Goal: Communication & Community: Answer question/provide support

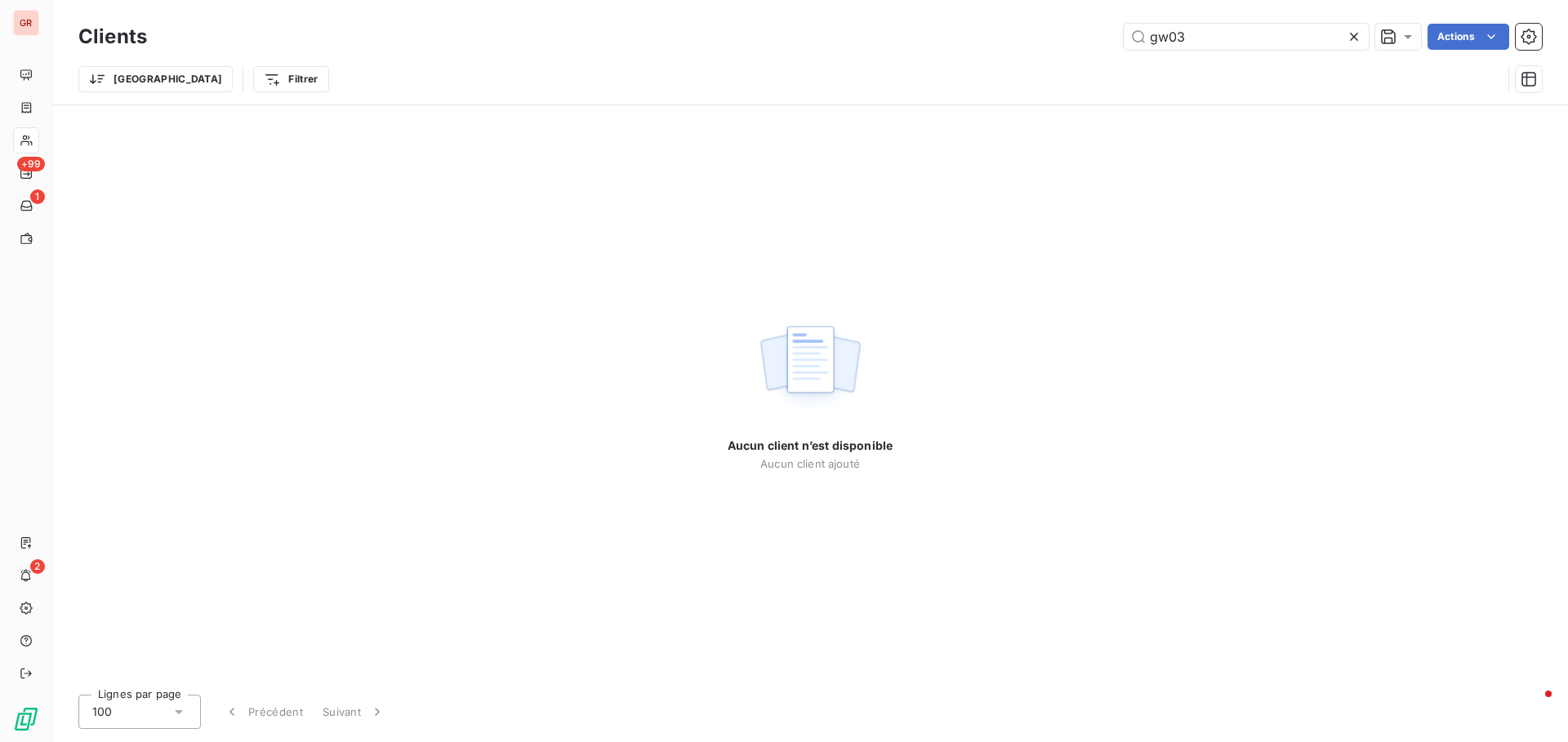
type input "gw03153"
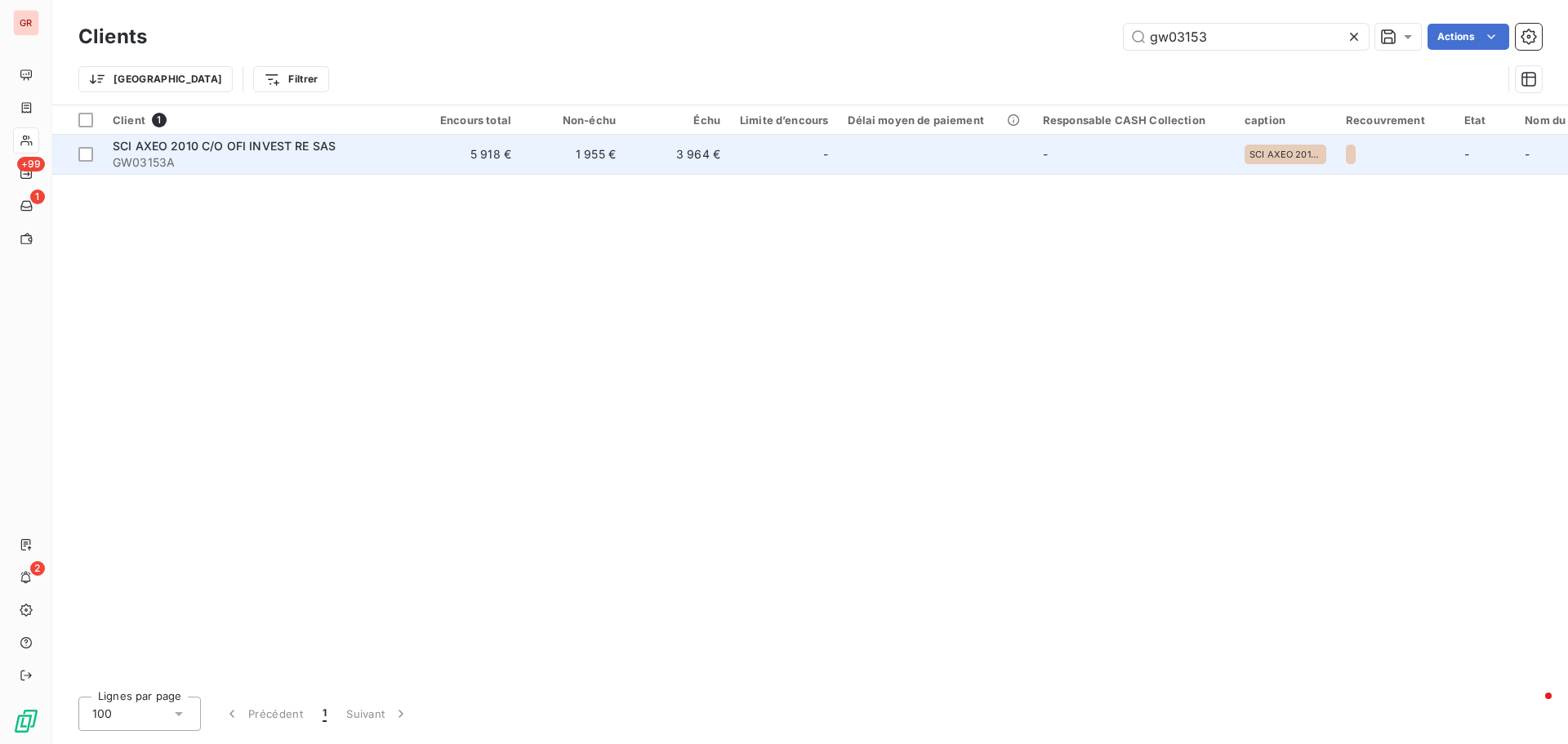
click at [307, 154] on span "GW03153A" at bounding box center [260, 162] width 294 height 16
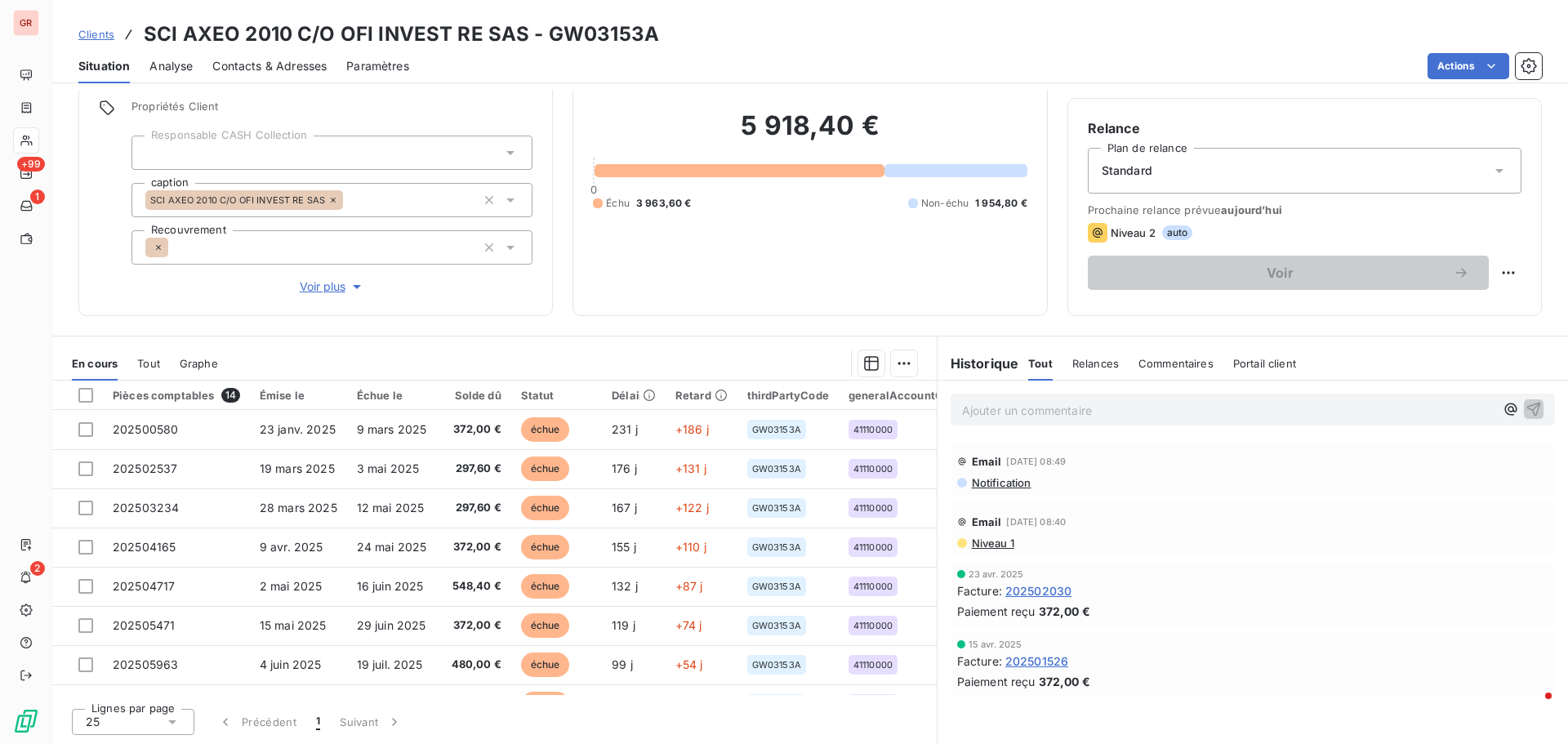
click at [1103, 399] on div "Ajouter un commentaire ﻿" at bounding box center [1229, 409] width 533 height 22
click at [1081, 403] on p "Ajouter un commentaire ﻿" at bounding box center [1229, 410] width 533 height 21
drag, startPoint x: 669, startPoint y: 29, endPoint x: 539, endPoint y: 35, distance: 130.1
click at [539, 35] on div "Clients SCI AXEO 2010 C/O OFI INVEST RE SAS - GW03153A" at bounding box center [810, 35] width 1516 height 30
copy h3 "GW03153A"
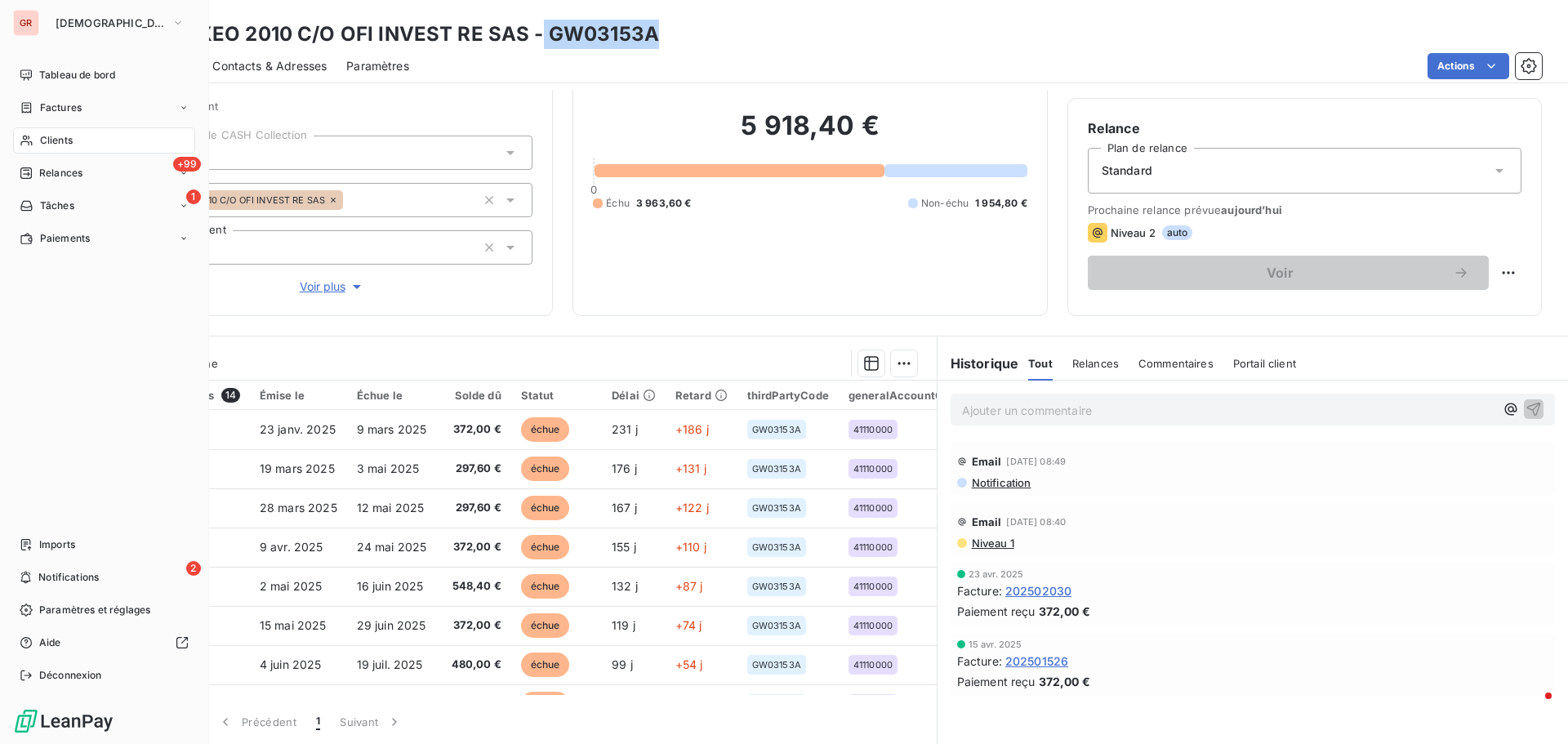
click at [68, 145] on span "Clients" at bounding box center [57, 140] width 33 height 15
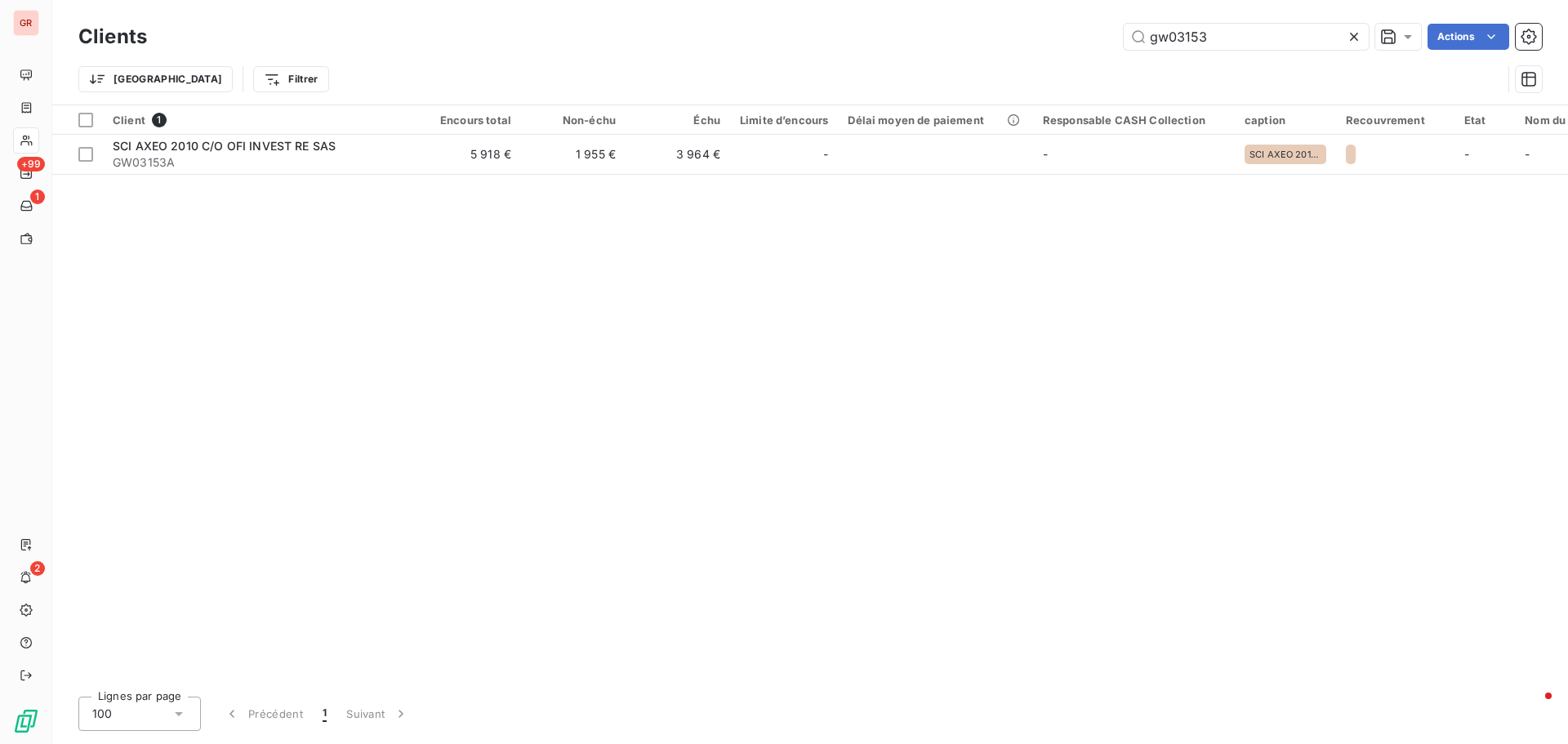
drag, startPoint x: 1249, startPoint y: 44, endPoint x: 765, endPoint y: 87, distance: 485.9
click at [797, 78] on div "Clients gw03153 Actions Trier Filtrer" at bounding box center [810, 62] width 1464 height 85
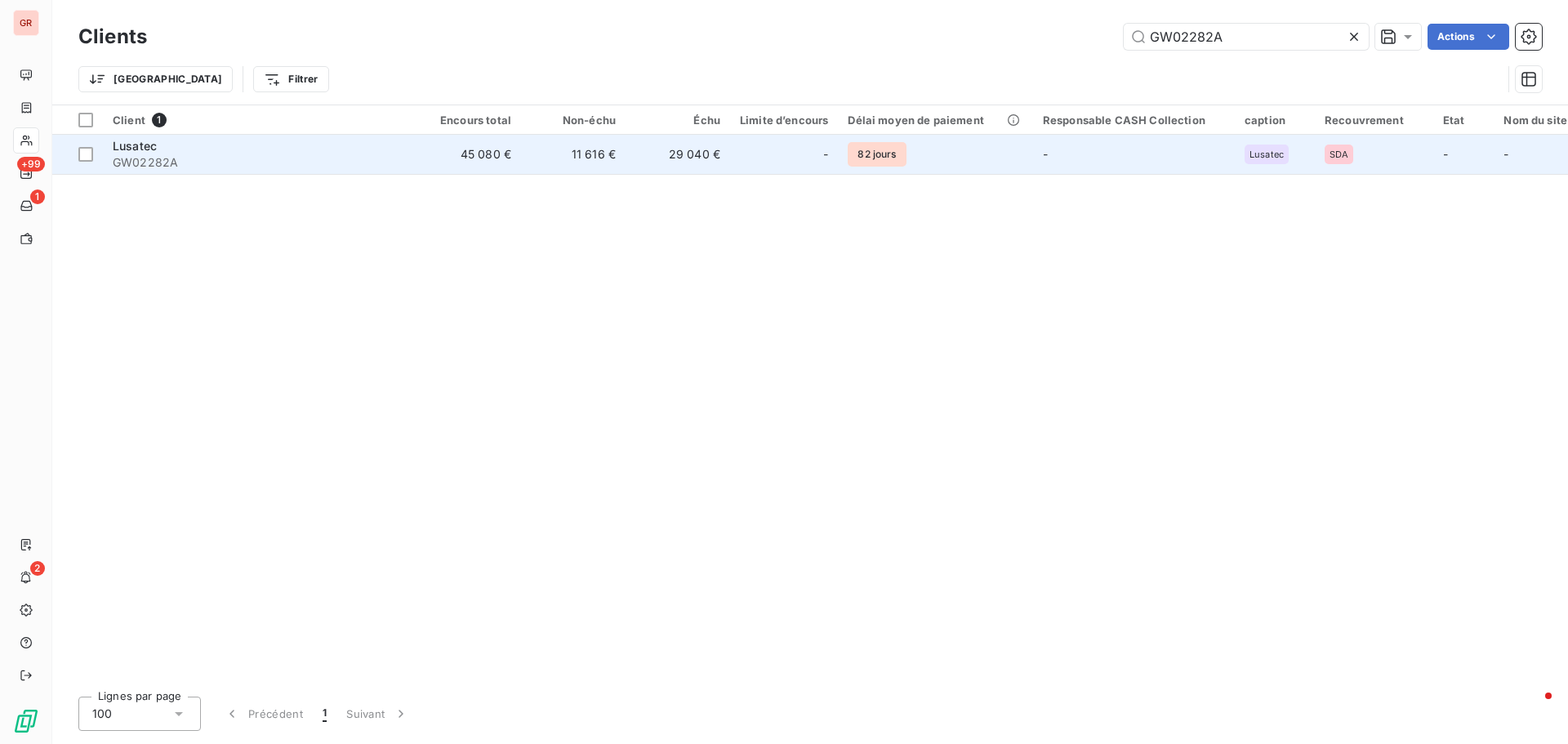
type input "GW02282A"
click at [147, 148] on span "Lusatec" at bounding box center [134, 145] width 44 height 14
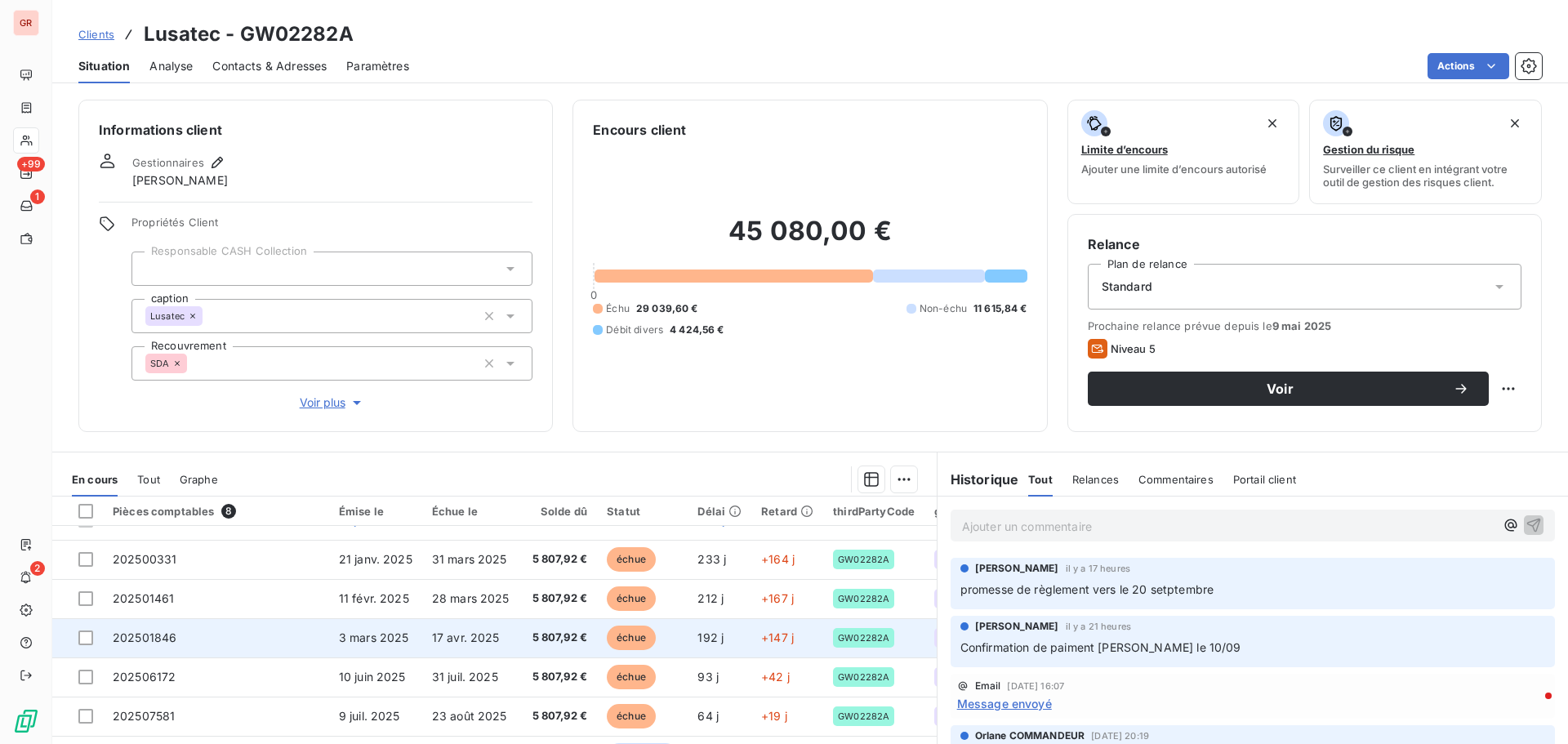
scroll to position [36, 0]
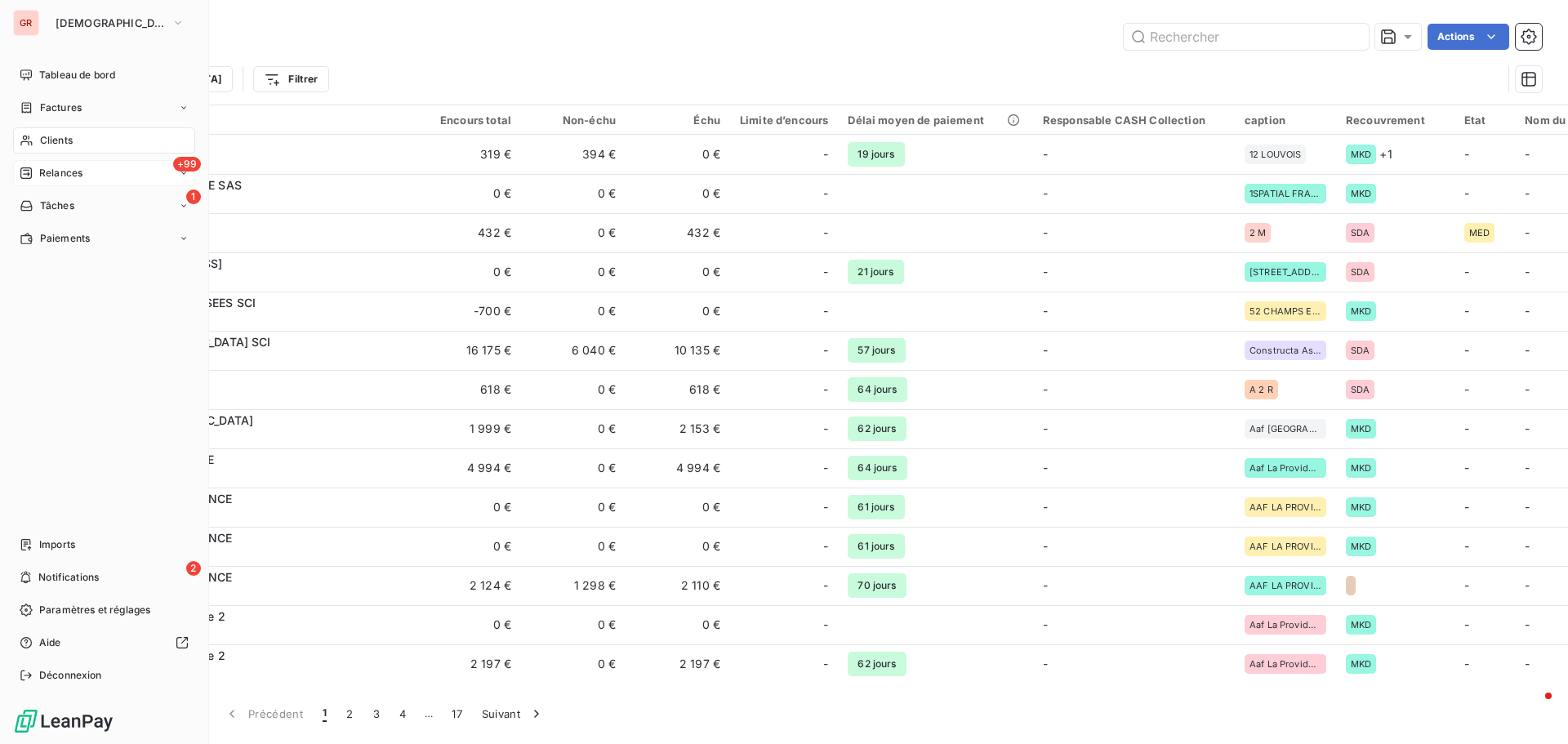
click at [73, 172] on span "Relances" at bounding box center [61, 173] width 43 height 15
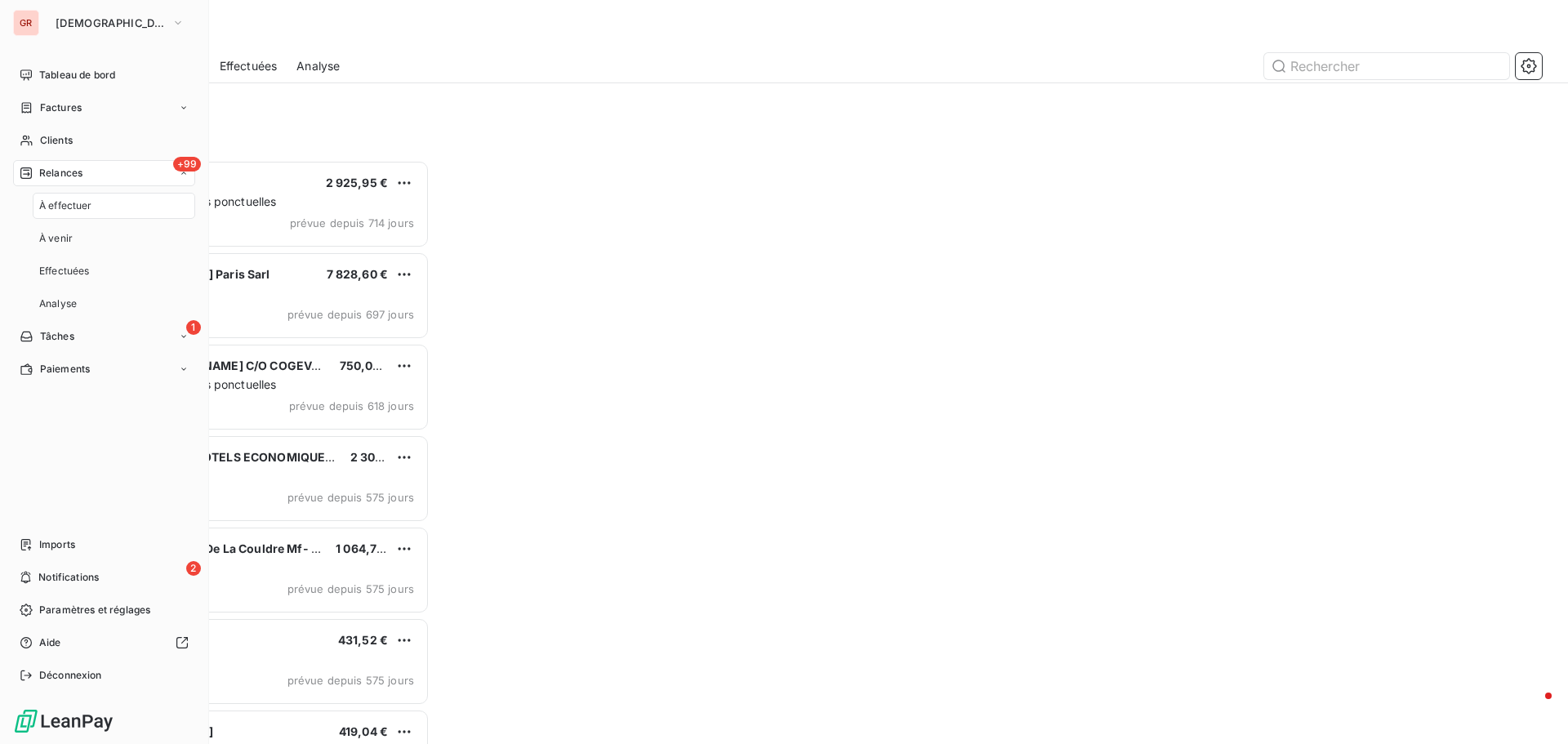
scroll to position [572, 339]
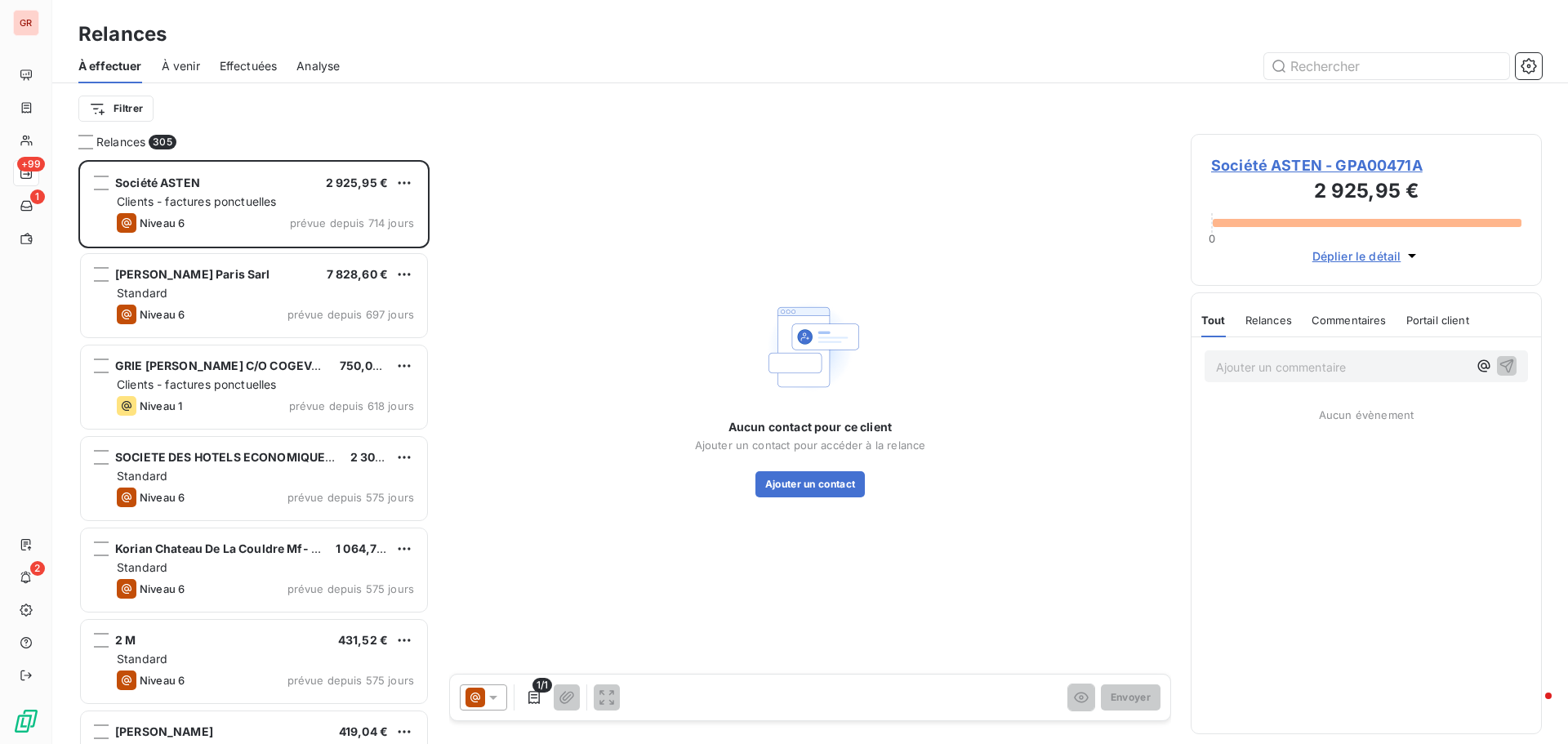
click at [260, 67] on span "Effectuées" at bounding box center [248, 66] width 58 height 16
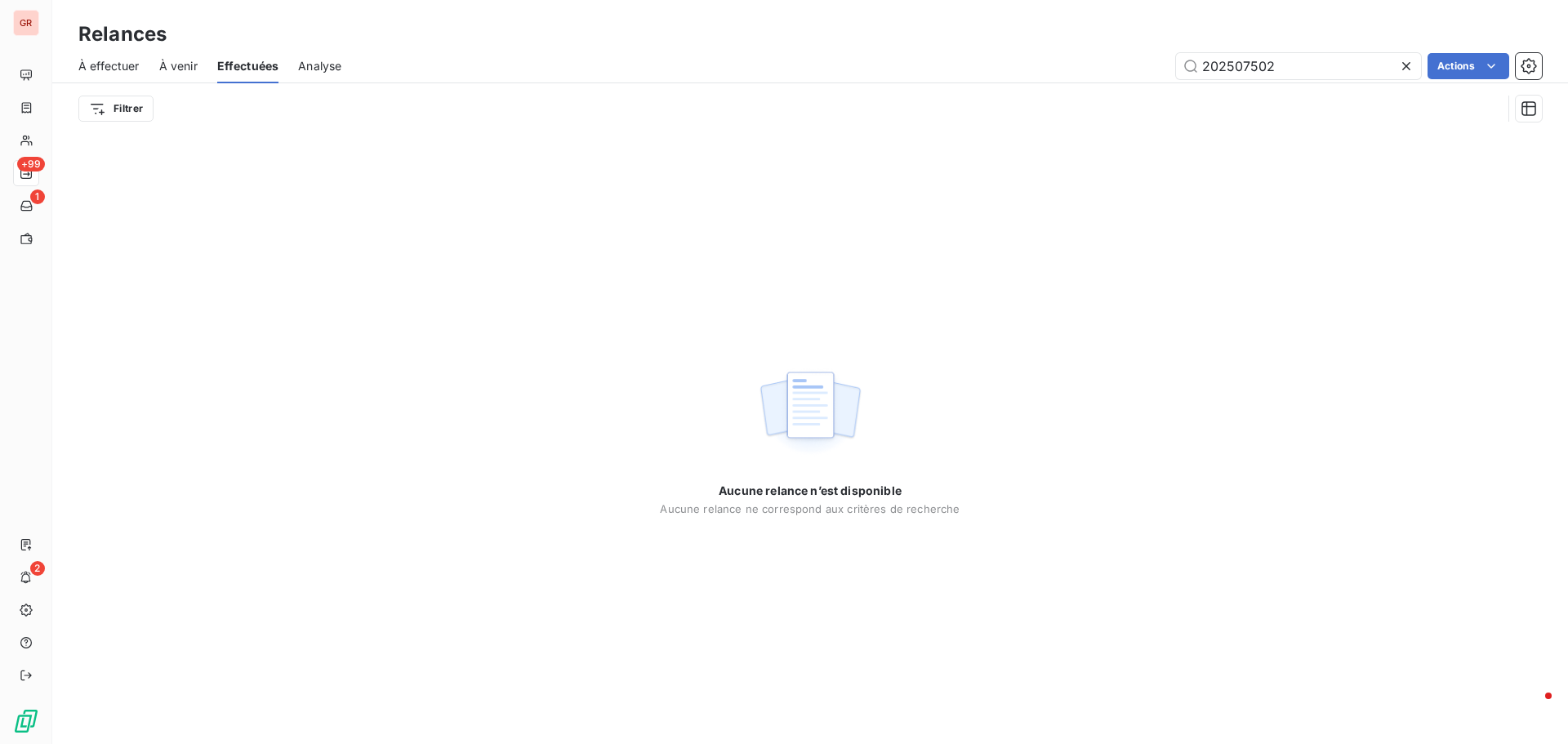
click at [184, 63] on span "À venir" at bounding box center [178, 66] width 39 height 16
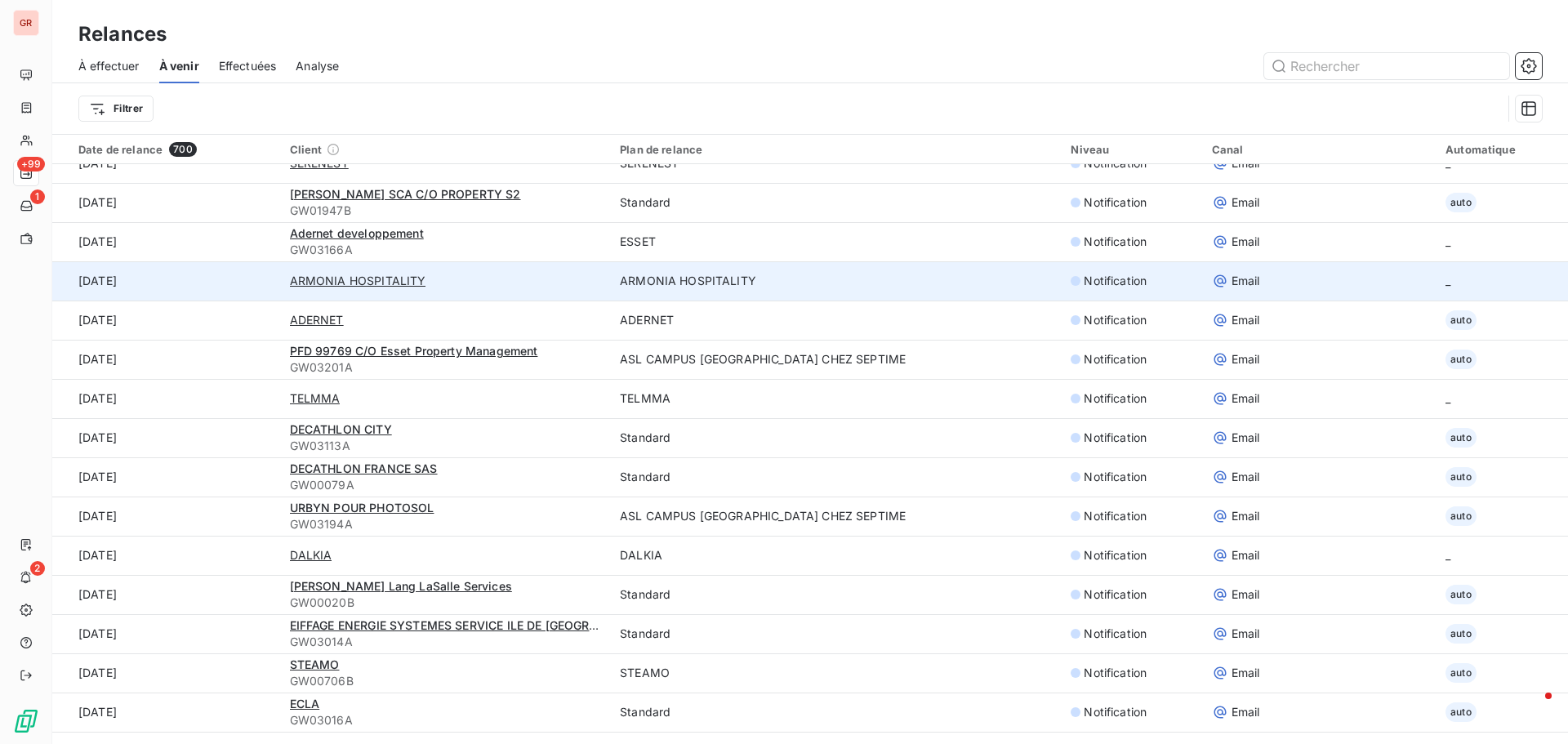
scroll to position [2198, 0]
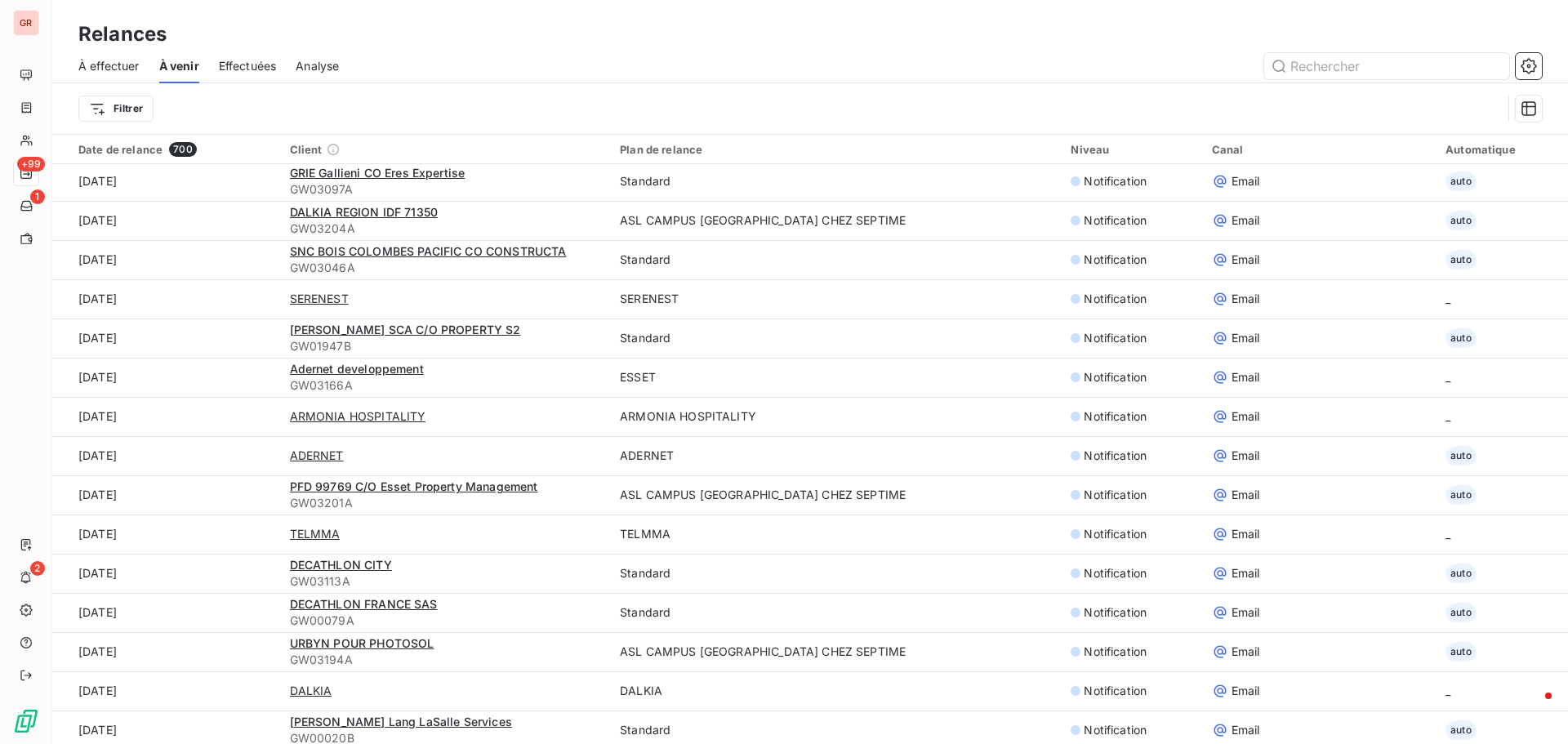
click at [268, 63] on span "Effectuées" at bounding box center [247, 66] width 58 height 16
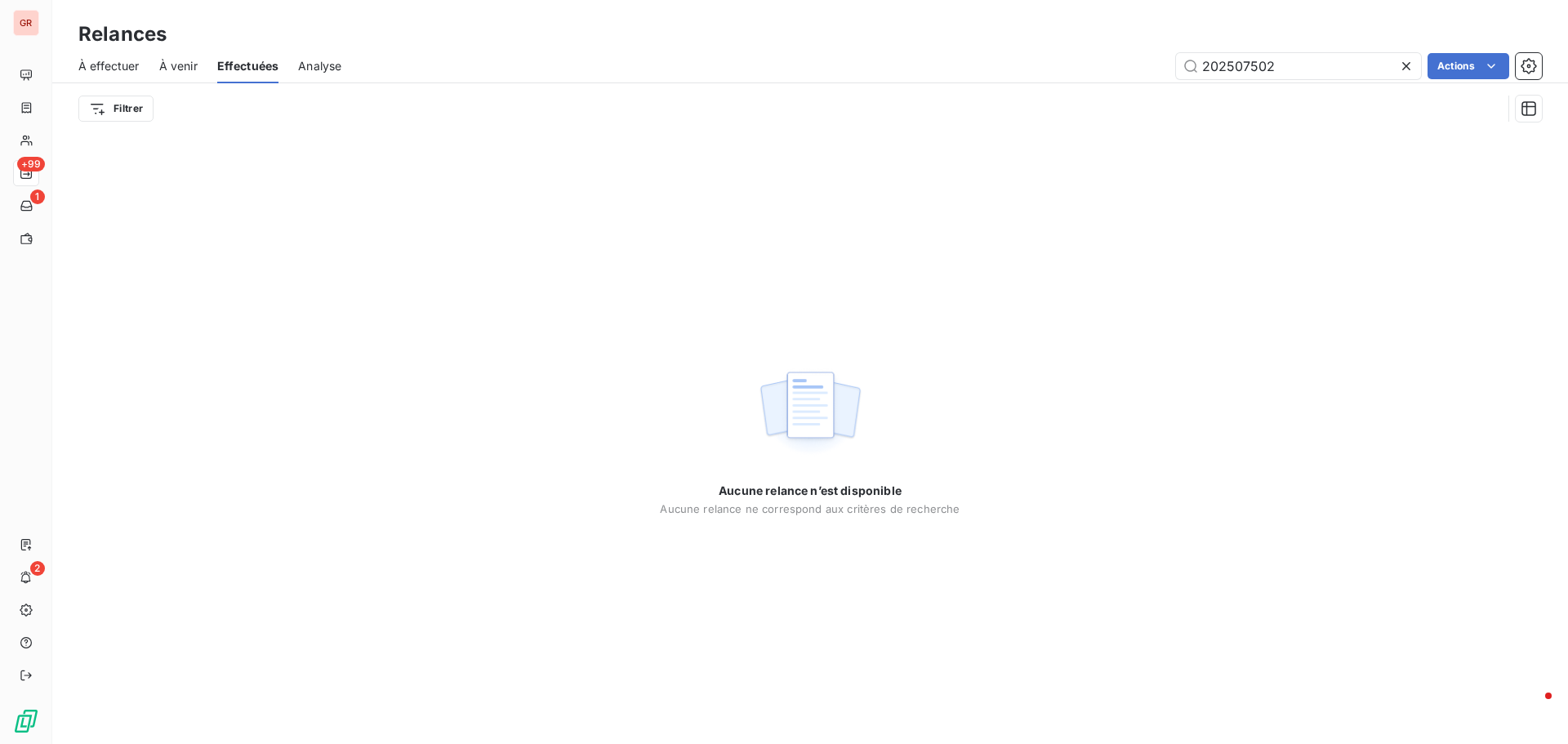
click at [177, 61] on span "À venir" at bounding box center [178, 66] width 39 height 16
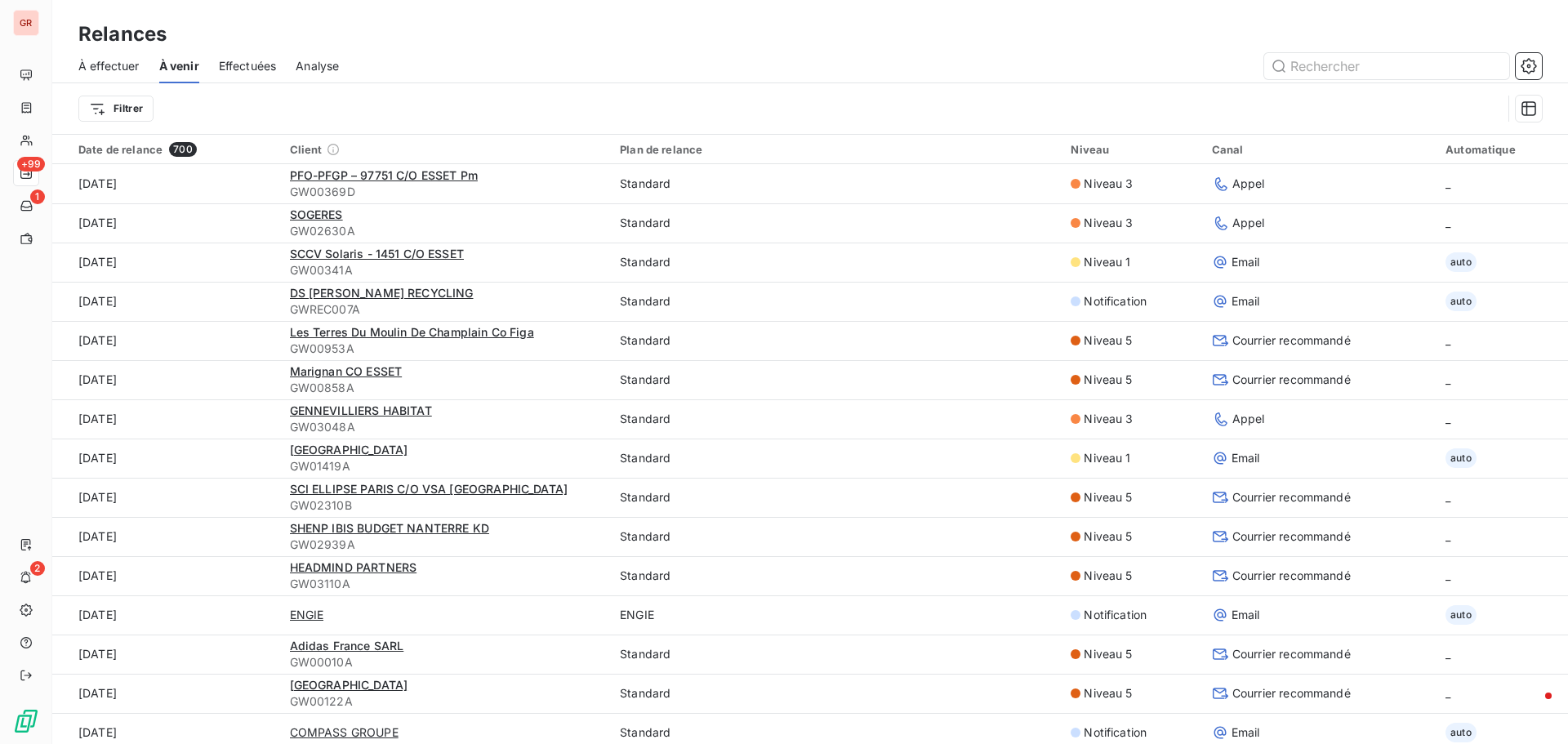
click at [106, 61] on span "À effectuer" at bounding box center [109, 66] width 61 height 16
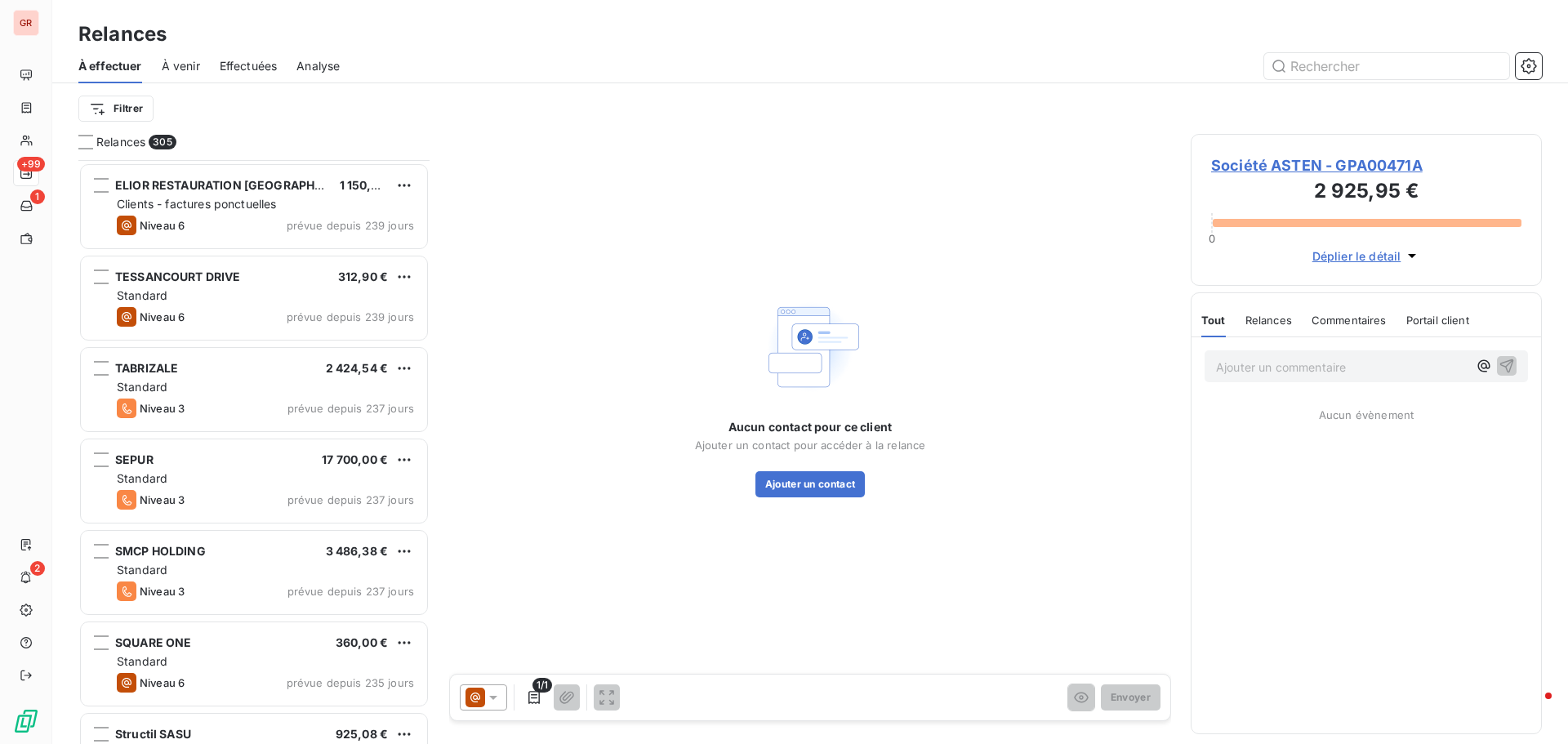
scroll to position [3023, 0]
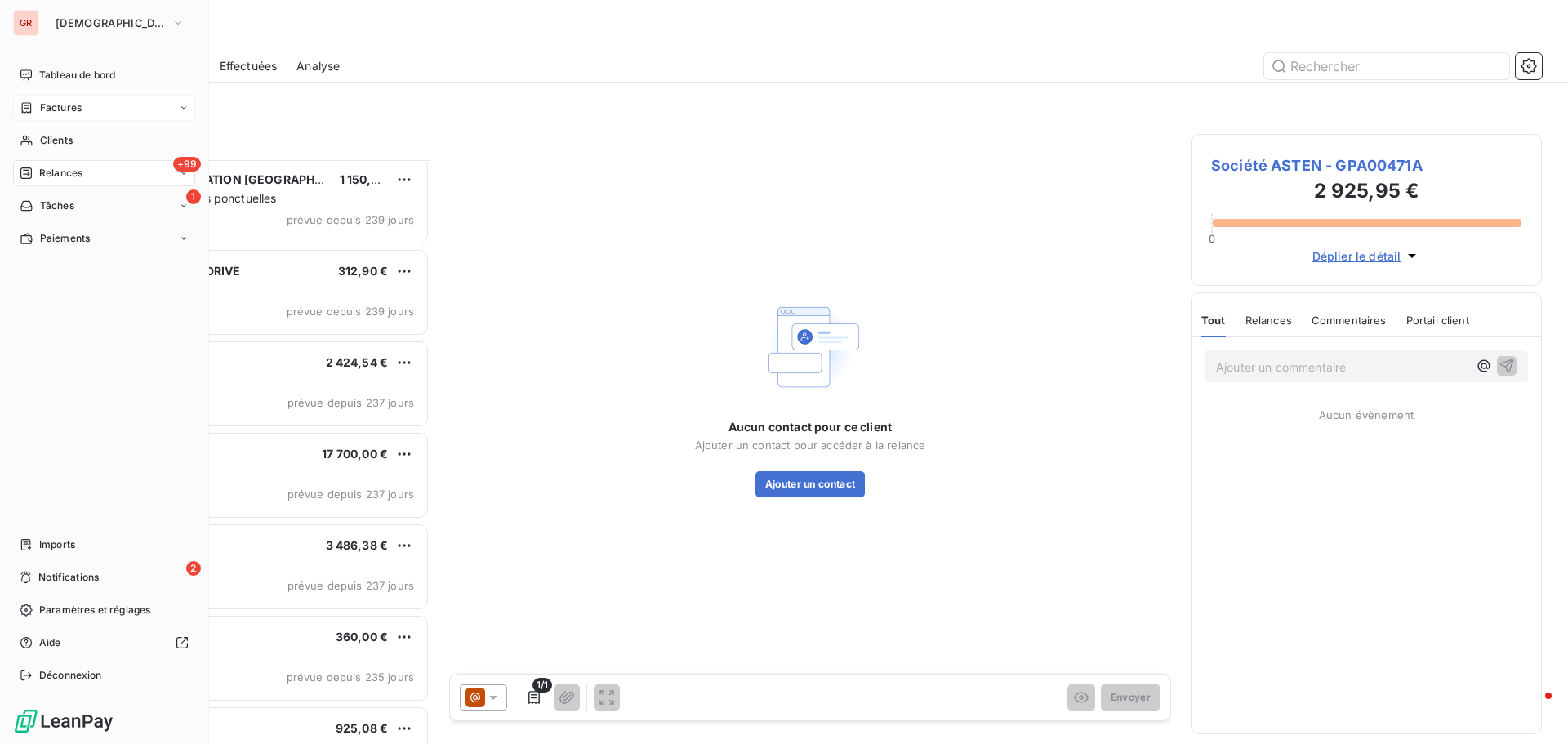
click at [49, 110] on span "Factures" at bounding box center [61, 108] width 42 height 15
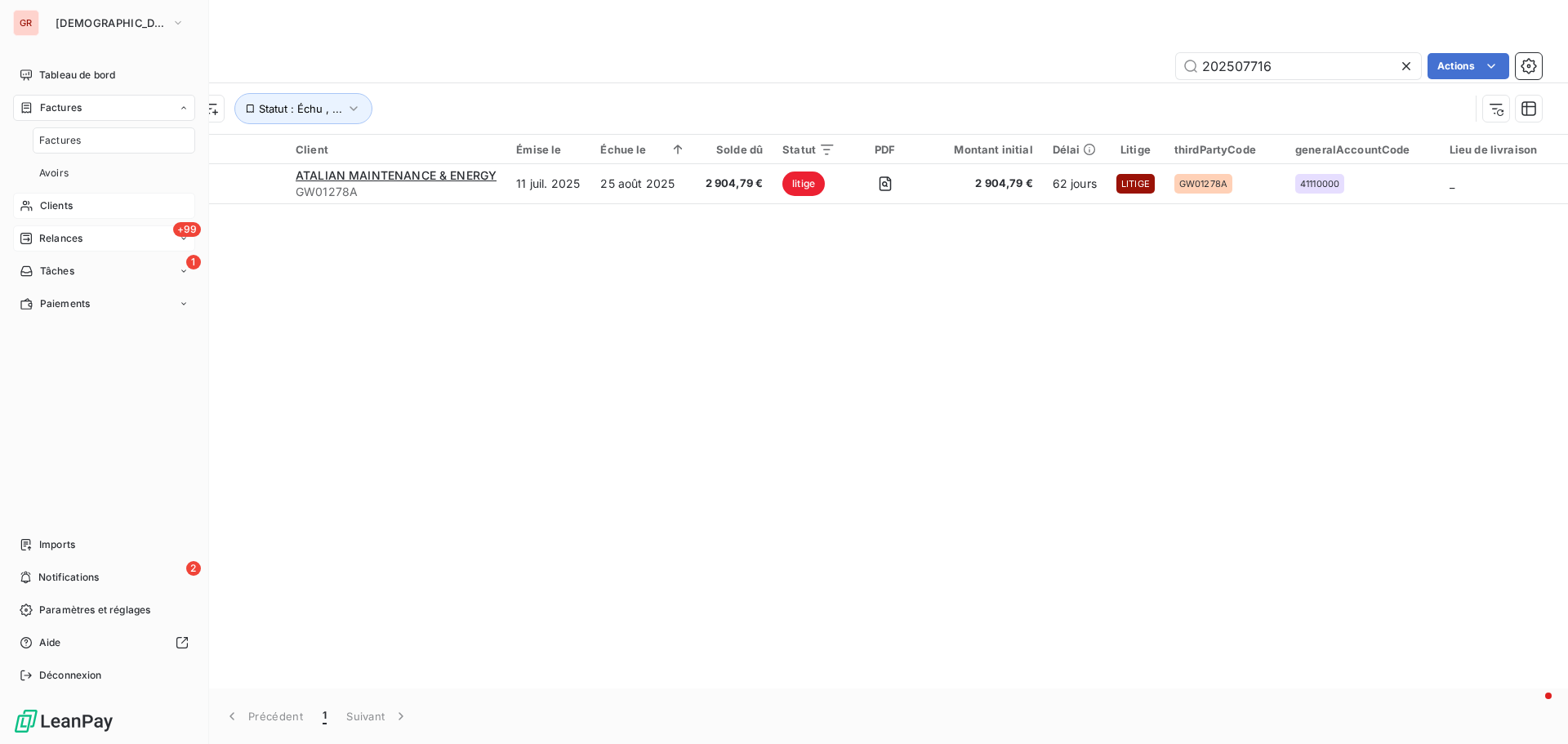
click at [56, 209] on span "Clients" at bounding box center [57, 206] width 33 height 15
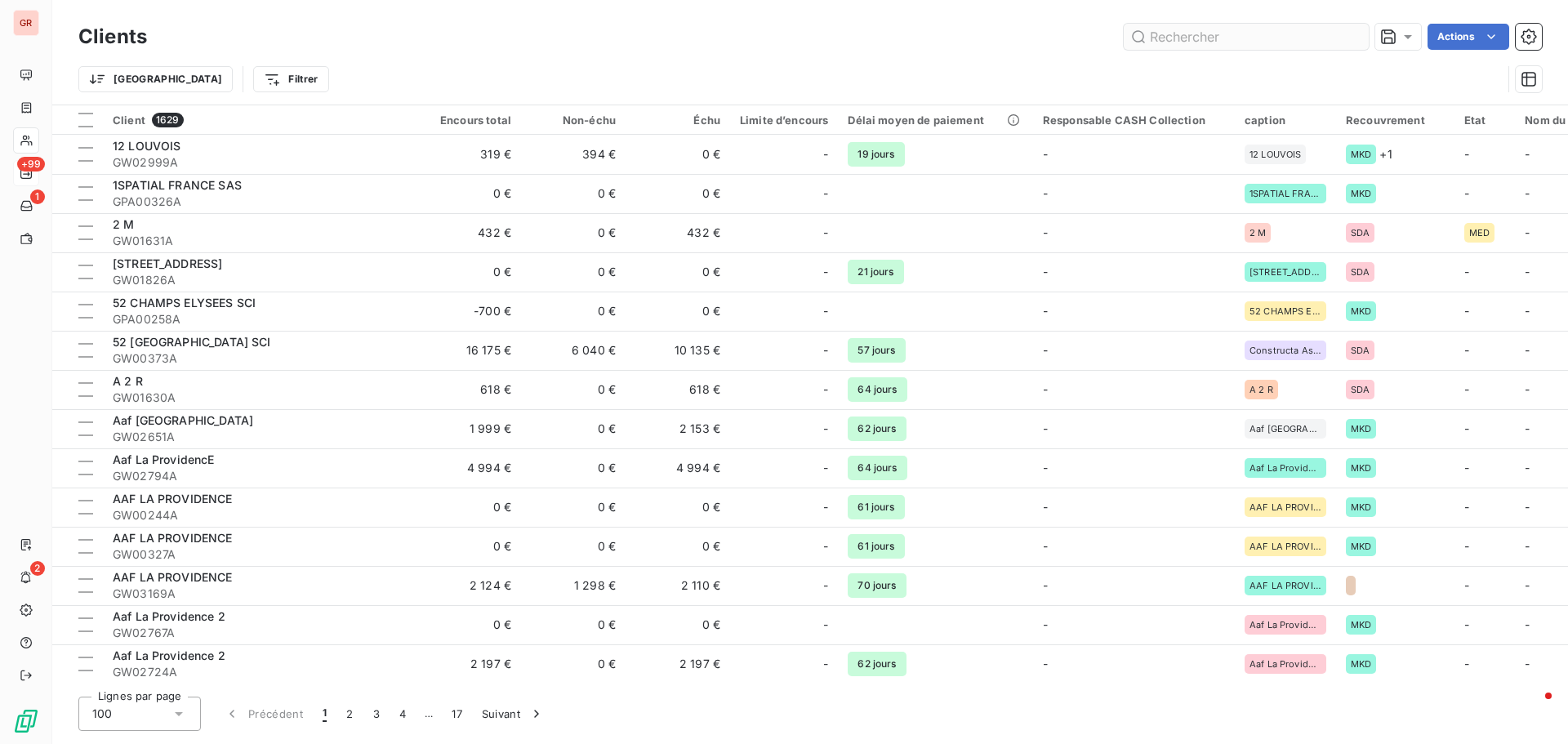
click at [1237, 35] on input "text" at bounding box center [1246, 37] width 245 height 26
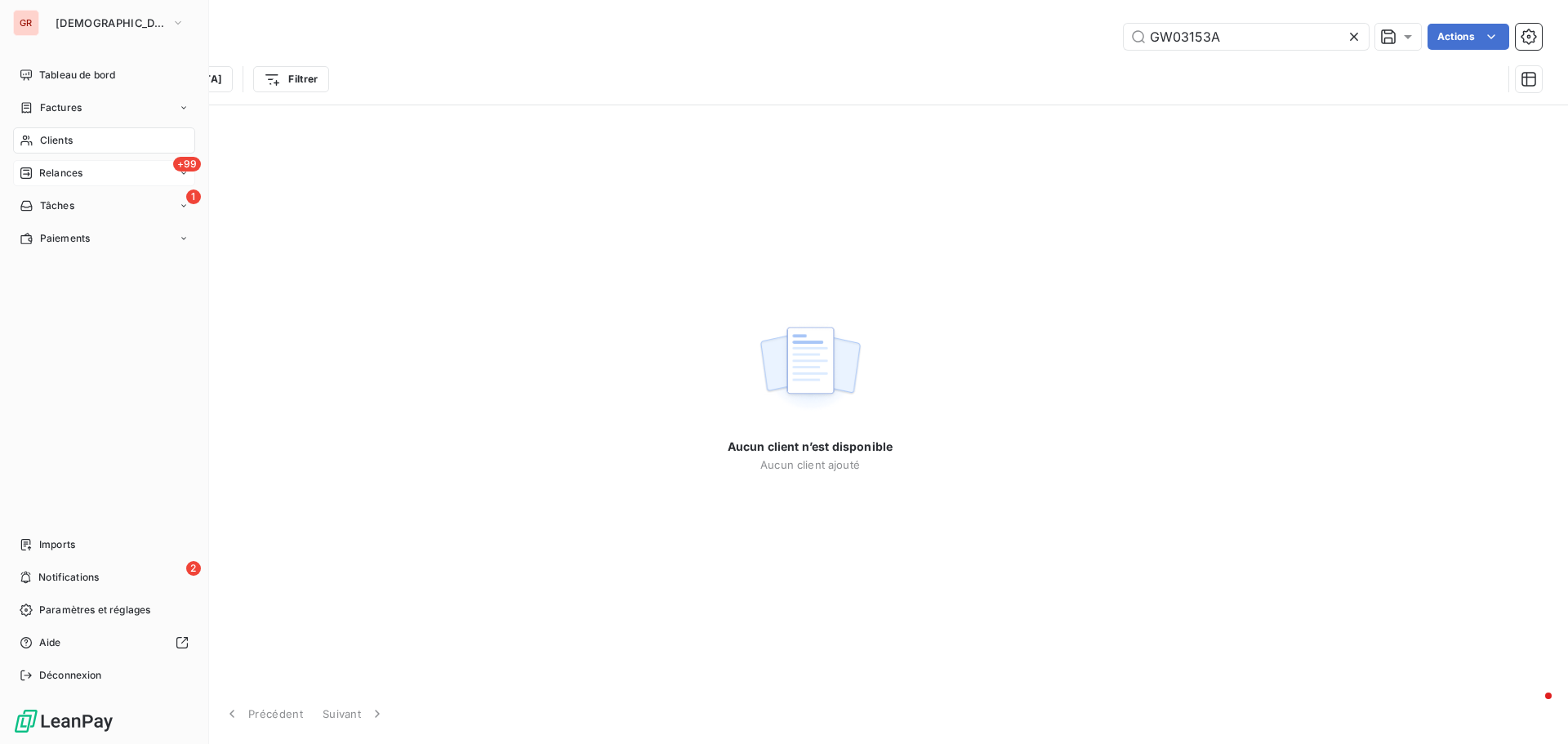
click at [54, 143] on span "Clients" at bounding box center [57, 140] width 33 height 15
click at [62, 137] on span "Clients" at bounding box center [57, 140] width 33 height 15
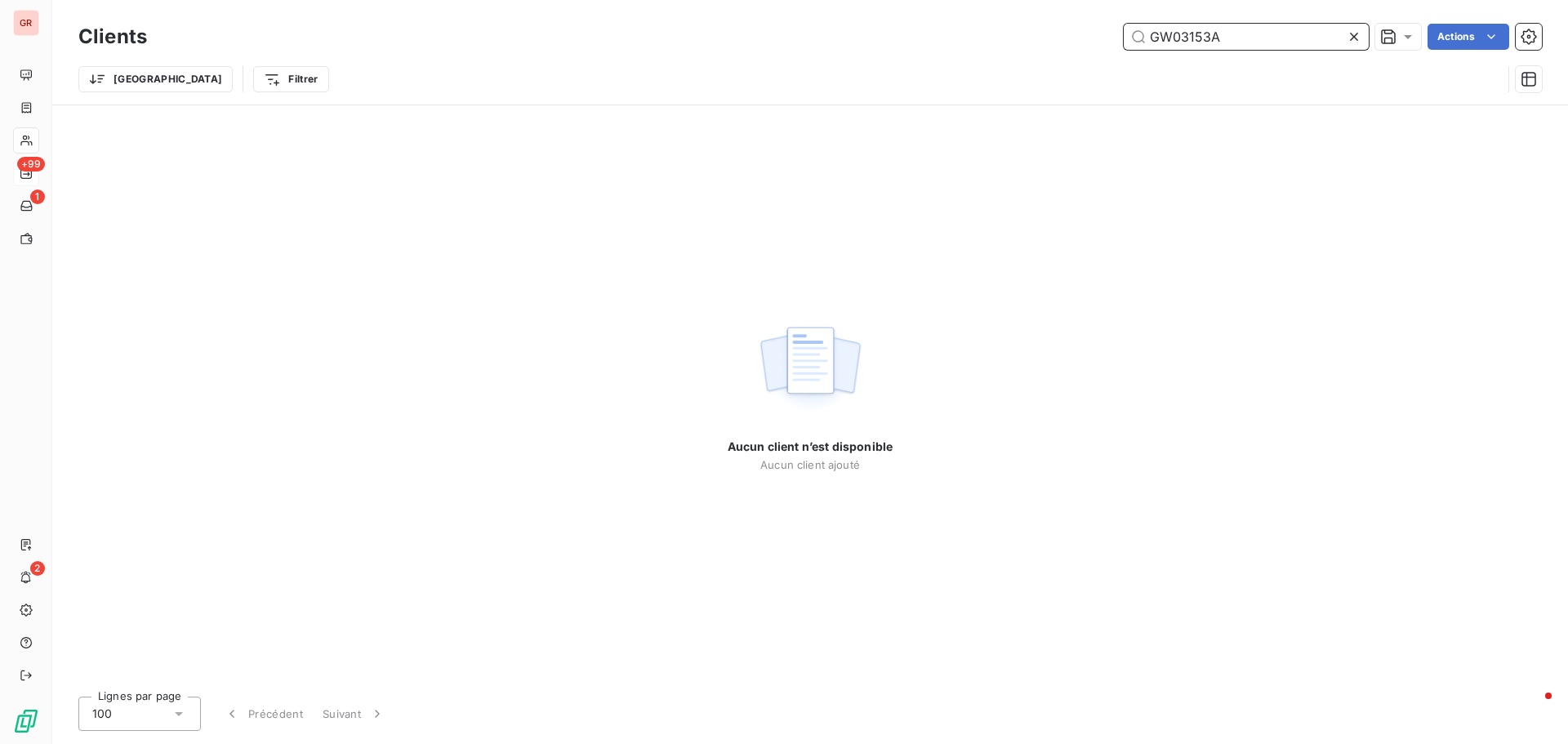
drag, startPoint x: 1283, startPoint y: 35, endPoint x: 283, endPoint y: 198, distance: 1013.2
click at [289, 199] on div "Clients GW03153A Actions Trier Filtrer Aucun client n’est disponible Aucun clie…" at bounding box center [810, 372] width 1516 height 744
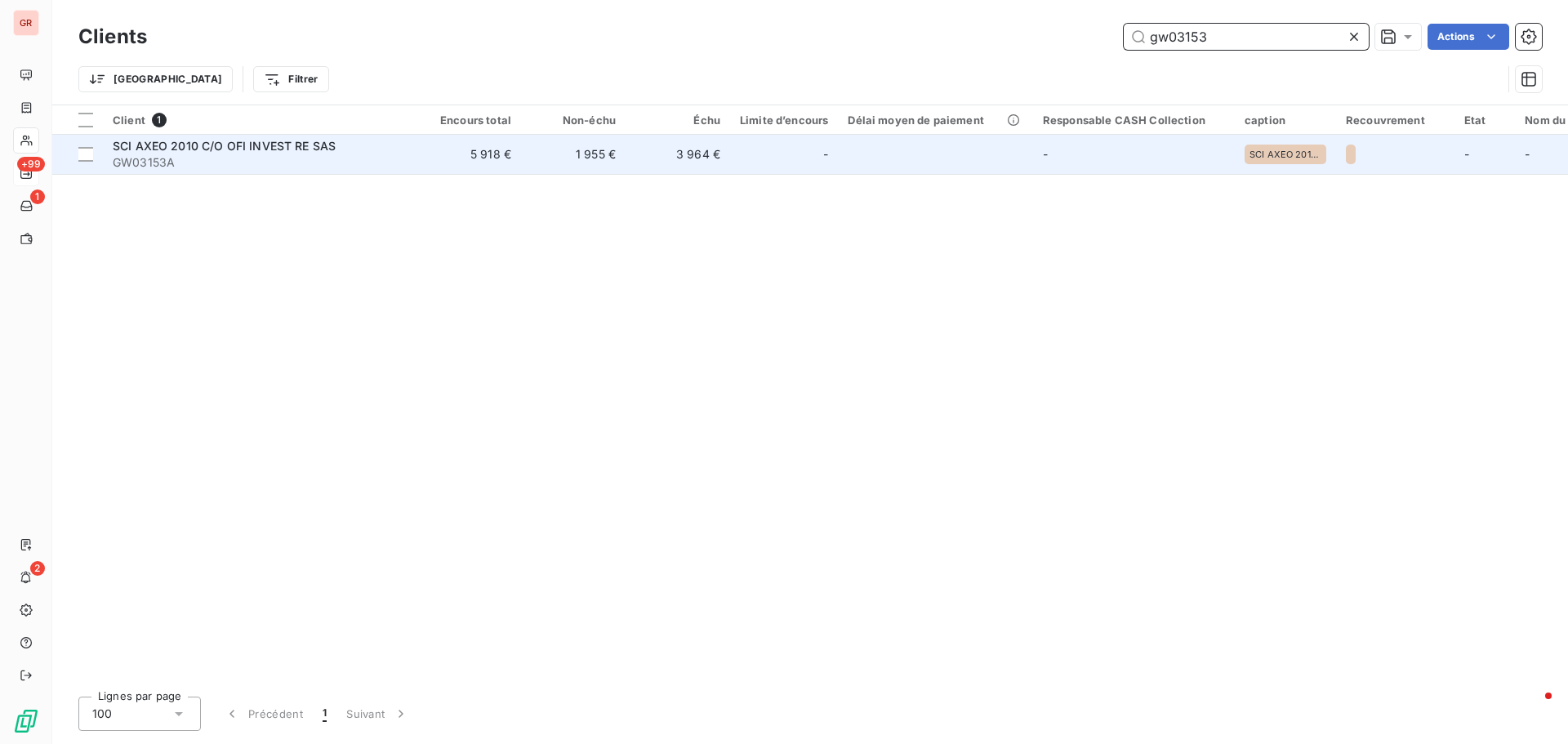
type input "gw03153"
click at [209, 151] on span "SCI AXEO 2010 C/O OFI INVEST RE SAS" at bounding box center [224, 145] width 223 height 14
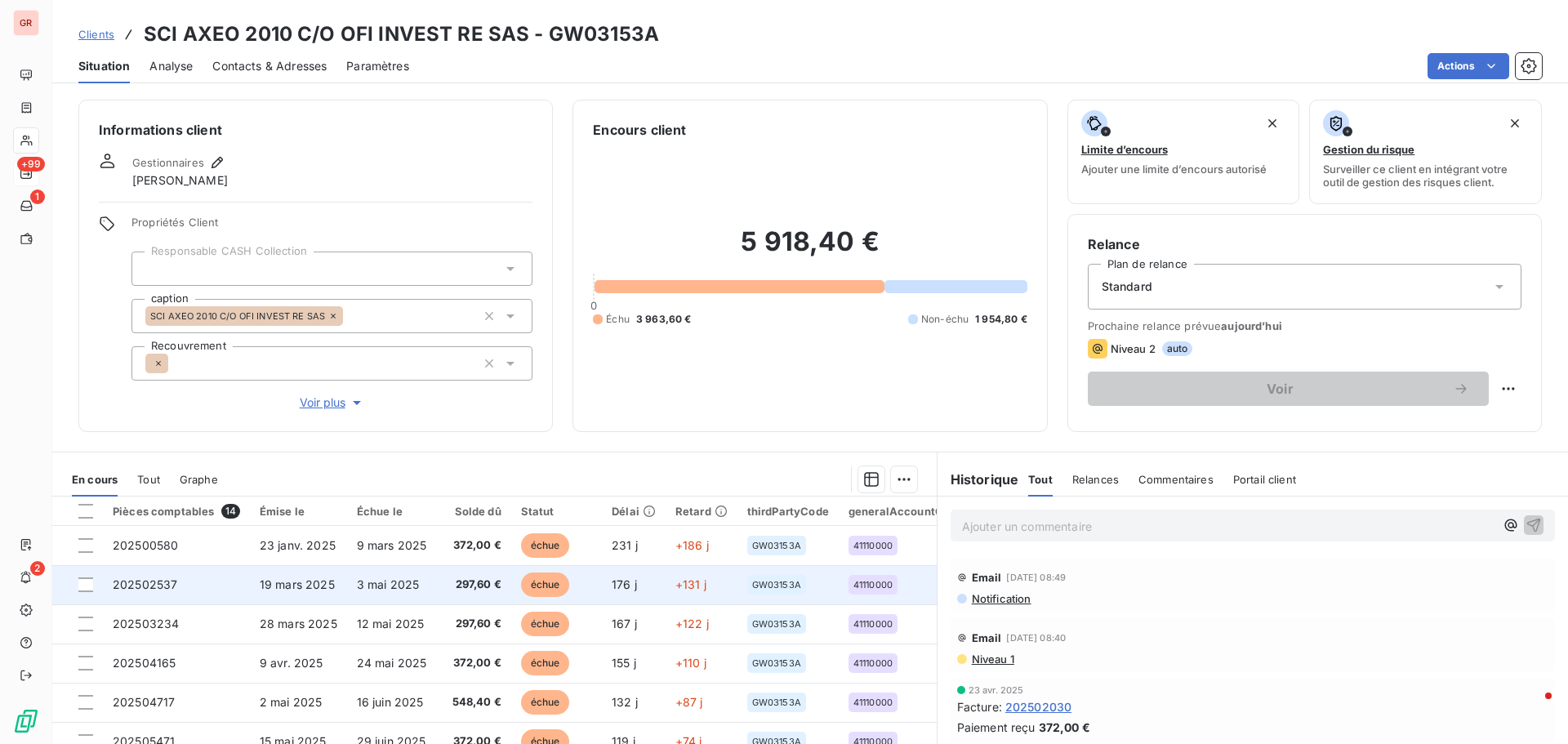
click at [302, 585] on span "19 mars 2025" at bounding box center [297, 584] width 75 height 14
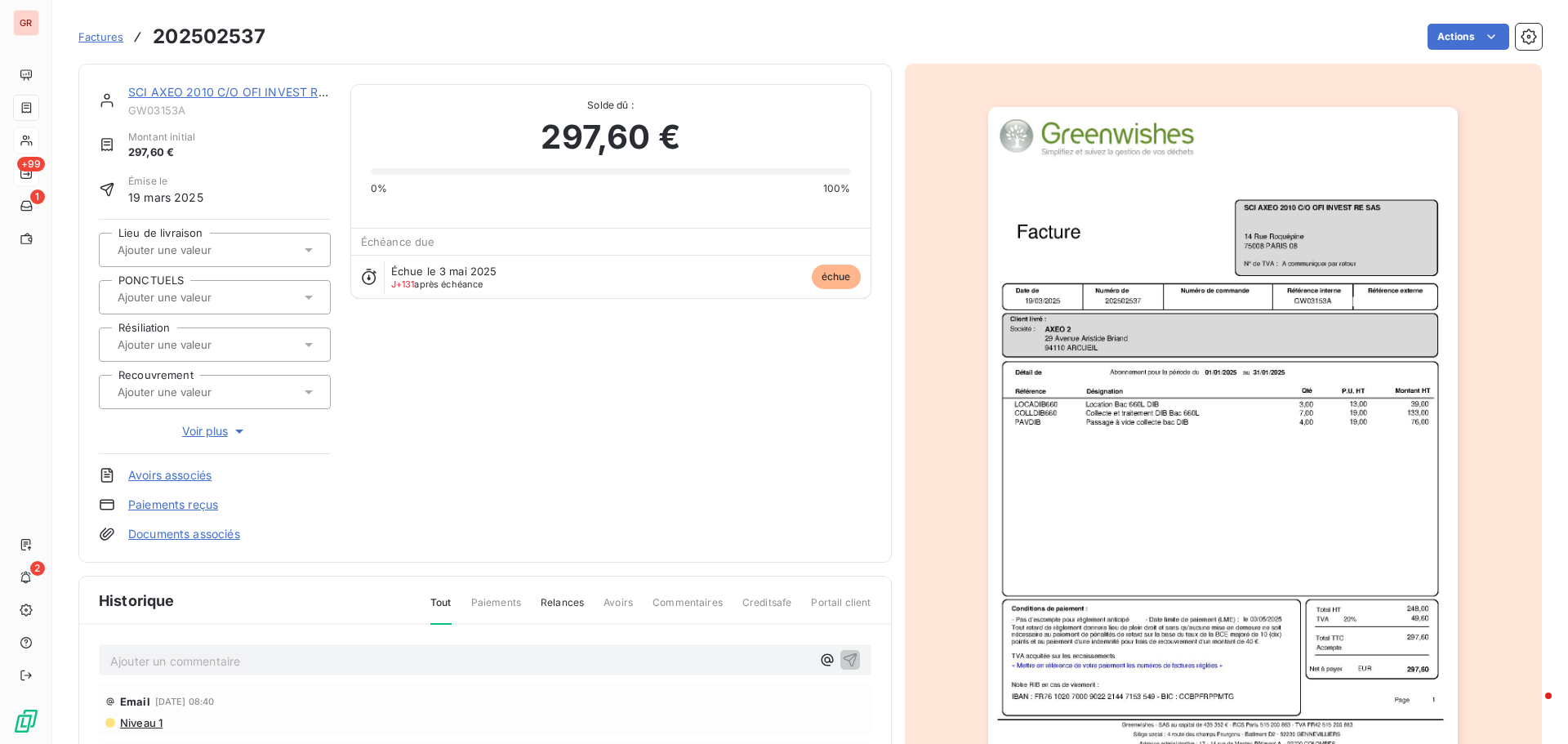
click at [1286, 266] on img "button" at bounding box center [1222, 440] width 469 height 665
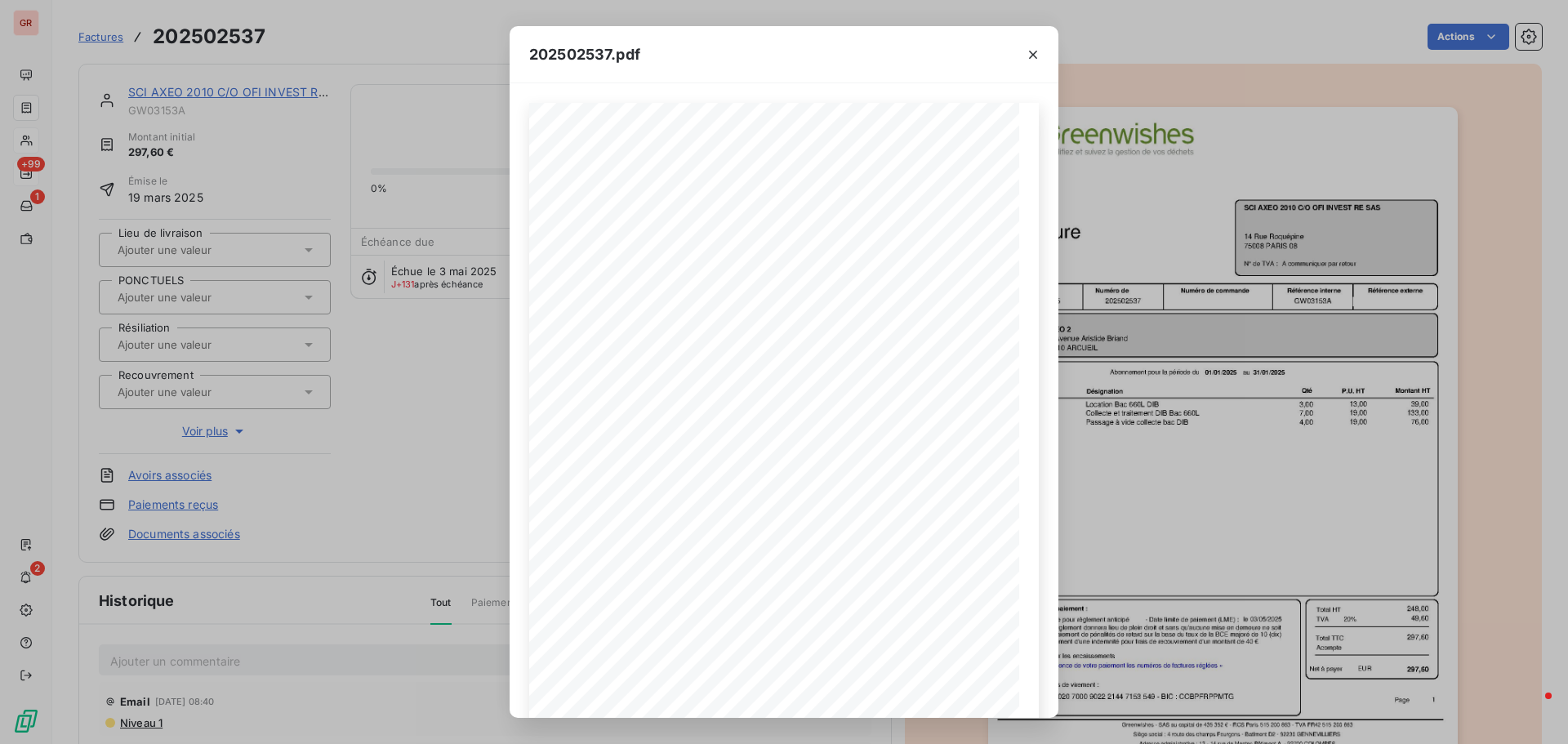
click at [199, 97] on div "202502537.pdf Référence interne Numéro de Date de Numéro de commande Référence …" at bounding box center [784, 372] width 1568 height 744
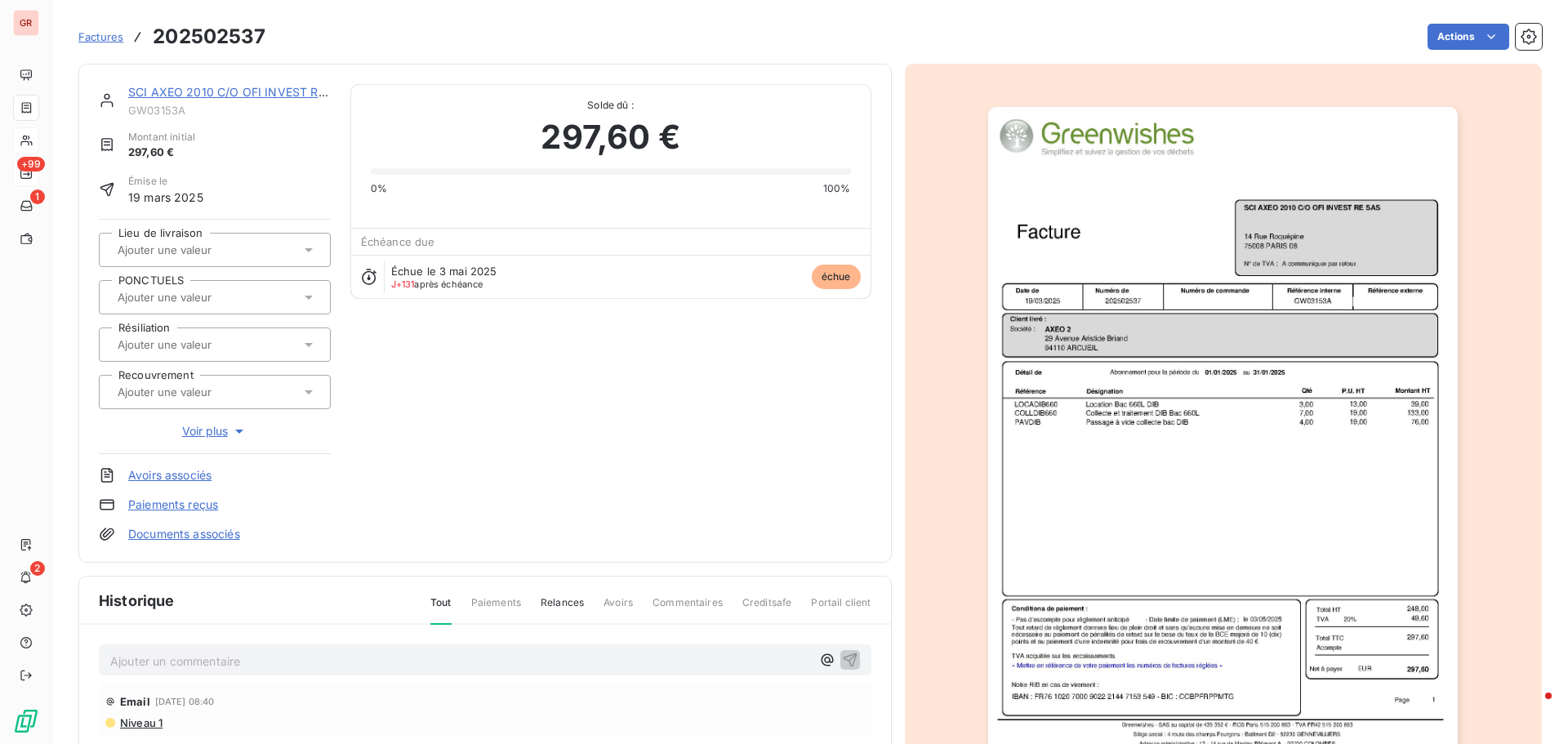
click at [204, 89] on link "SCI AXEO 2010 C/O OFI INVEST RE SAS" at bounding box center [239, 92] width 223 height 14
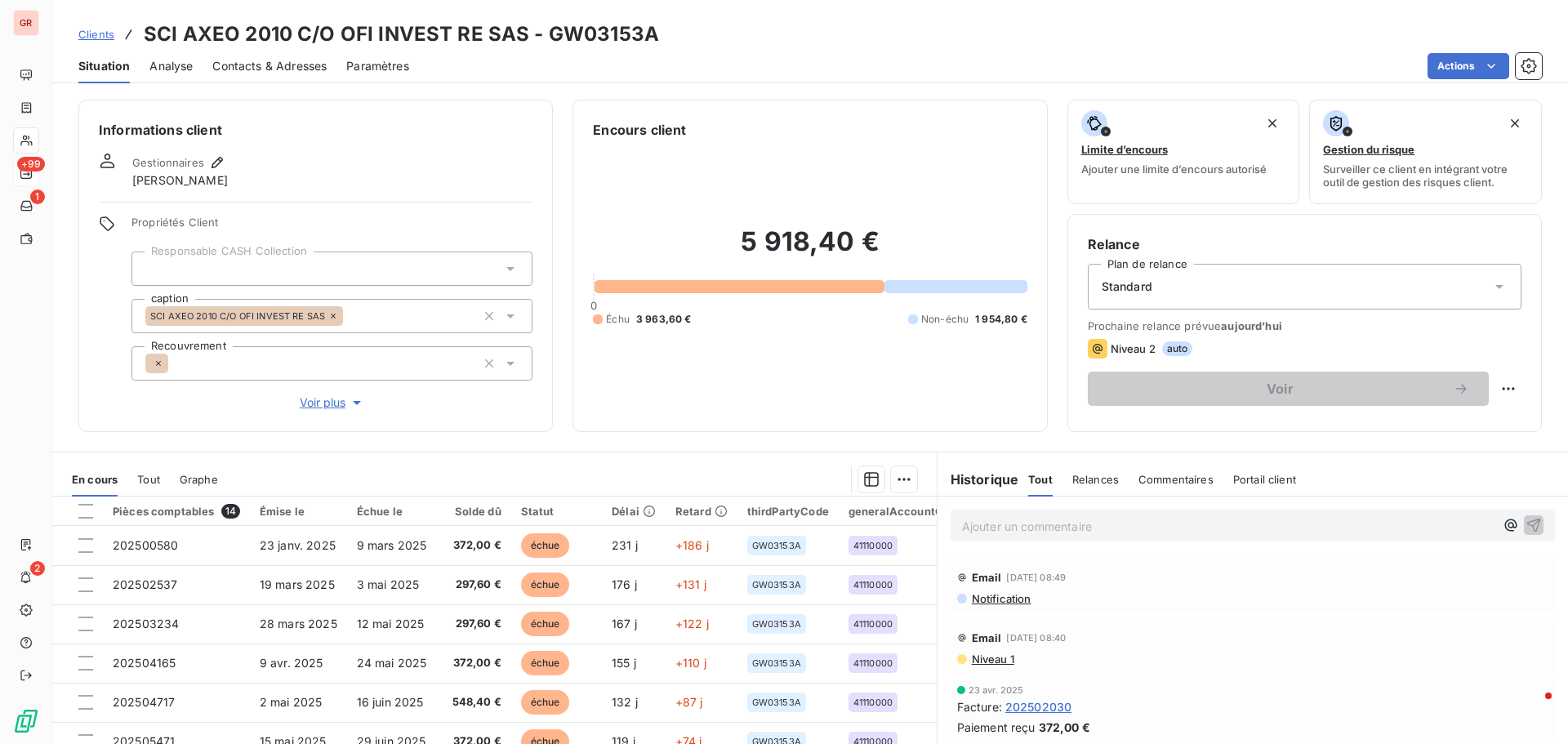
click at [265, 68] on span "Contacts & Adresses" at bounding box center [269, 66] width 115 height 16
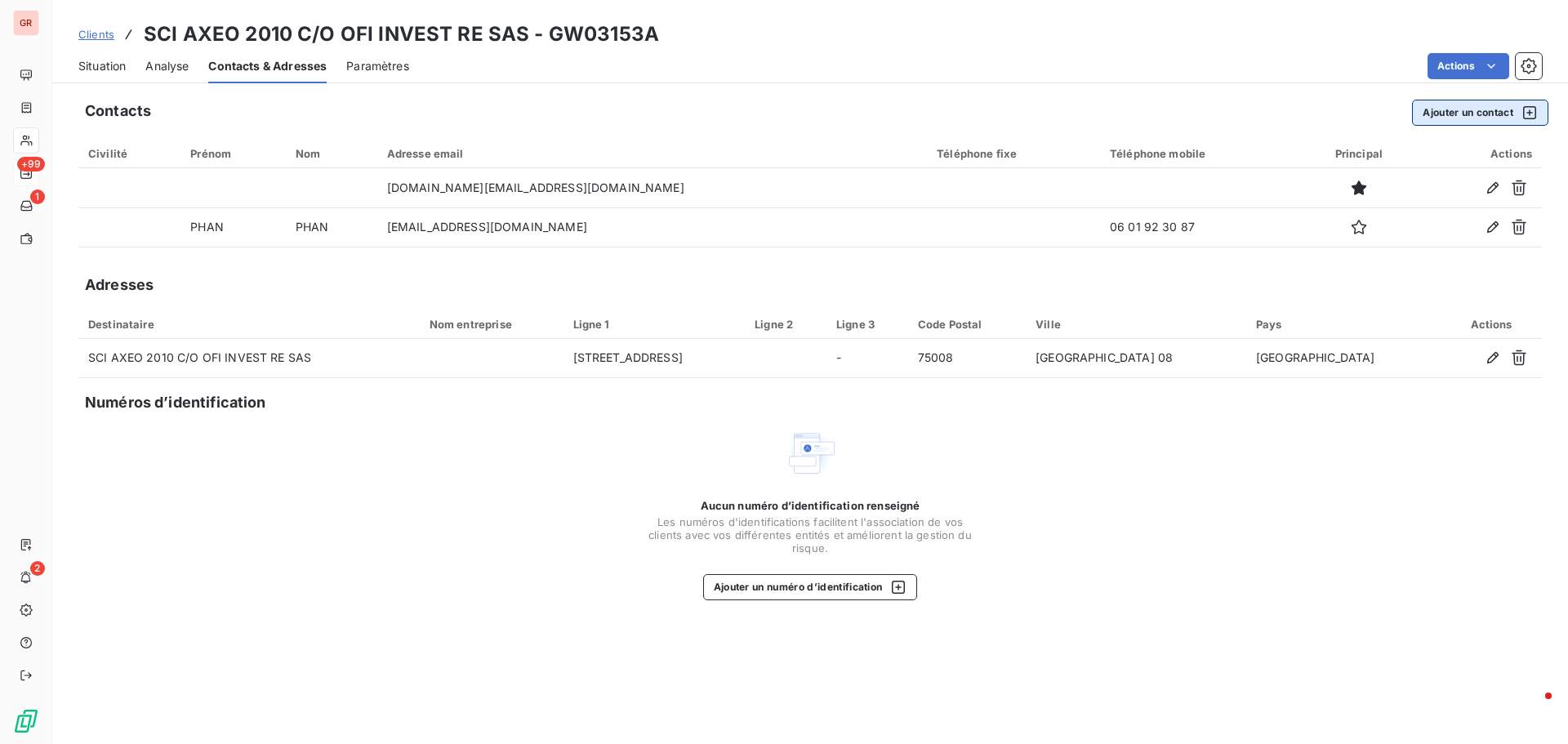
click at [1526, 109] on icon "button" at bounding box center [1530, 113] width 16 height 16
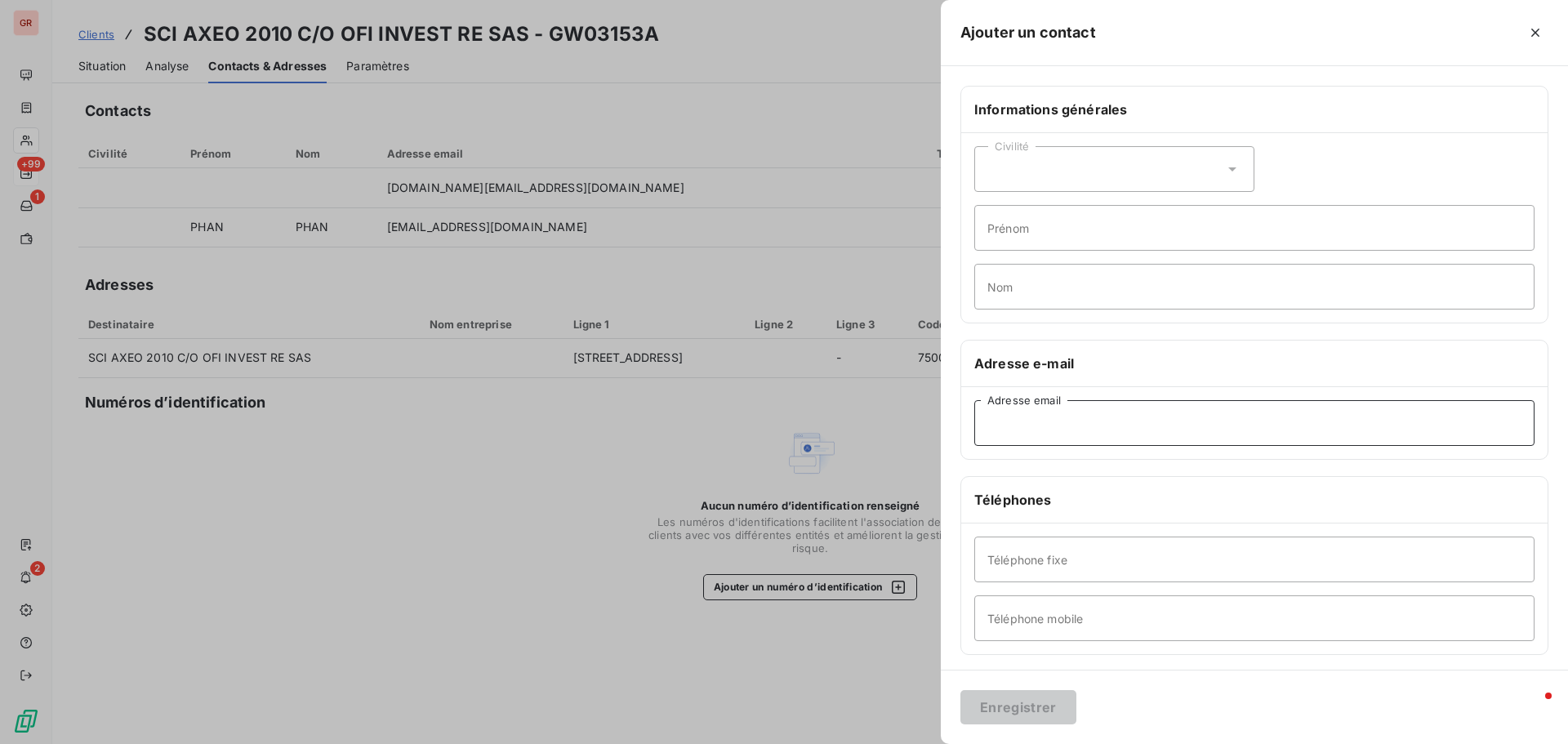
click at [1019, 431] on input "Adresse email" at bounding box center [1254, 422] width 560 height 45
click at [1012, 412] on input "Adresse email" at bounding box center [1254, 422] width 560 height 45
paste input "franck.heron@ofi-invest.com"
type input "franck.heron@ofi-invest.com"
click at [1165, 417] on input "franck.heron@ofi-invest.com" at bounding box center [1254, 422] width 560 height 45
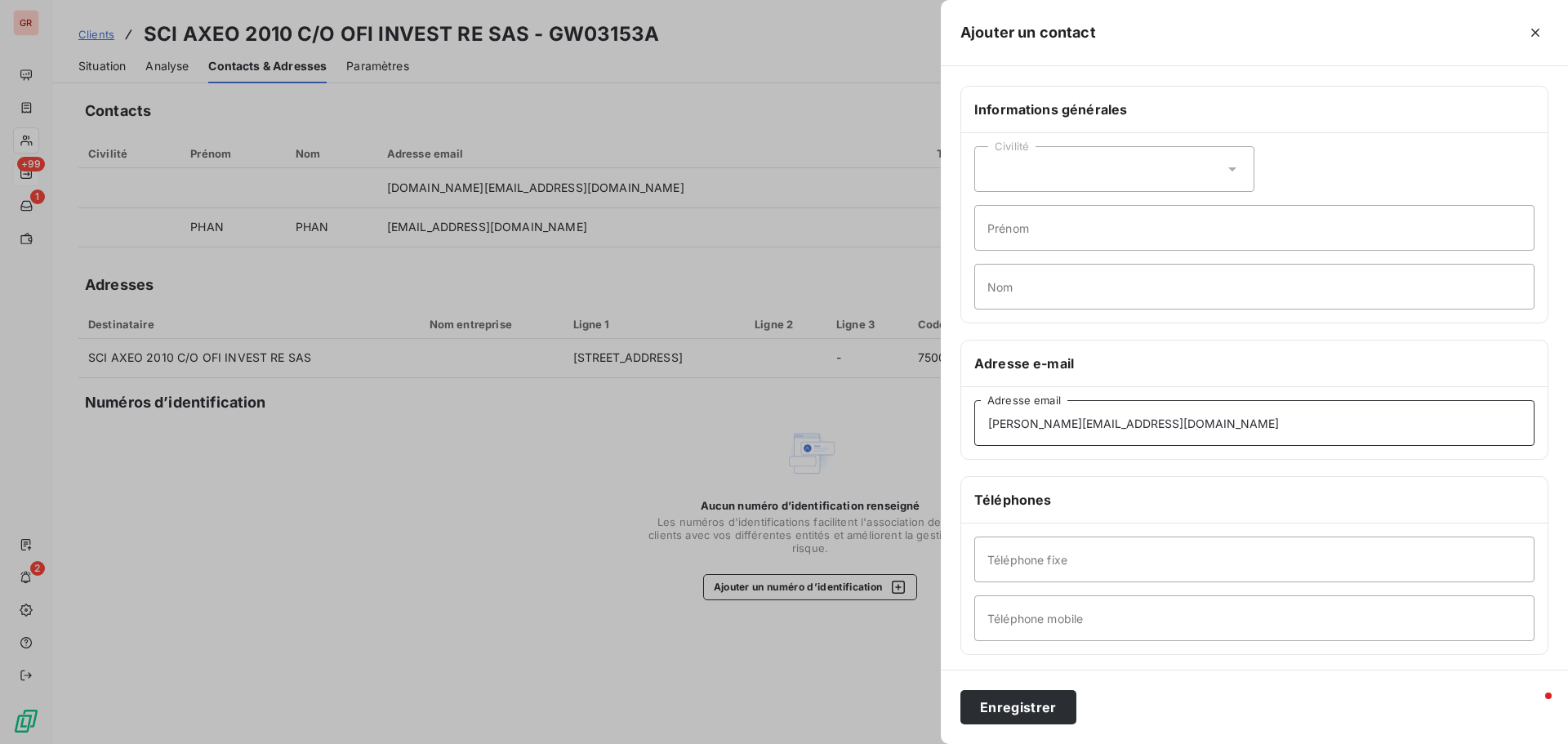
drag, startPoint x: 1150, startPoint y: 430, endPoint x: 942, endPoint y: 430, distance: 208.0
click at [942, 430] on div "Informations générales Civilité Prénom Nom Adresse e-mail franck.heron@ofi-inve…" at bounding box center [1255, 448] width 628 height 725
type input "chrystelle.guyonnet@ofi-invest.com"
click at [1025, 572] on input "Téléphone fixe" at bounding box center [1254, 559] width 560 height 45
type input "06 35 58 36 72"
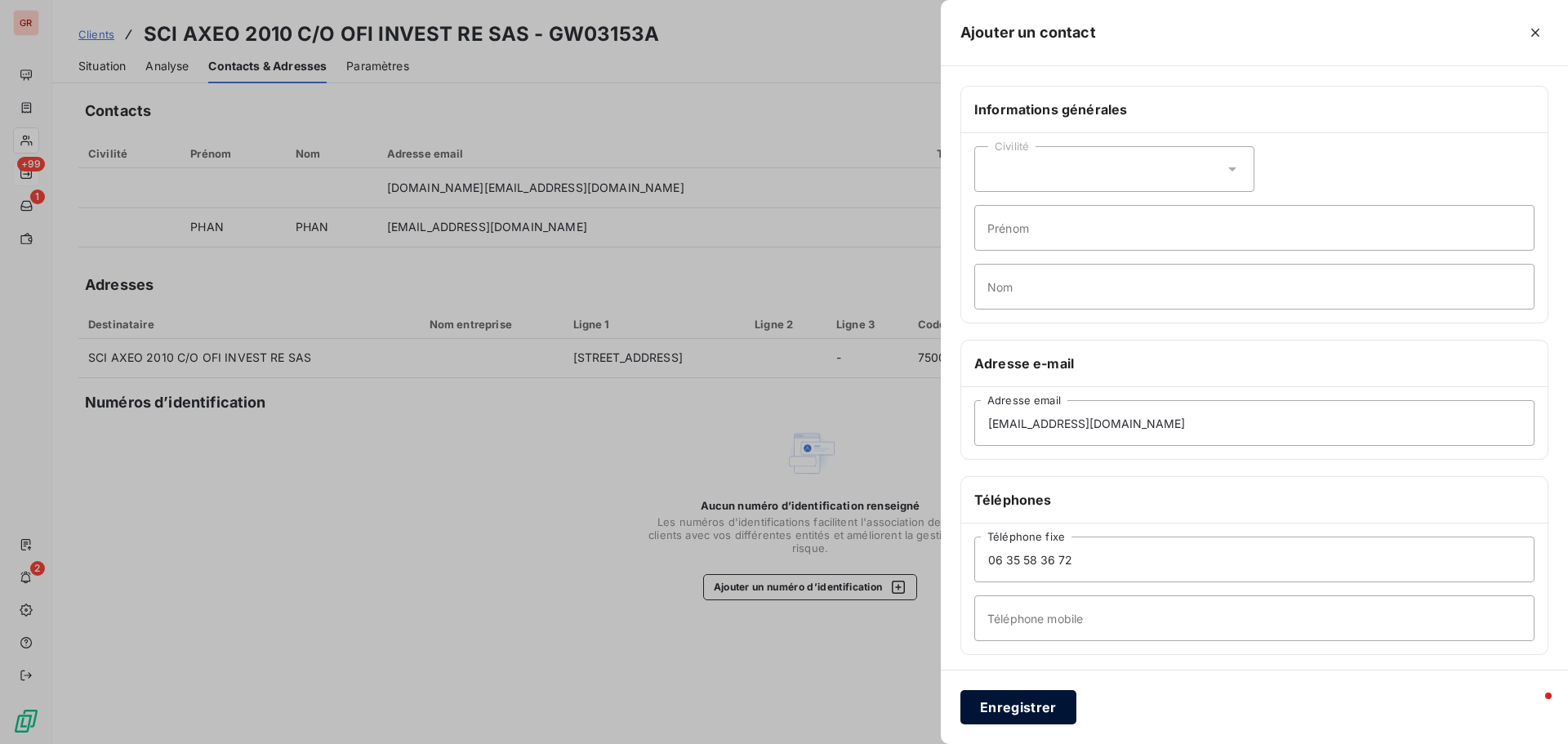
click at [1051, 706] on button "Enregistrer" at bounding box center [1019, 708] width 116 height 35
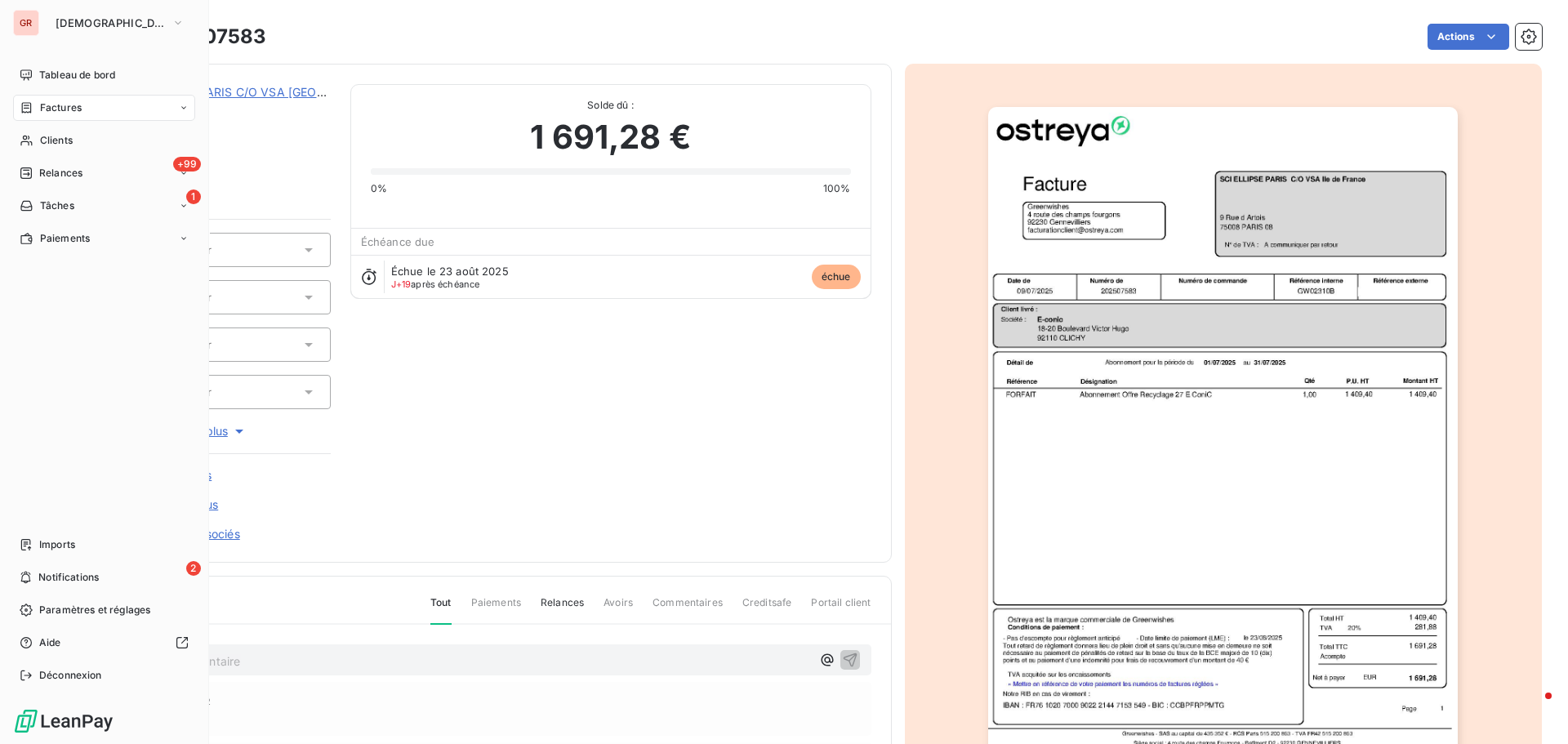
click at [56, 110] on span "Factures" at bounding box center [61, 108] width 42 height 15
click at [57, 204] on span "Clients" at bounding box center [57, 206] width 33 height 15
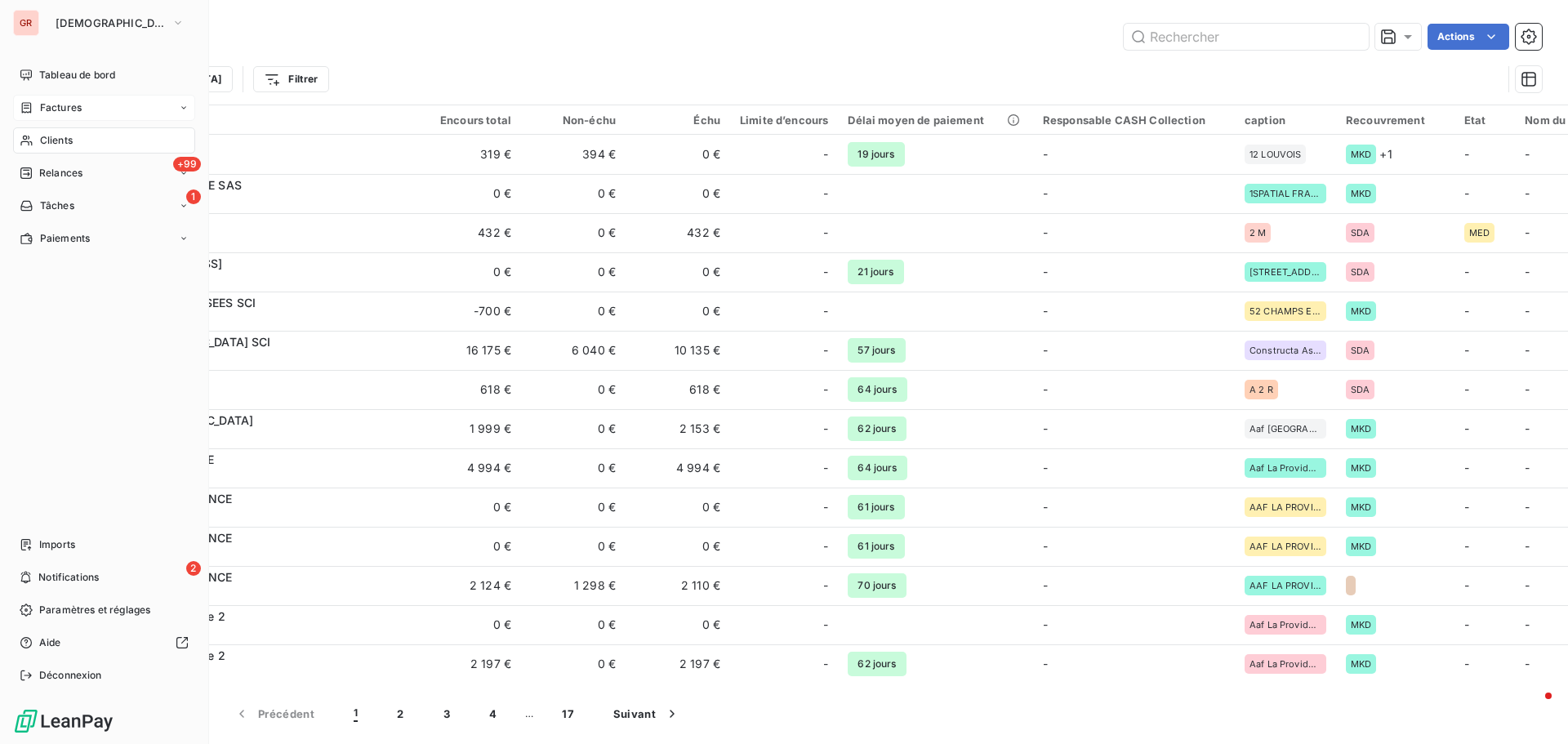
click at [71, 106] on span "Factures" at bounding box center [61, 108] width 42 height 15
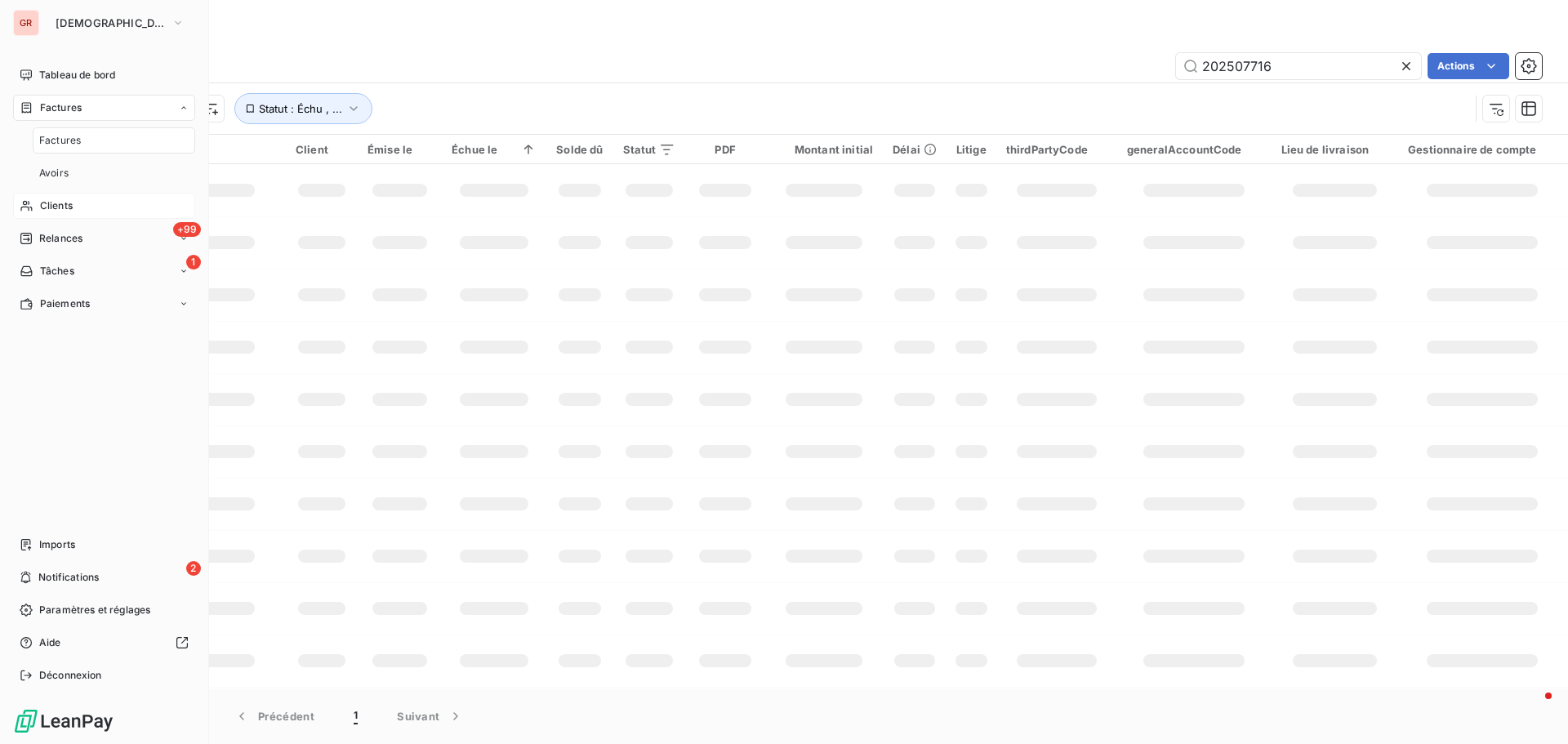
click at [80, 139] on span "Factures" at bounding box center [60, 140] width 42 height 15
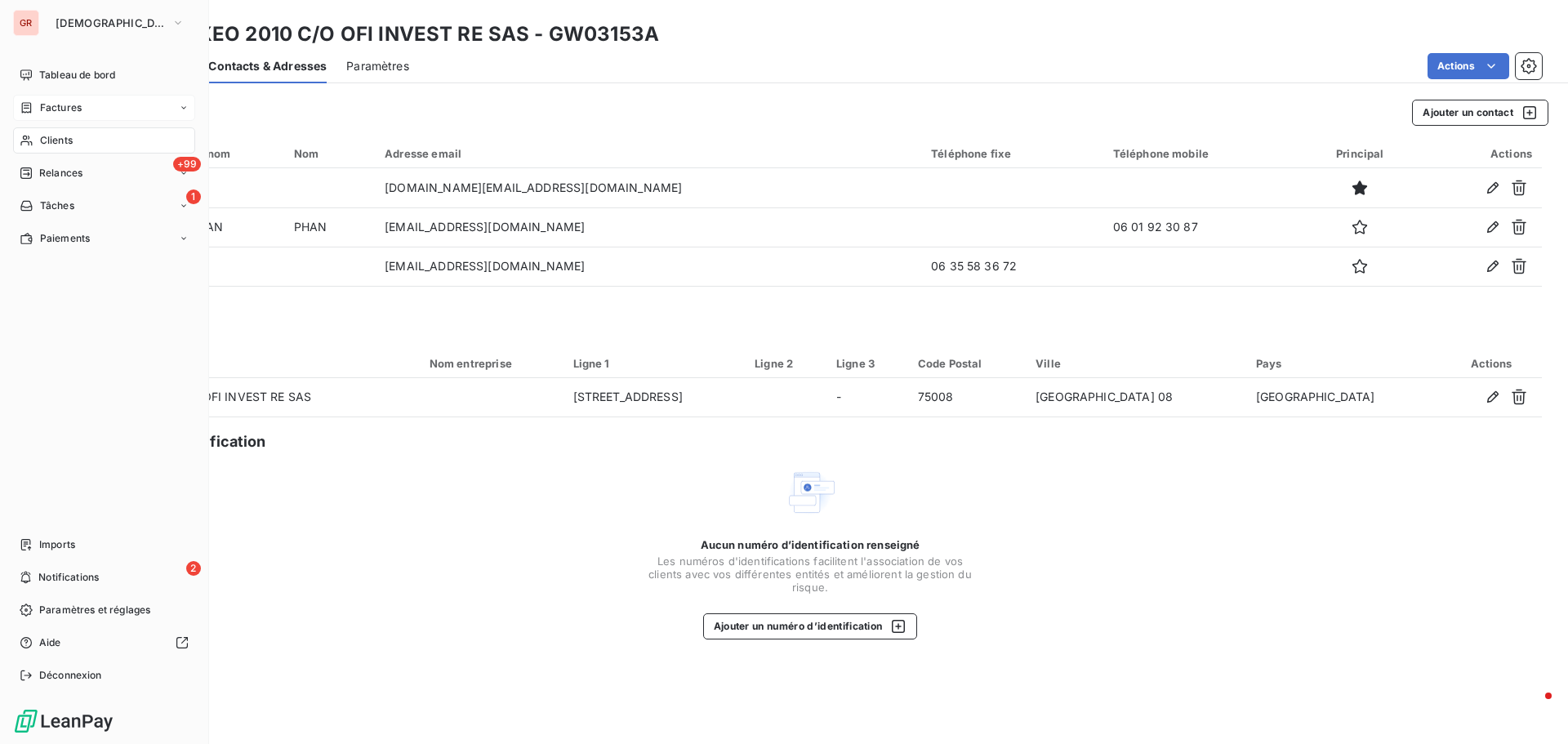
click at [55, 111] on span "Factures" at bounding box center [61, 108] width 42 height 15
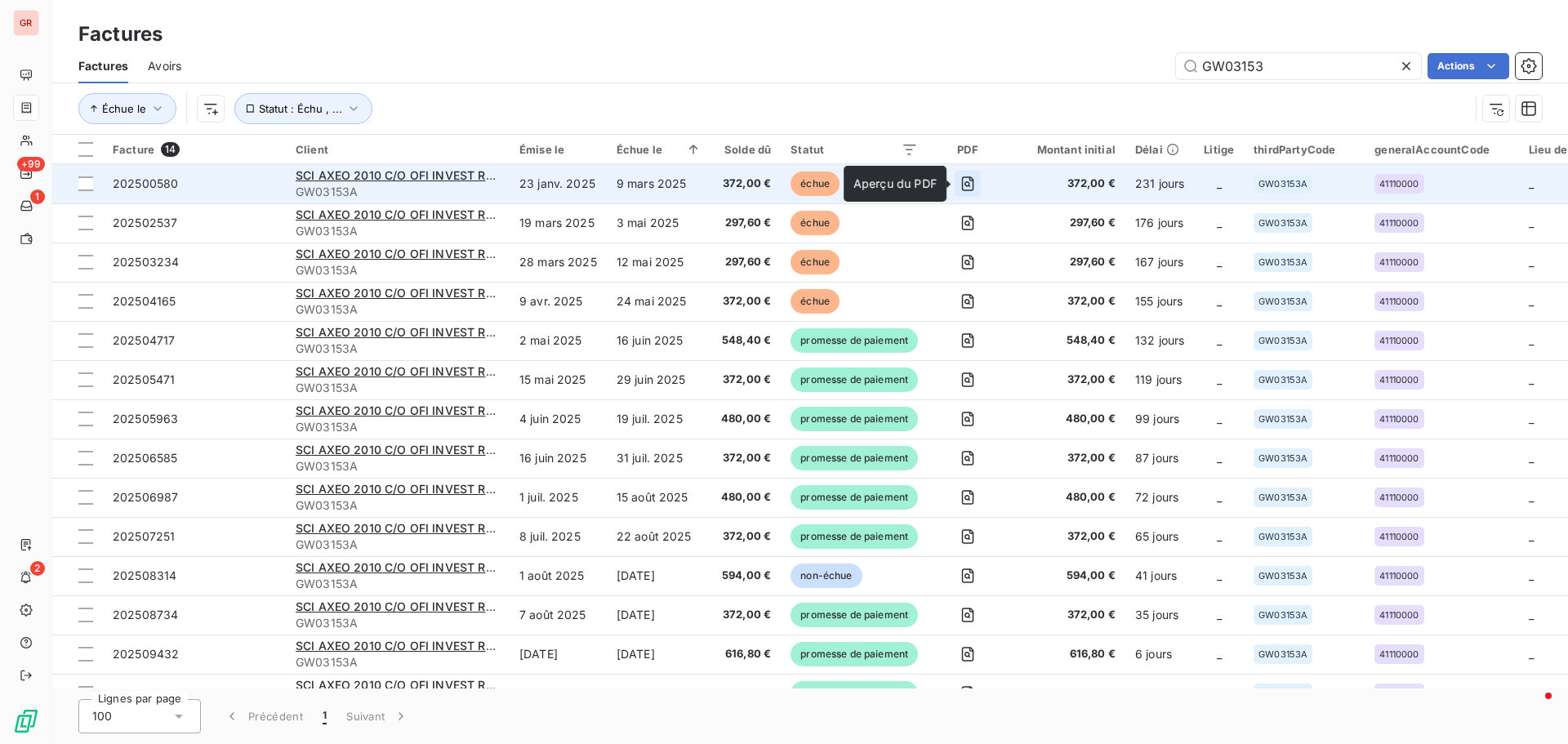
click at [972, 192] on button "button" at bounding box center [968, 184] width 26 height 26
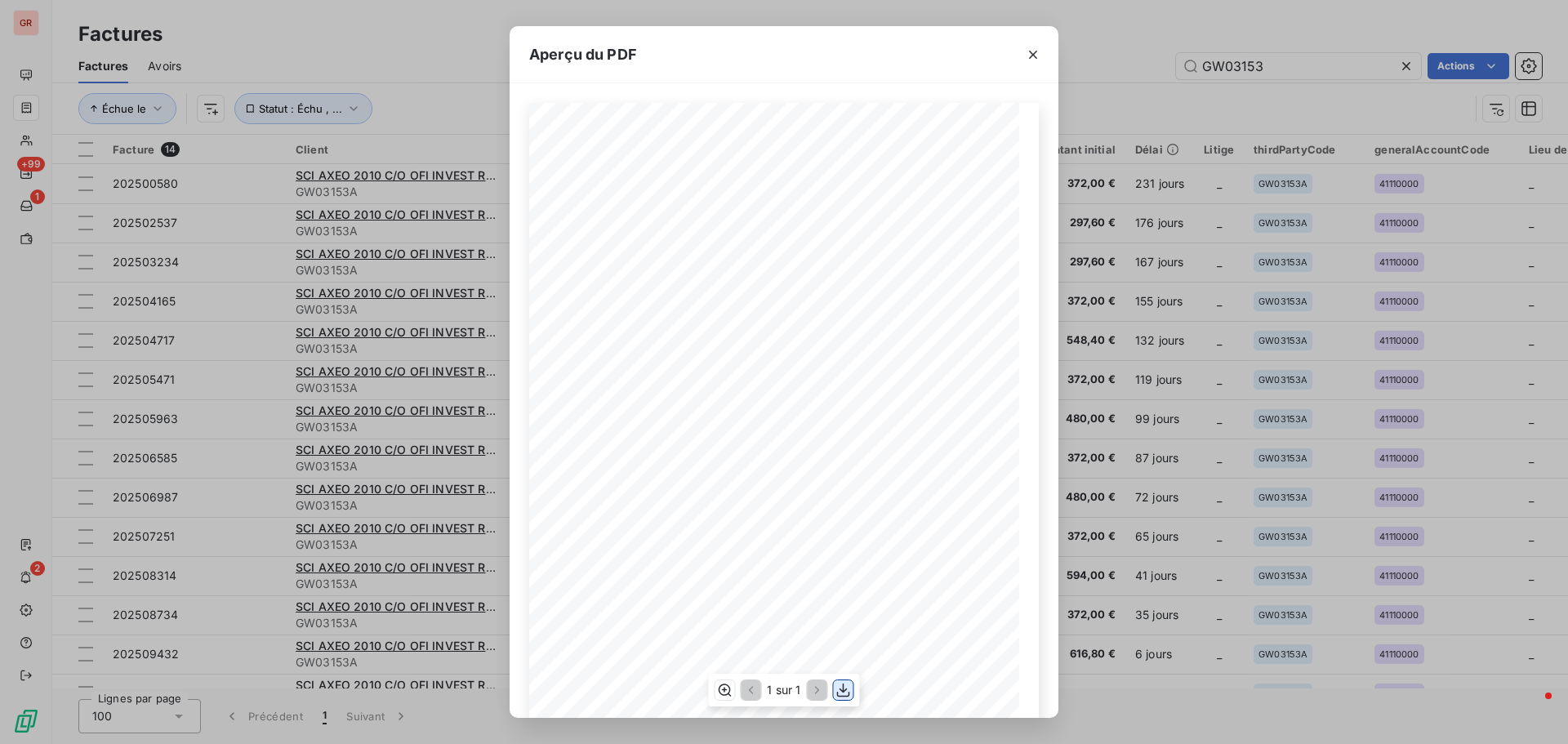
click at [839, 685] on icon "button" at bounding box center [844, 690] width 16 height 16
click at [1035, 57] on icon "button" at bounding box center [1034, 54] width 16 height 16
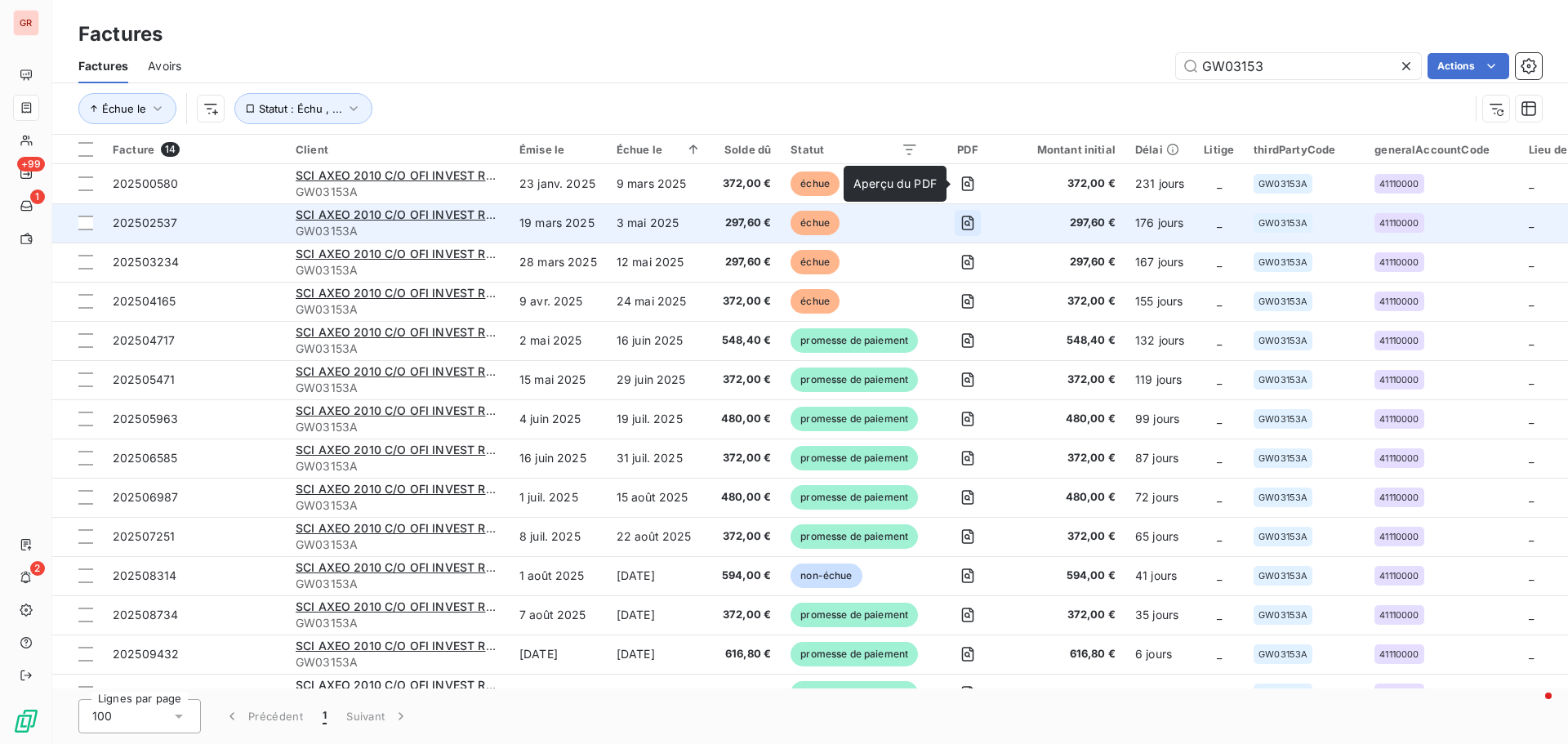
click at [969, 226] on icon "button" at bounding box center [968, 223] width 16 height 16
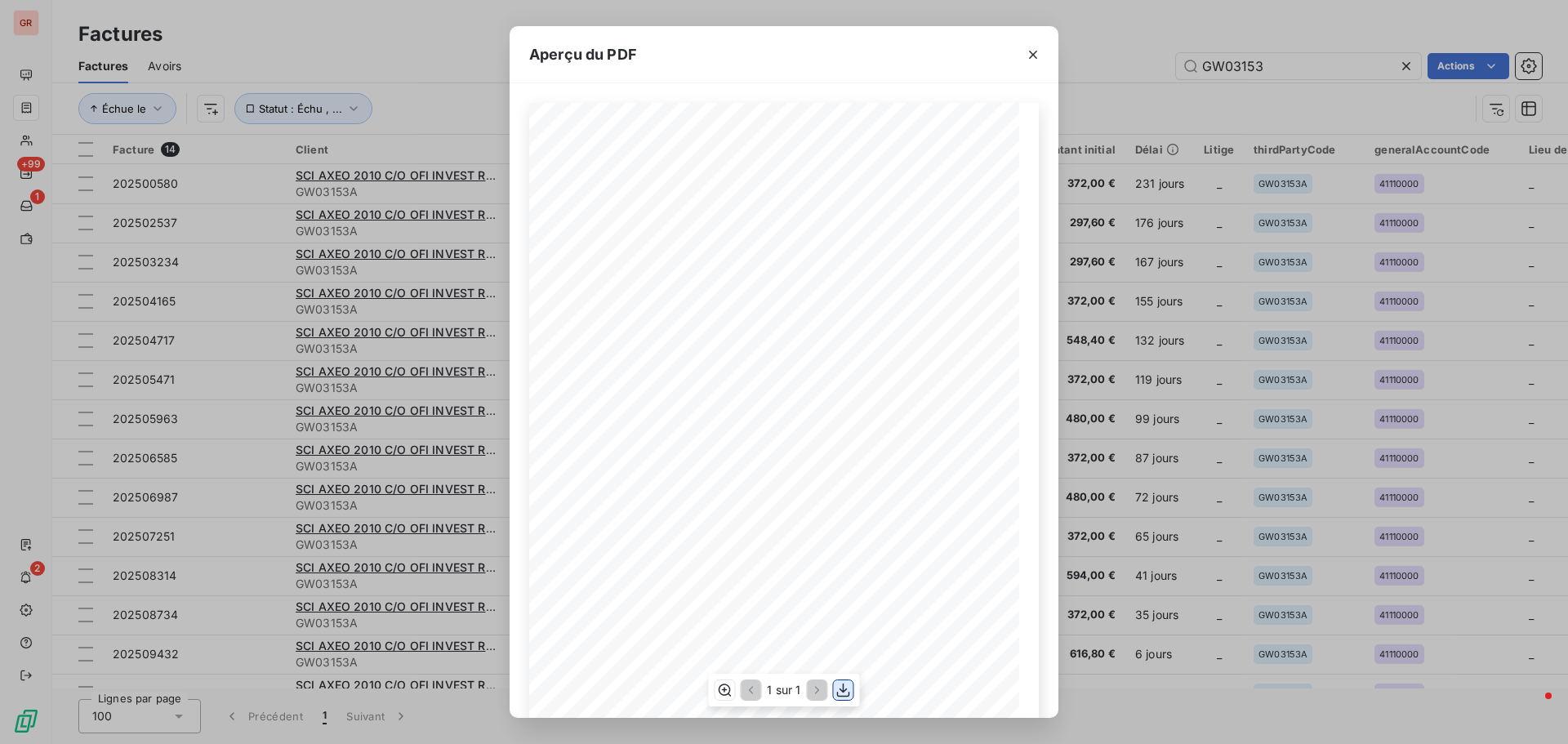
click at [850, 695] on icon "button" at bounding box center [844, 690] width 13 height 14
click at [1034, 59] on icon "button" at bounding box center [1034, 54] width 16 height 16
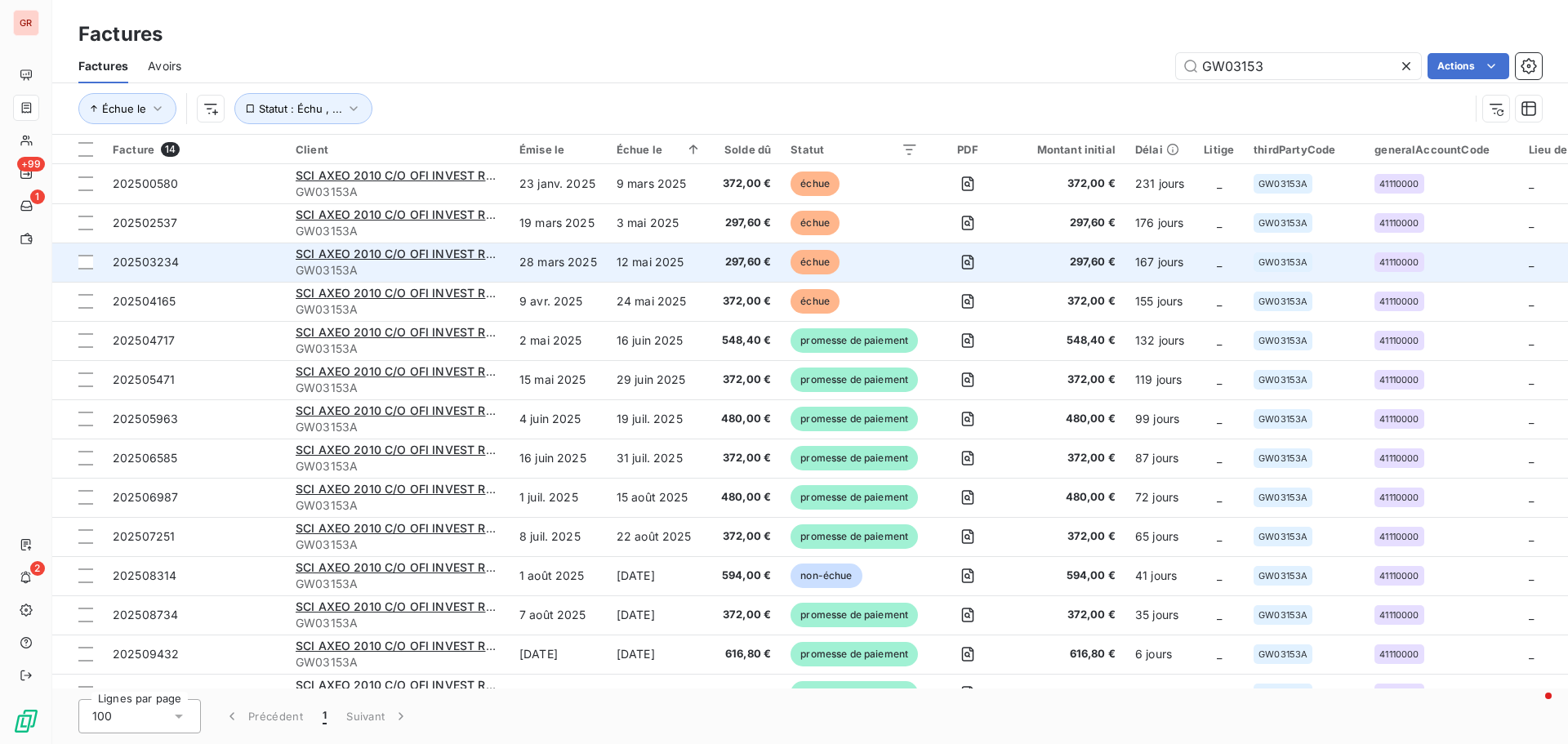
click at [801, 258] on span "échue" at bounding box center [815, 262] width 49 height 25
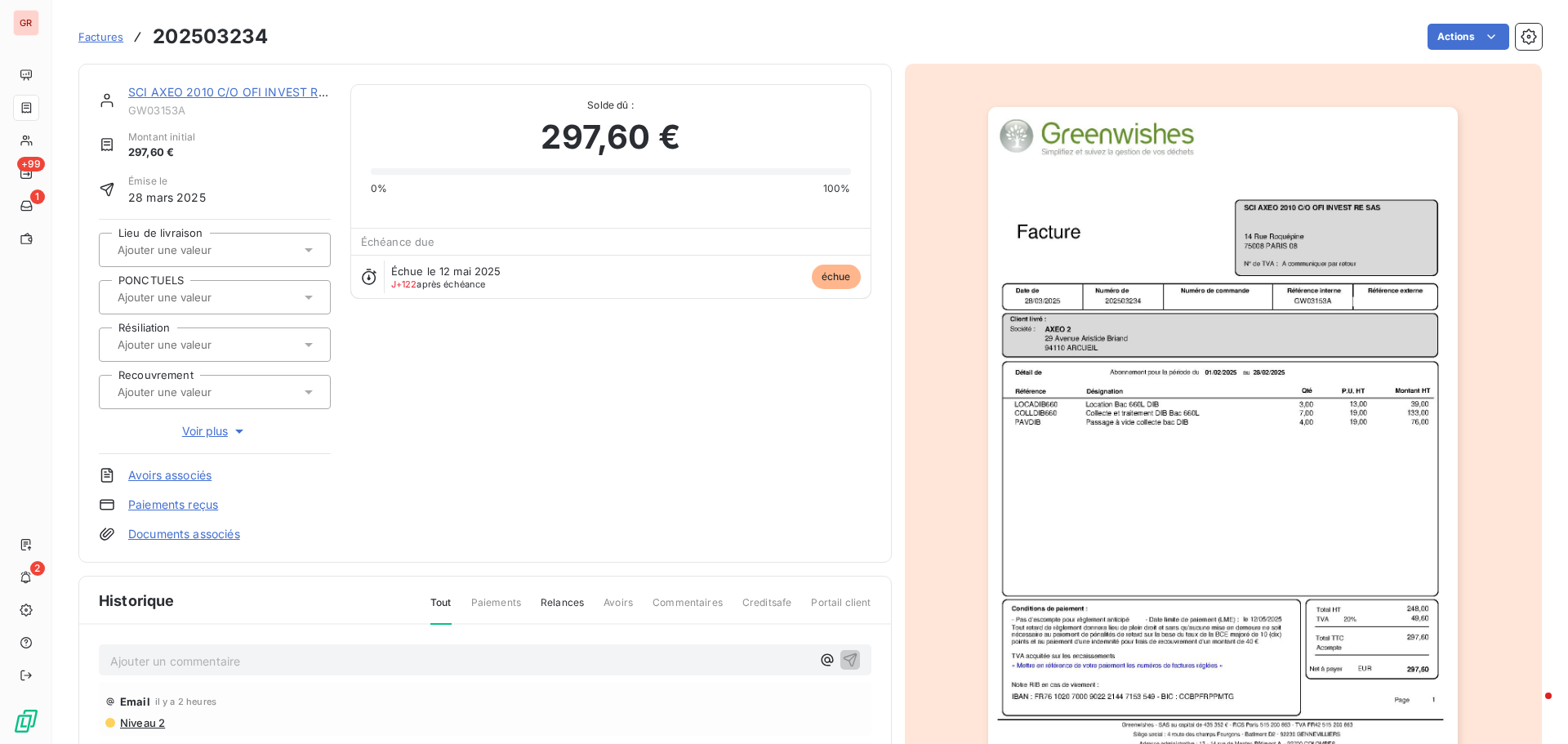
click at [1206, 395] on img "button" at bounding box center [1222, 440] width 469 height 665
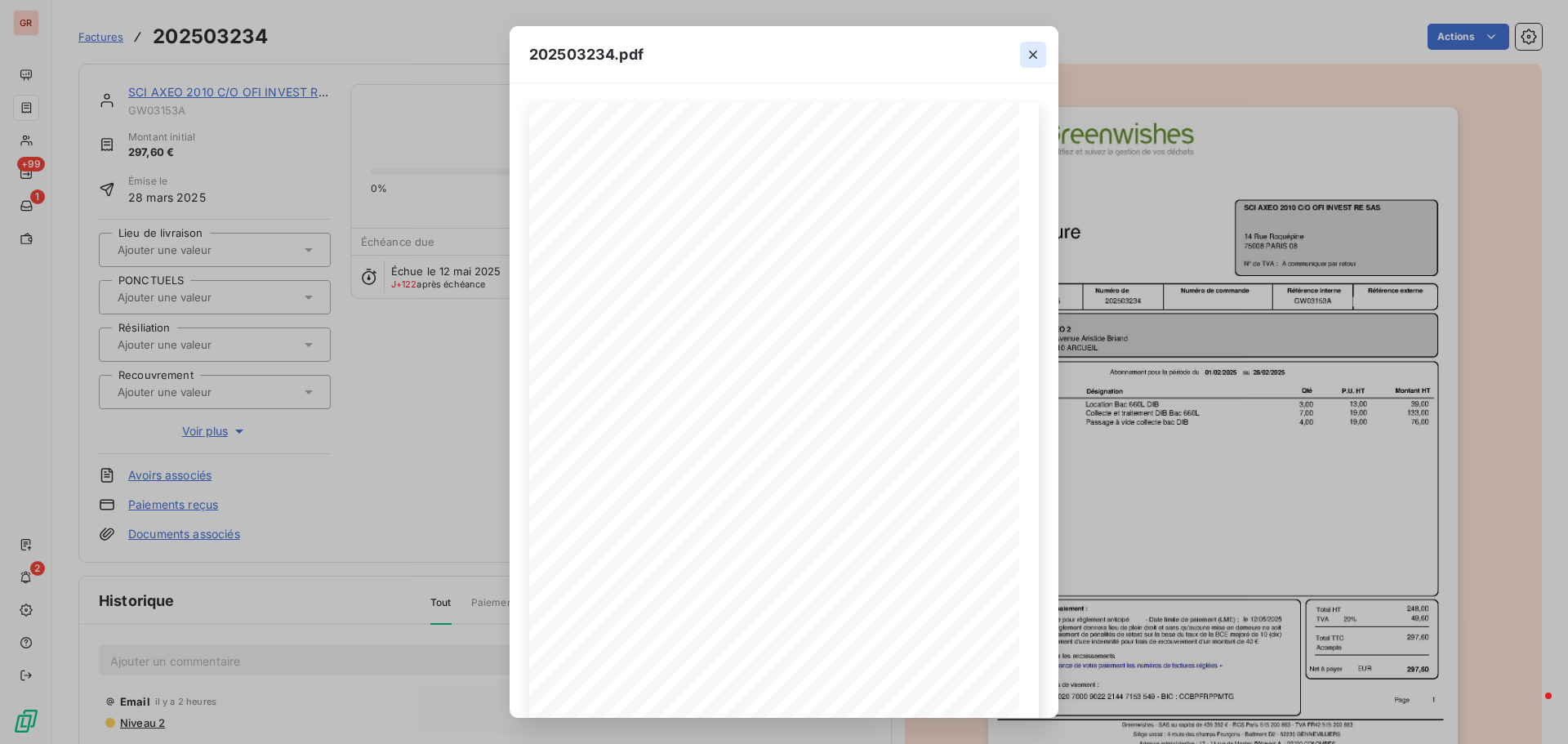
click at [1033, 57] on icon "button" at bounding box center [1034, 54] width 16 height 16
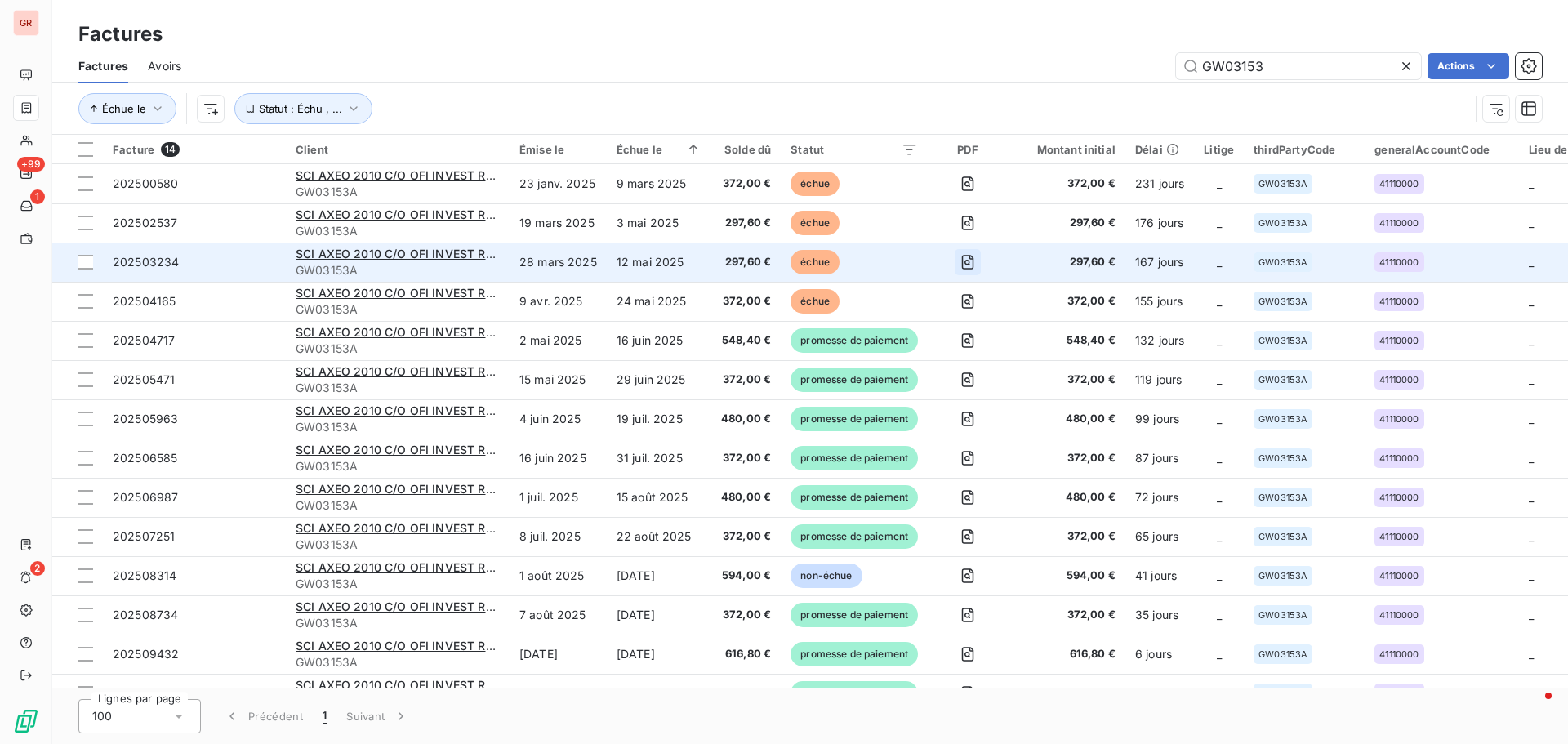
click at [963, 261] on icon "button" at bounding box center [968, 262] width 16 height 16
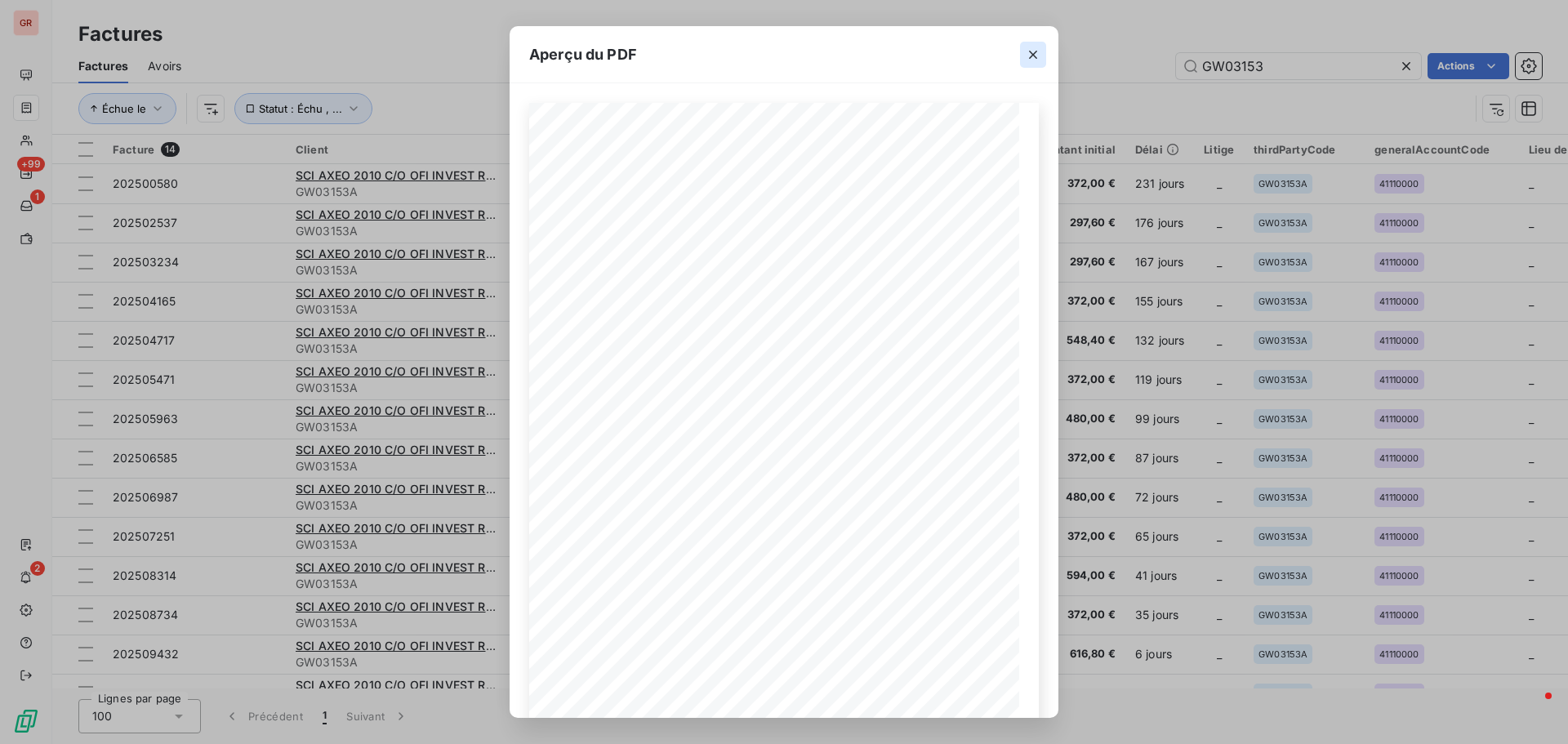
click at [1034, 50] on icon "button" at bounding box center [1034, 54] width 16 height 16
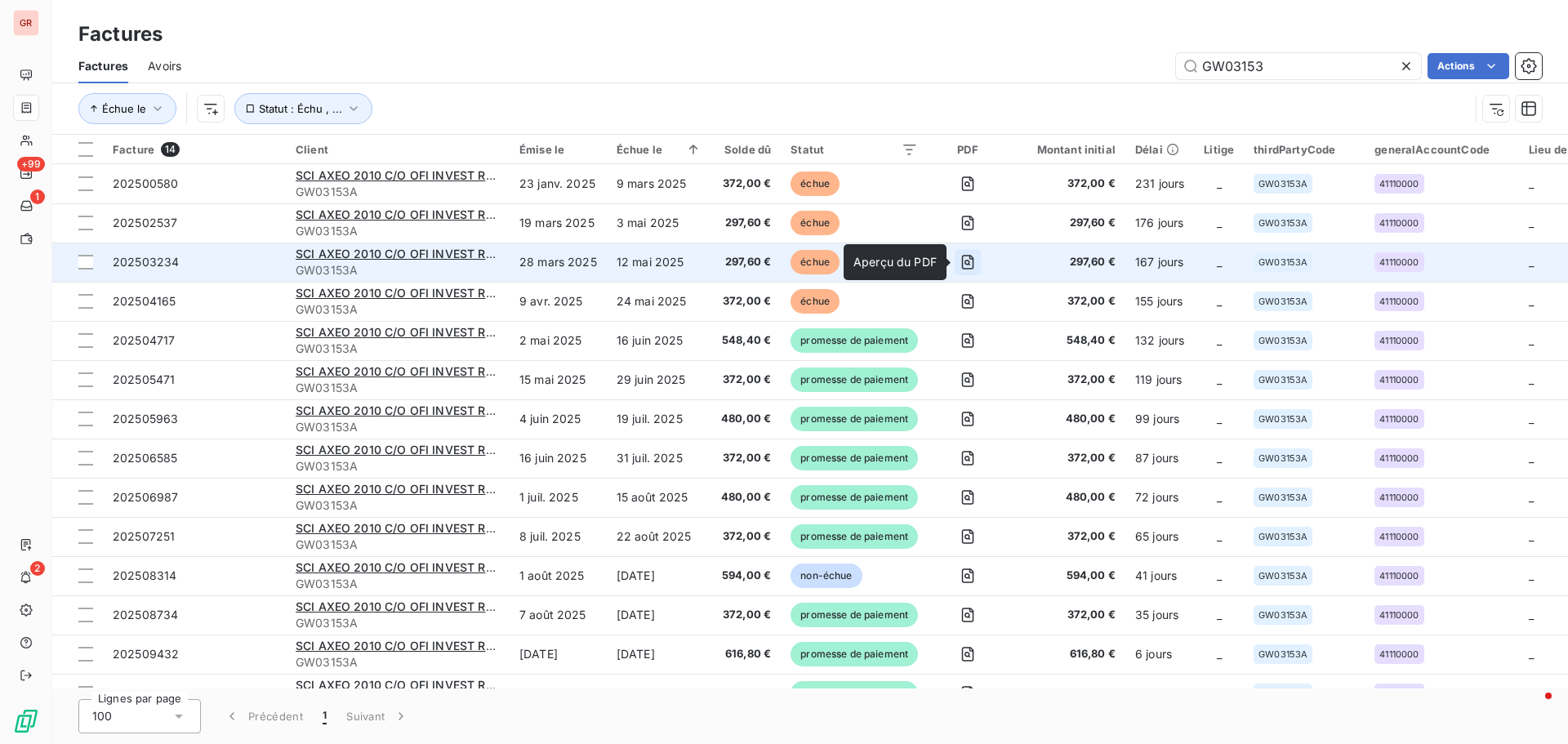
click at [963, 267] on icon "button" at bounding box center [968, 262] width 16 height 16
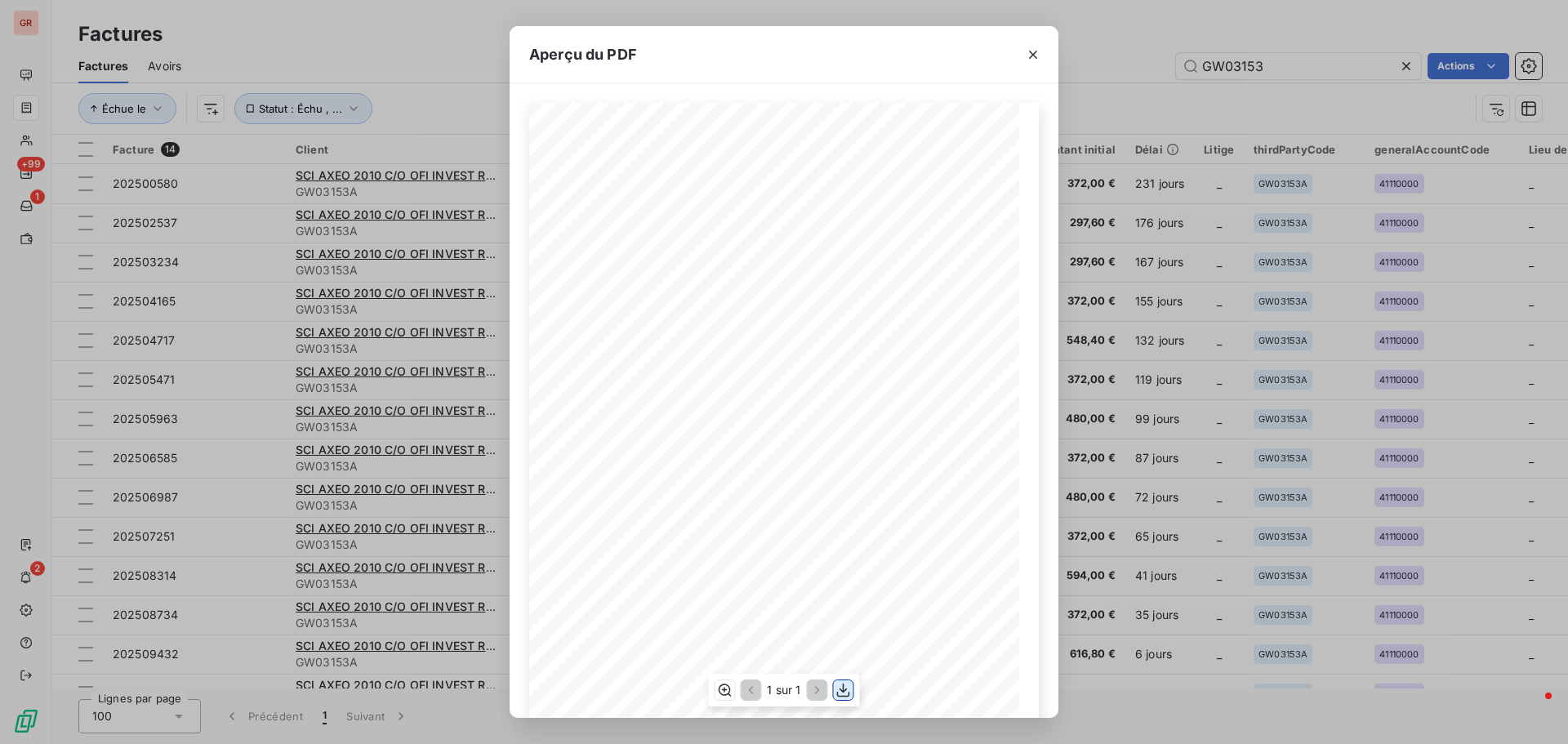
click at [842, 699] on icon "button" at bounding box center [844, 690] width 16 height 16
click at [1028, 57] on icon "button" at bounding box center [1034, 54] width 16 height 16
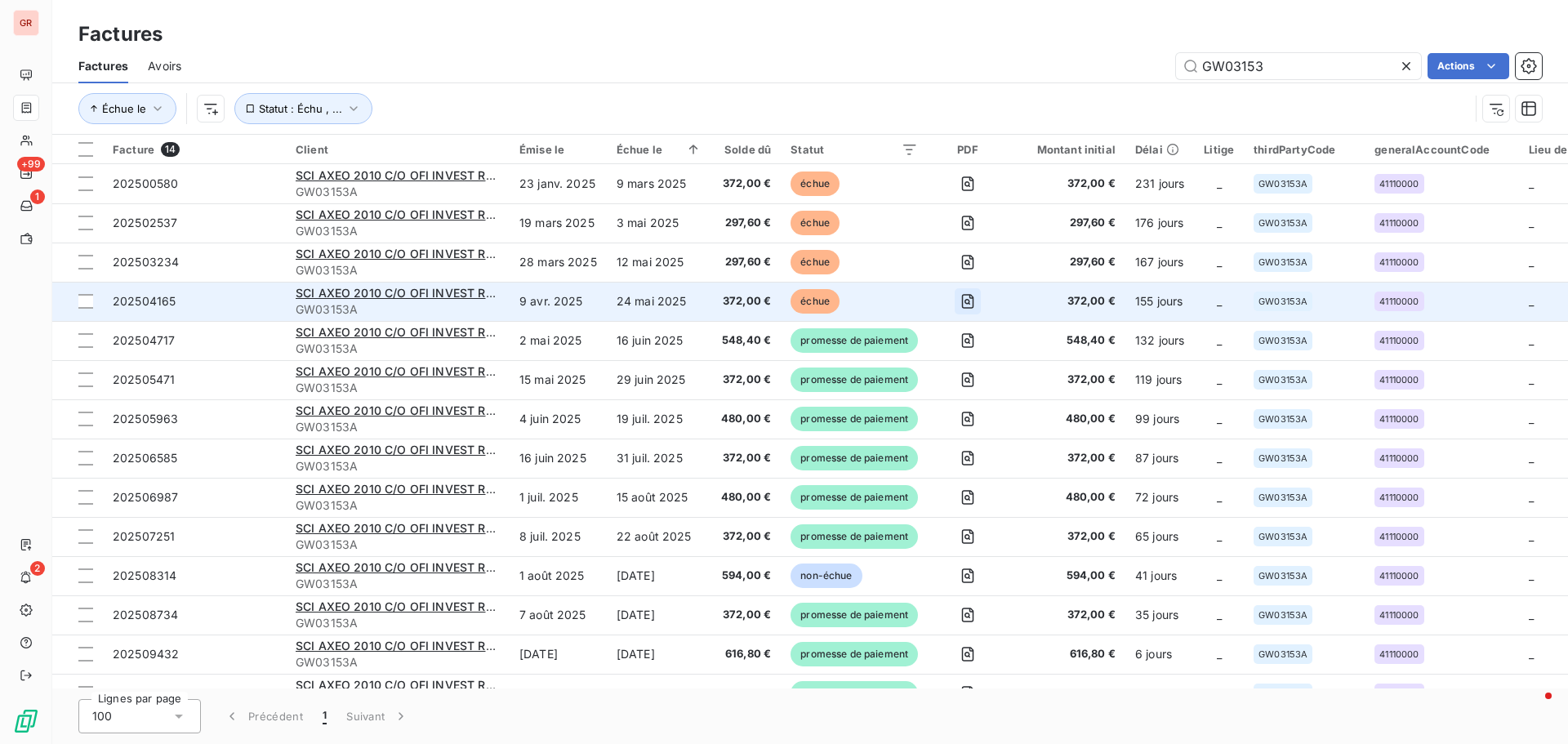
click at [973, 302] on icon "button" at bounding box center [968, 302] width 16 height 16
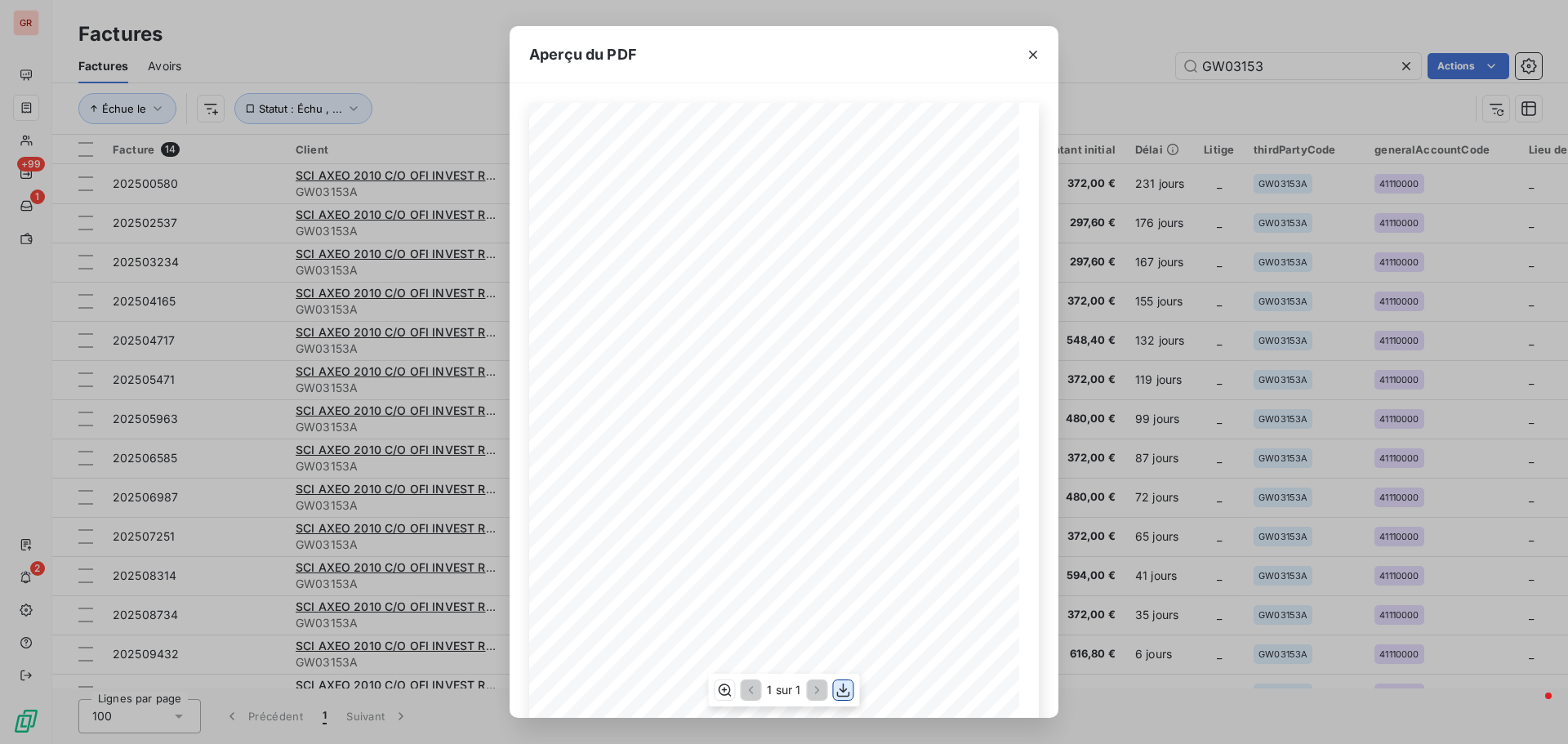
click at [850, 692] on icon "button" at bounding box center [844, 690] width 16 height 16
click at [1157, 405] on div "Aperçu du PDF Référence interne Numéro de Date de Numéro de commande Référence …" at bounding box center [784, 372] width 1568 height 744
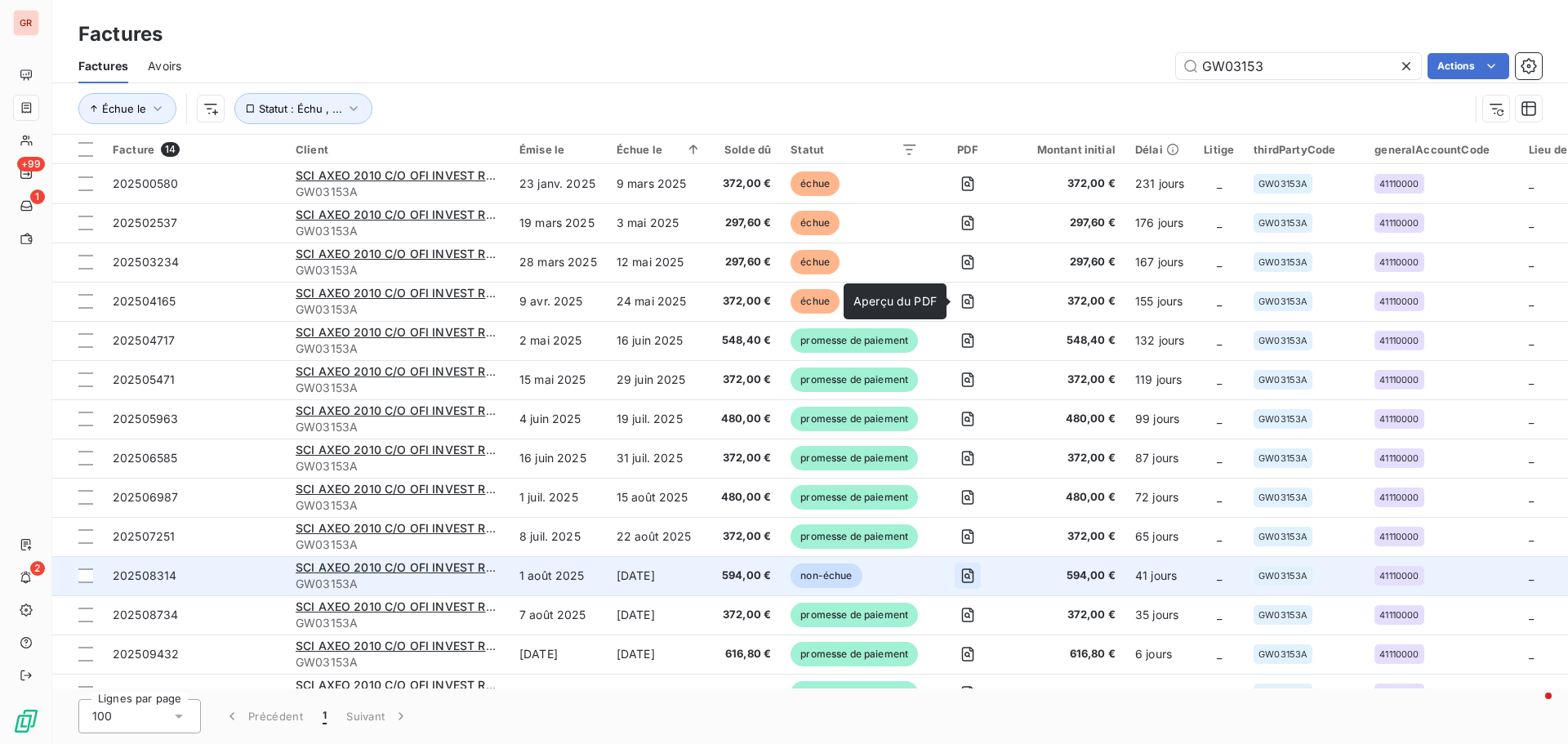
click at [969, 577] on icon "button" at bounding box center [968, 576] width 16 height 16
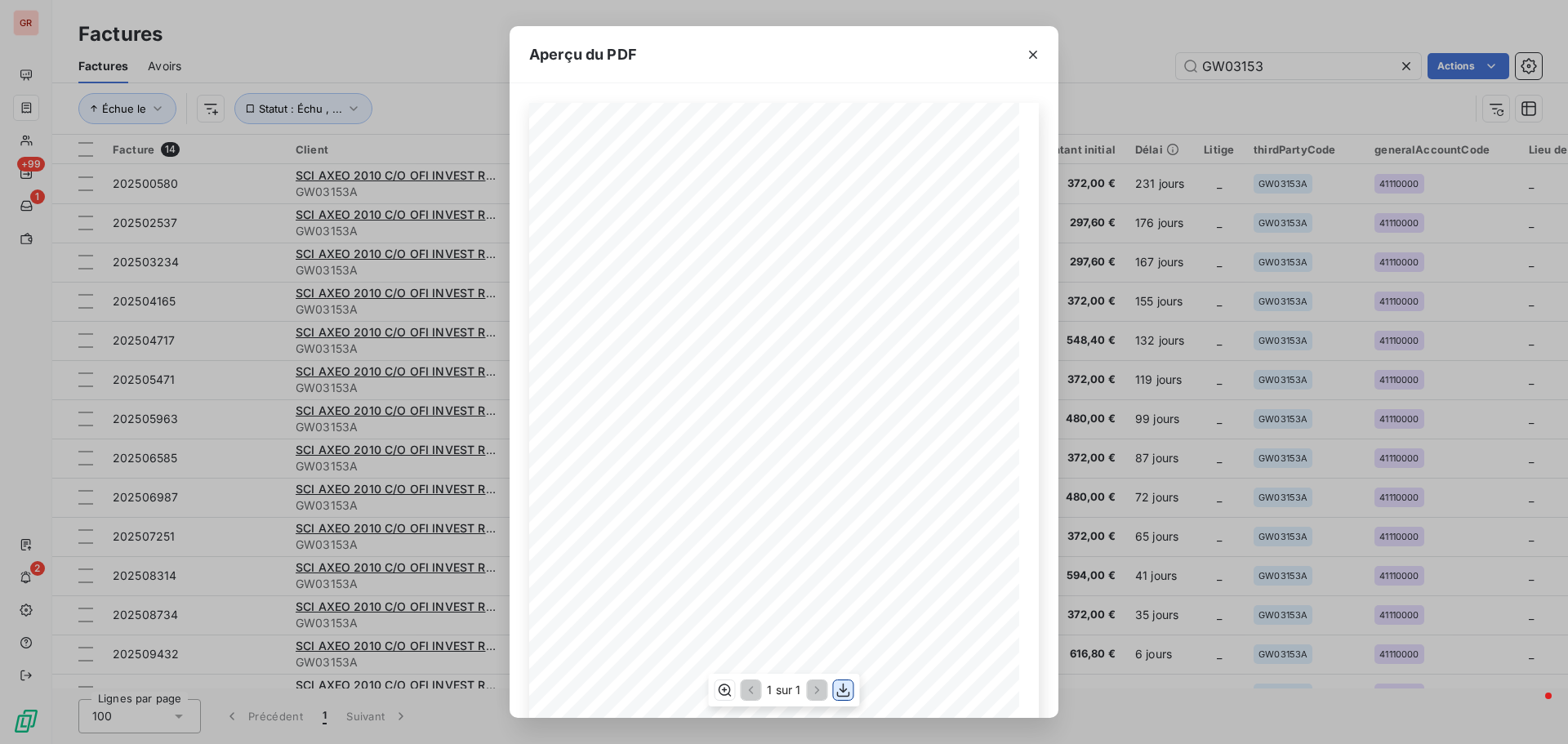
click at [841, 694] on icon "button" at bounding box center [844, 690] width 16 height 16
click at [1359, 14] on div "Aperçu du PDF Référence interne Numéro de Date de Numéro de commande Référence …" at bounding box center [784, 372] width 1568 height 744
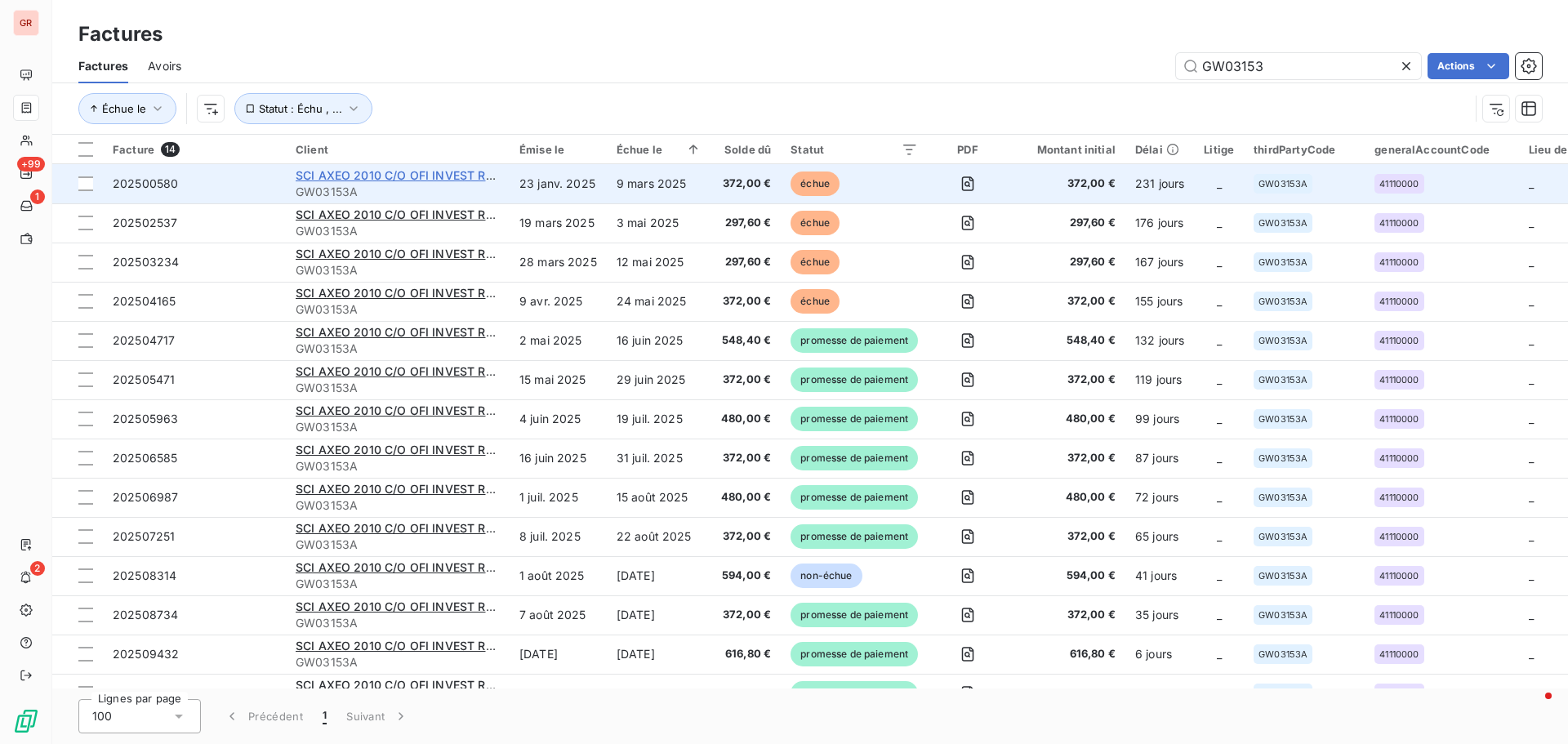
click at [376, 179] on span "SCI AXEO 2010 C/O OFI INVEST RE SAS" at bounding box center [407, 175] width 223 height 14
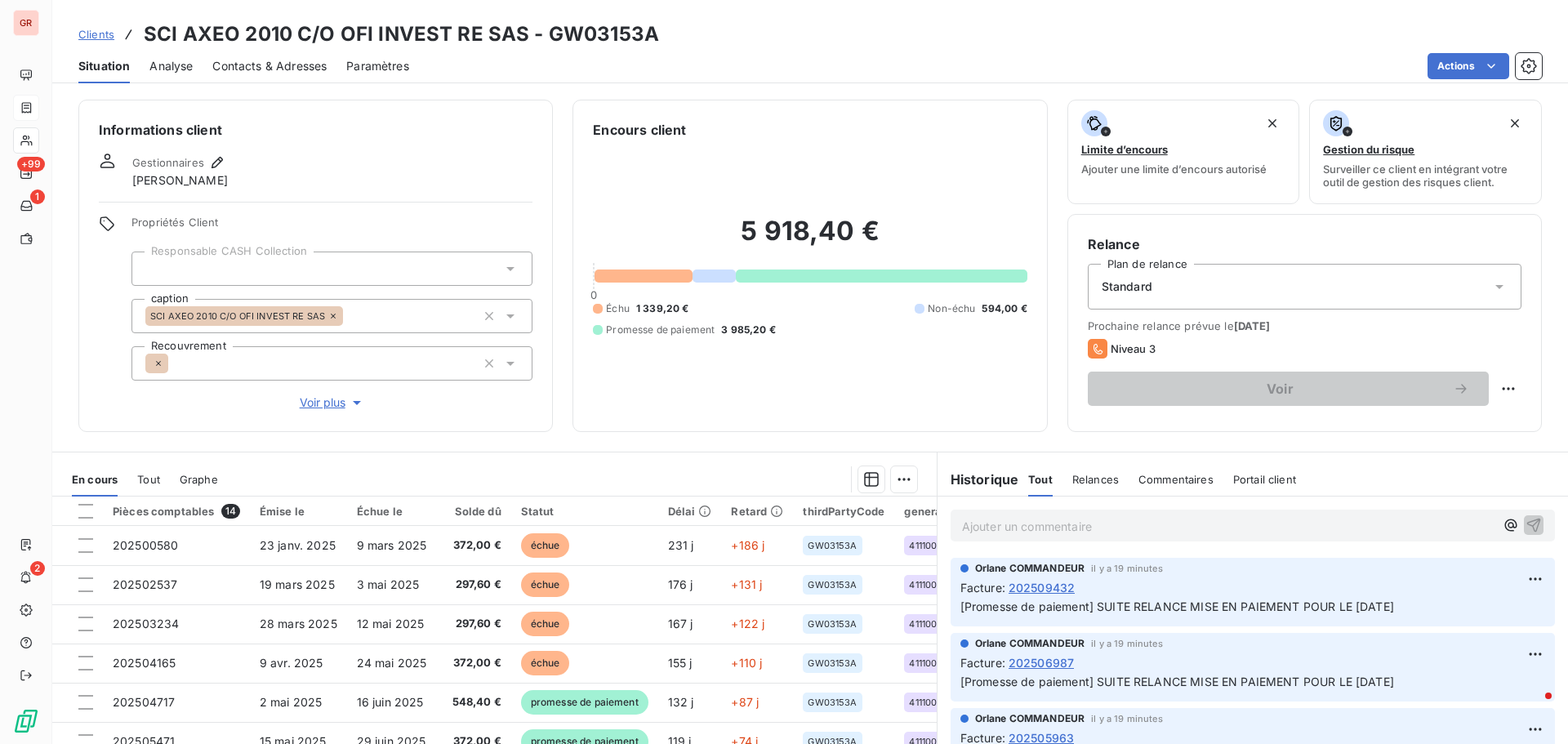
click at [284, 63] on span "Contacts & Adresses" at bounding box center [269, 66] width 115 height 16
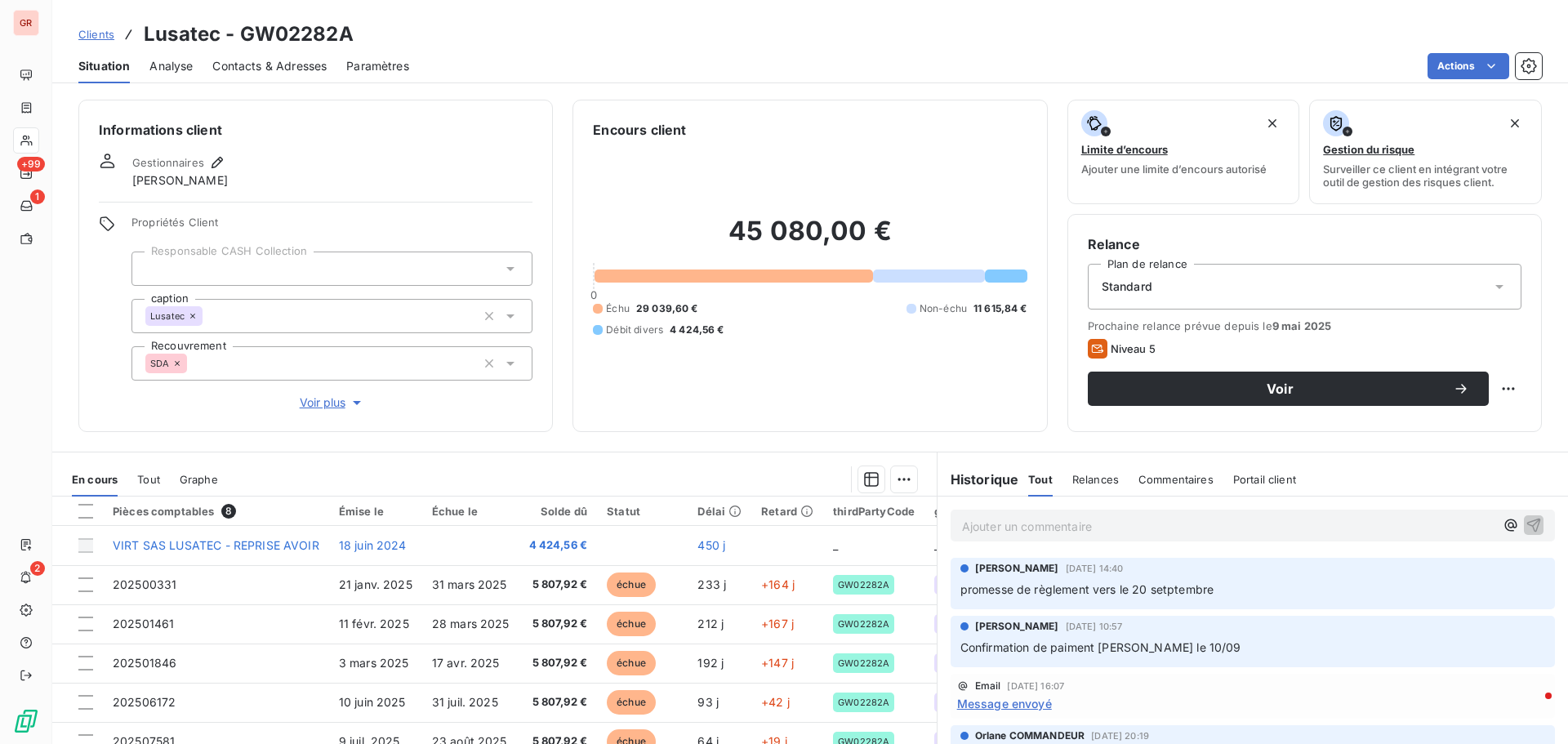
scroll to position [35, 0]
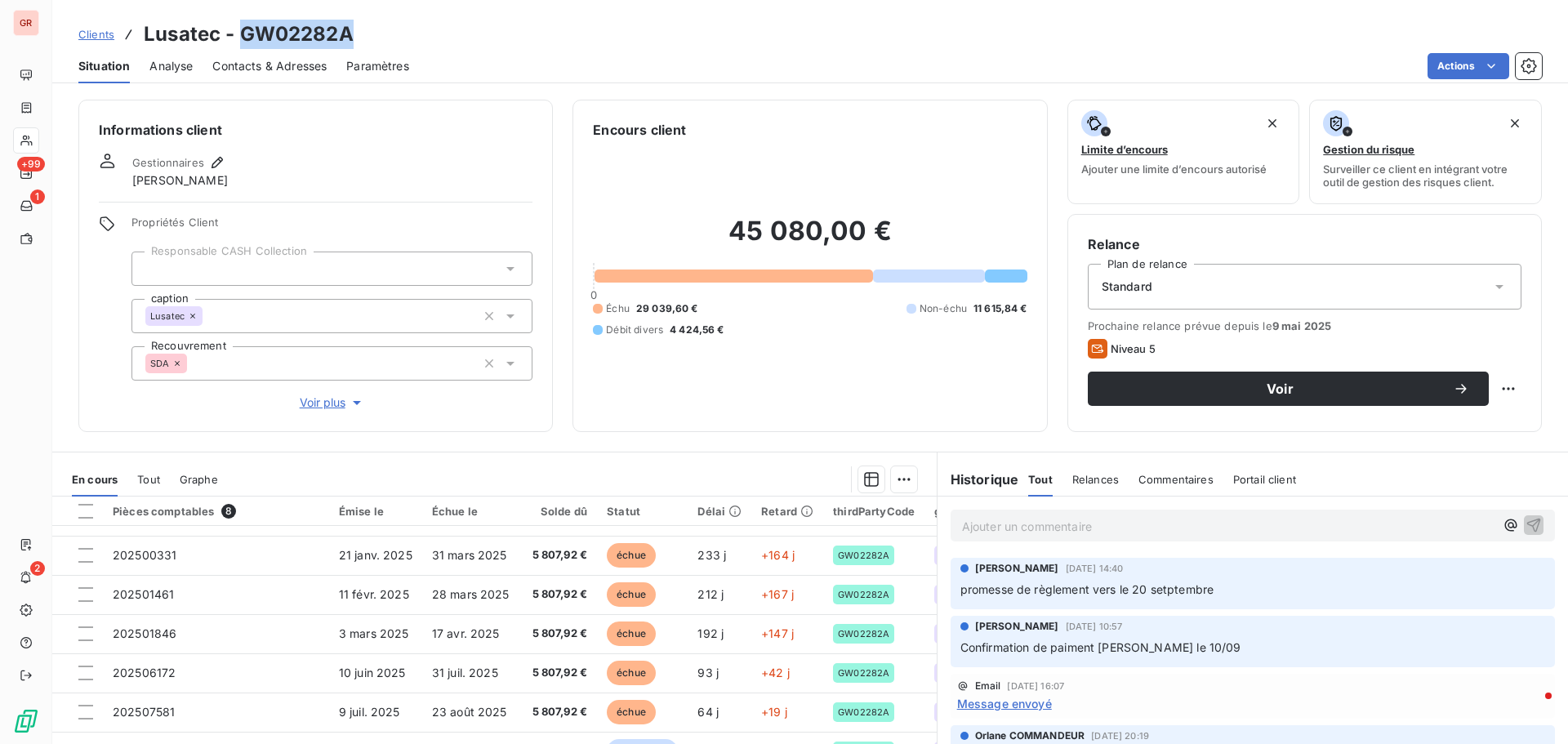
drag, startPoint x: 359, startPoint y: 35, endPoint x: 240, endPoint y: 31, distance: 119.1
click at [240, 31] on div "Clients Lusatec - GW02282A" at bounding box center [810, 35] width 1516 height 30
copy h3 "GW02282A"
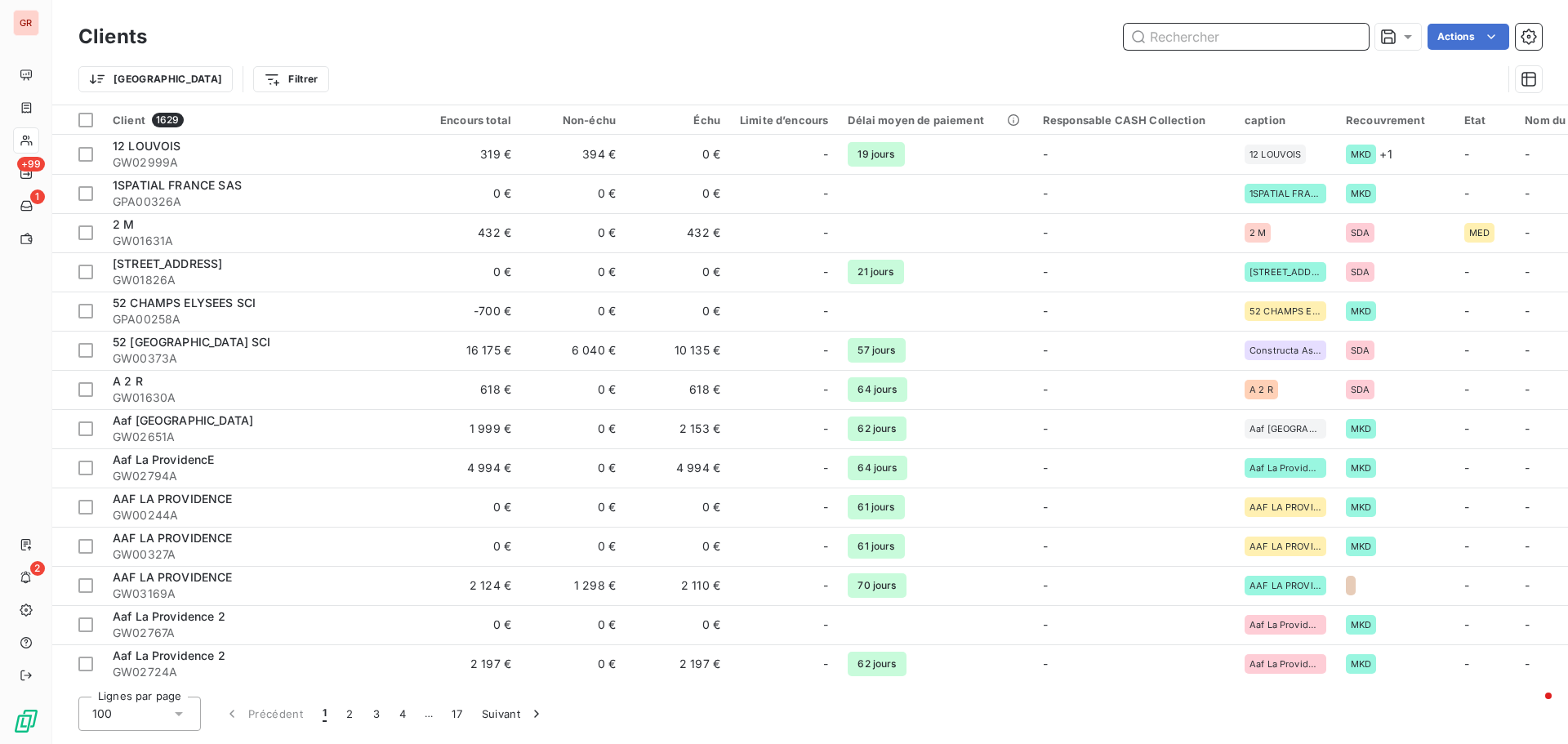
click at [1193, 35] on input "text" at bounding box center [1246, 37] width 245 height 26
paste input "GW03224A"
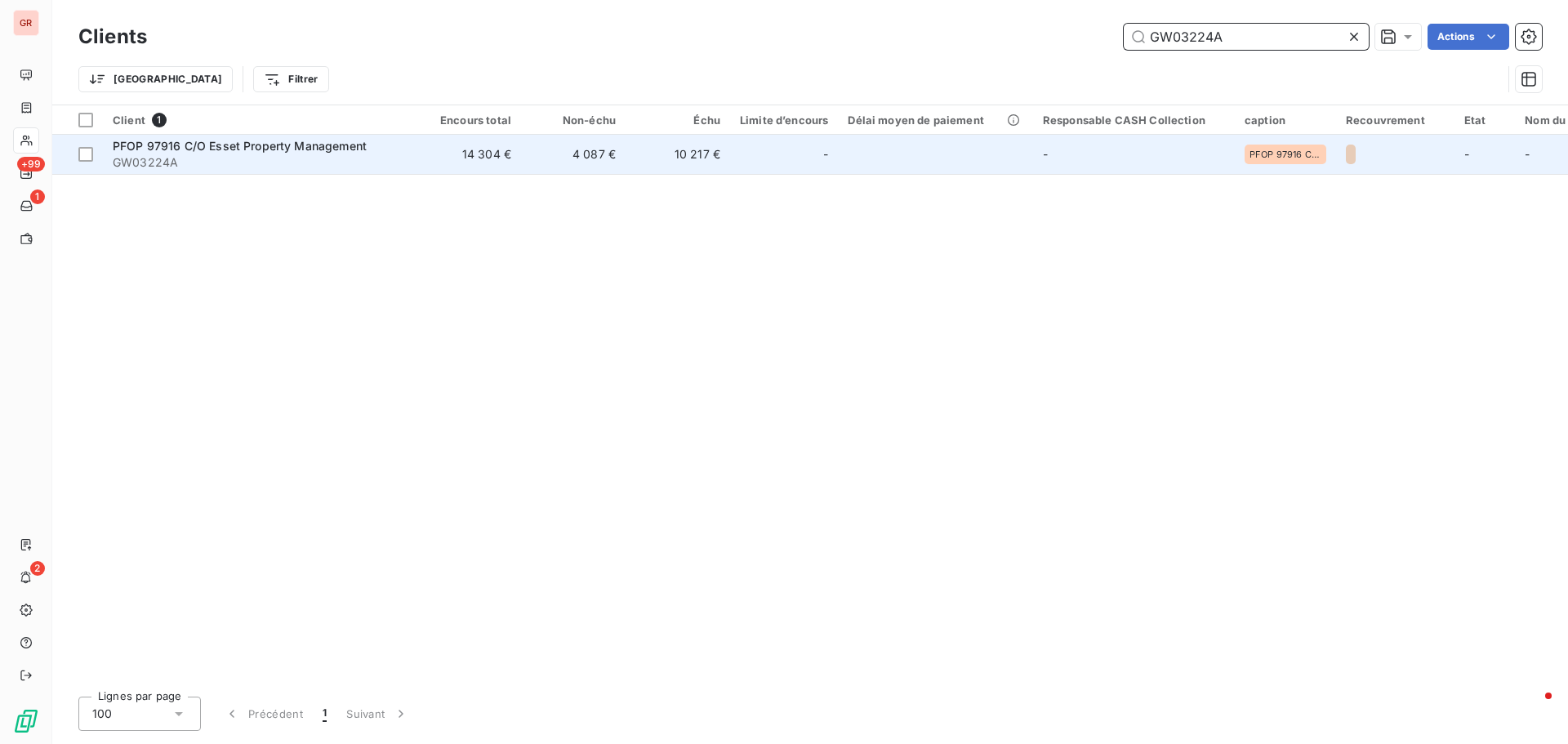
type input "GW03224A"
click at [277, 150] on span "PFOP 97916 C/O Esset Property Management" at bounding box center [240, 145] width 254 height 14
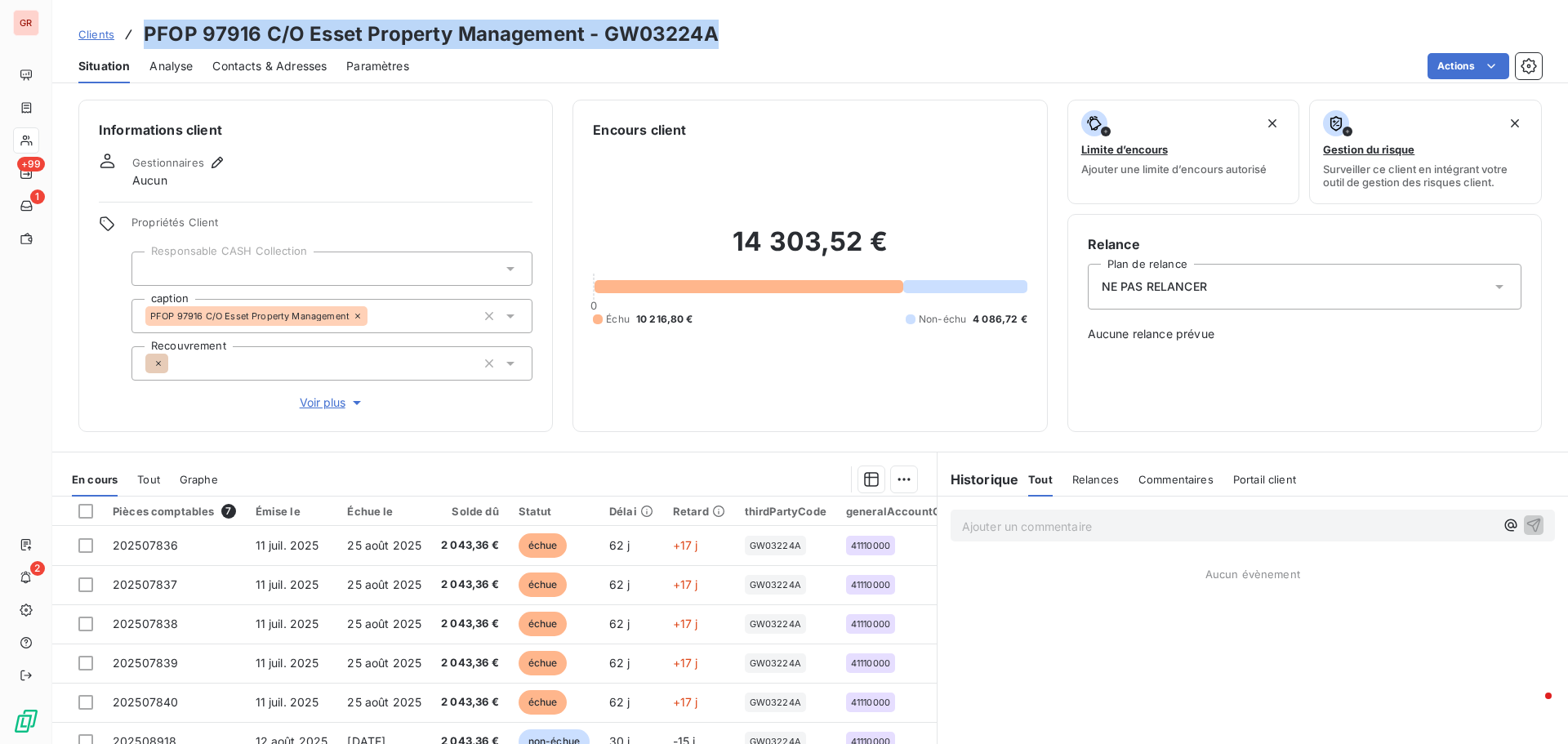
drag, startPoint x: 722, startPoint y: 32, endPoint x: 141, endPoint y: 26, distance: 581.0
click at [141, 26] on div "Clients PFOP 97916 C/O Esset Property Management - GW03224A" at bounding box center [810, 35] width 1516 height 30
copy h3 "PFOP 97916 C/O Esset Property Management - GW03224A"
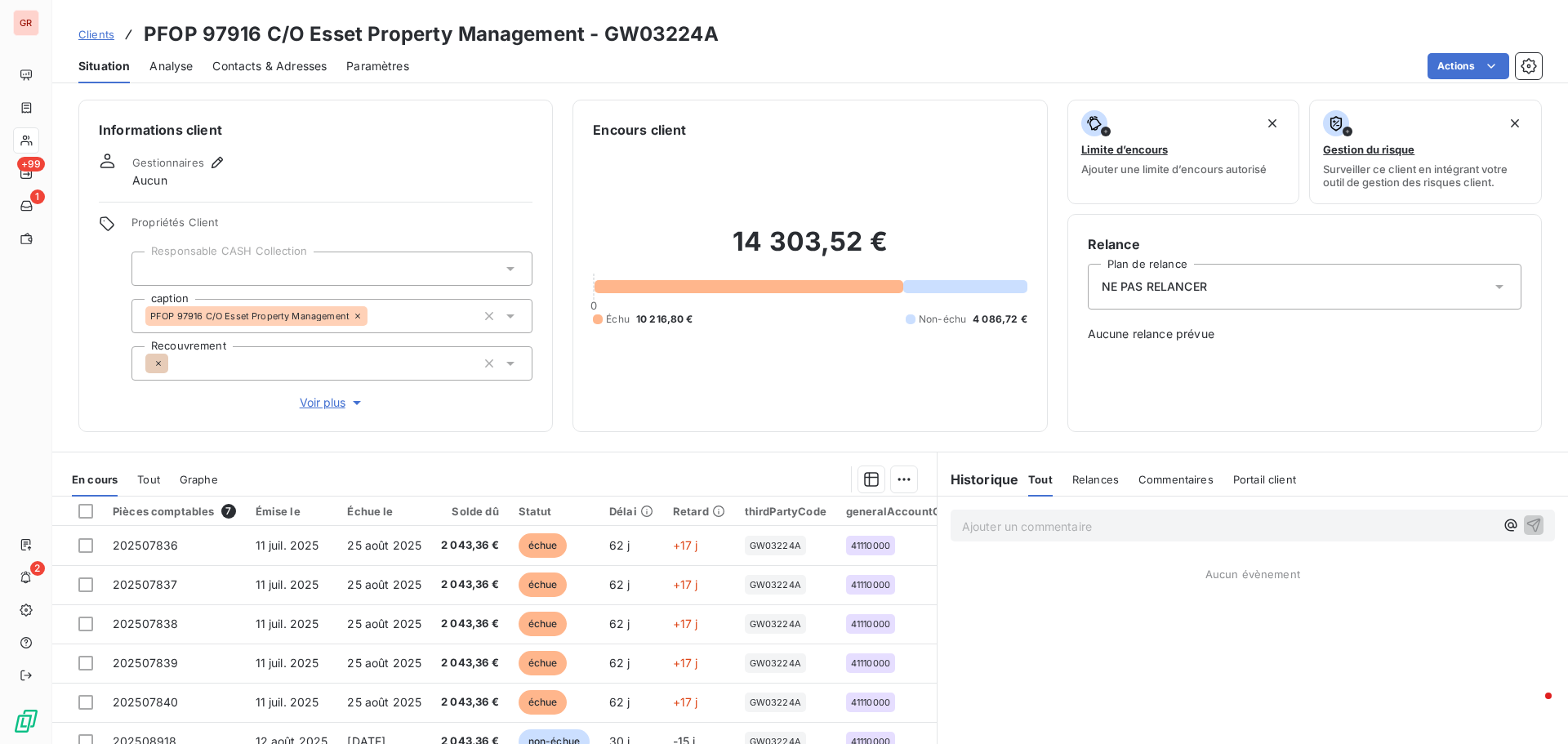
click at [717, 49] on div "Situation Analyse Contacts & Adresses Paramètres Actions" at bounding box center [810, 66] width 1516 height 35
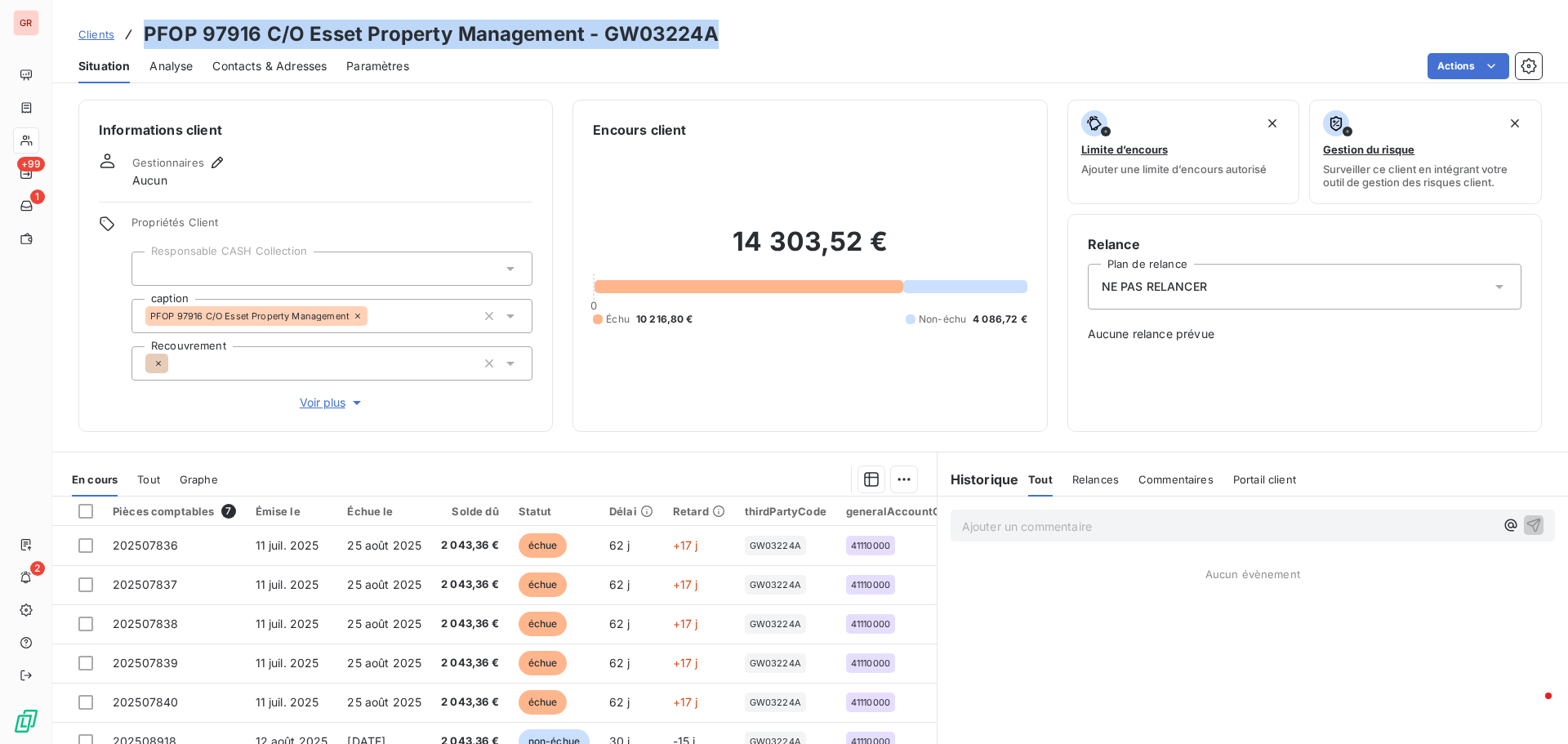
drag, startPoint x: 716, startPoint y: 38, endPoint x: 148, endPoint y: 2, distance: 569.1
click at [148, 2] on div "Clients PFOP 97916 C/O Esset Property Management - GW03224A Situation Analyse C…" at bounding box center [810, 41] width 1516 height 83
copy h3 "PFOP 97916 C/O Esset Property Management - GW03224A"
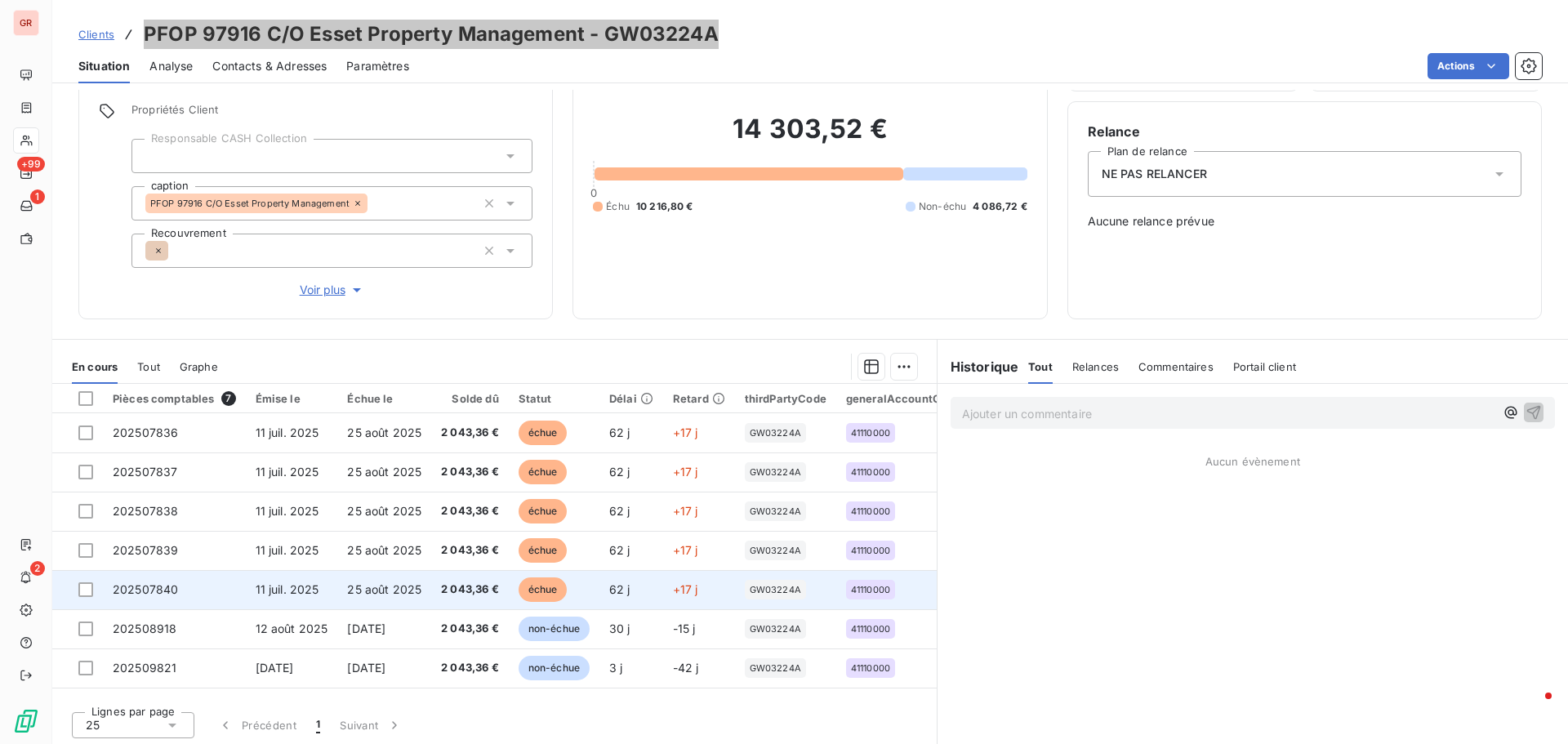
scroll to position [116, 0]
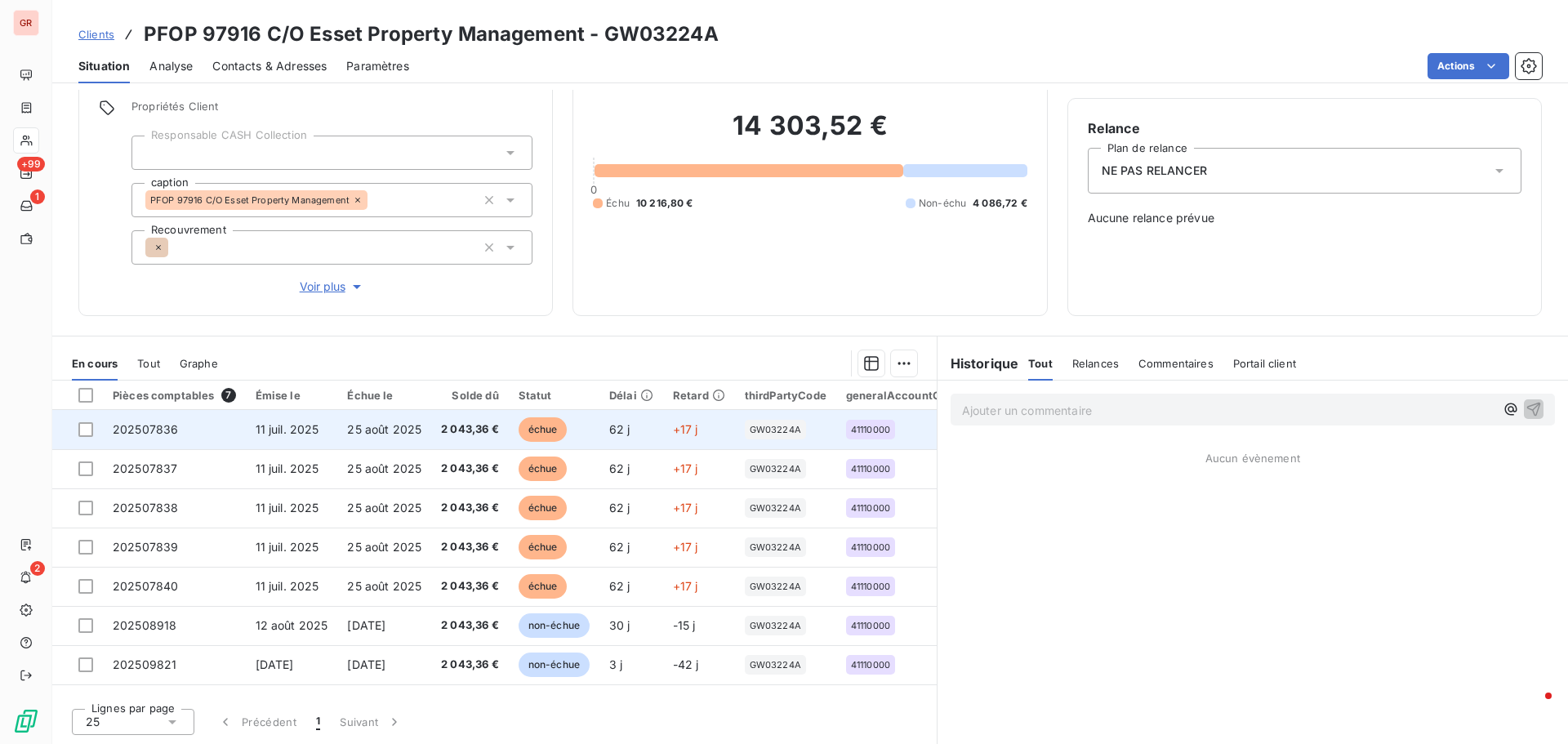
click at [307, 436] on span "11 juil. 2025" at bounding box center [287, 429] width 64 height 14
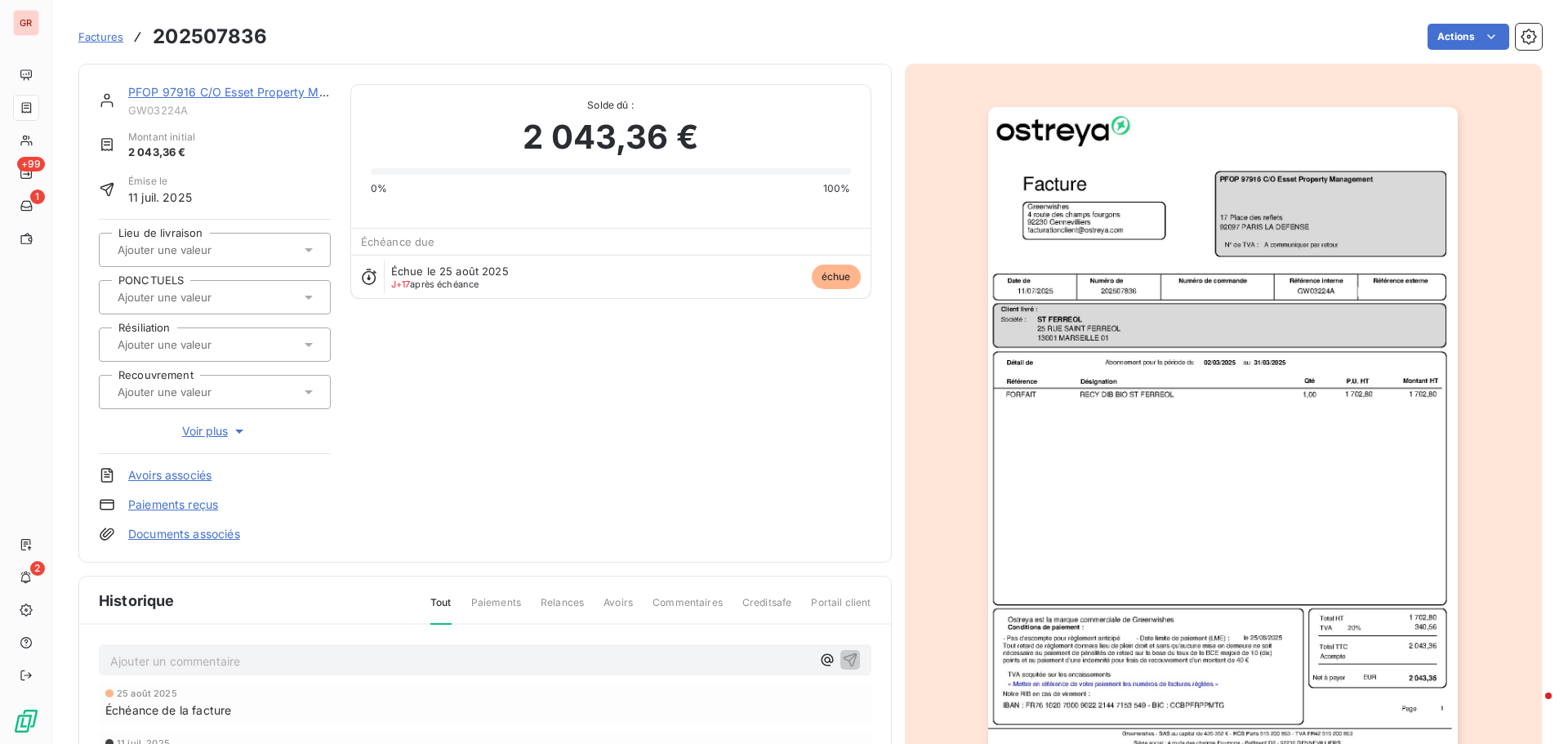
click at [1209, 312] on img "button" at bounding box center [1222, 440] width 469 height 665
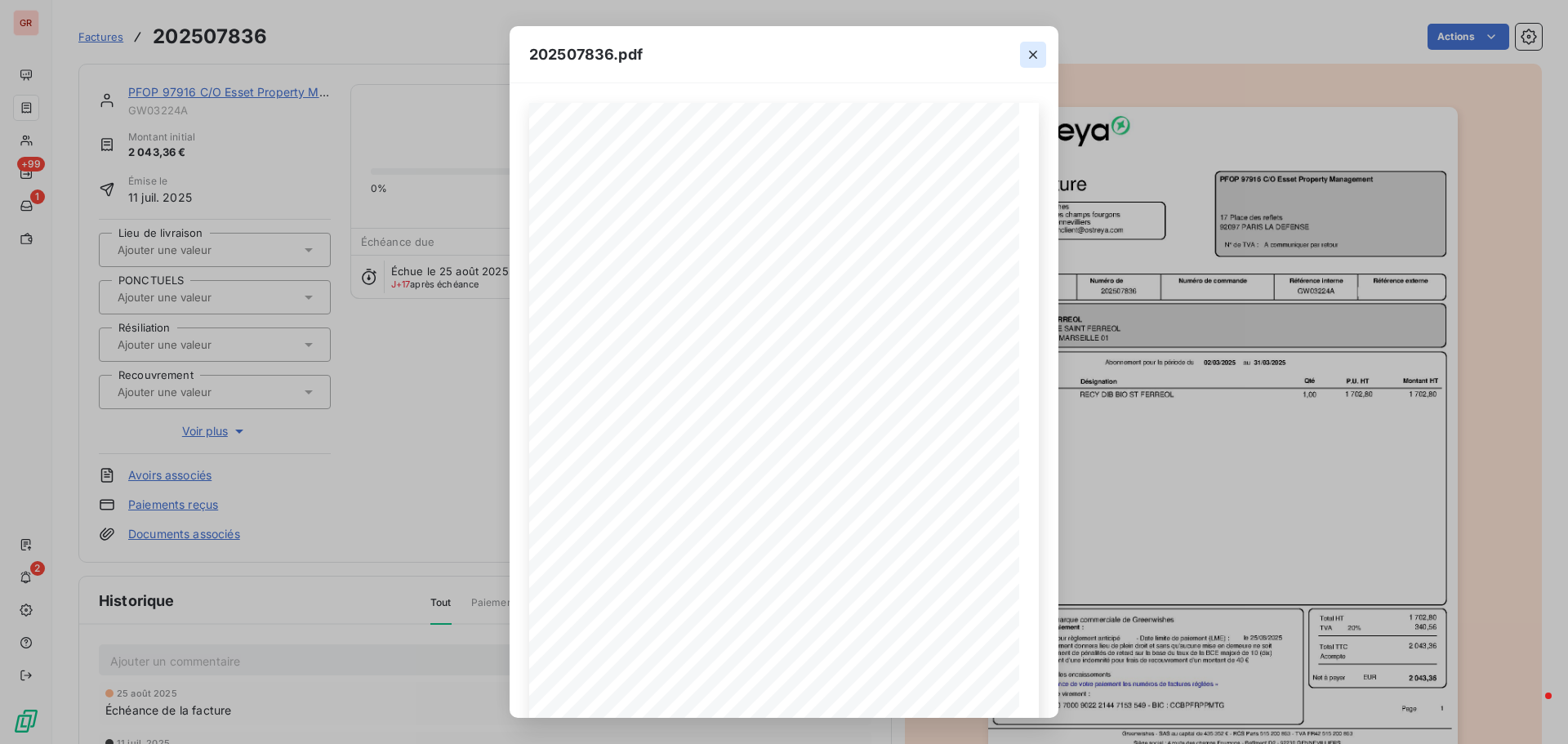
click at [1036, 53] on icon "button" at bounding box center [1034, 54] width 16 height 16
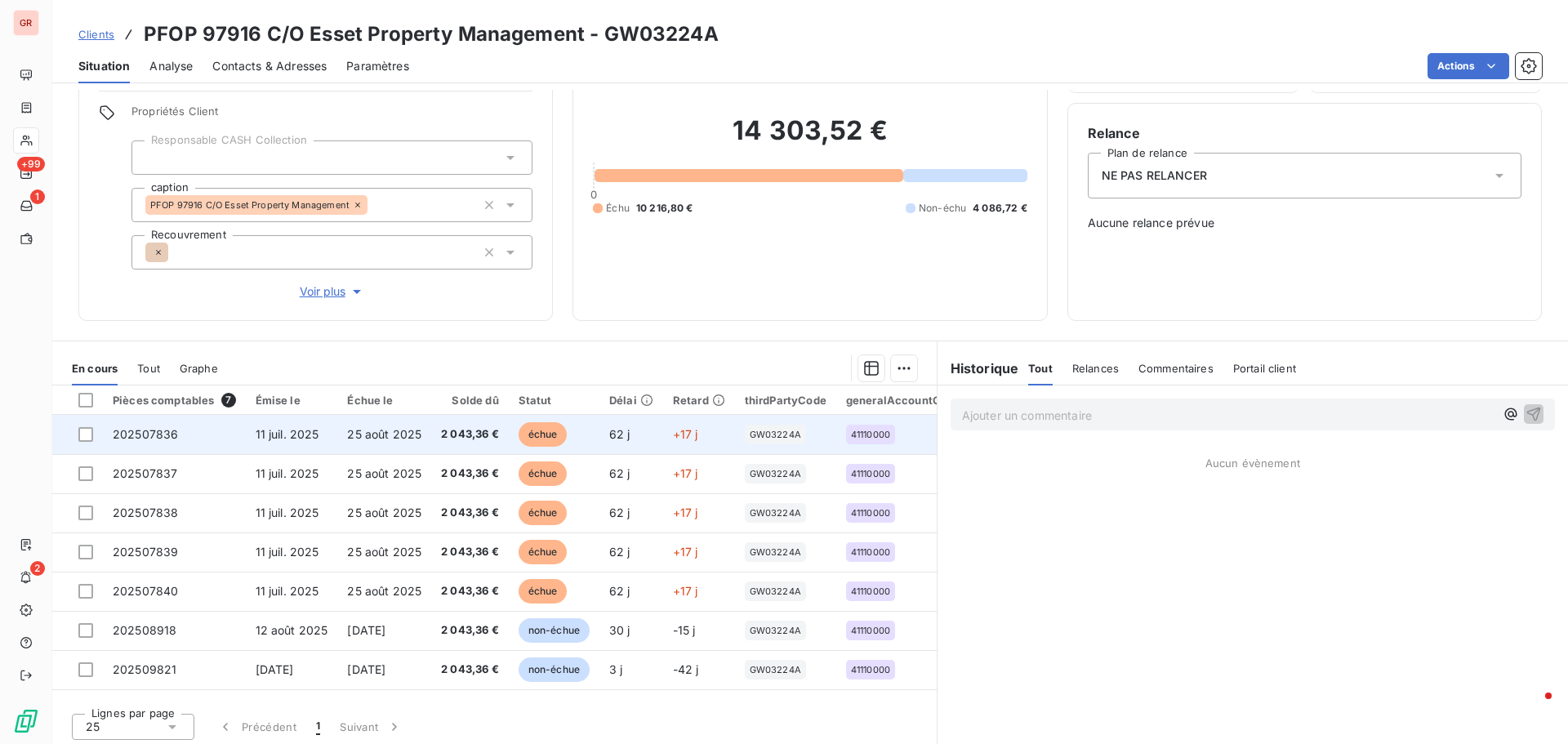
scroll to position [116, 0]
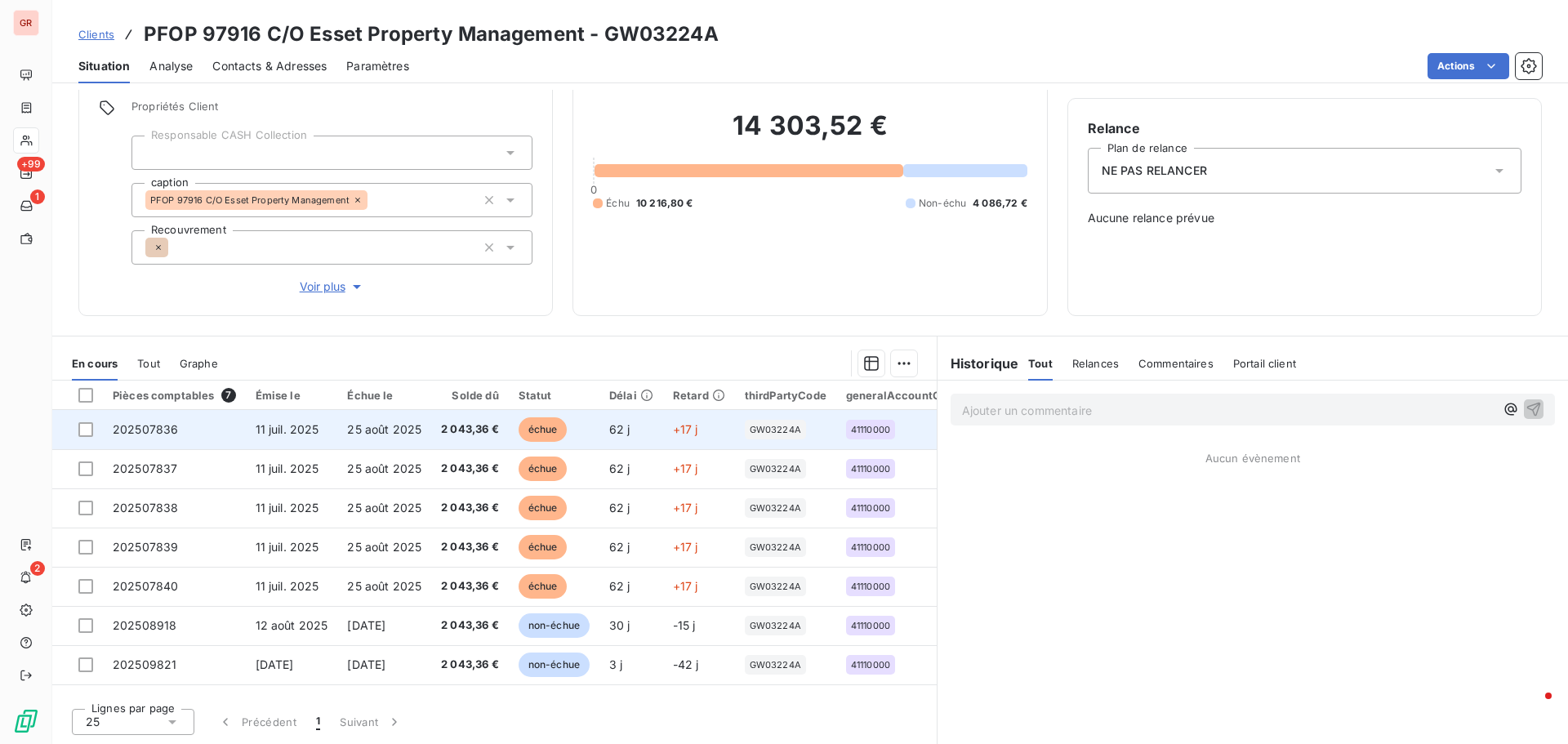
click at [308, 424] on span "11 juil. 2025" at bounding box center [287, 429] width 64 height 14
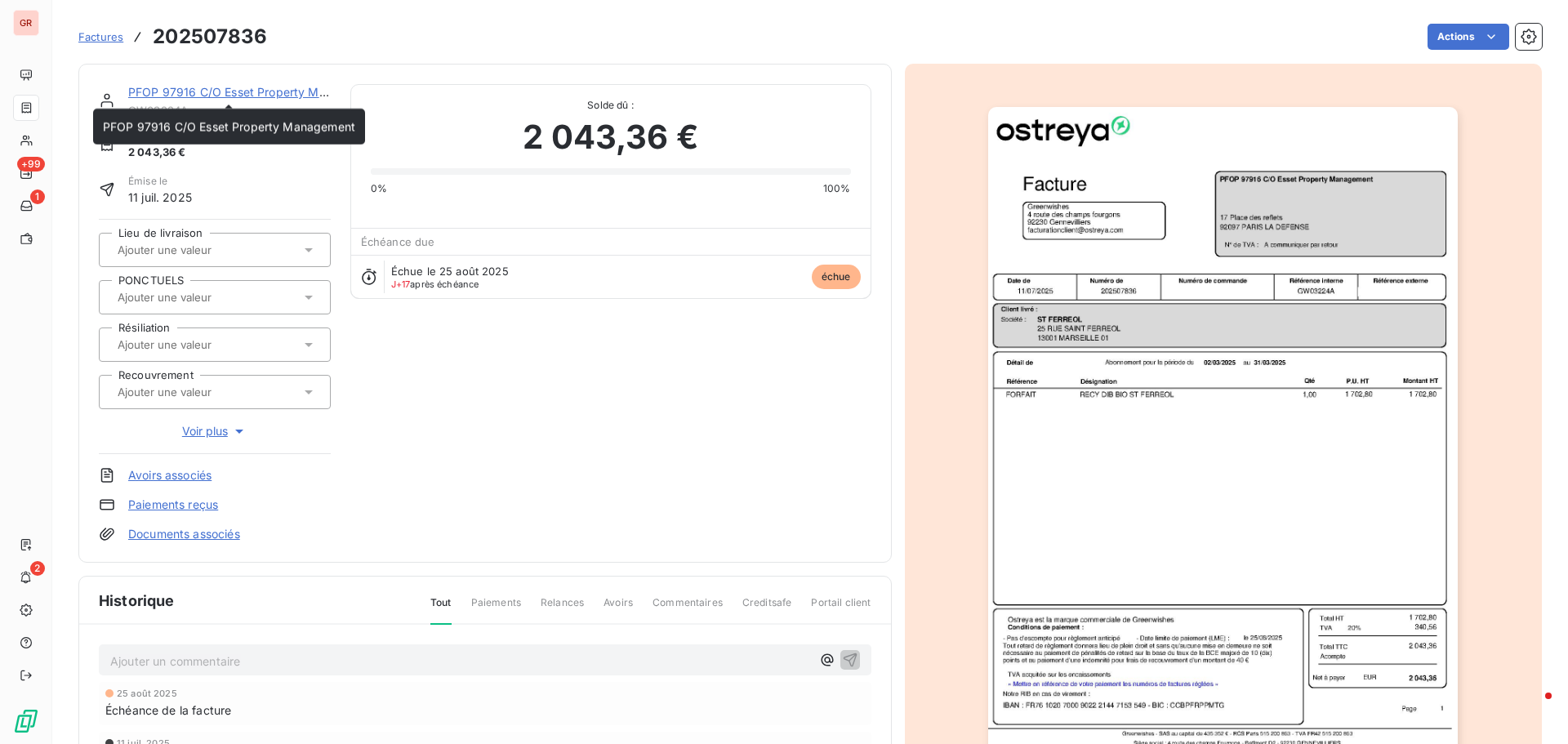
click at [202, 90] on link "PFOP 97916 C/O Esset Property Management" at bounding box center [254, 92] width 252 height 14
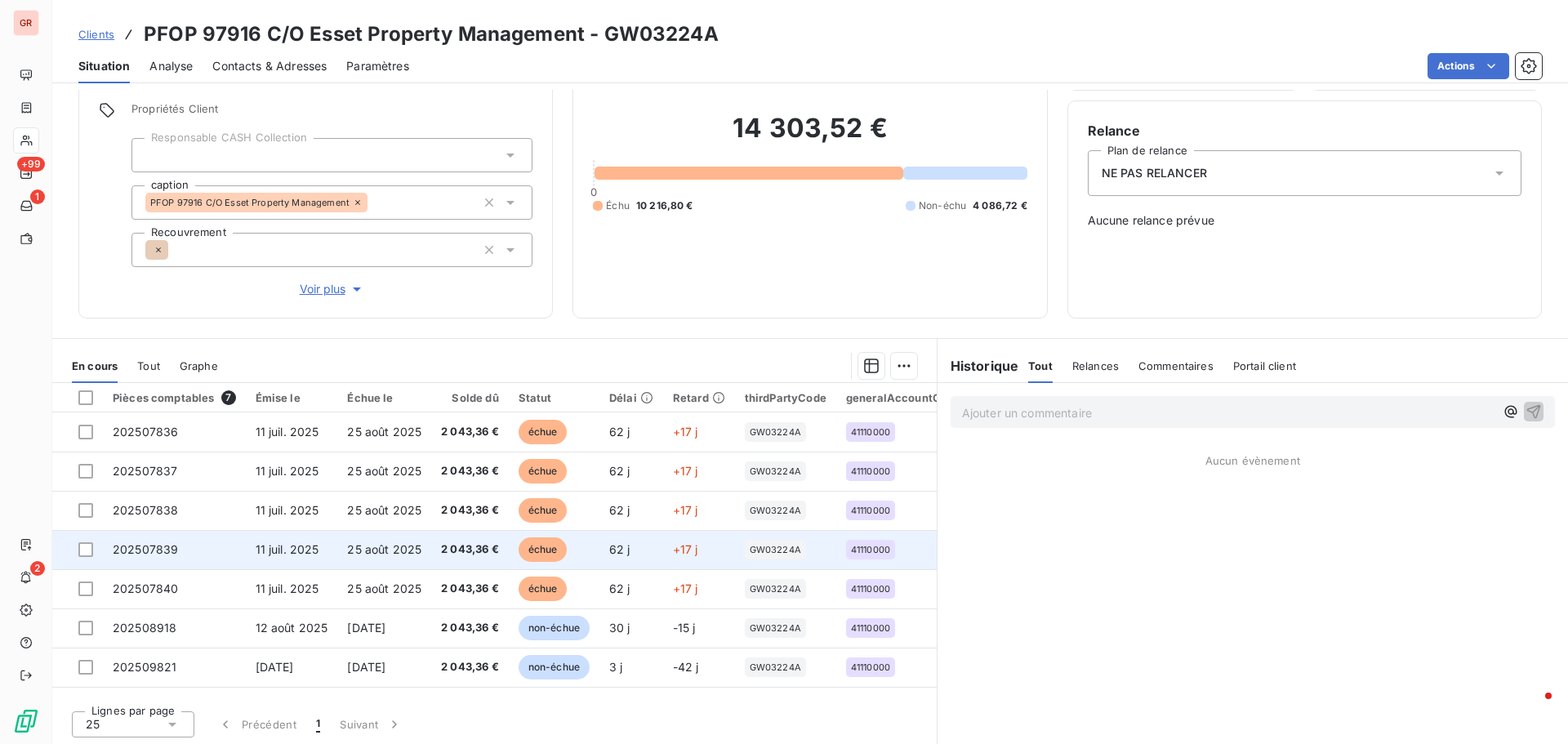
scroll to position [116, 0]
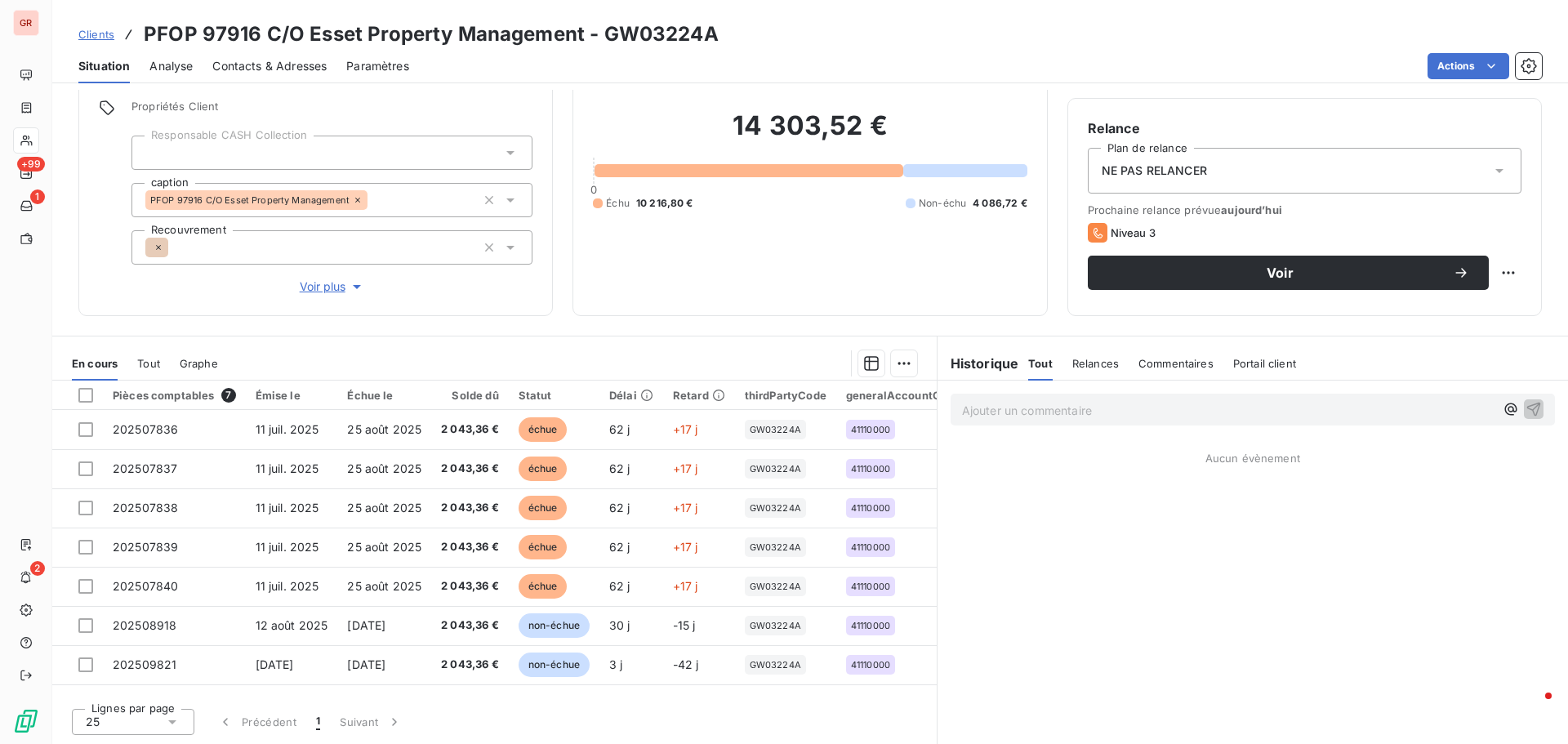
click at [294, 69] on span "Contacts & Adresses" at bounding box center [269, 66] width 115 height 16
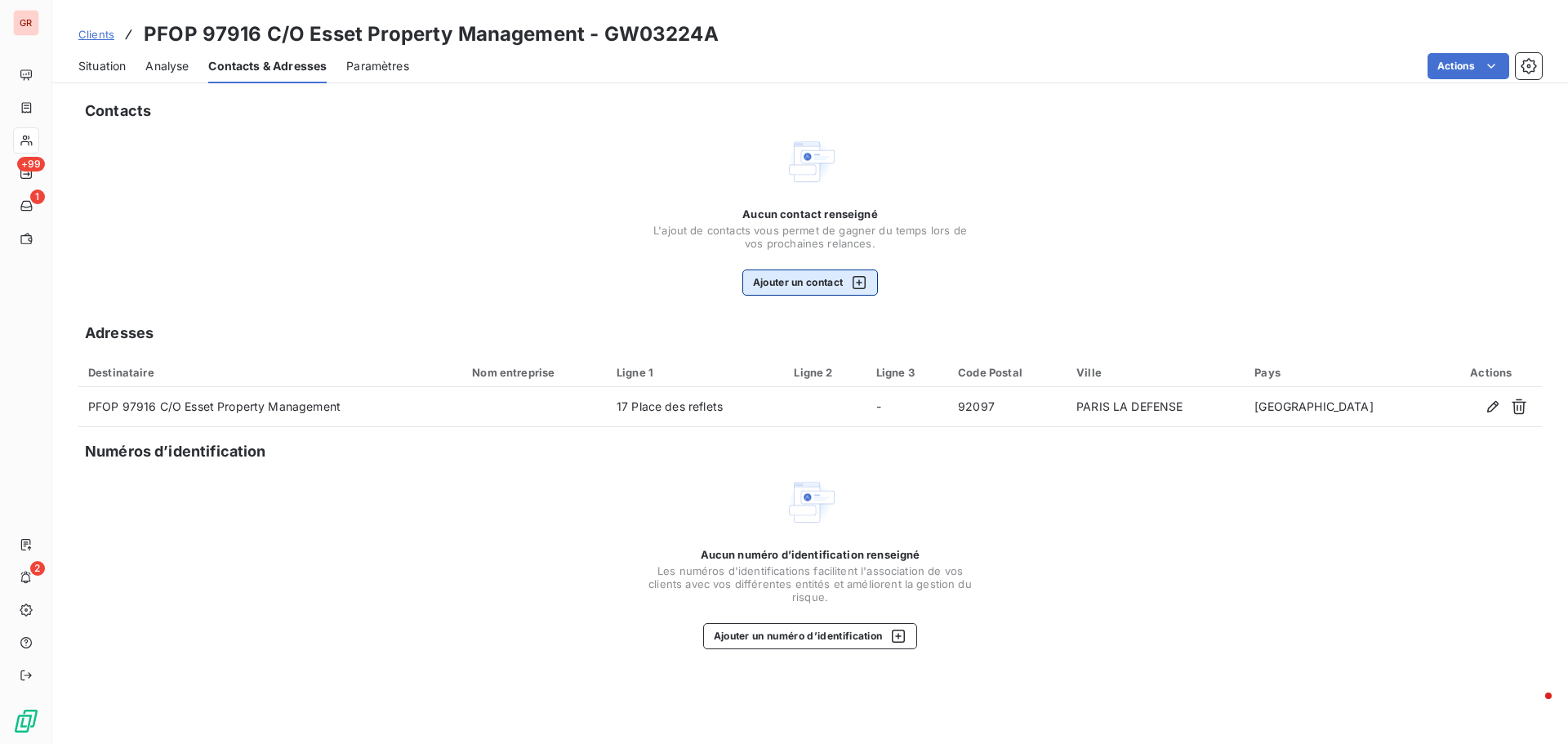
click at [862, 280] on icon "button" at bounding box center [859, 283] width 16 height 16
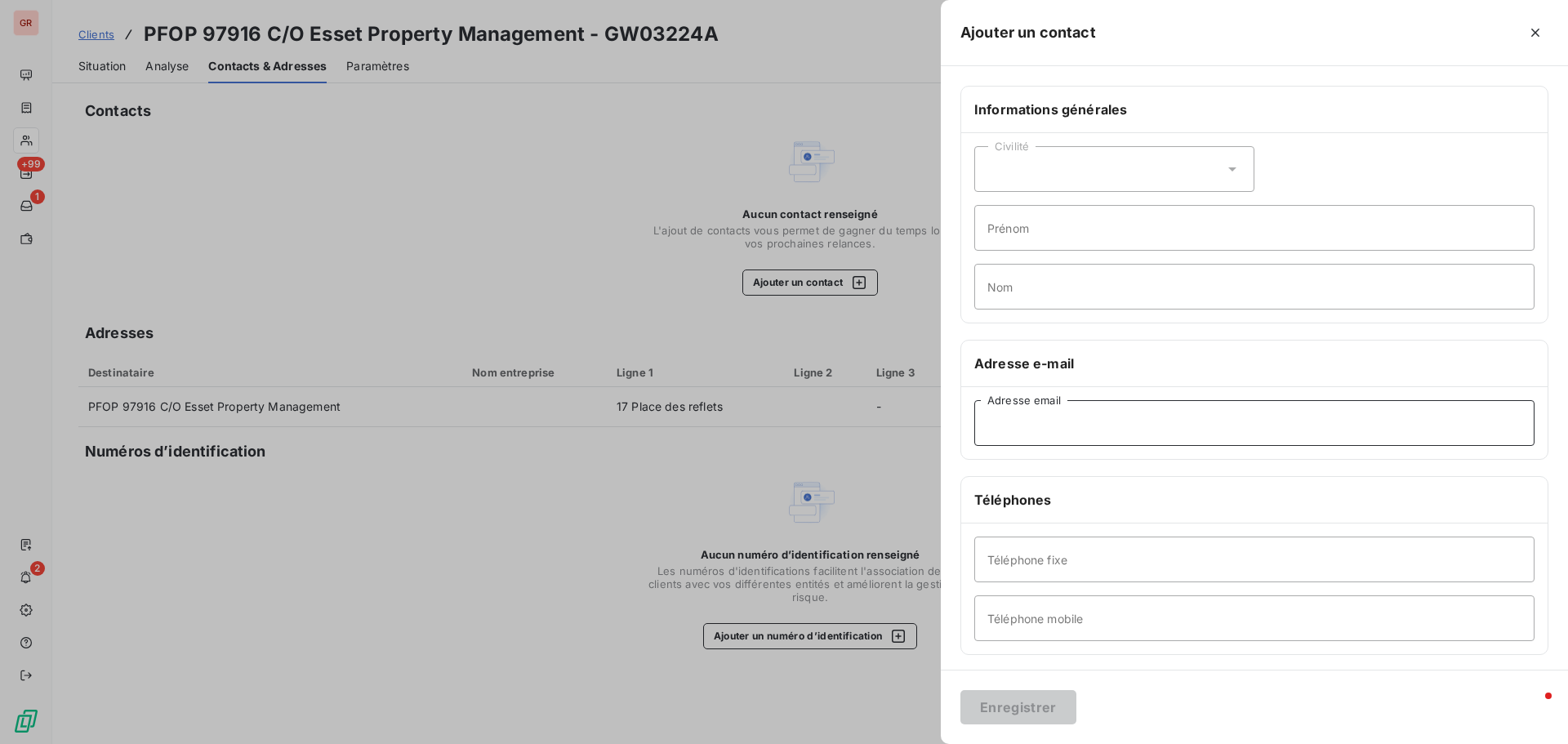
click at [1069, 431] on input "Adresse email" at bounding box center [1254, 422] width 560 height 45
click at [1064, 424] on input "Adresse email" at bounding box center [1254, 422] width 560 height 45
click at [1232, 419] on input "Adresse email" at bounding box center [1254, 422] width 560 height 45
click at [1058, 418] on input "Adresse email" at bounding box center [1254, 422] width 560 height 45
paste input "[PERSON_NAME][EMAIL_ADDRESS][DOMAIN_NAME]"
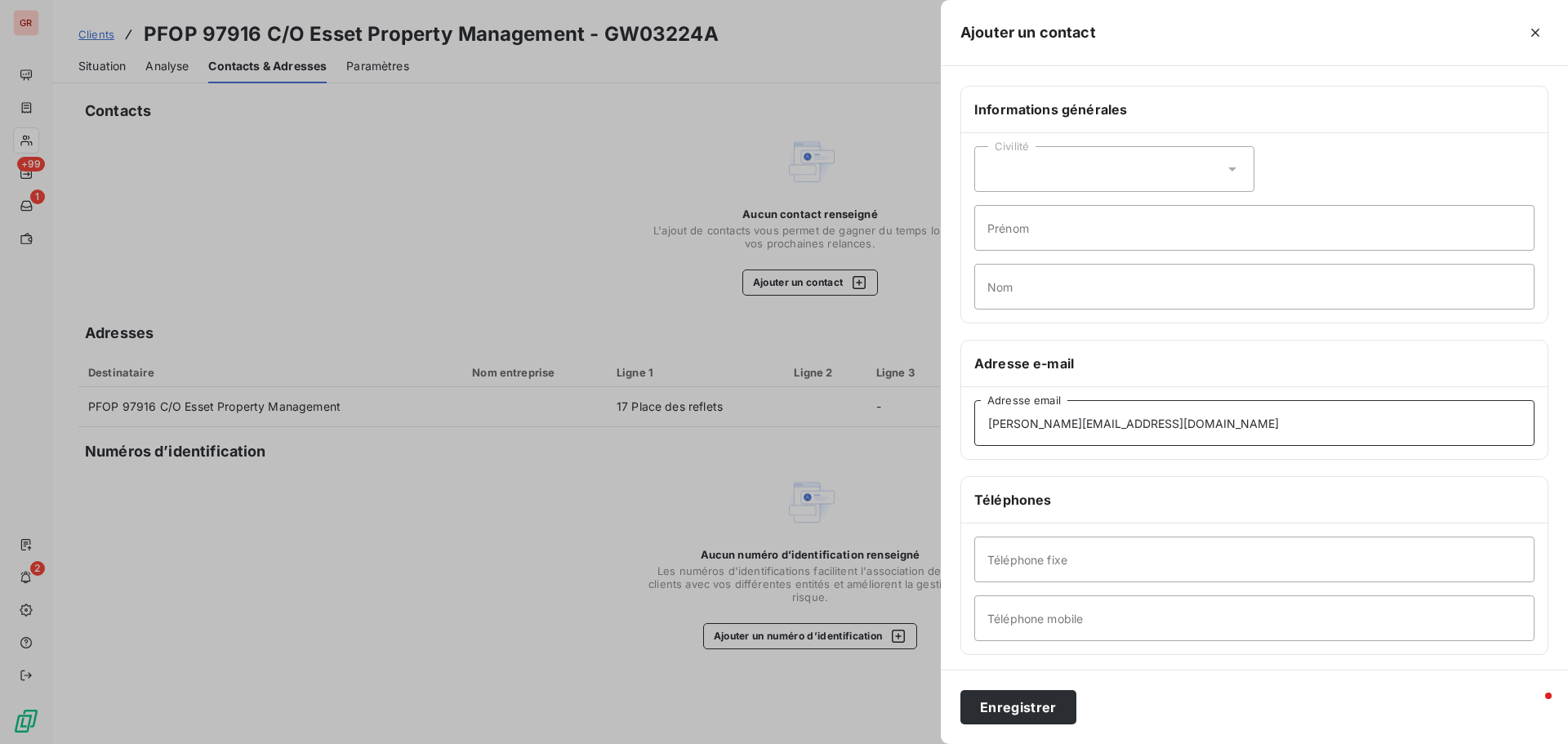
type input "[PERSON_NAME][EMAIL_ADDRESS][DOMAIN_NAME]"
click at [1055, 570] on input "Téléphone fixe" at bounding box center [1254, 559] width 560 height 45
click at [1233, 369] on h6 "Adresse e-mail" at bounding box center [1254, 364] width 560 height 20
click at [1022, 710] on button "Enregistrer" at bounding box center [1019, 708] width 116 height 35
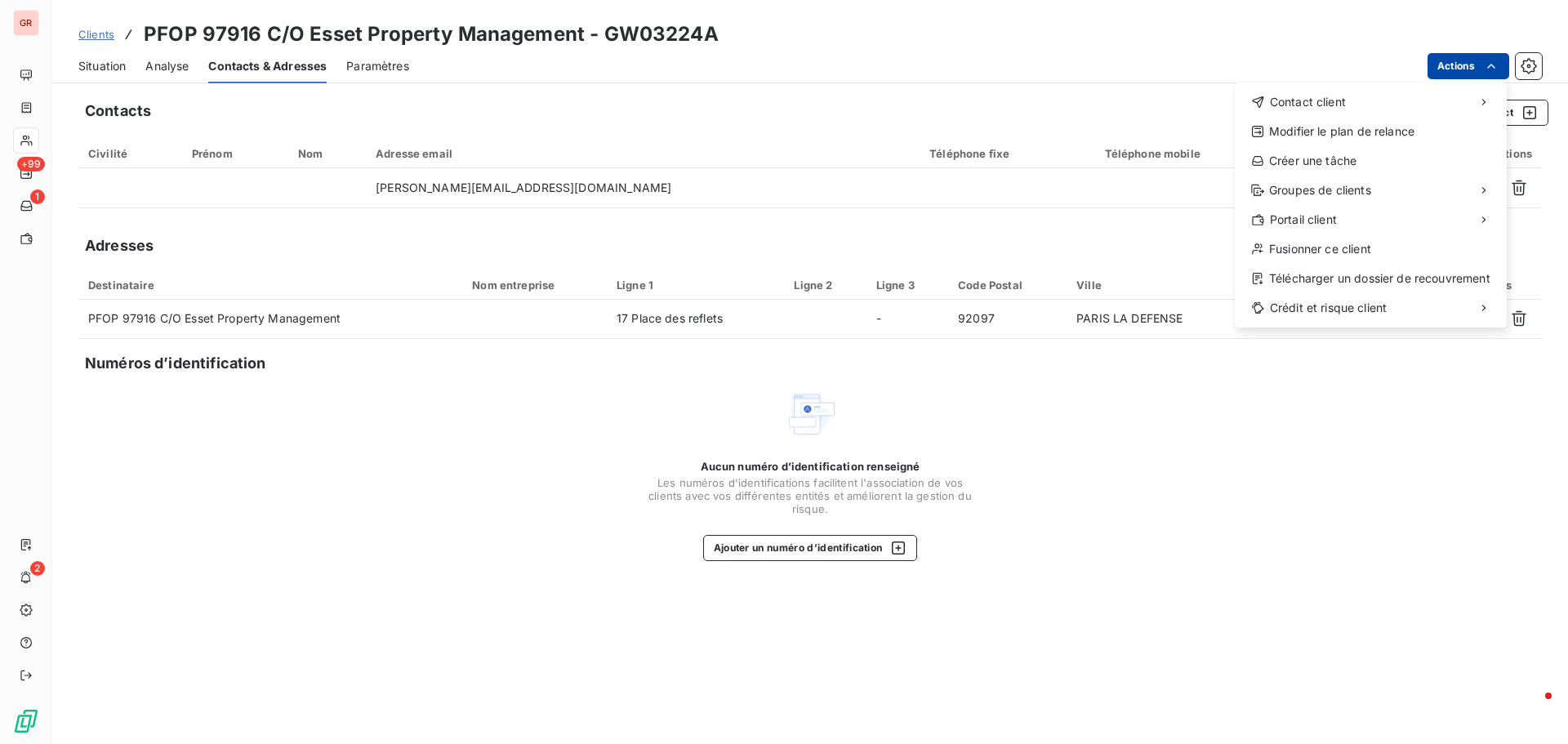
click at [256, 634] on html "GR +99 1 2 Clients PFOP 97916 C/O Esset Property Management - GW03224A Situatio…" at bounding box center [784, 372] width 1568 height 744
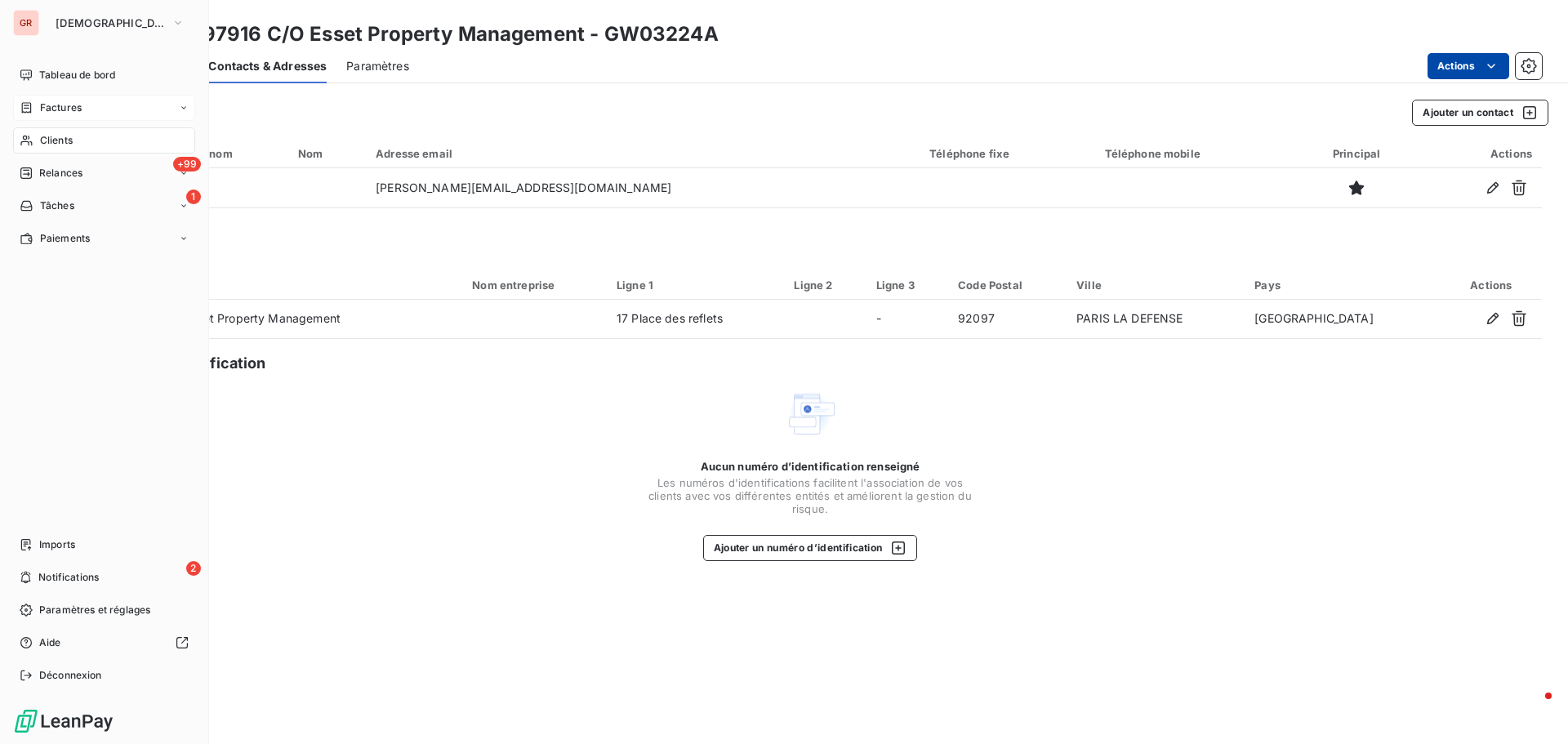
click at [79, 106] on span "Factures" at bounding box center [61, 108] width 42 height 15
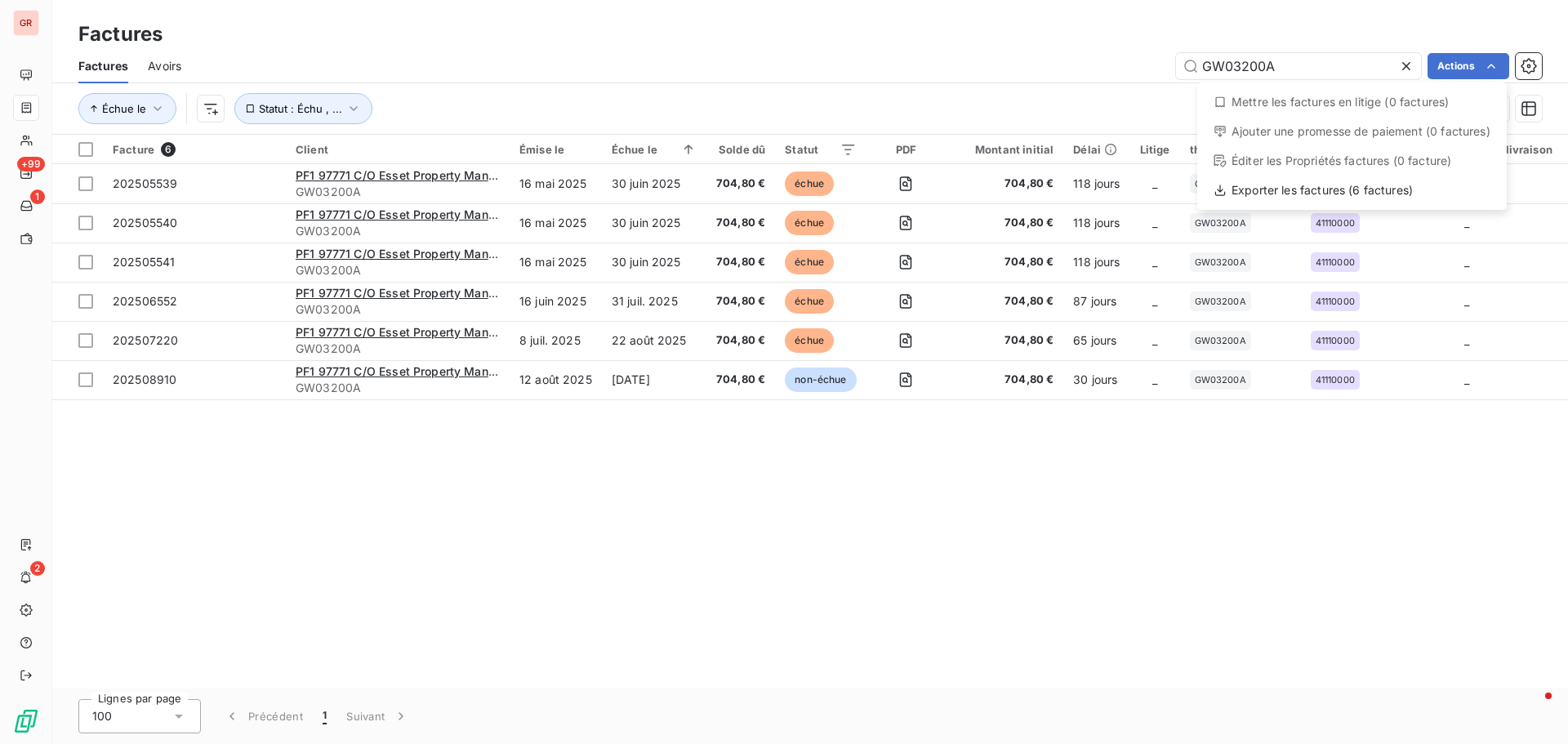
click at [1005, 74] on html "GR +99 1 2 Factures Factures Avoirs GW03200A Actions Mettre les factures en lit…" at bounding box center [784, 372] width 1568 height 744
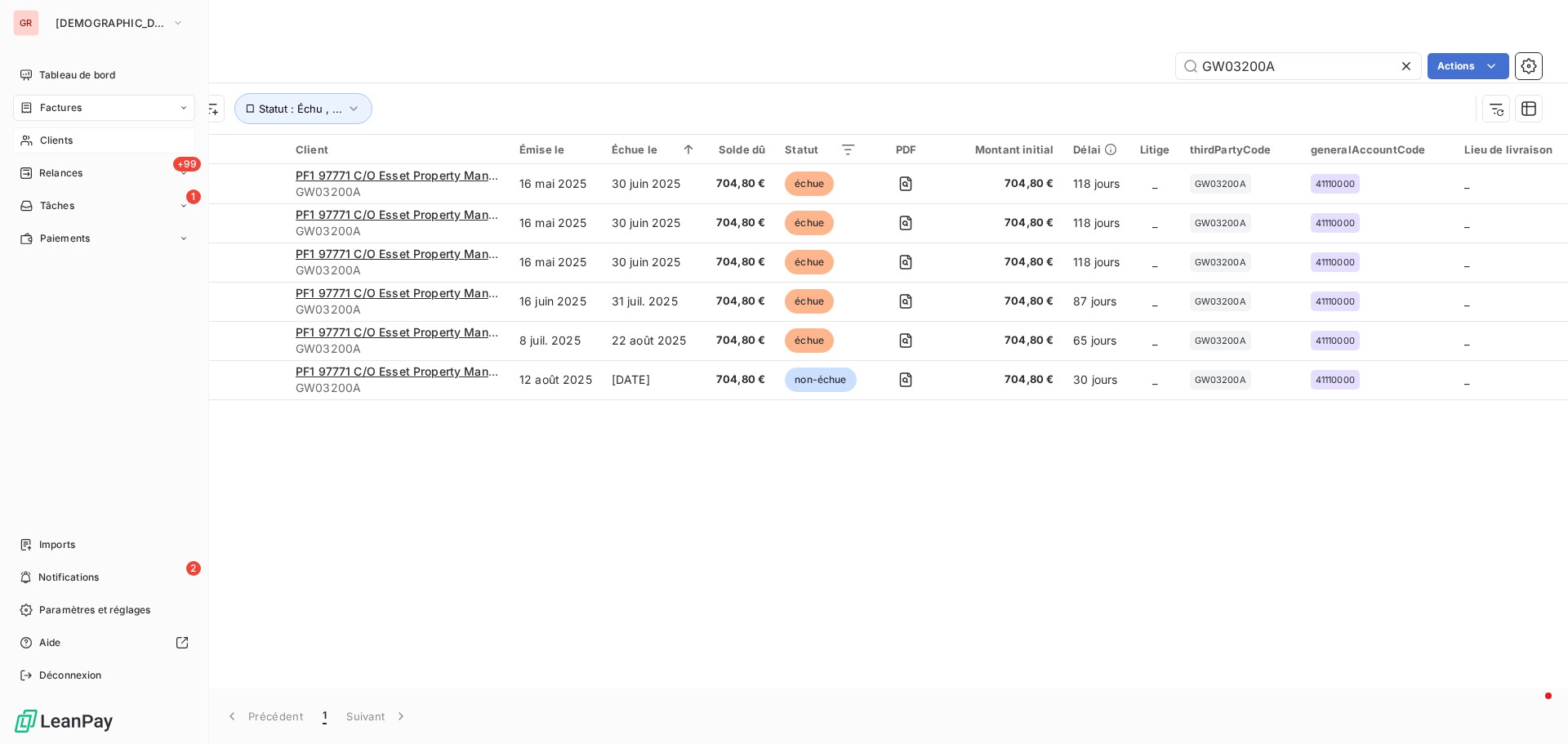
click at [49, 148] on div "Clients" at bounding box center [104, 140] width 182 height 26
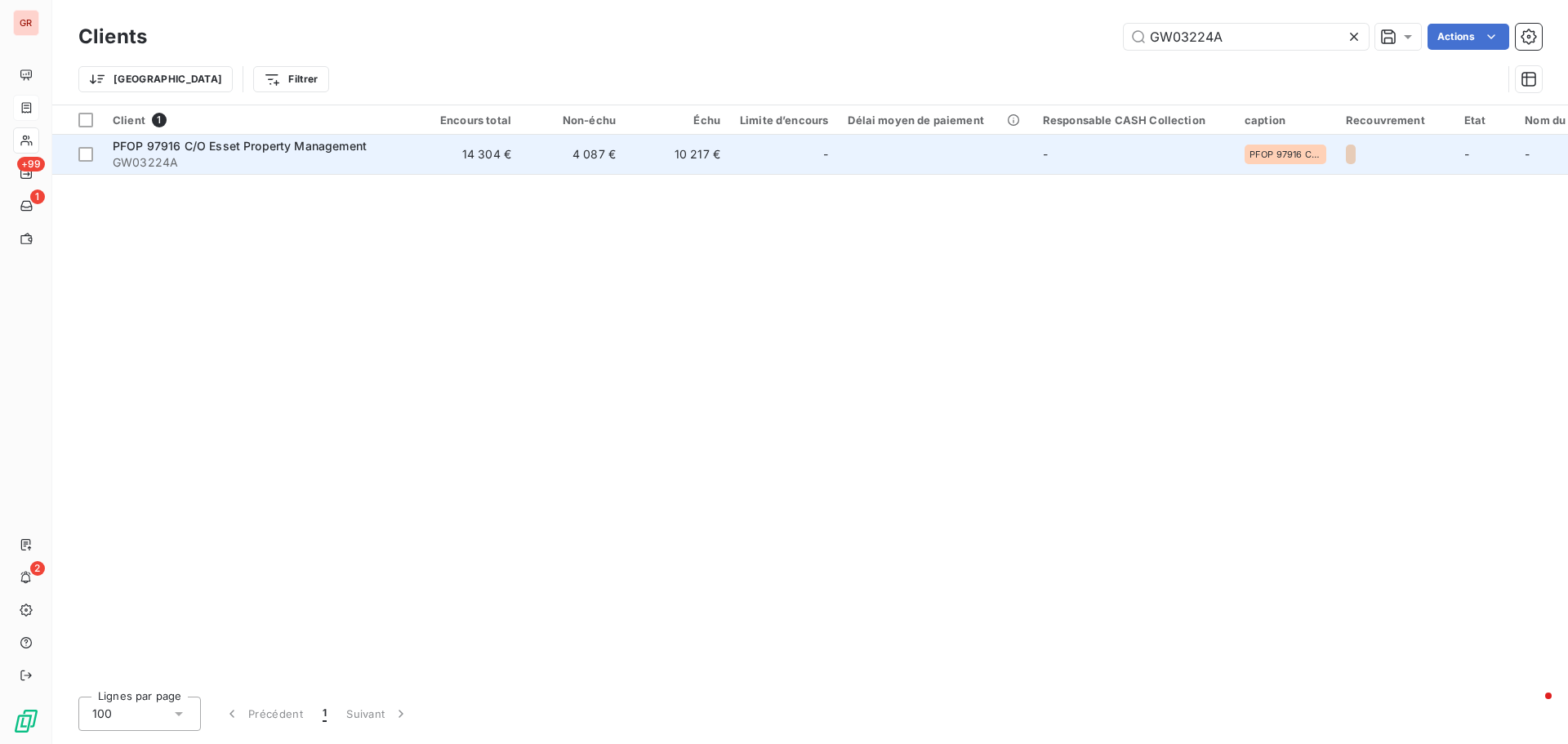
click at [163, 154] on span "GW03224A" at bounding box center [260, 162] width 294 height 16
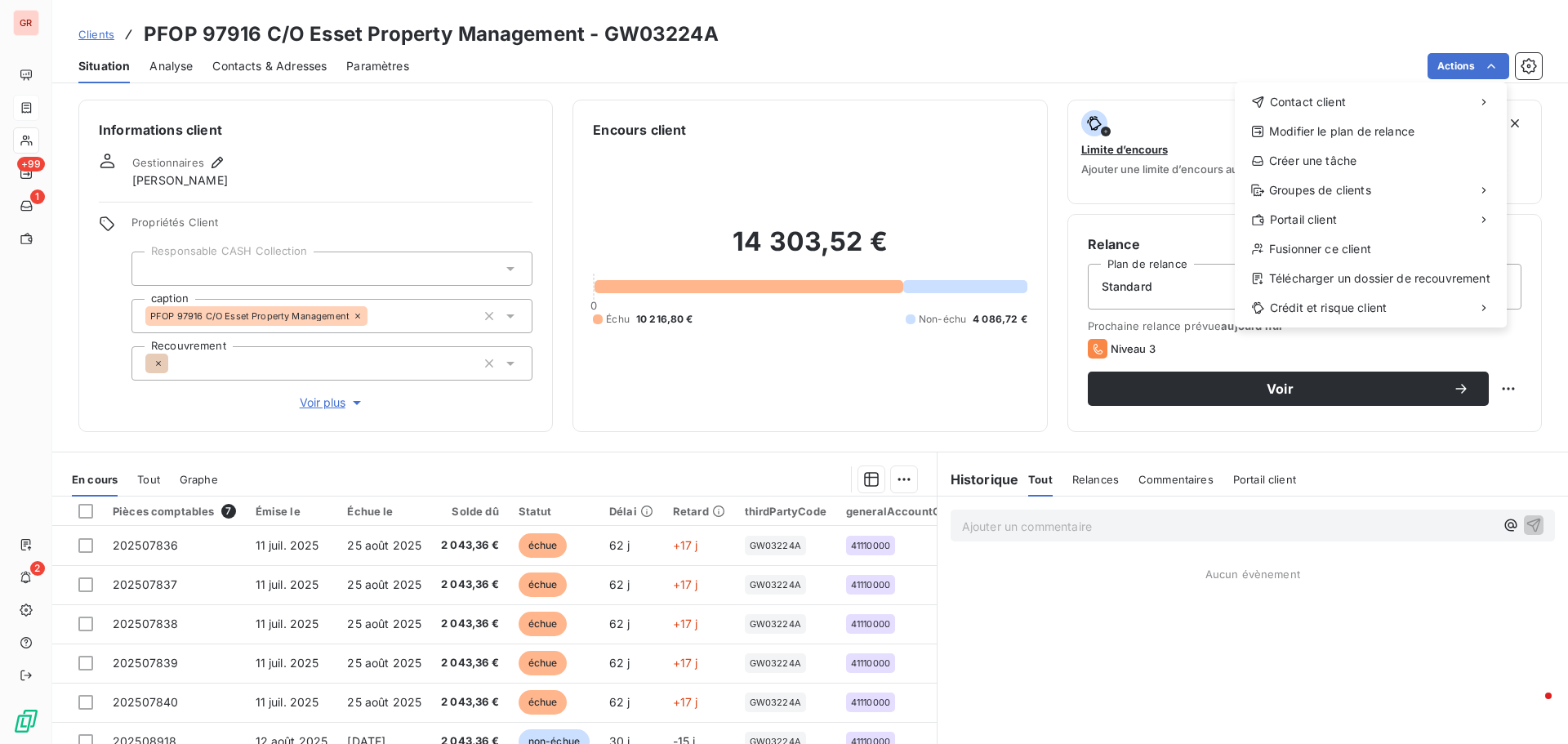
click at [1076, 28] on html "GR +99 1 2 Clients PFOP 97916 C/O Esset Property Management - GW03224A Situatio…" at bounding box center [784, 372] width 1568 height 744
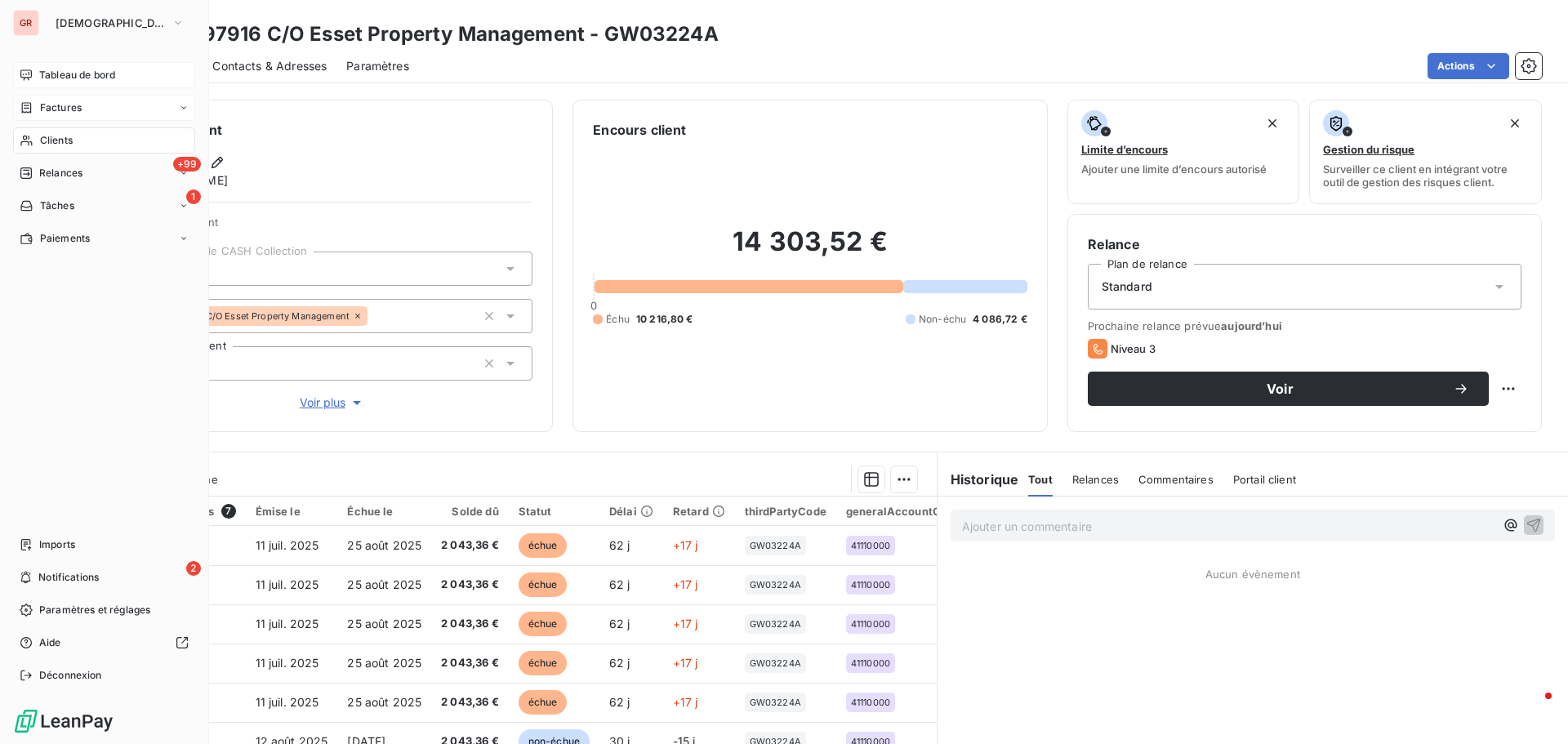
click at [58, 75] on span "Tableau de bord" at bounding box center [78, 75] width 76 height 15
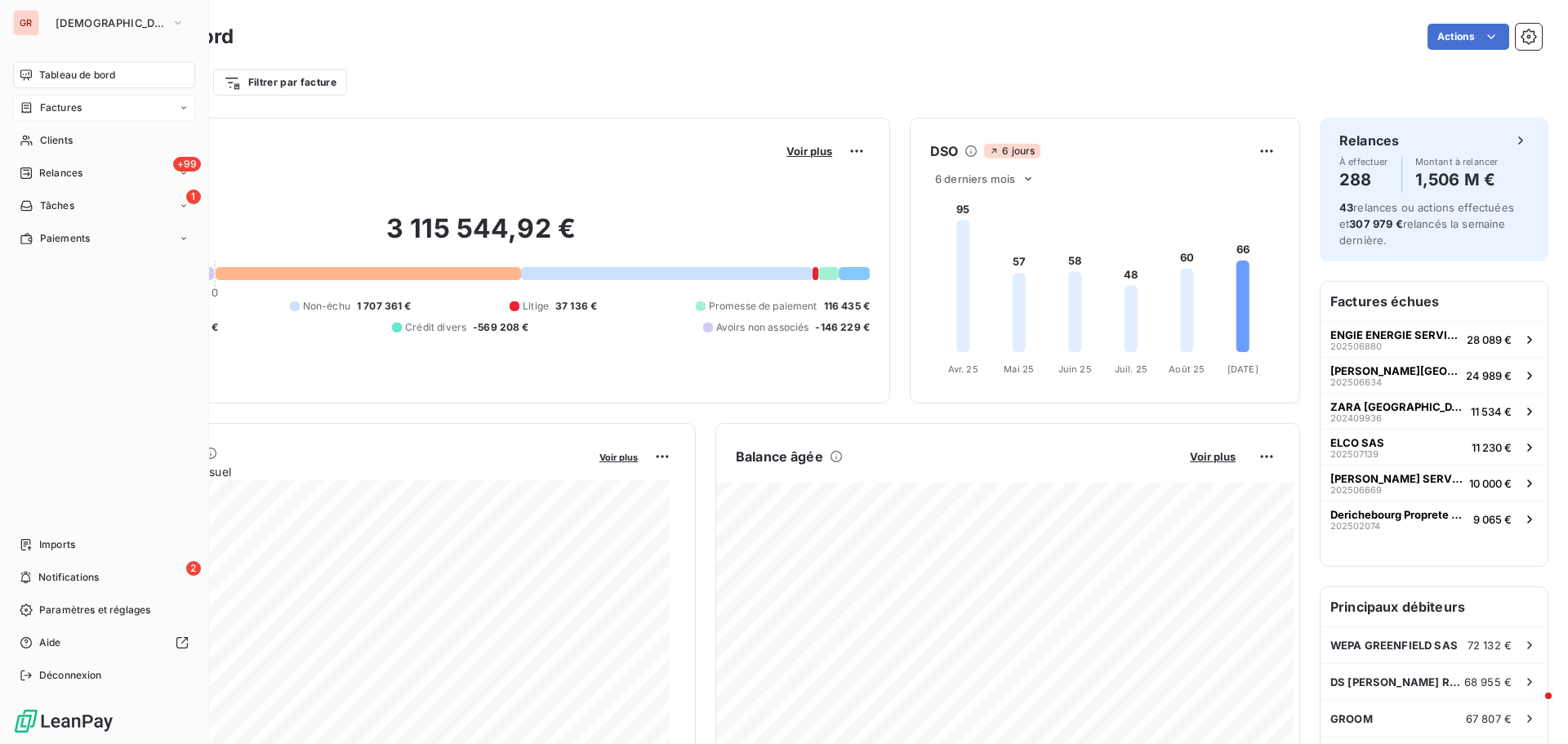
click at [51, 107] on span "Factures" at bounding box center [61, 108] width 42 height 15
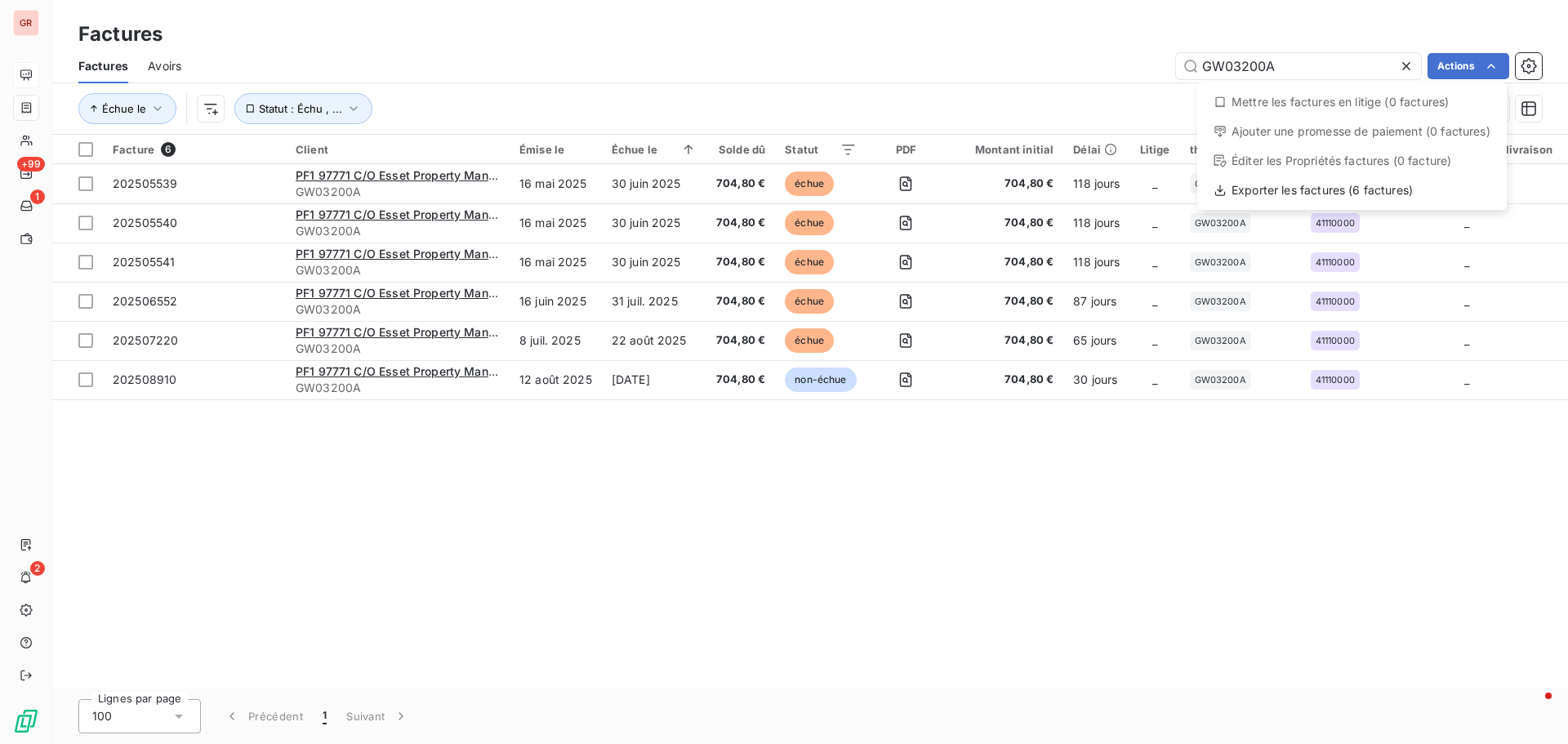
click at [1478, 285] on html "GR +99 1 2 Factures Factures Avoirs GW03200A Actions Mettre les factures en lit…" at bounding box center [784, 372] width 1568 height 744
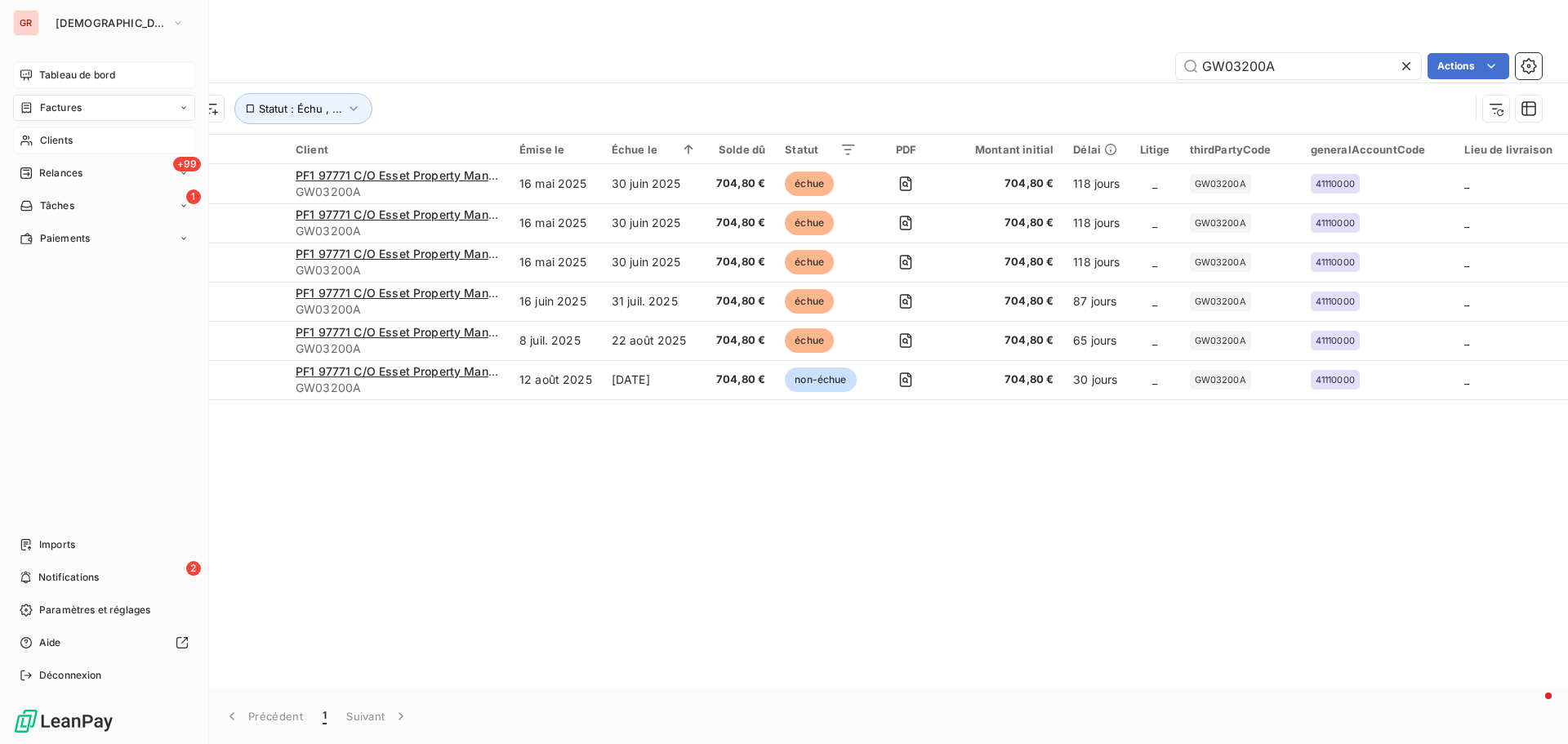
click at [49, 136] on span "Clients" at bounding box center [57, 140] width 33 height 15
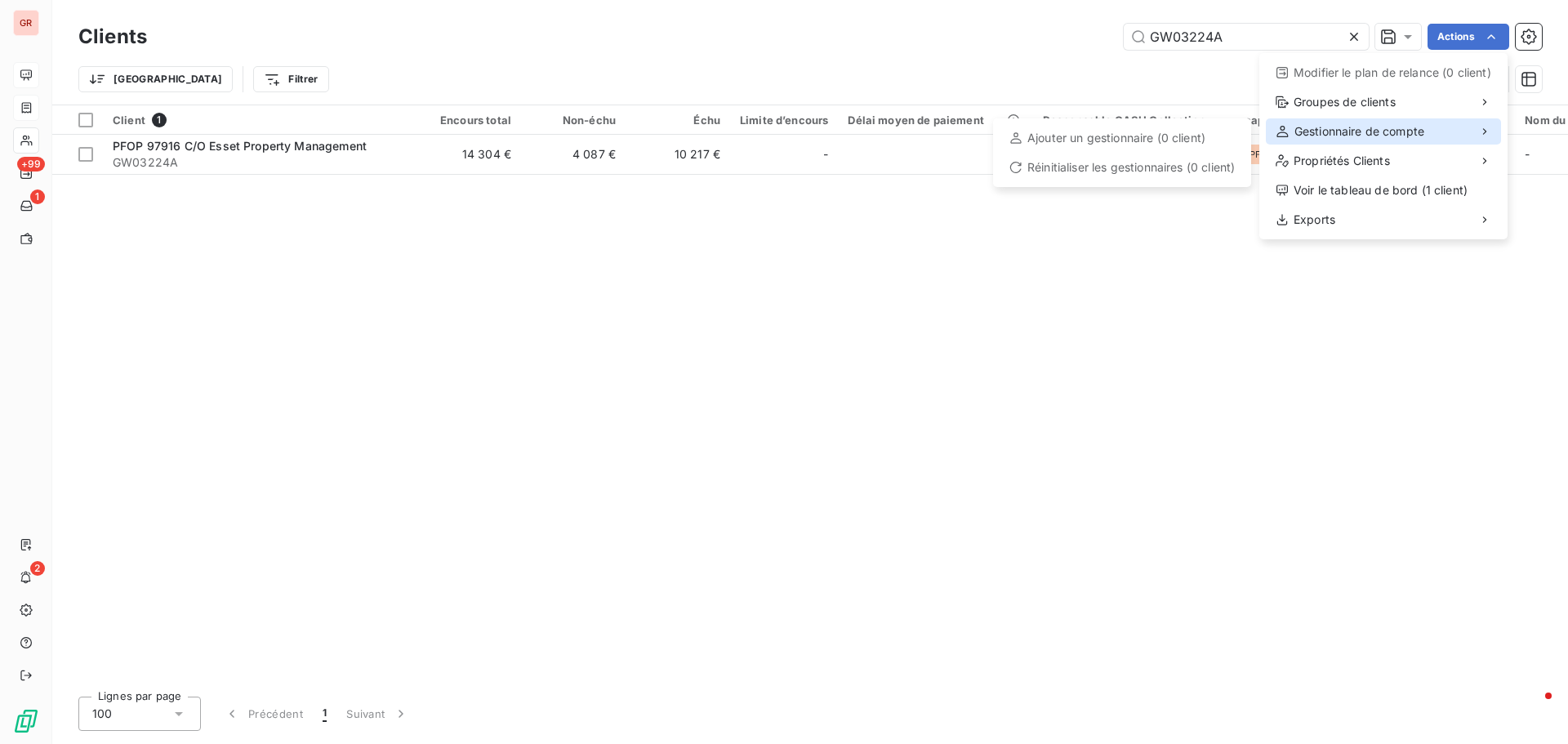
click at [1399, 130] on span "Gestionnaire de compte" at bounding box center [1359, 132] width 129 height 16
click at [1112, 143] on div "Ajouter un gestionnaire (0 client)" at bounding box center [1122, 139] width 245 height 26
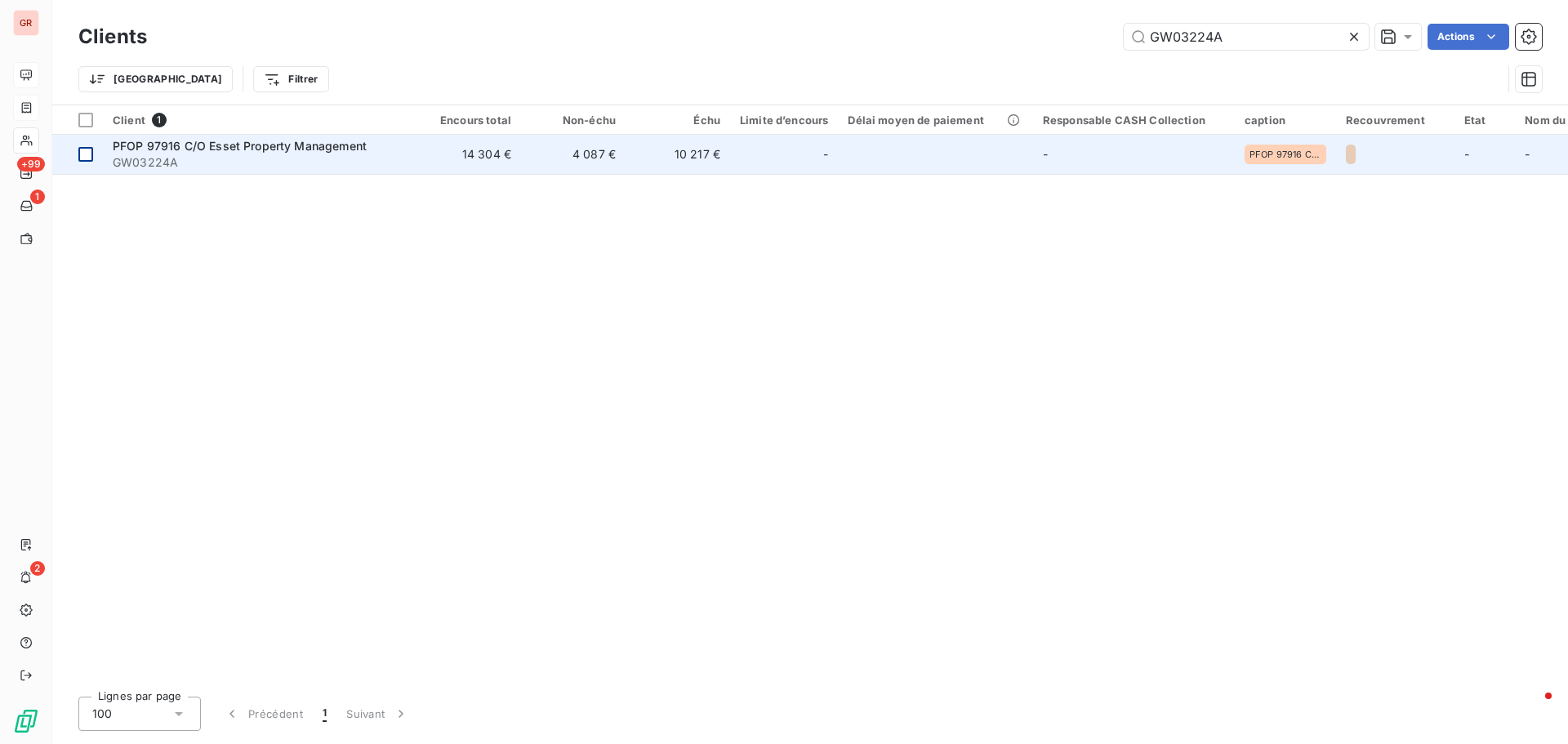
click at [89, 162] on td at bounding box center [77, 154] width 50 height 40
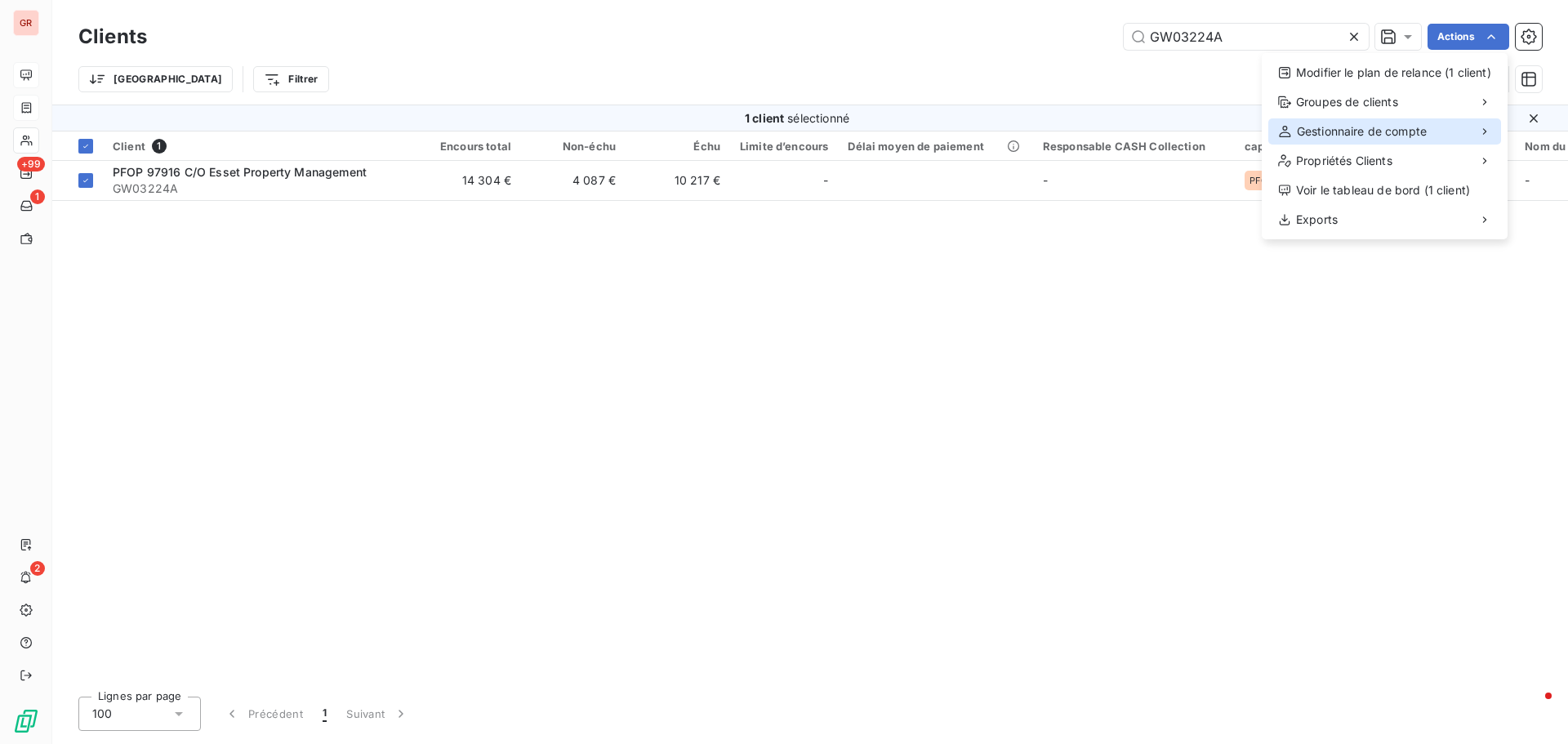
click at [1364, 142] on div "Gestionnaire de compte" at bounding box center [1385, 132] width 233 height 26
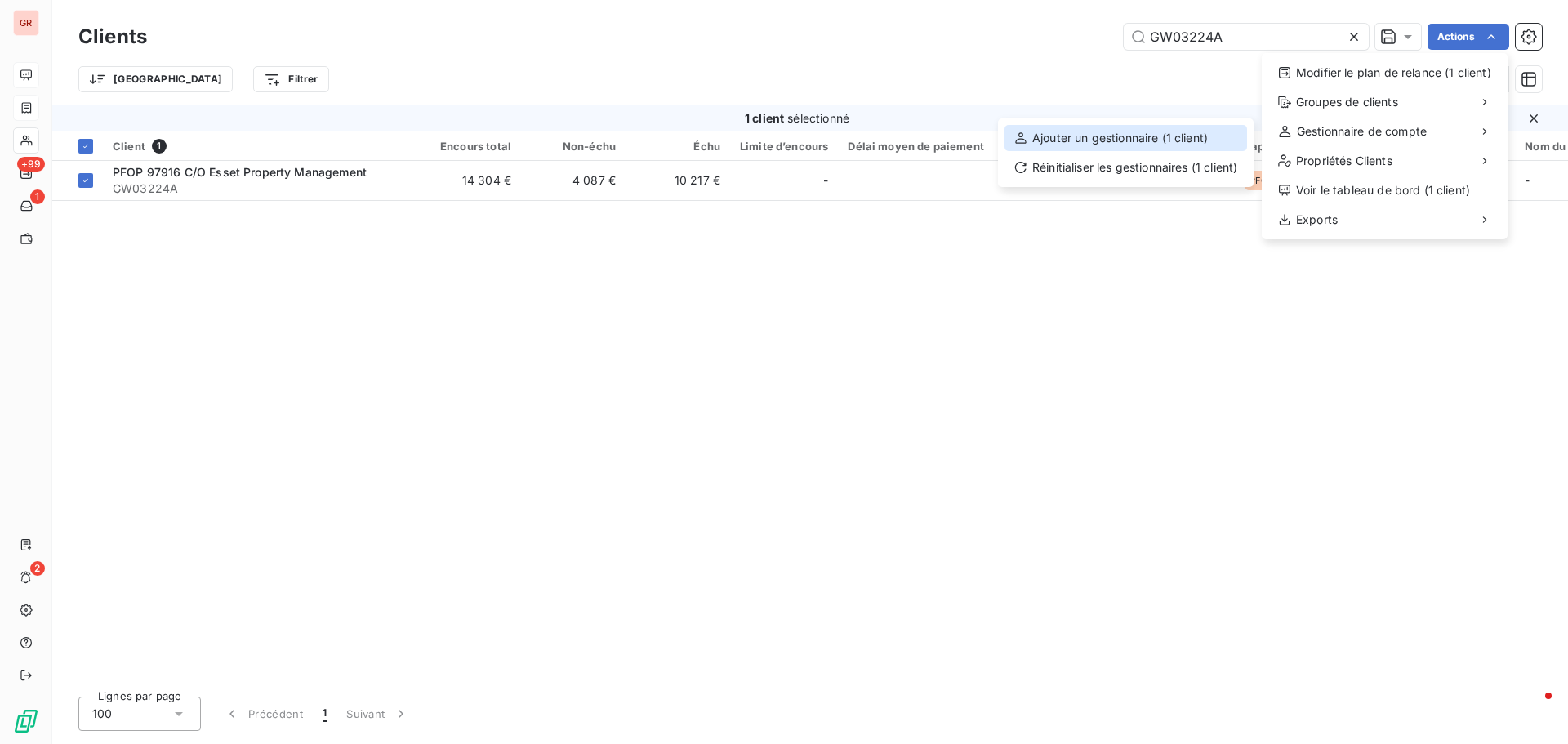
click at [1052, 141] on div "Ajouter un gestionnaire (1 client)" at bounding box center [1126, 139] width 242 height 26
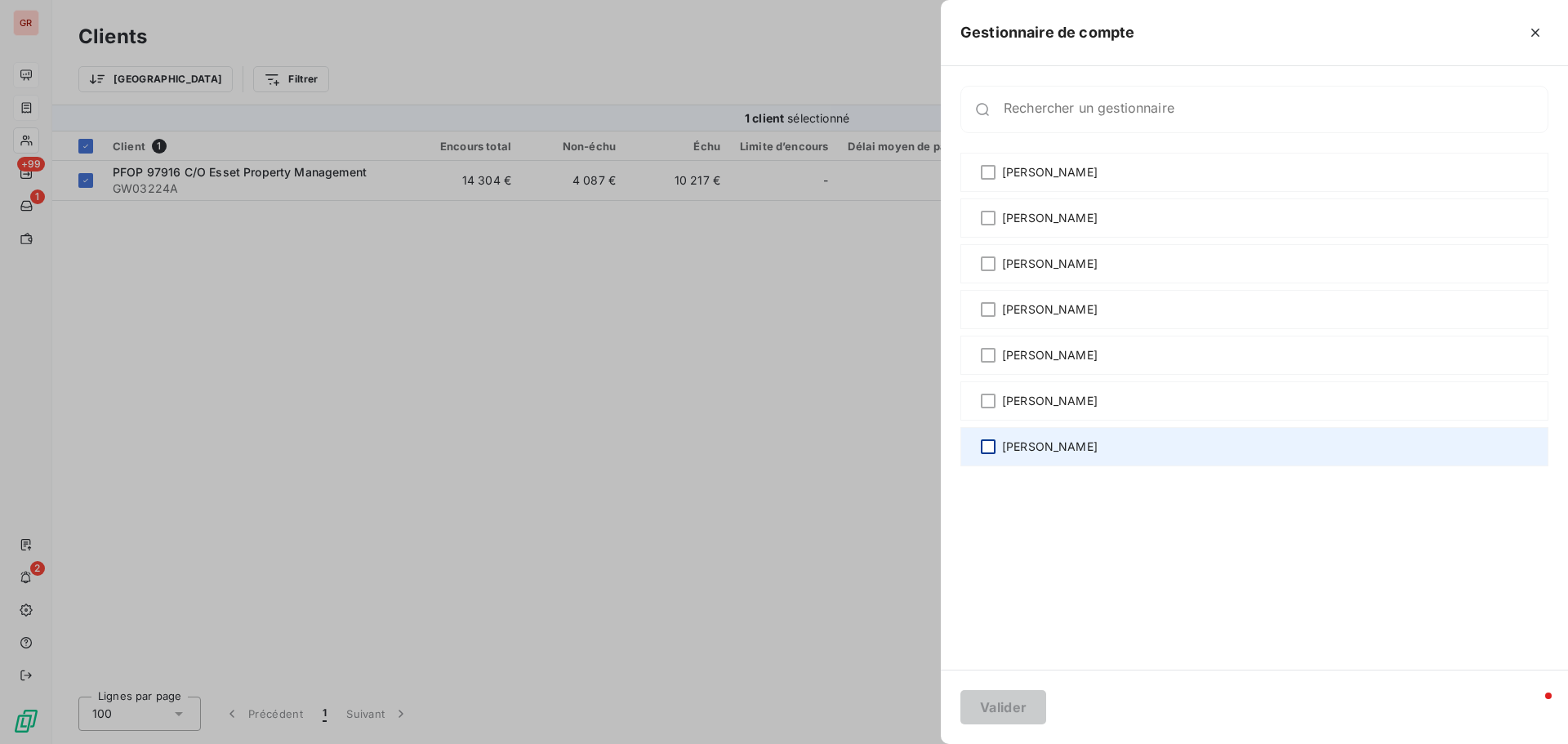
click at [991, 447] on div at bounding box center [988, 447] width 15 height 15
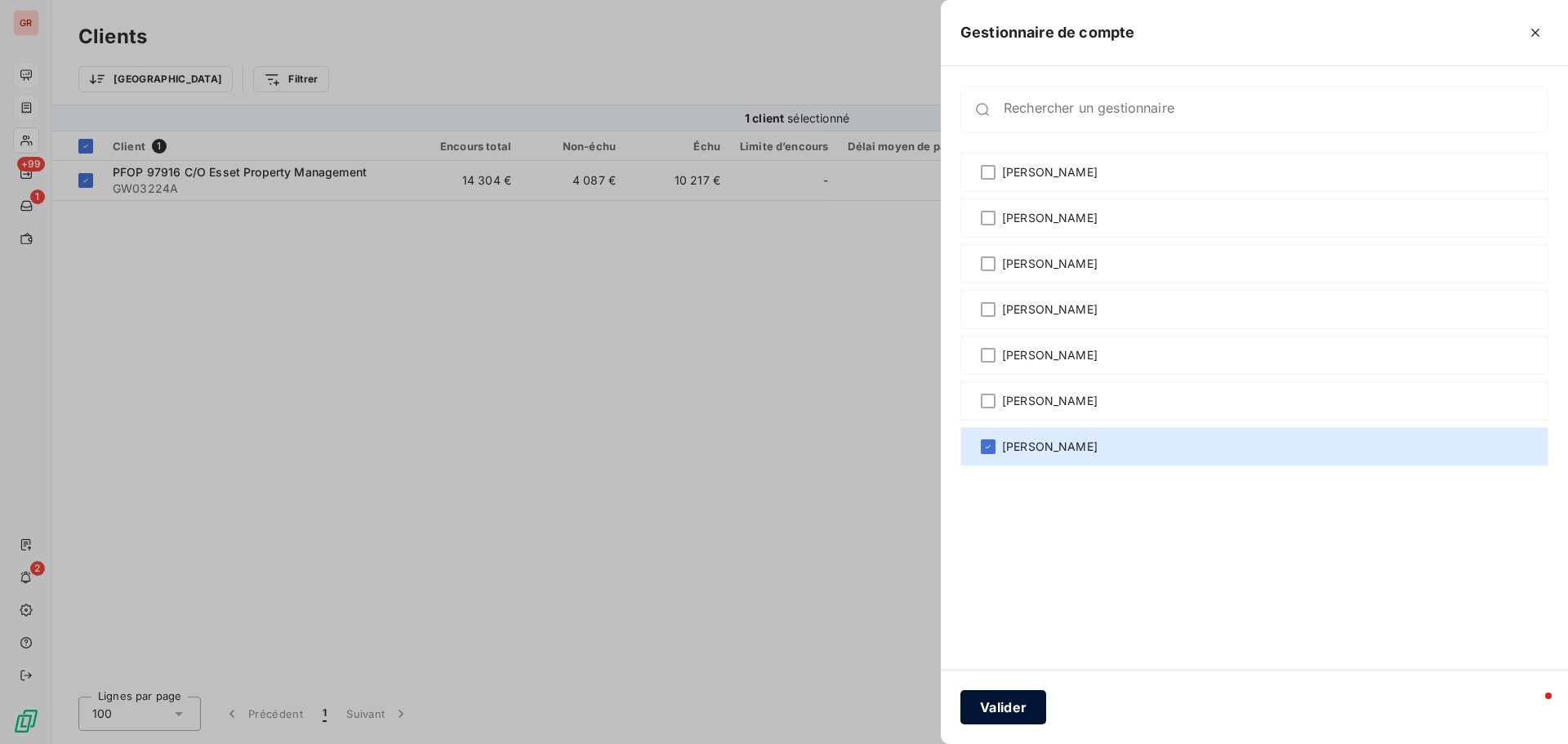
click at [1023, 709] on button "Valider" at bounding box center [1004, 708] width 86 height 35
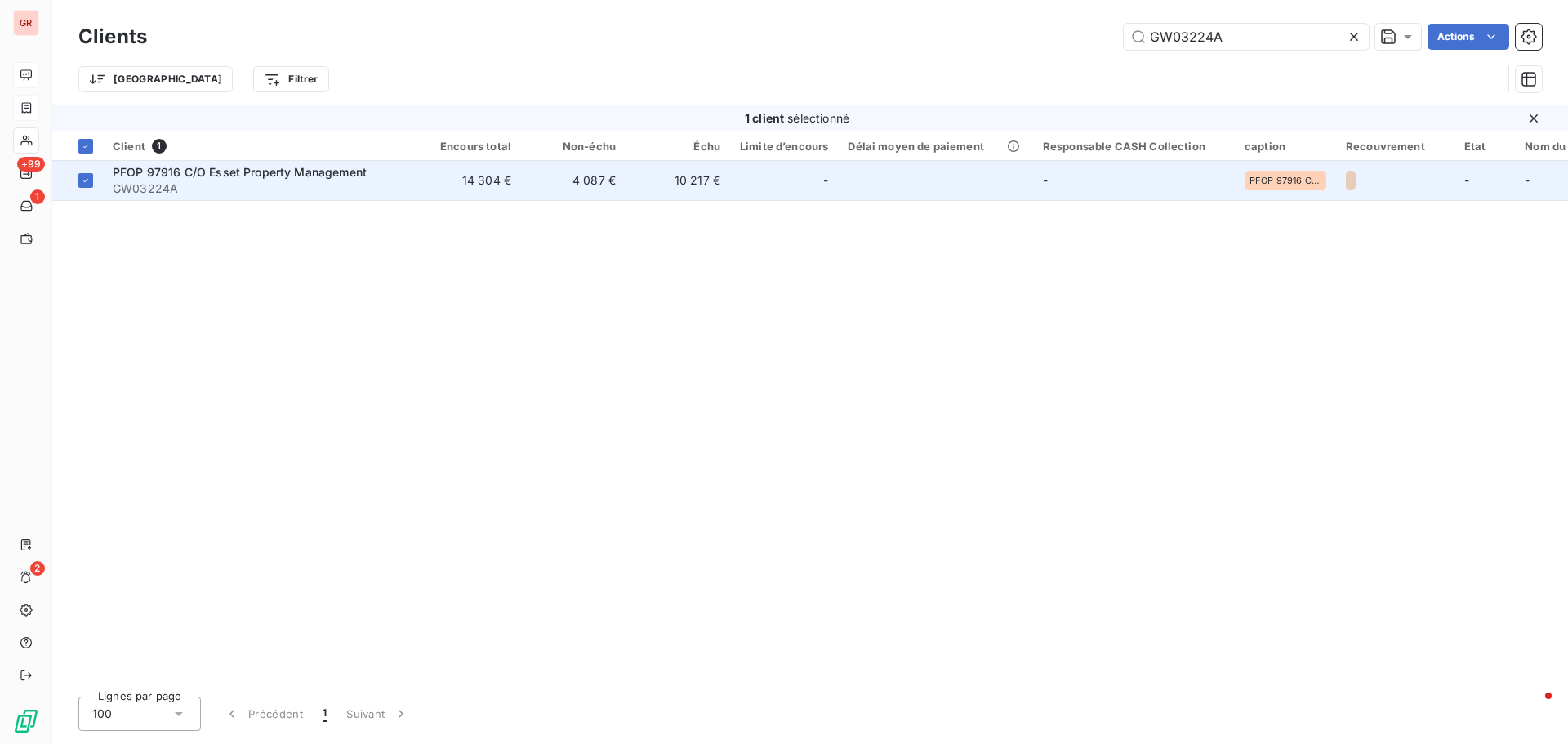
click at [272, 167] on span "PFOP 97916 C/O Esset Property Management" at bounding box center [240, 172] width 254 height 14
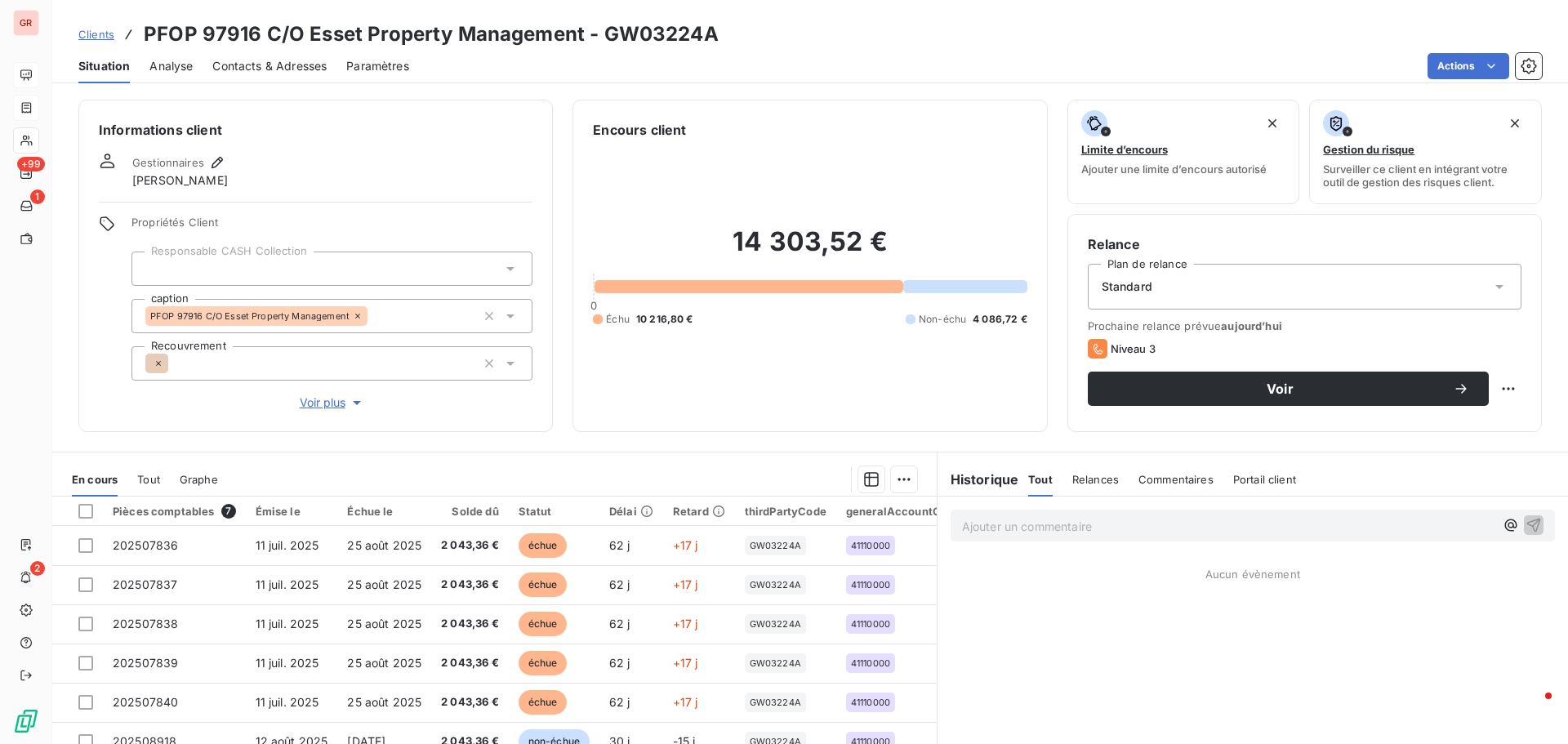
click at [298, 64] on span "Contacts & Adresses" at bounding box center [269, 66] width 115 height 16
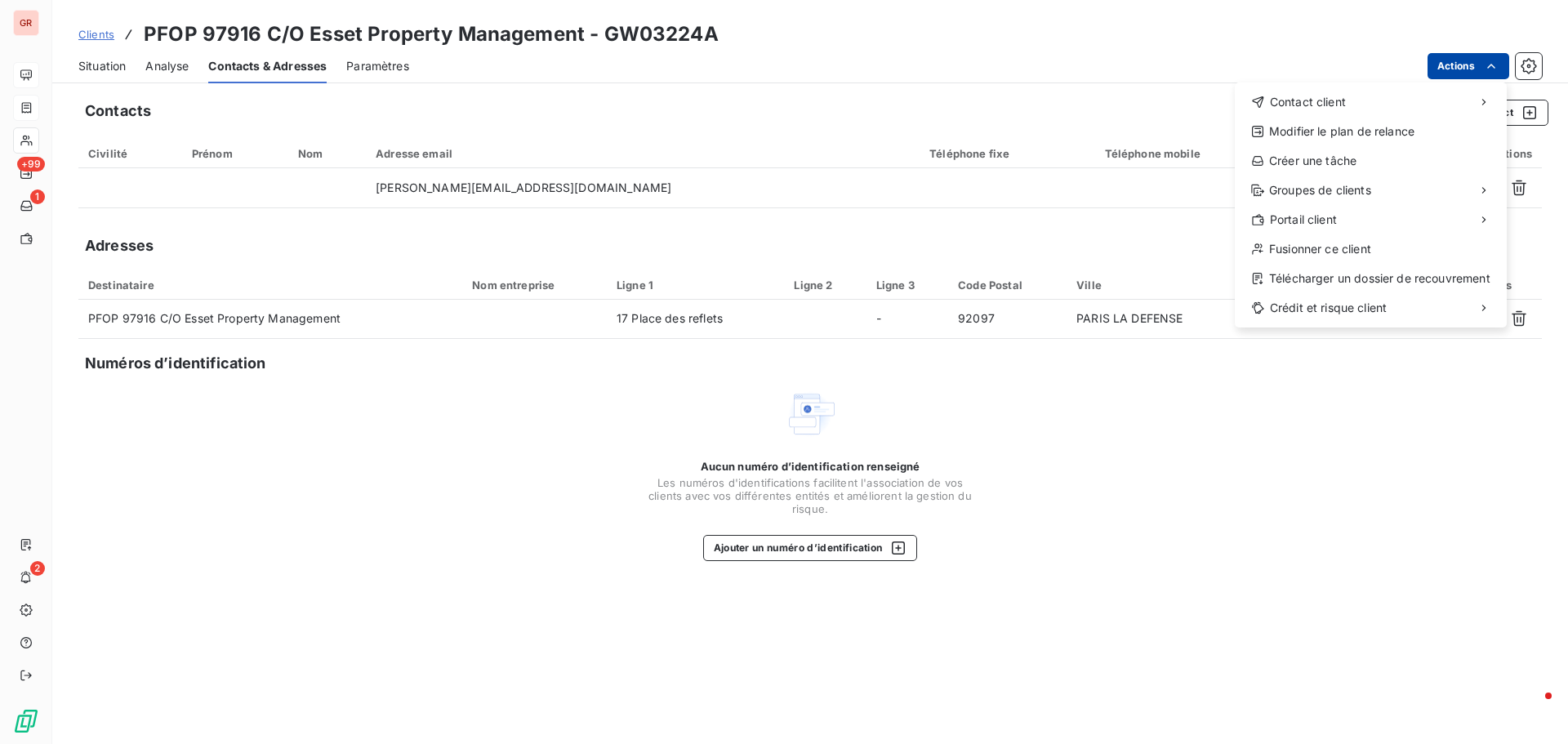
click at [1498, 55] on html "GR +99 1 2 Clients PFOP 97916 C/O Esset Property Management - GW03224A Situatio…" at bounding box center [784, 372] width 1568 height 744
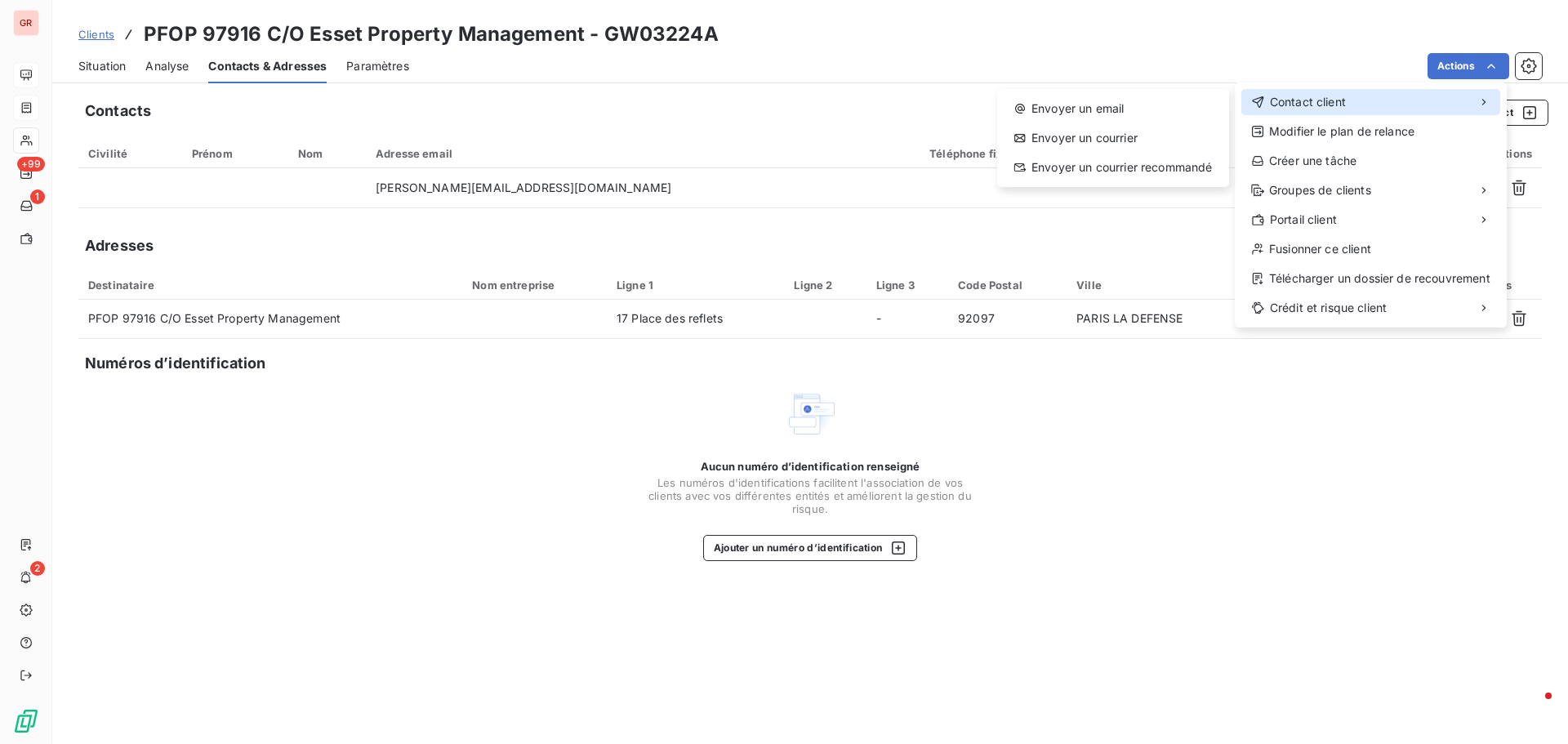
click at [1332, 104] on span "Contact client" at bounding box center [1308, 102] width 76 height 16
click at [1121, 108] on div "Envoyer un email" at bounding box center [1113, 109] width 219 height 26
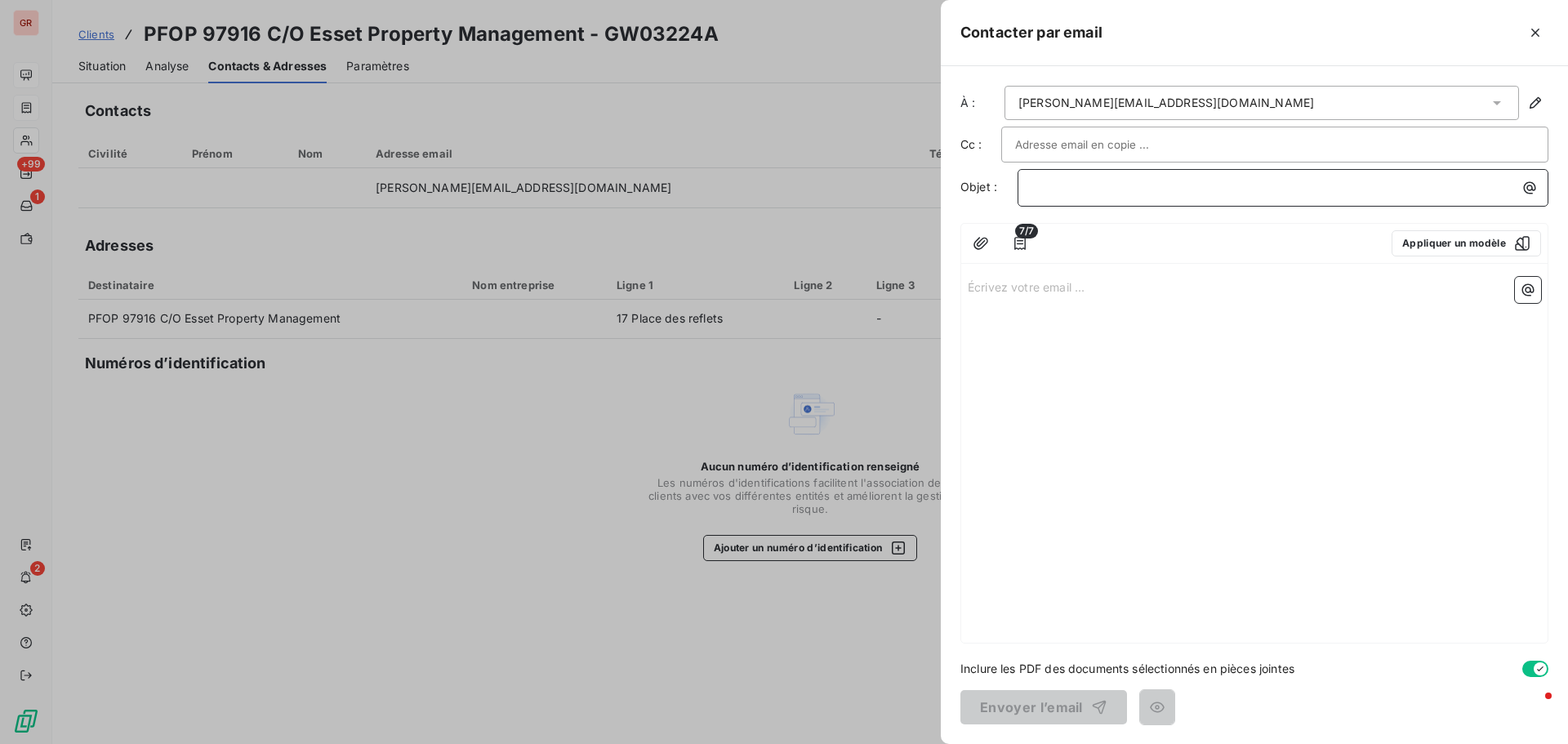
click at [1052, 184] on p "﻿" at bounding box center [1288, 187] width 511 height 19
click at [1085, 184] on span "FACTURE GW03224A" at bounding box center [1092, 186] width 121 height 14
click at [1164, 193] on p "FACTURE GW03224A" at bounding box center [1288, 187] width 511 height 19
click at [1087, 186] on span "FACTURE GW03224A" at bounding box center [1092, 186] width 121 height 14
click at [1084, 192] on span "FACTURE GW03224A" at bounding box center [1092, 186] width 121 height 14
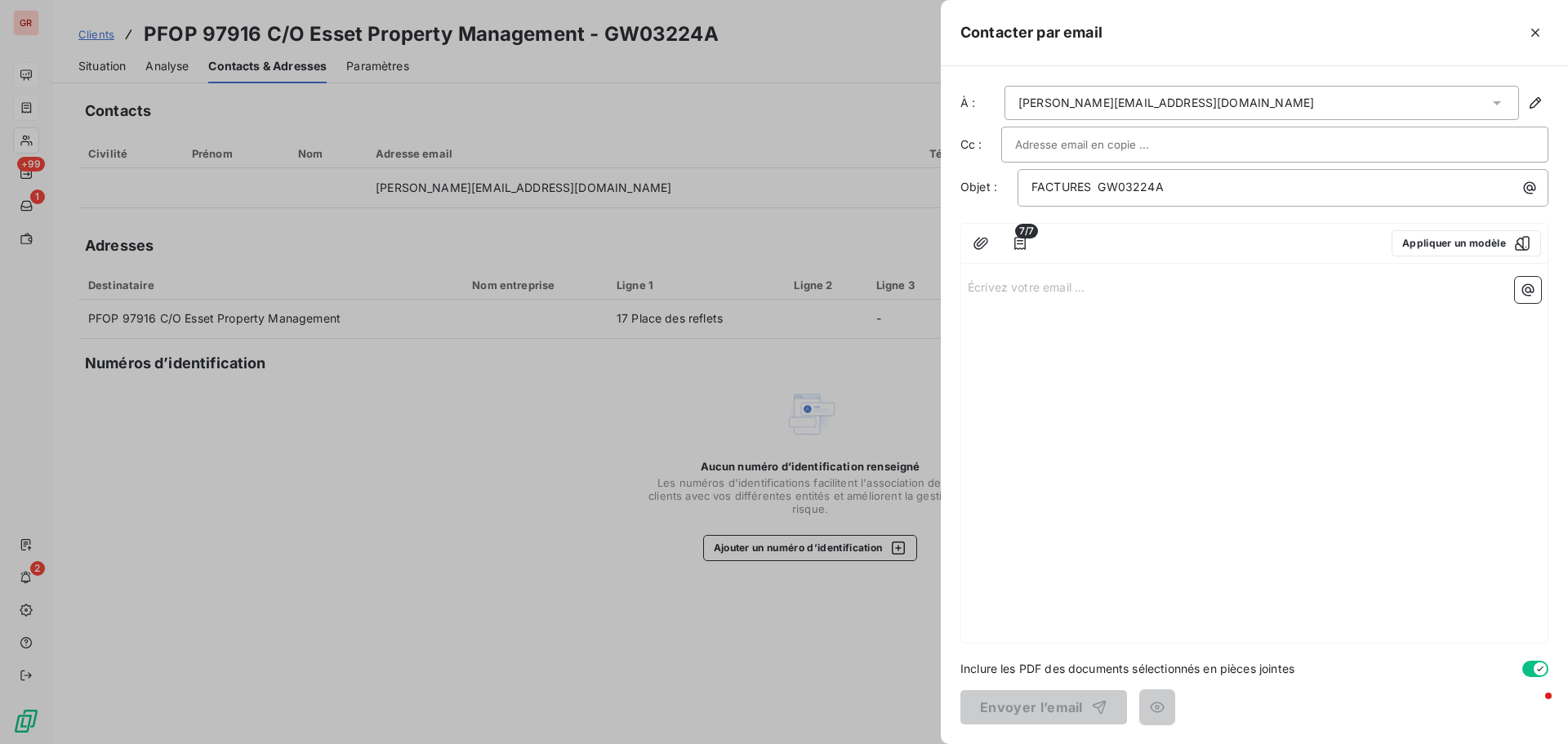
click at [1006, 288] on p "Écrivez votre email ... ﻿" at bounding box center [1254, 286] width 573 height 19
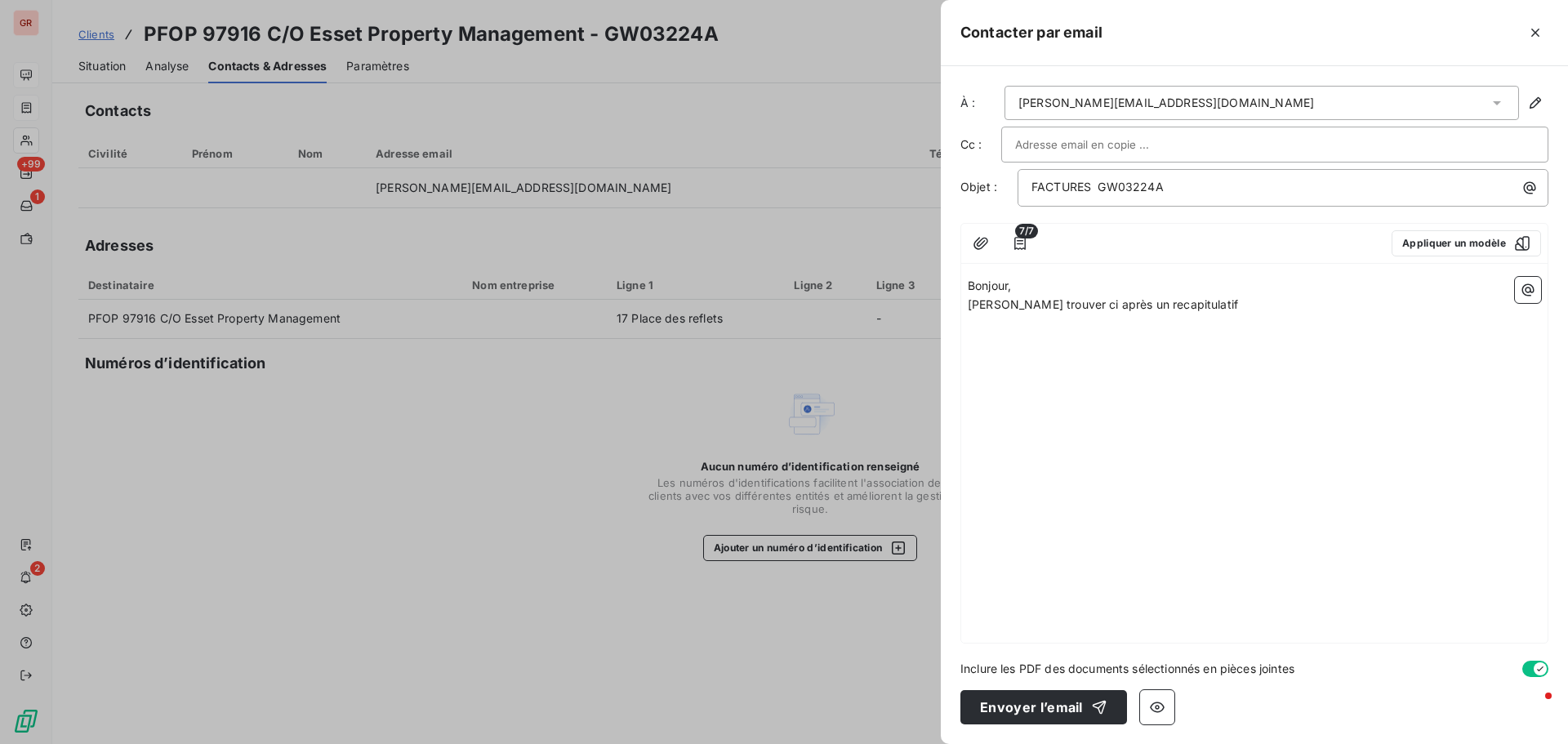
click at [1118, 307] on span "Veuillez trouver ci après un recapitulatif" at bounding box center [1103, 304] width 271 height 14
drag, startPoint x: 1249, startPoint y: 303, endPoint x: 1289, endPoint y: 306, distance: 40.1
click at [1250, 303] on p "Veuillez trouver ci après un tableau recapitulatif" at bounding box center [1254, 304] width 573 height 19
click at [1536, 289] on icon "button" at bounding box center [1528, 290] width 16 height 16
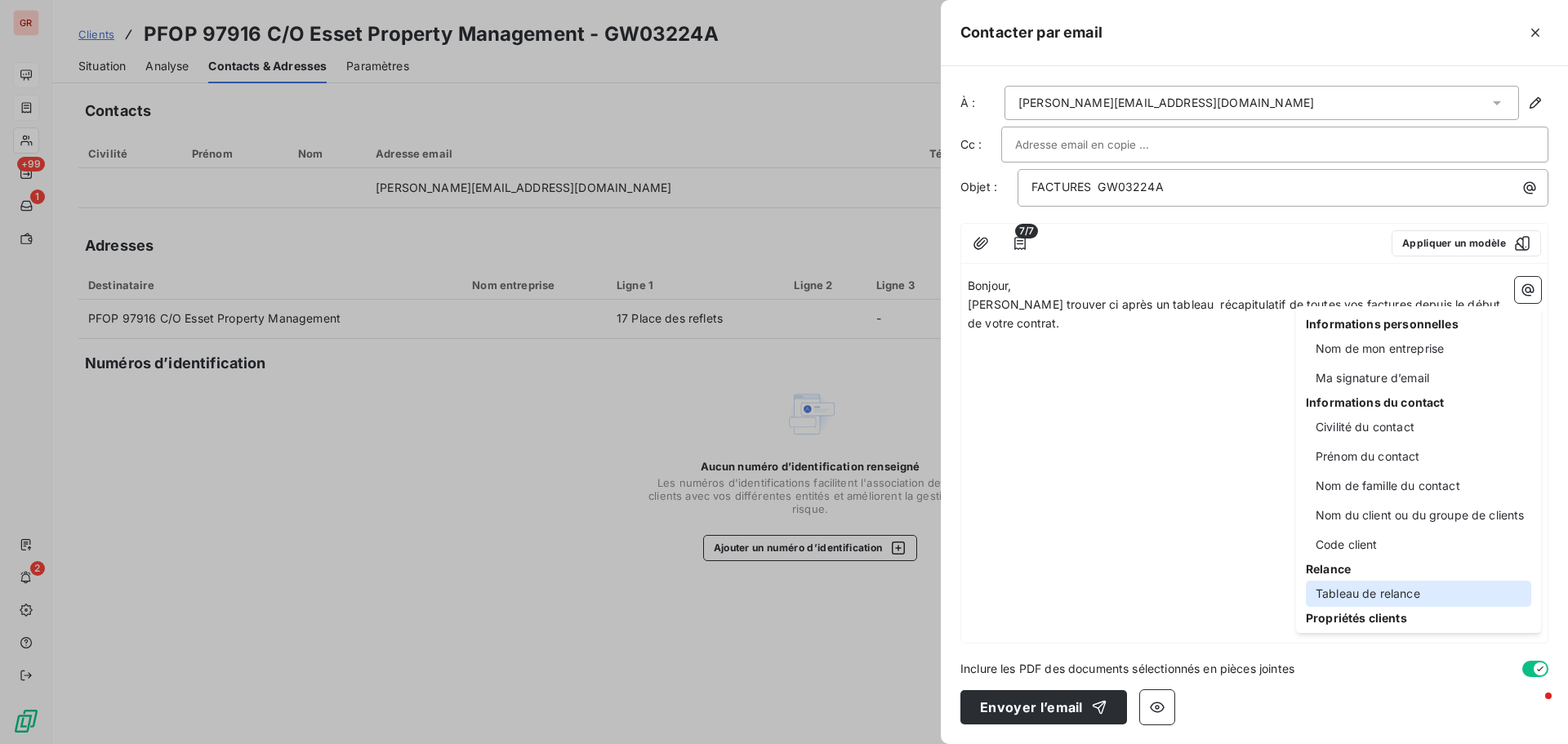
click at [1391, 588] on div "Tableau de relance" at bounding box center [1418, 594] width 225 height 26
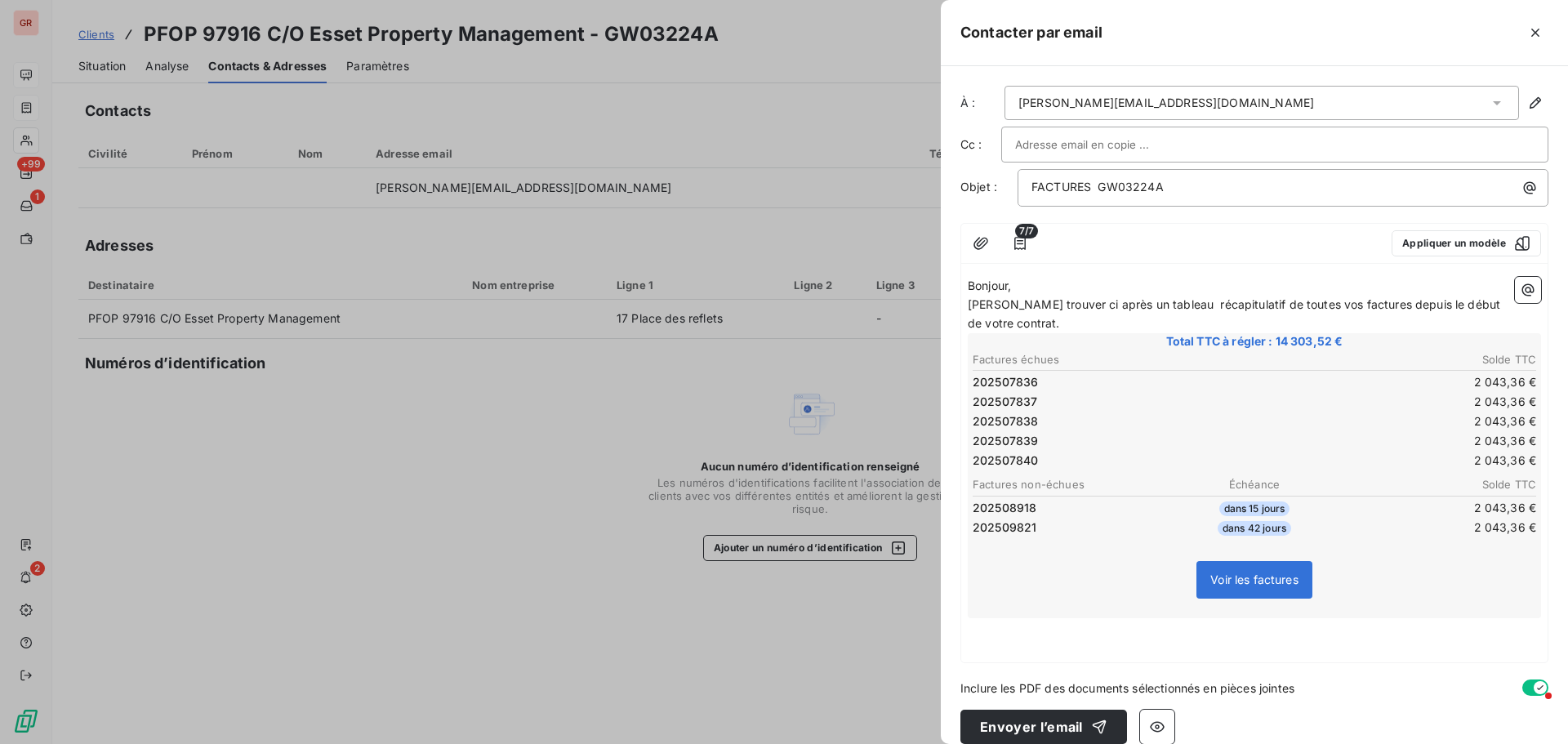
click at [1052, 322] on p "Veuillez trouver ci après un tableau récapitulatif de toutes vos factures depui…" at bounding box center [1254, 314] width 573 height 38
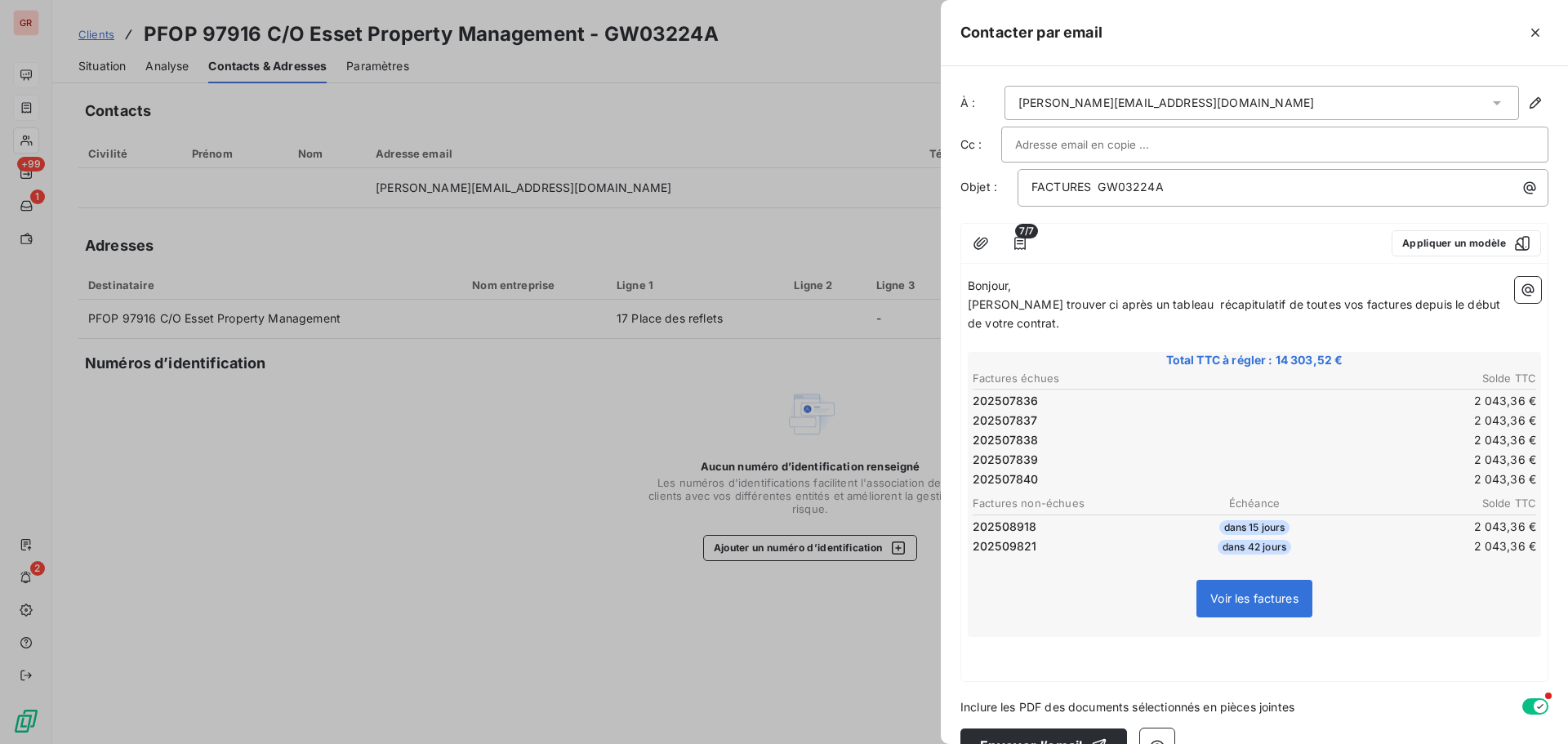
click at [968, 307] on span "Veuillez trouver ci après un tableau récapitulatif de toutes vos factures depui…" at bounding box center [1236, 313] width 536 height 33
click at [1236, 301] on span "Veuillez trouver ci après un tableau récapitulatif de toutes vos factures depui…" at bounding box center [1236, 313] width 536 height 33
click at [1308, 305] on span "Veuillez trouver ci après un tableau récapitulatif ainsi que de toutes vos fact…" at bounding box center [1239, 313] width 544 height 33
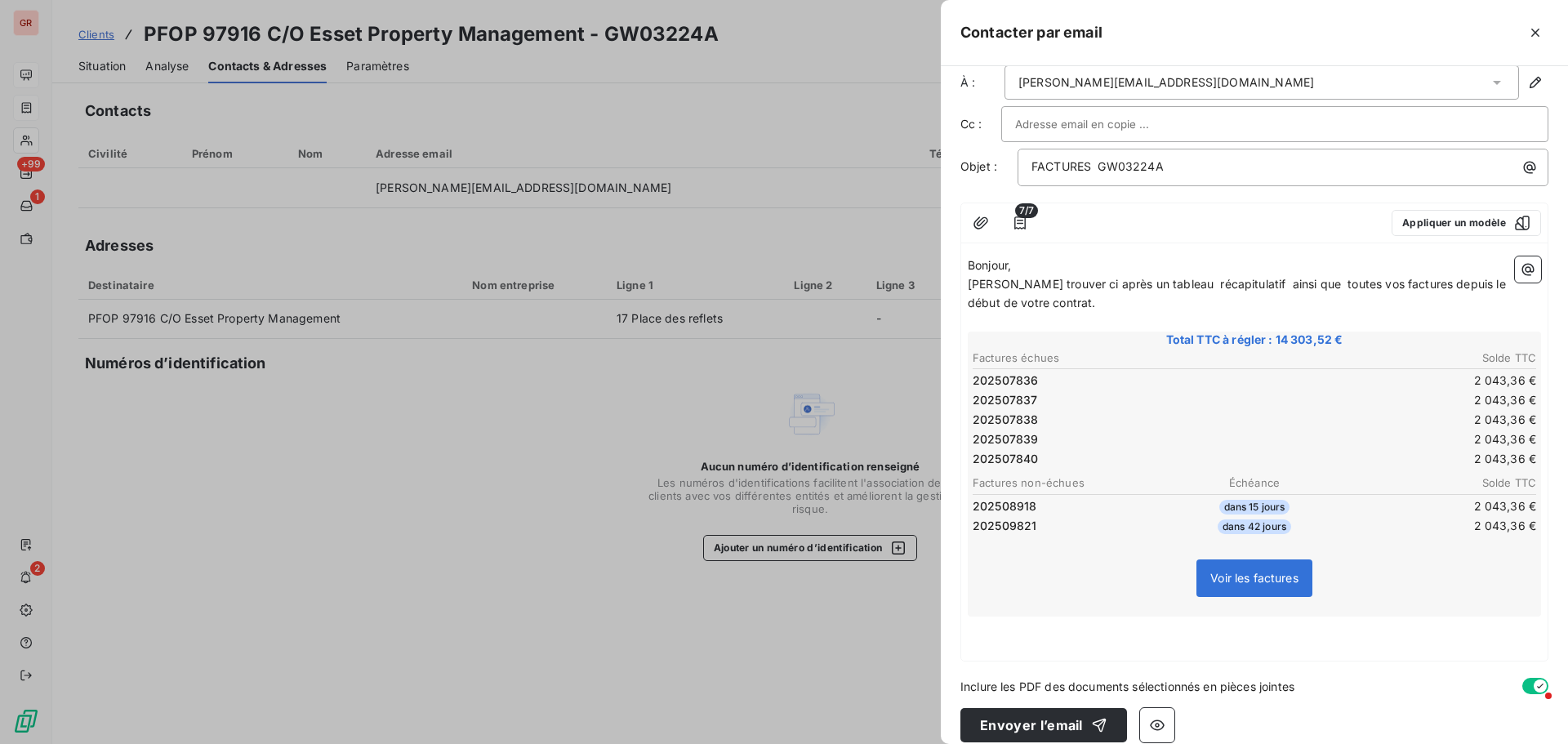
scroll to position [39, 0]
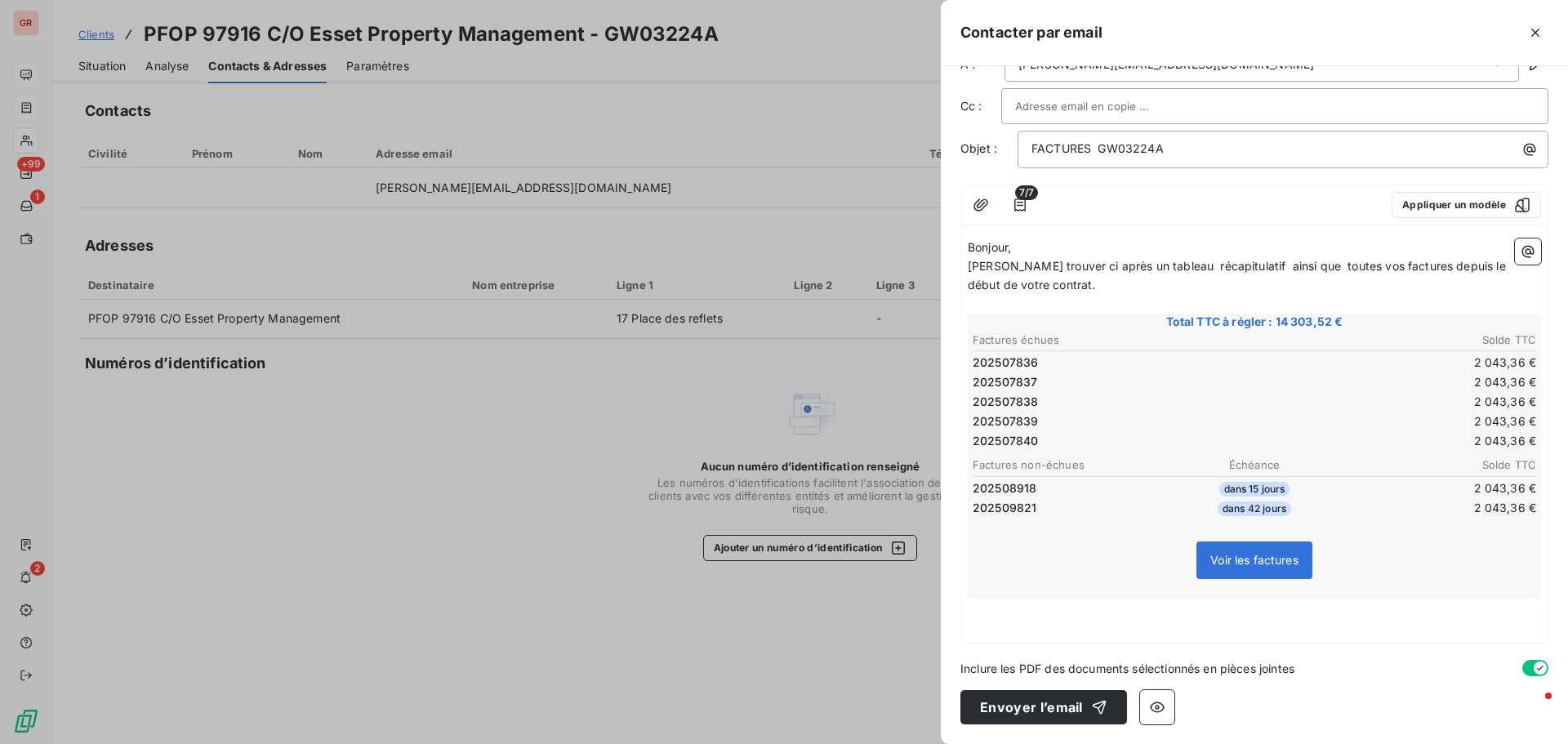
click at [986, 615] on p "﻿" at bounding box center [1254, 608] width 573 height 19
drag, startPoint x: 1015, startPoint y: 610, endPoint x: 926, endPoint y: 613, distance: 89.1
click at [926, 743] on div "Contacter par email À : jean-jacques.burki@esset-pm.com Cc : Objet : FACTURES G…" at bounding box center [784, 744] width 1568 height 0
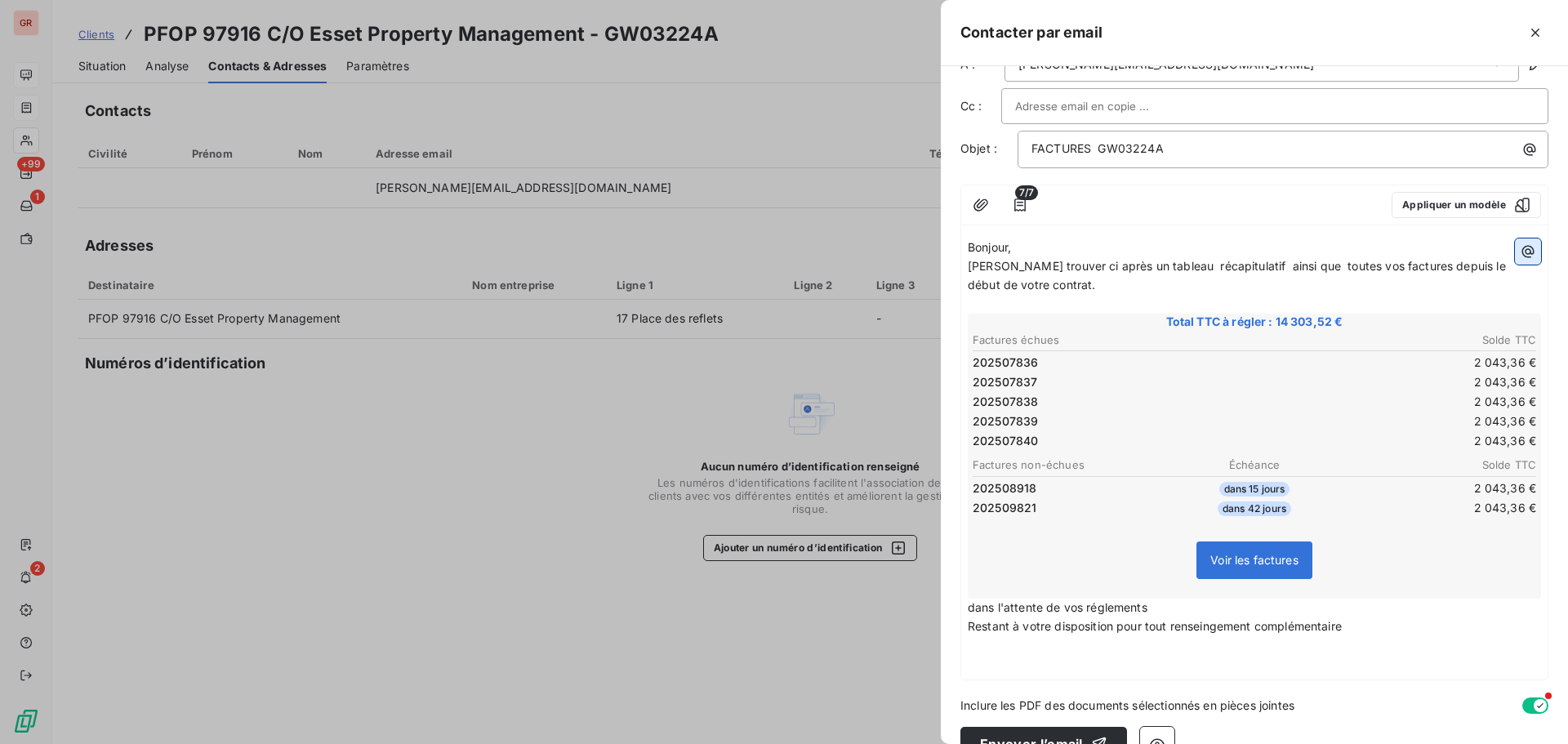
click at [1520, 252] on icon "button" at bounding box center [1528, 252] width 16 height 16
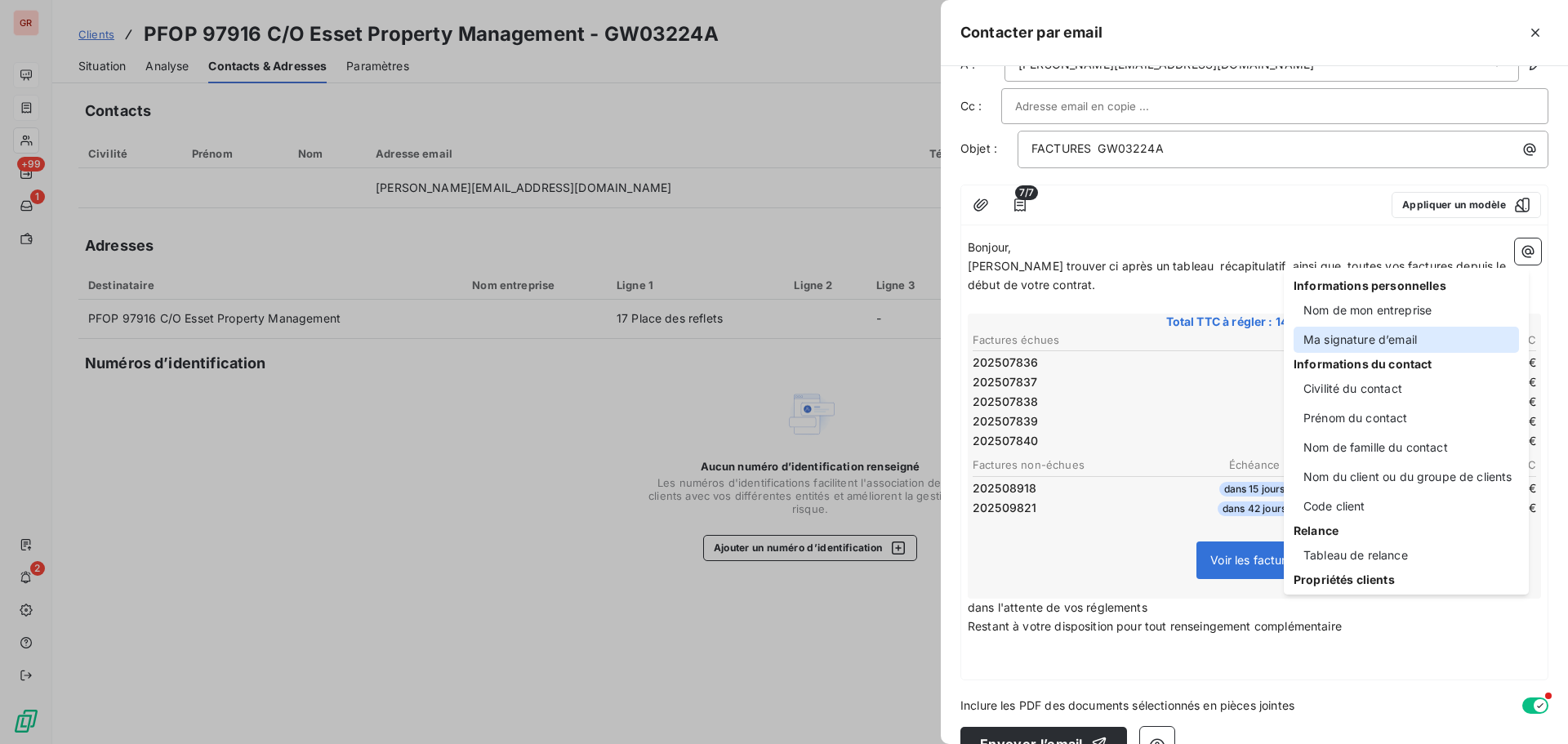
click at [1392, 339] on div "Ma signature d’email" at bounding box center [1406, 340] width 225 height 26
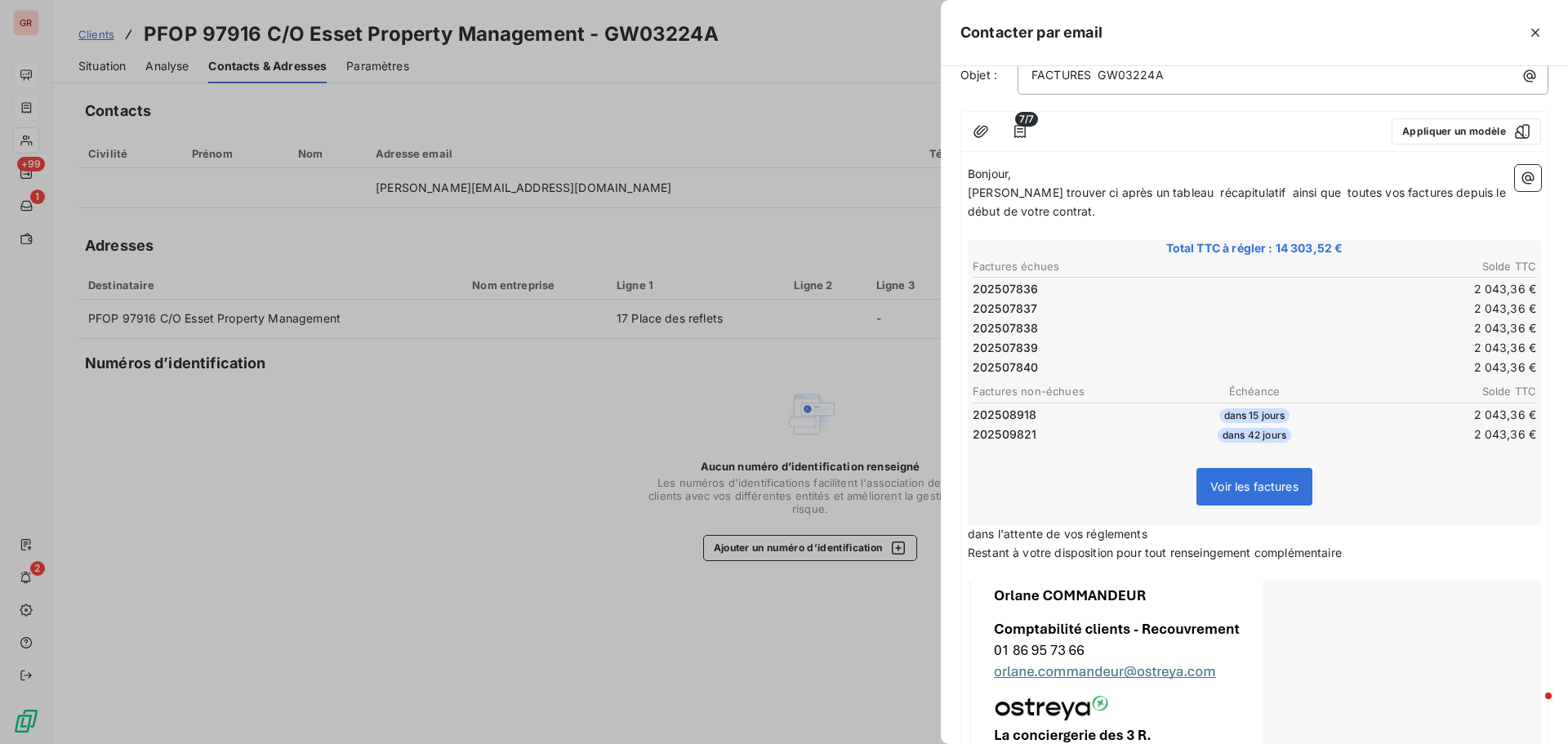
scroll to position [98, 0]
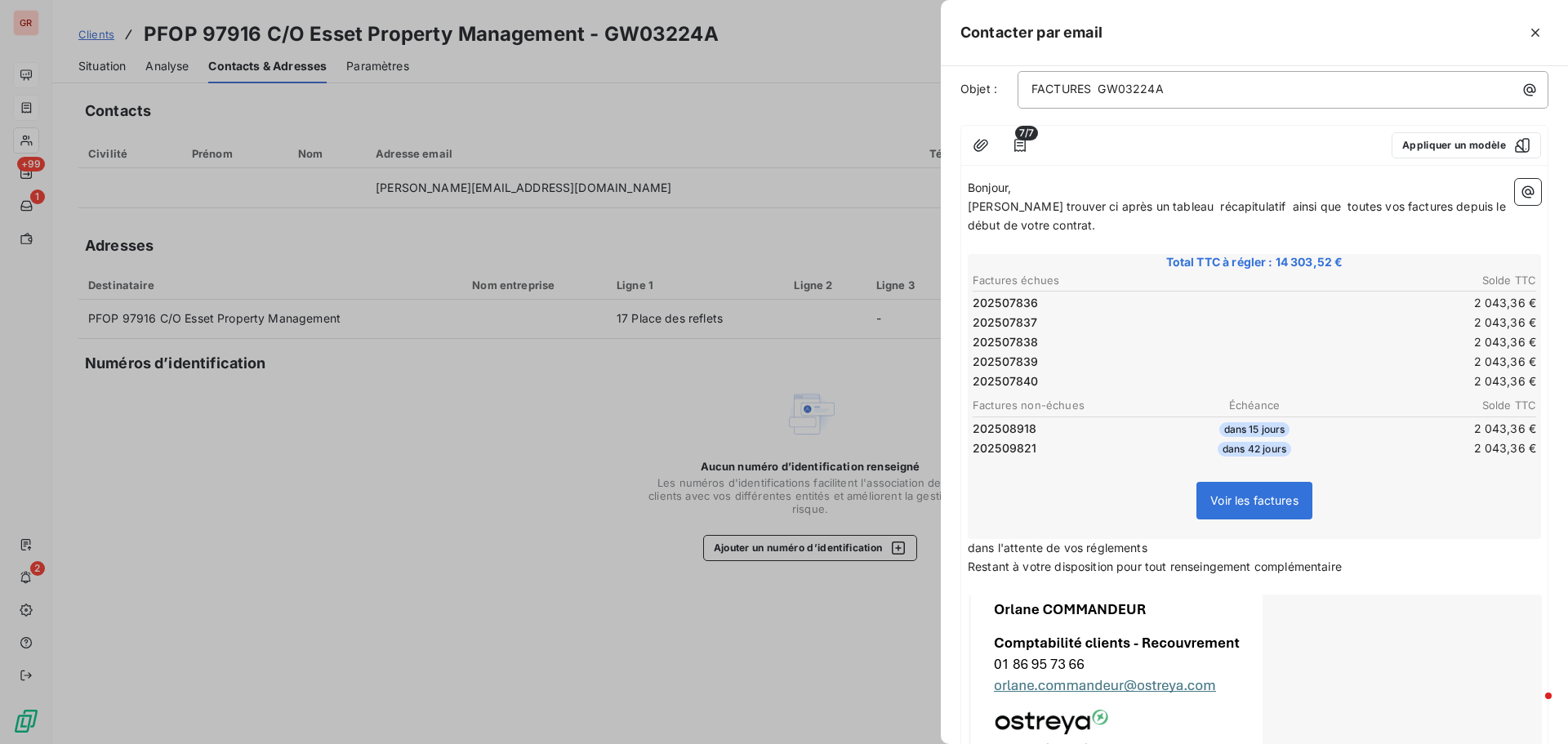
click at [1400, 276] on th "Solde TTC" at bounding box center [1396, 280] width 282 height 17
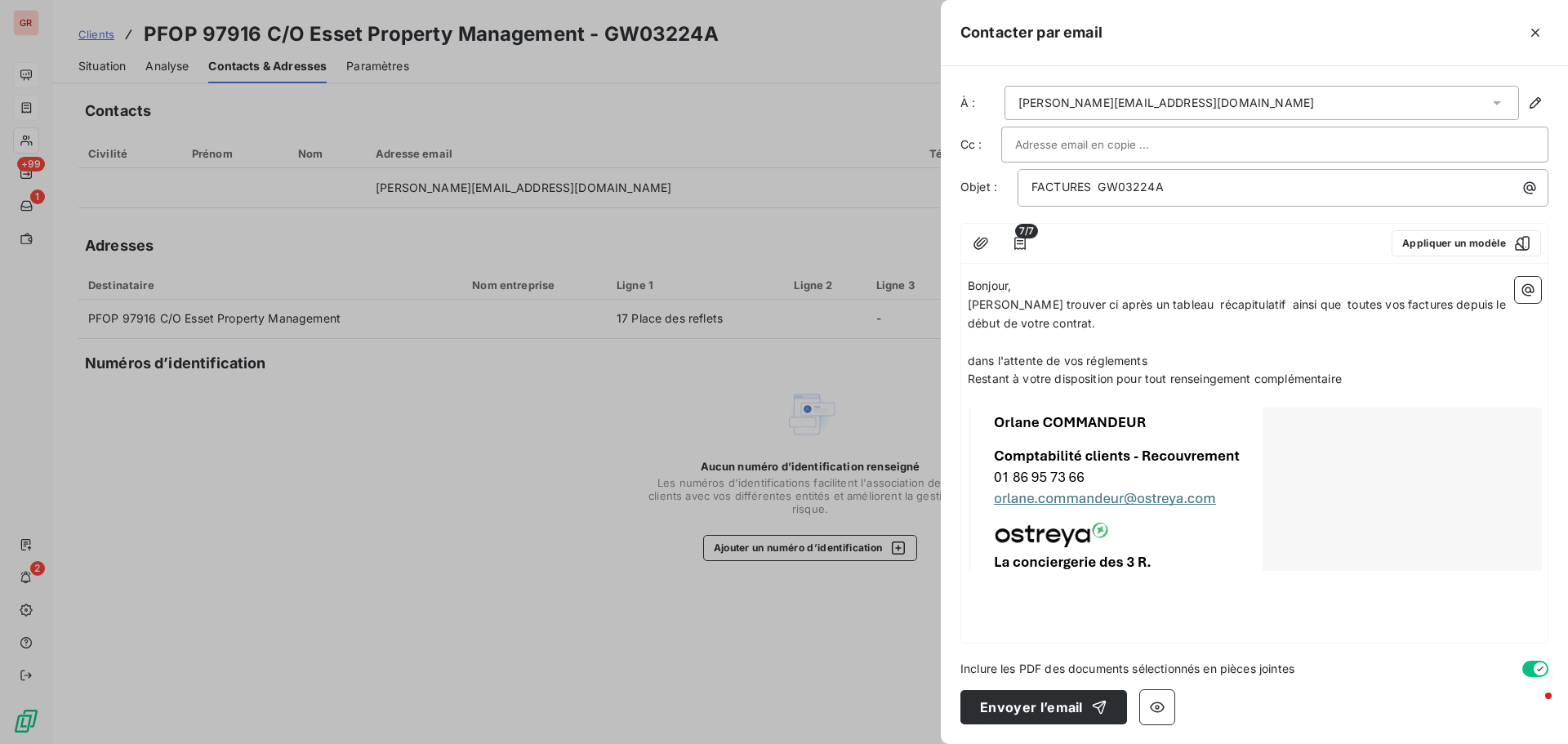
scroll to position [0, 0]
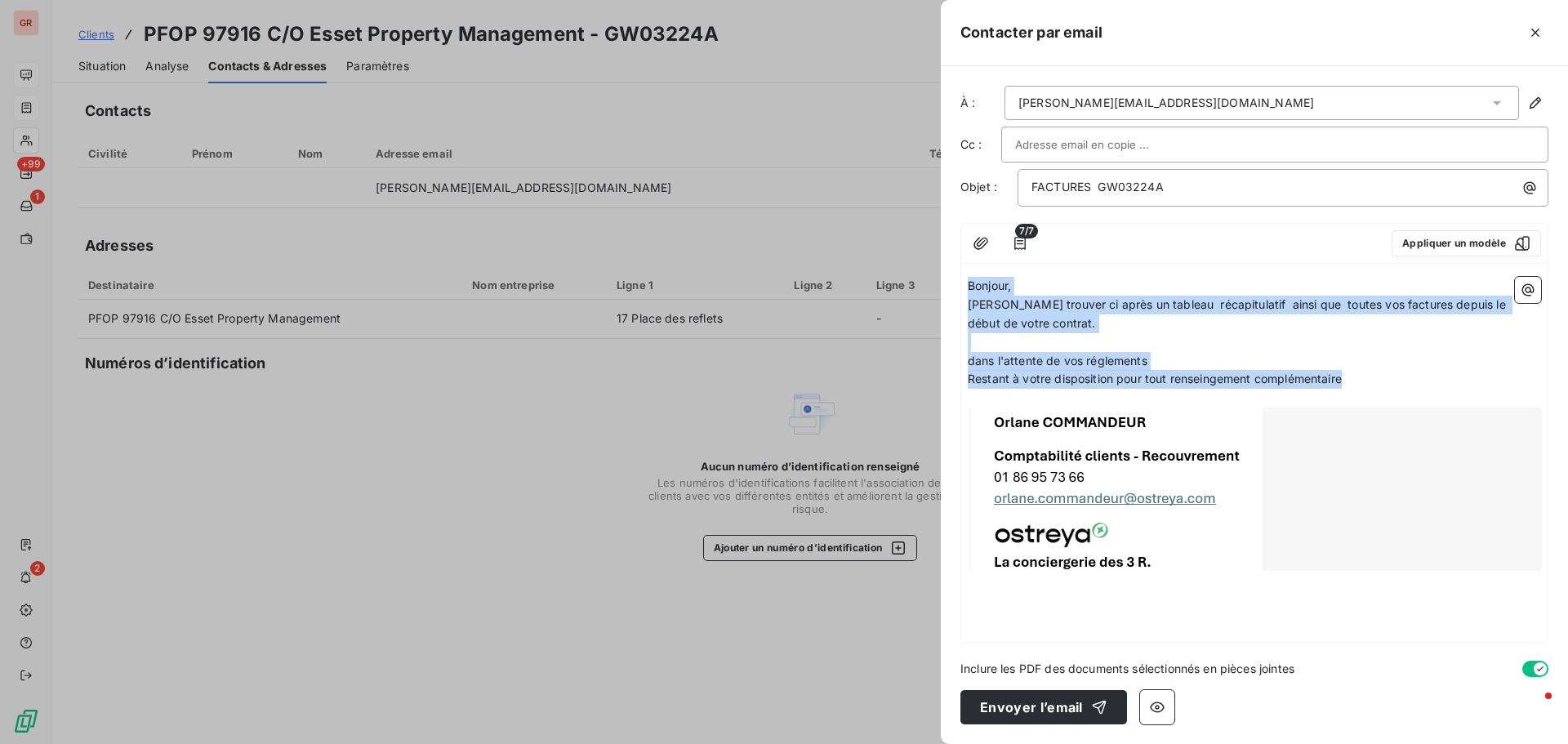
drag, startPoint x: 970, startPoint y: 289, endPoint x: 1368, endPoint y: 382, distance: 408.7
click at [1365, 377] on div "Bonjour, Veuillez trouver ci après un tableau récapitulatif ainsi que toutes vo…" at bounding box center [1254, 445] width 573 height 336
copy div "Bonjour, Veuillez trouver ci après un tableau récapitulatif ainsi que toutes vo…"
click at [1181, 352] on p "dans l'attente de vos réglements" at bounding box center [1254, 361] width 573 height 19
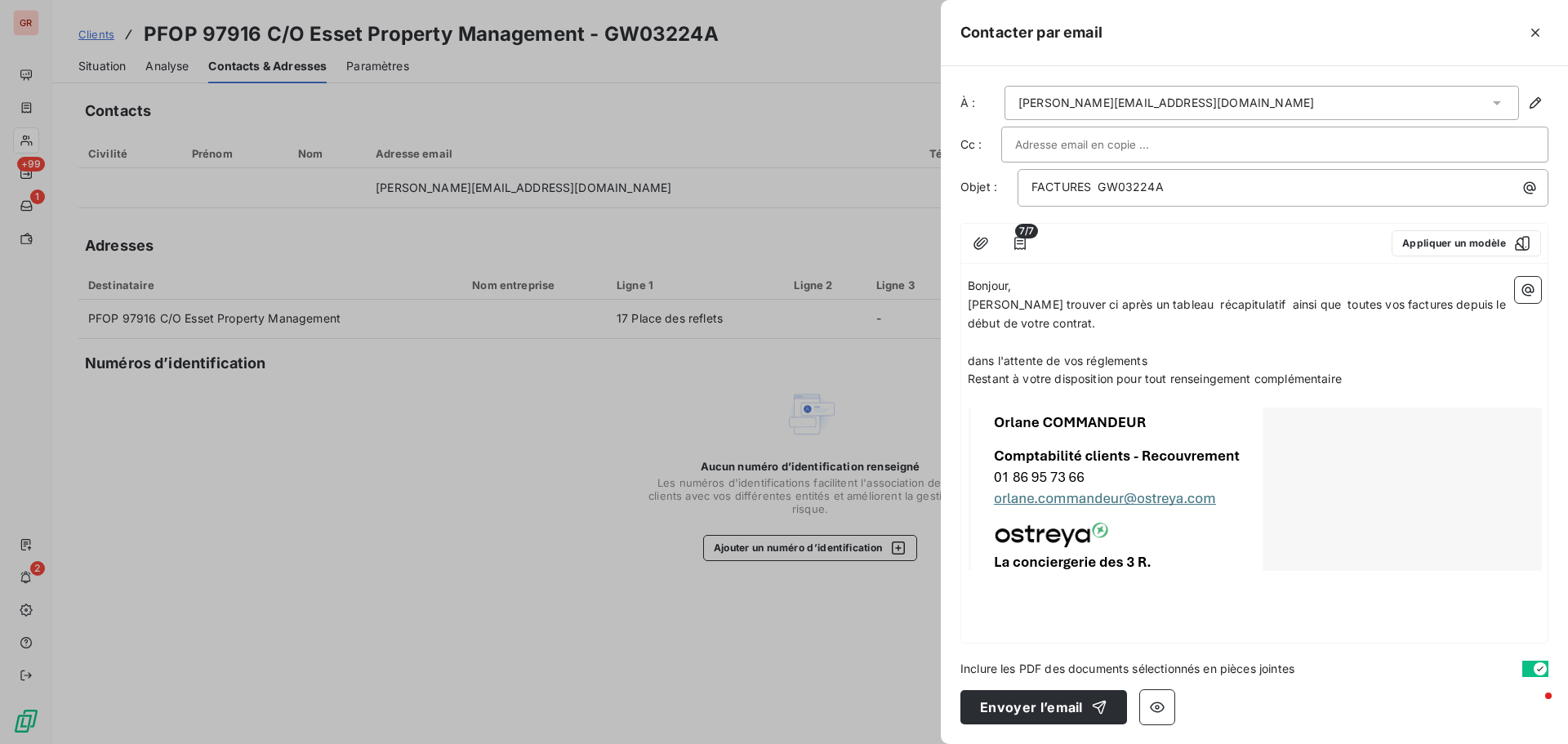
click at [698, 490] on div at bounding box center [784, 372] width 1568 height 744
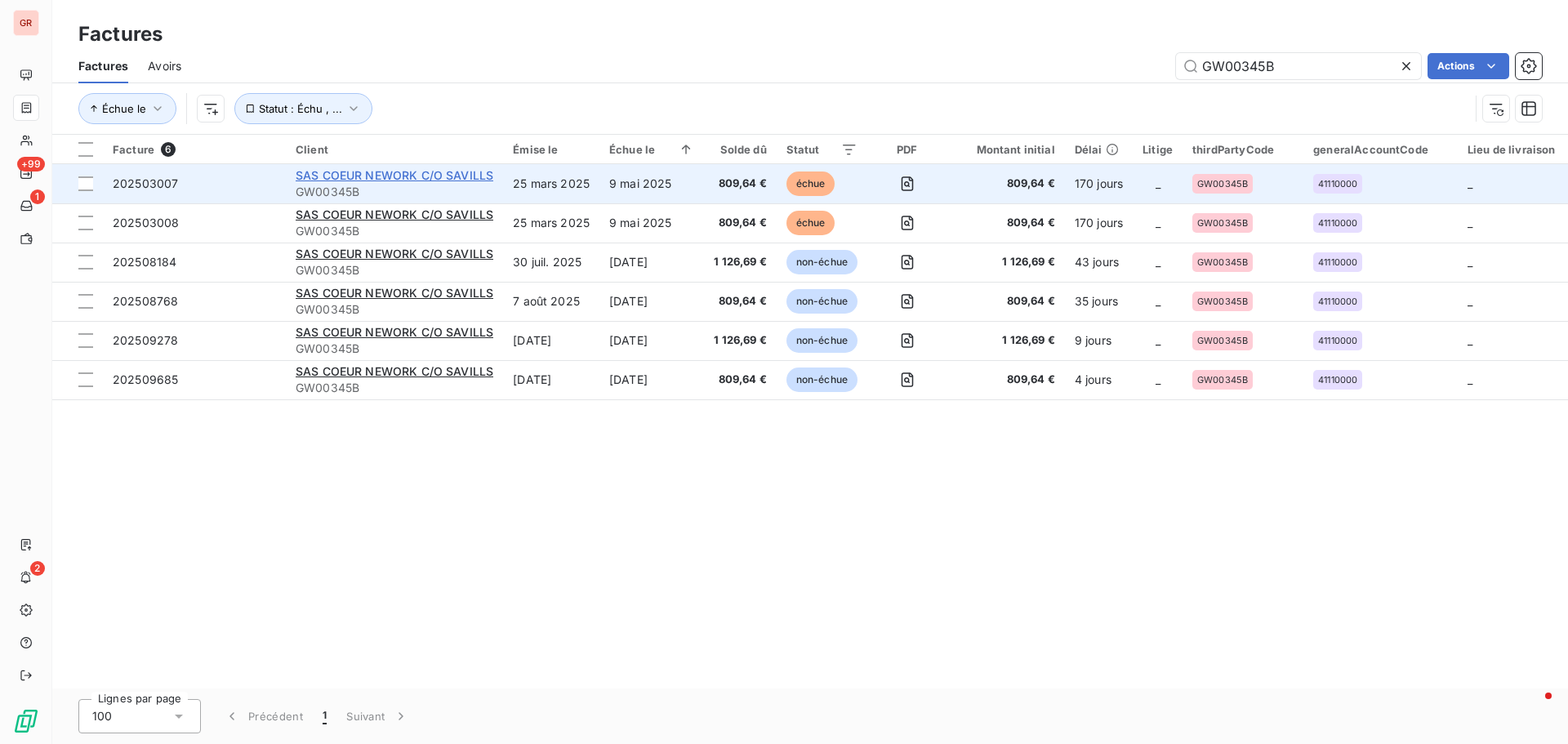
click at [383, 178] on span "SAS COEUR NEWORK C/O SAVILLS" at bounding box center [394, 175] width 198 height 14
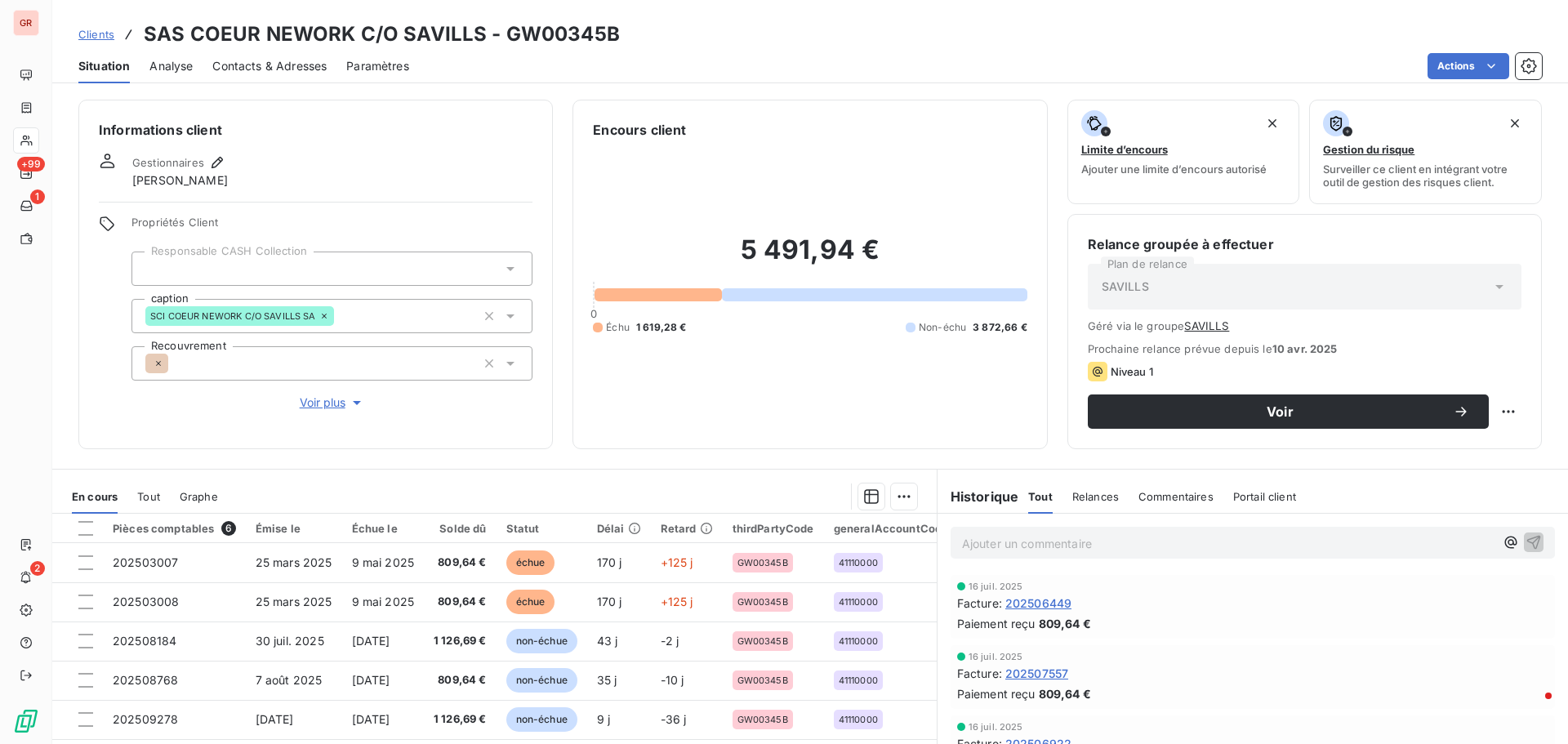
click at [247, 65] on span "Contacts & Adresses" at bounding box center [269, 66] width 115 height 16
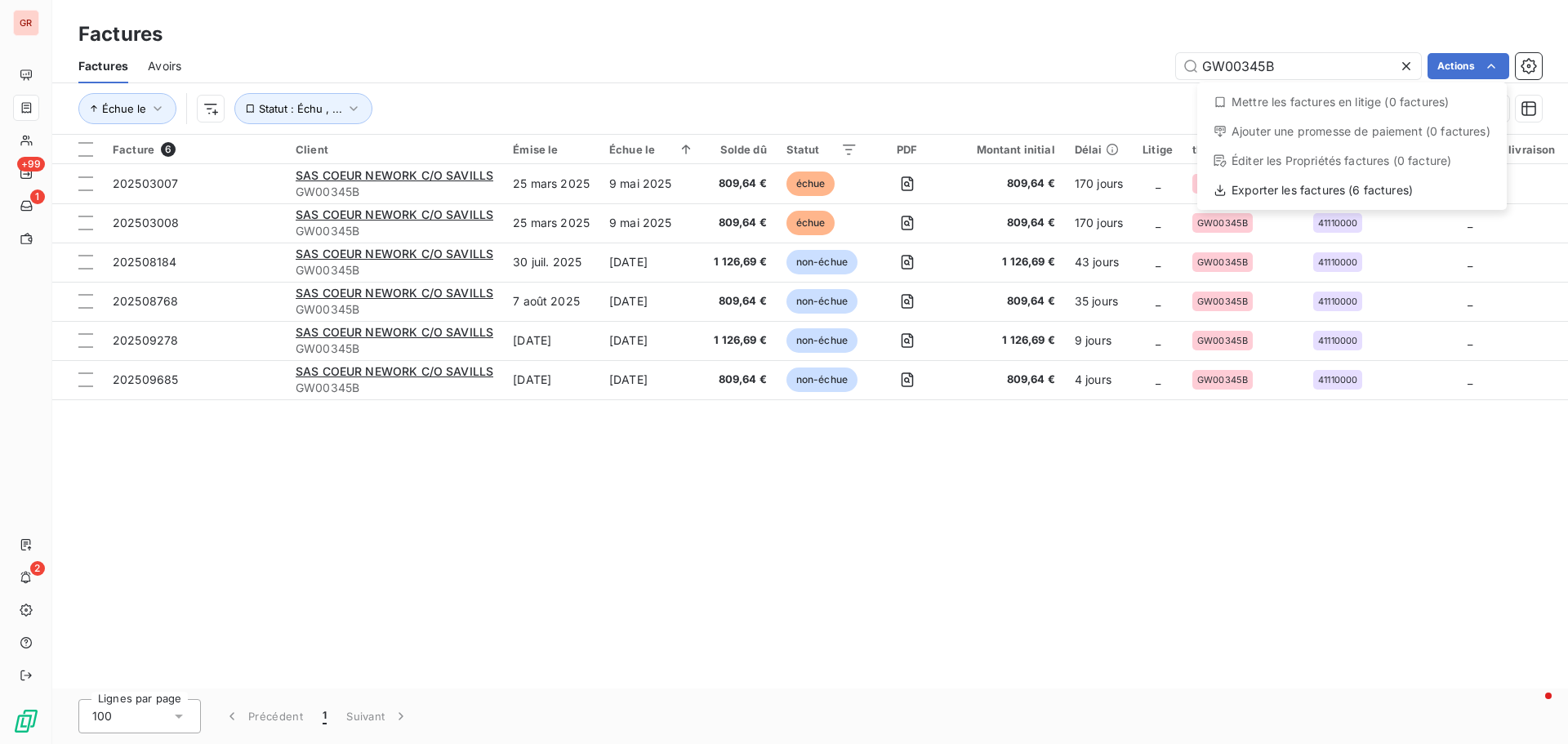
drag, startPoint x: 1104, startPoint y: 667, endPoint x: 1083, endPoint y: 667, distance: 21.0
click at [1096, 667] on html "GR +99 1 2 Factures Factures Avoirs GW00345B Actions Mettre les factures en lit…" at bounding box center [784, 372] width 1568 height 744
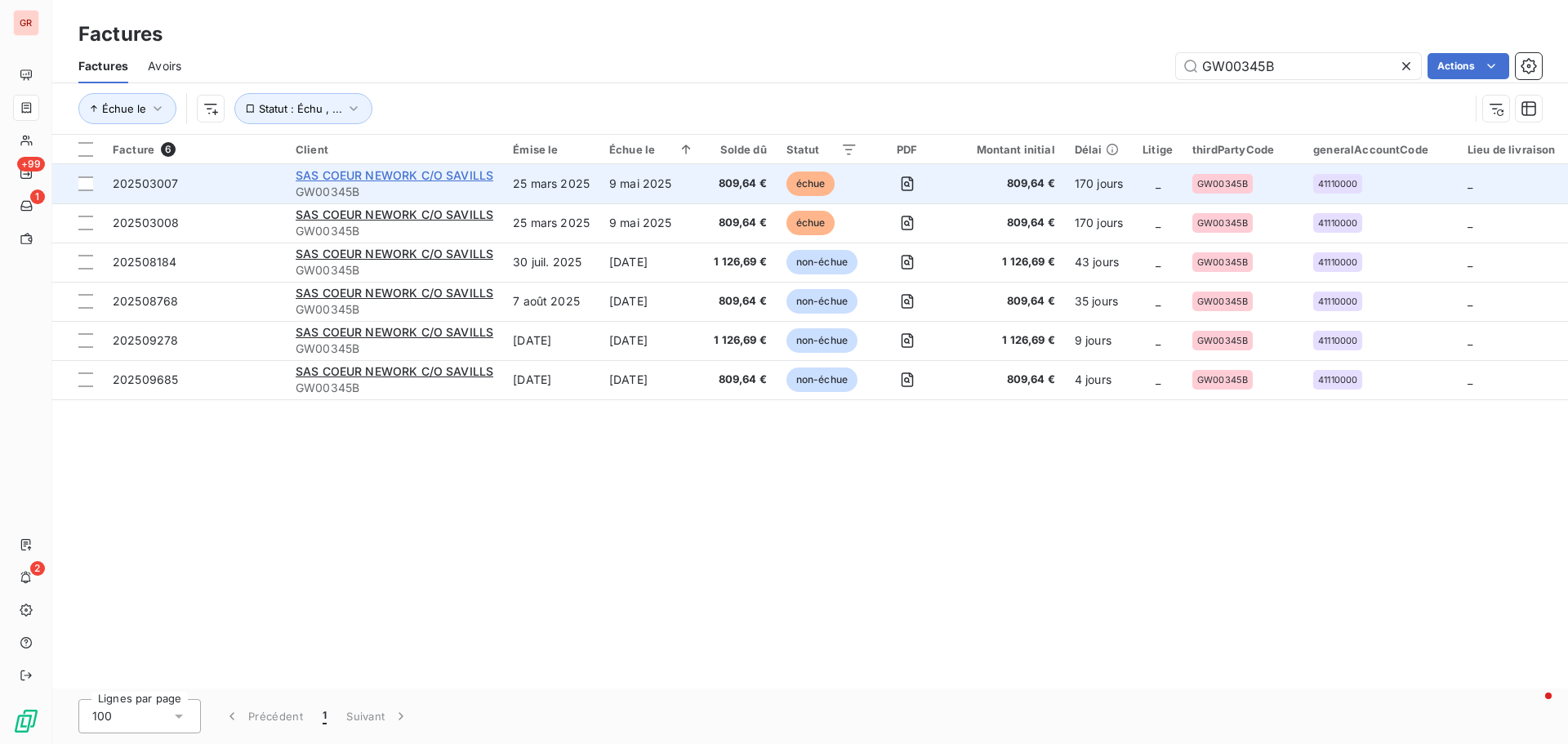
click at [436, 181] on span "SAS COEUR NEWORK C/O SAVILLS" at bounding box center [394, 175] width 198 height 14
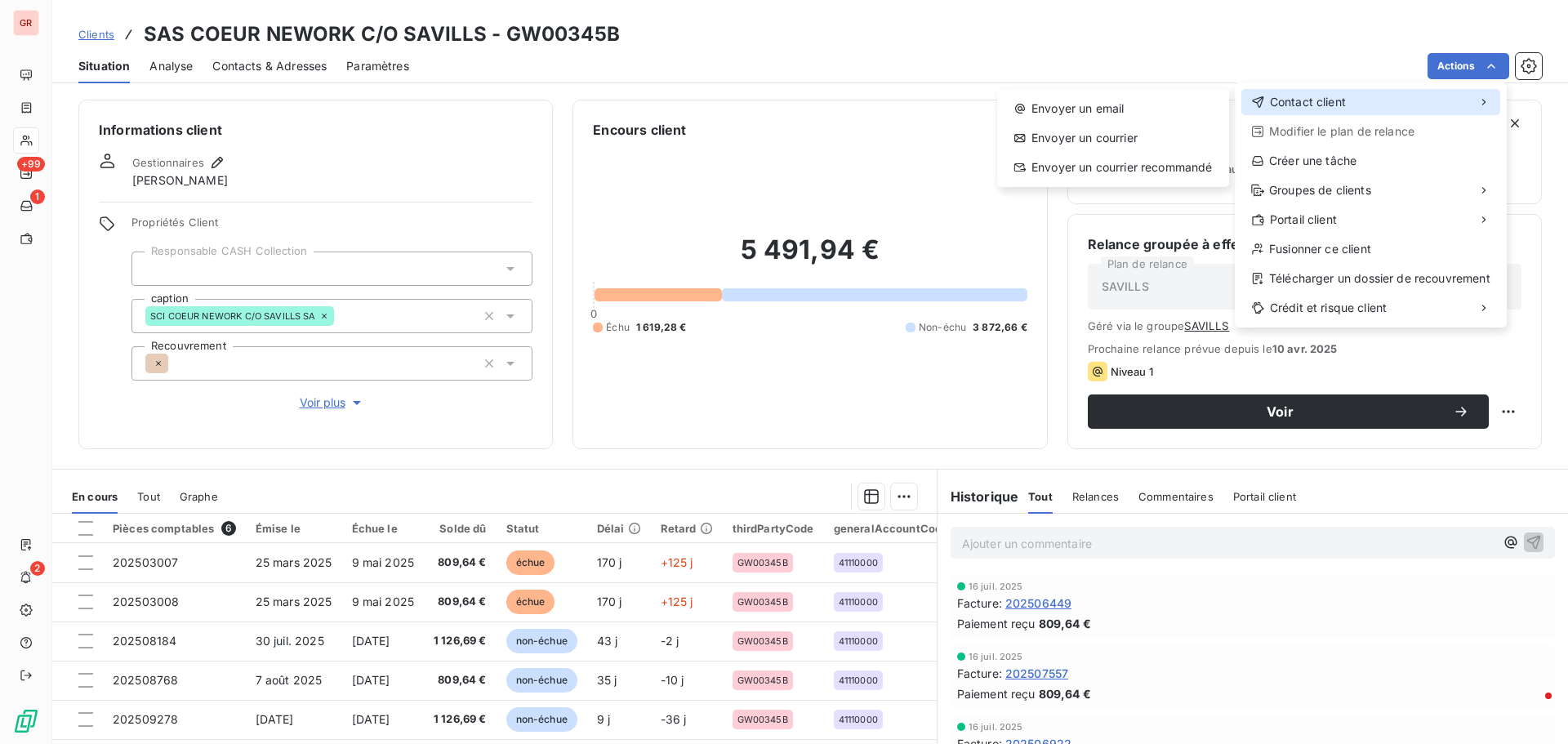
click at [1303, 100] on span "Contact client" at bounding box center [1308, 102] width 76 height 16
click at [1114, 105] on div "Envoyer un email" at bounding box center [1113, 109] width 219 height 26
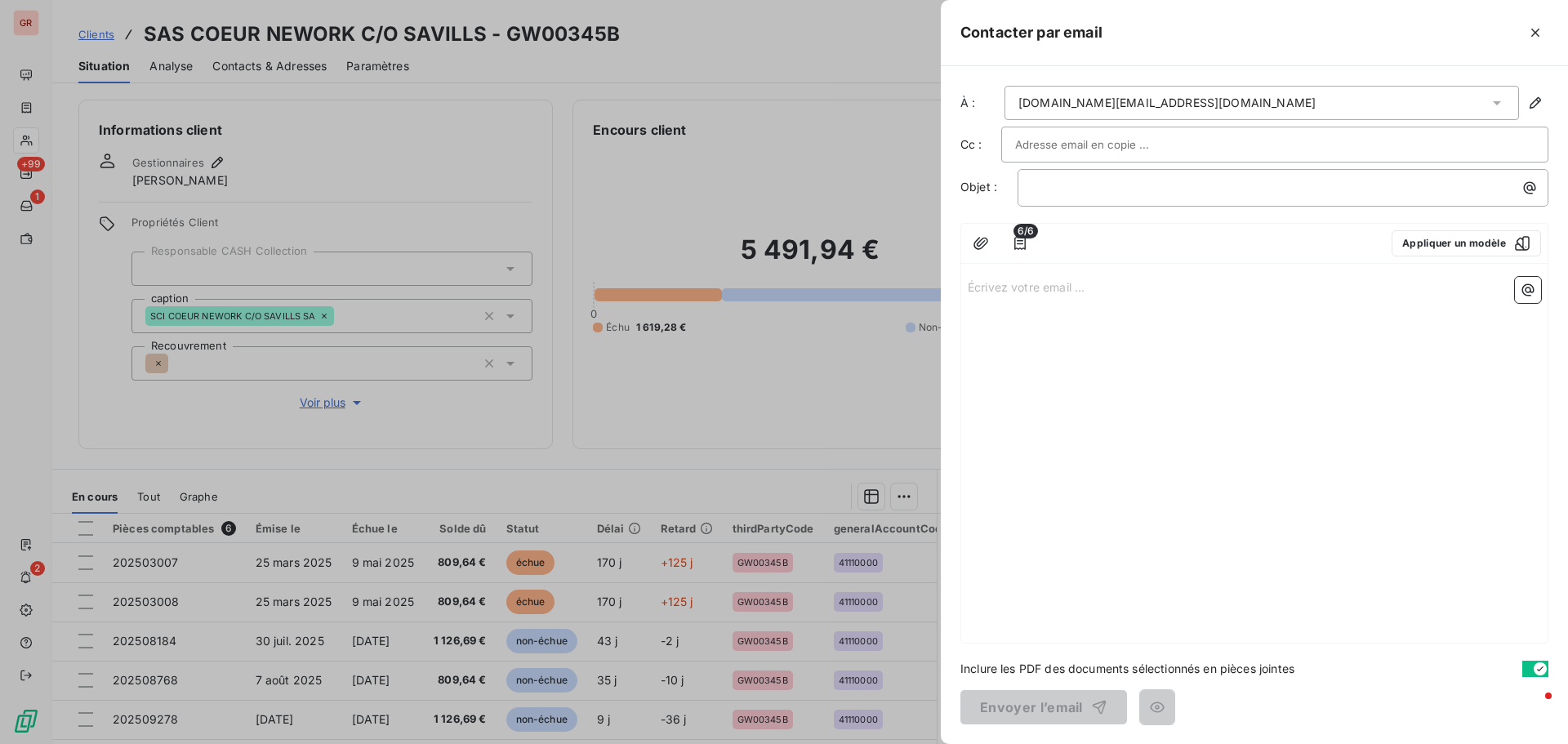
click at [980, 285] on p "Écrivez votre email ... ﻿" at bounding box center [1254, 286] width 573 height 19
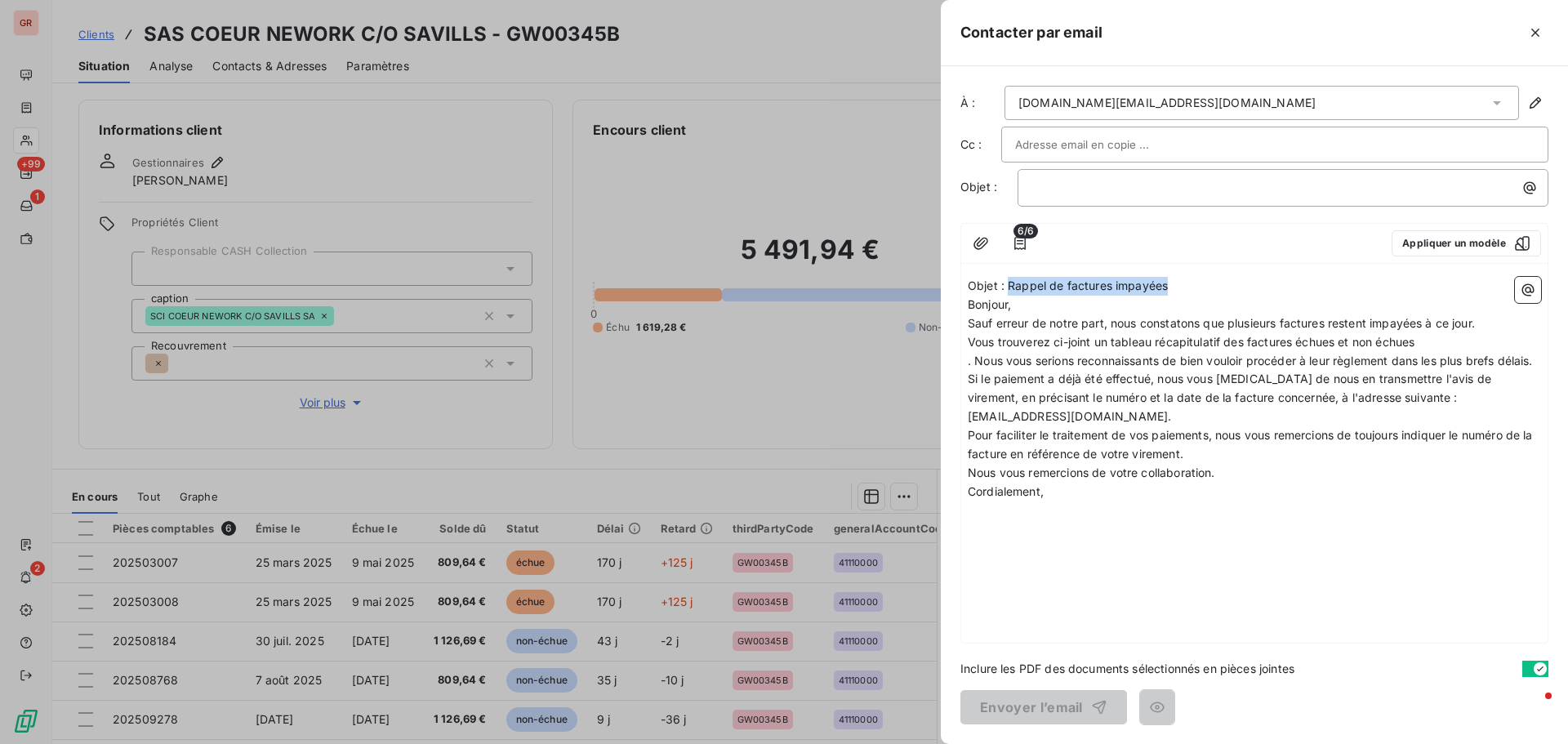
drag, startPoint x: 1179, startPoint y: 283, endPoint x: 1007, endPoint y: 282, distance: 172.0
click at [1007, 282] on p "Objet : Rappel de factures impayées" at bounding box center [1254, 286] width 573 height 19
click at [1044, 191] on p "﻿" at bounding box center [1288, 187] width 511 height 19
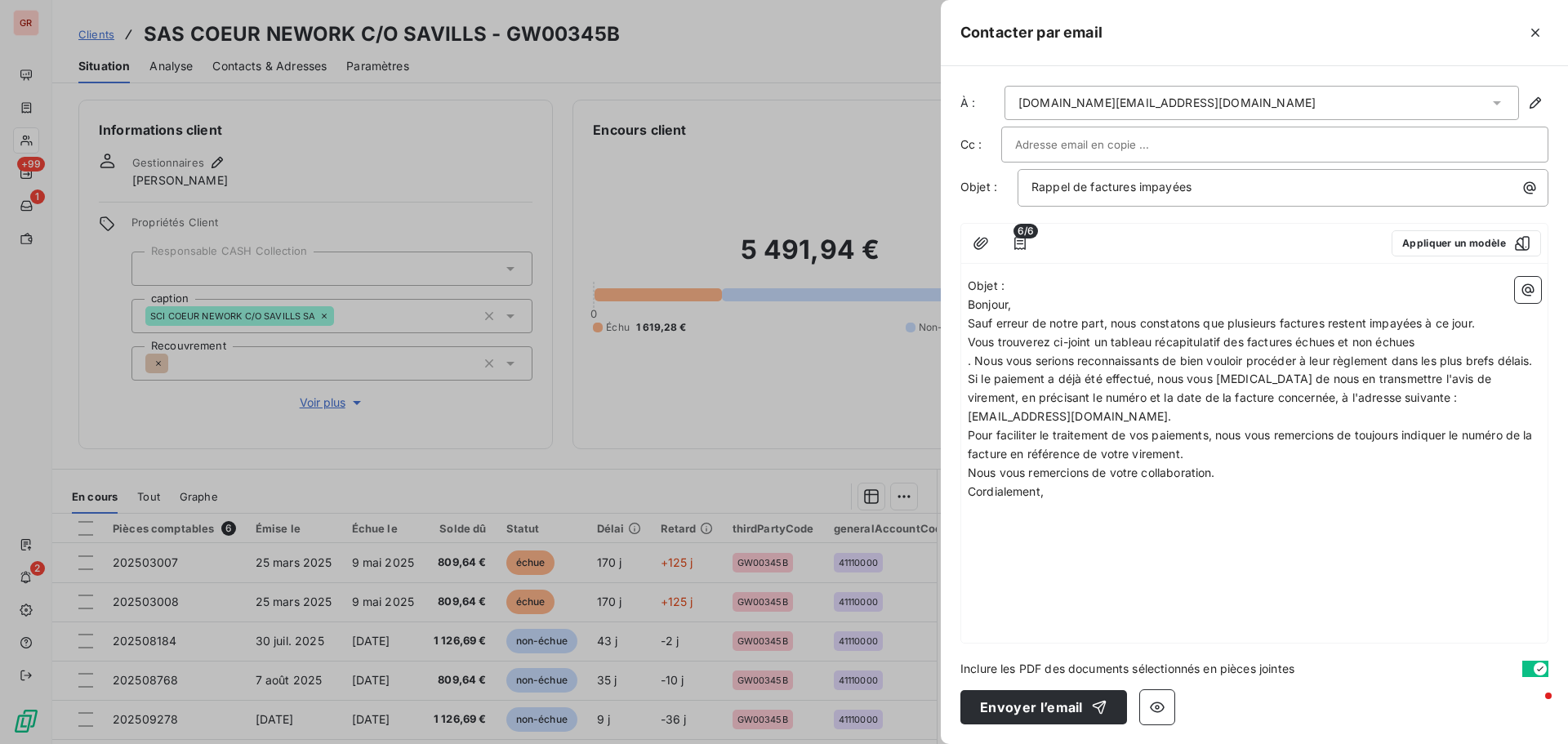
drag, startPoint x: 1010, startPoint y: 285, endPoint x: 954, endPoint y: 284, distance: 56.0
click at [956, 284] on div "À : [DOMAIN_NAME][EMAIL_ADDRESS][DOMAIN_NAME] Cc : Objet : Rappel de factures i…" at bounding box center [1255, 405] width 628 height 678
click at [977, 274] on div "﻿ Bonjour, Sauf erreur de notre part, nous constatons que plusieurs factures re…" at bounding box center [1255, 457] width 586 height 373
click at [975, 283] on p "﻿" at bounding box center [1254, 286] width 573 height 19
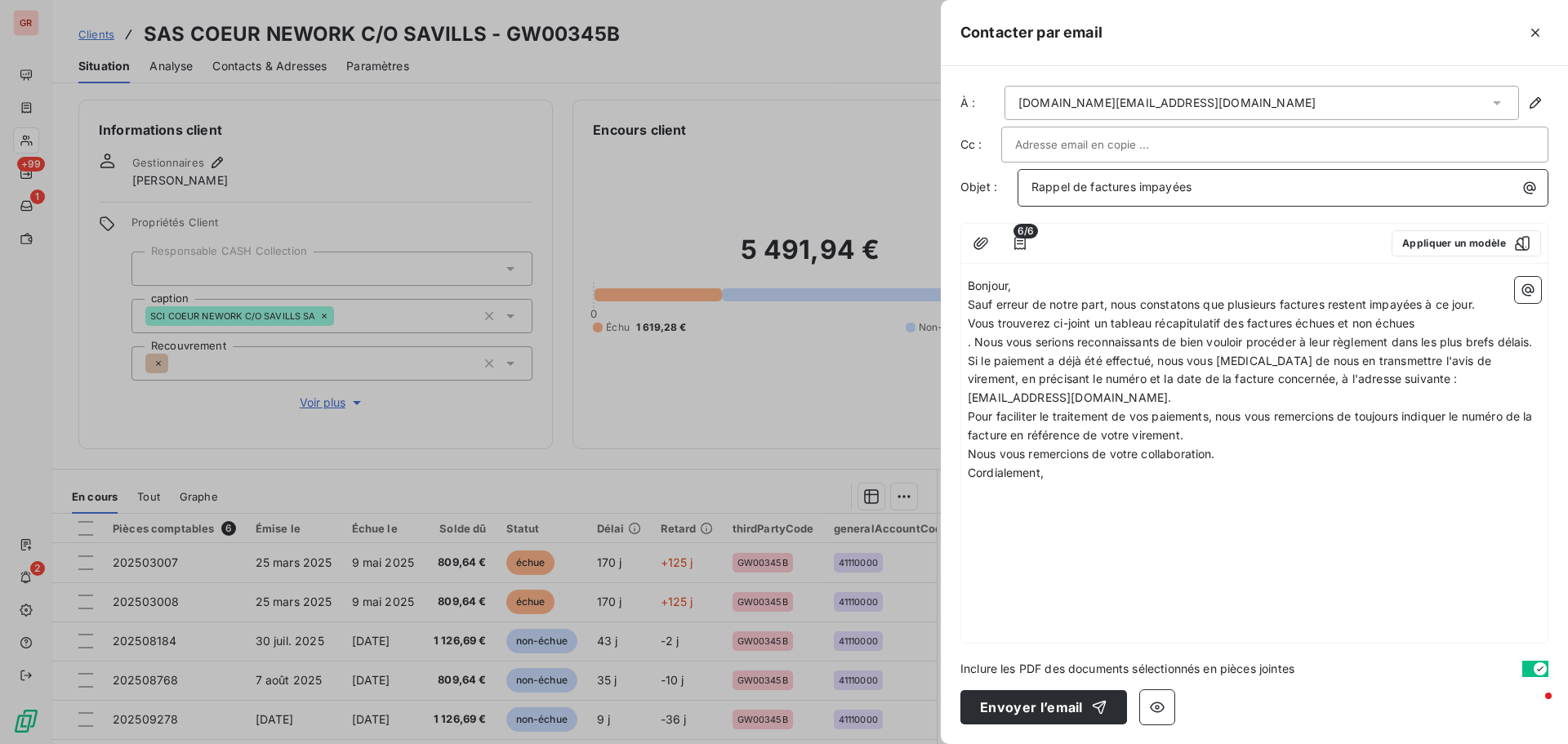
click at [1033, 190] on span "Rappel de factures impayées" at bounding box center [1112, 186] width 160 height 14
click at [1227, 184] on p "Rappel de factures impayées" at bounding box center [1288, 187] width 511 height 19
click at [1430, 322] on p "Vous trouverez ci-joint un tableau récapitulatif des factures échues et non éch…" at bounding box center [1254, 323] width 573 height 19
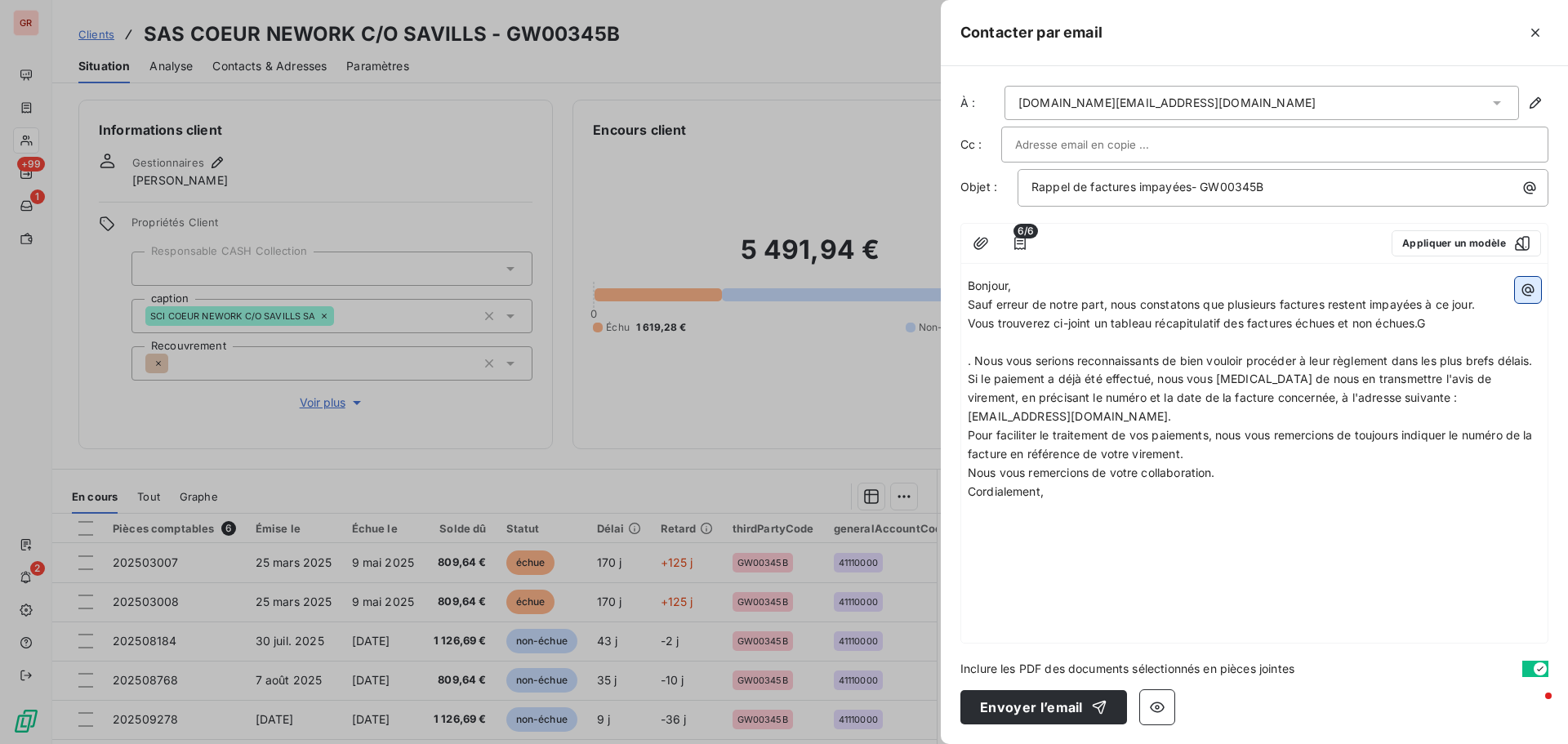
click at [1533, 284] on icon "button" at bounding box center [1528, 290] width 16 height 16
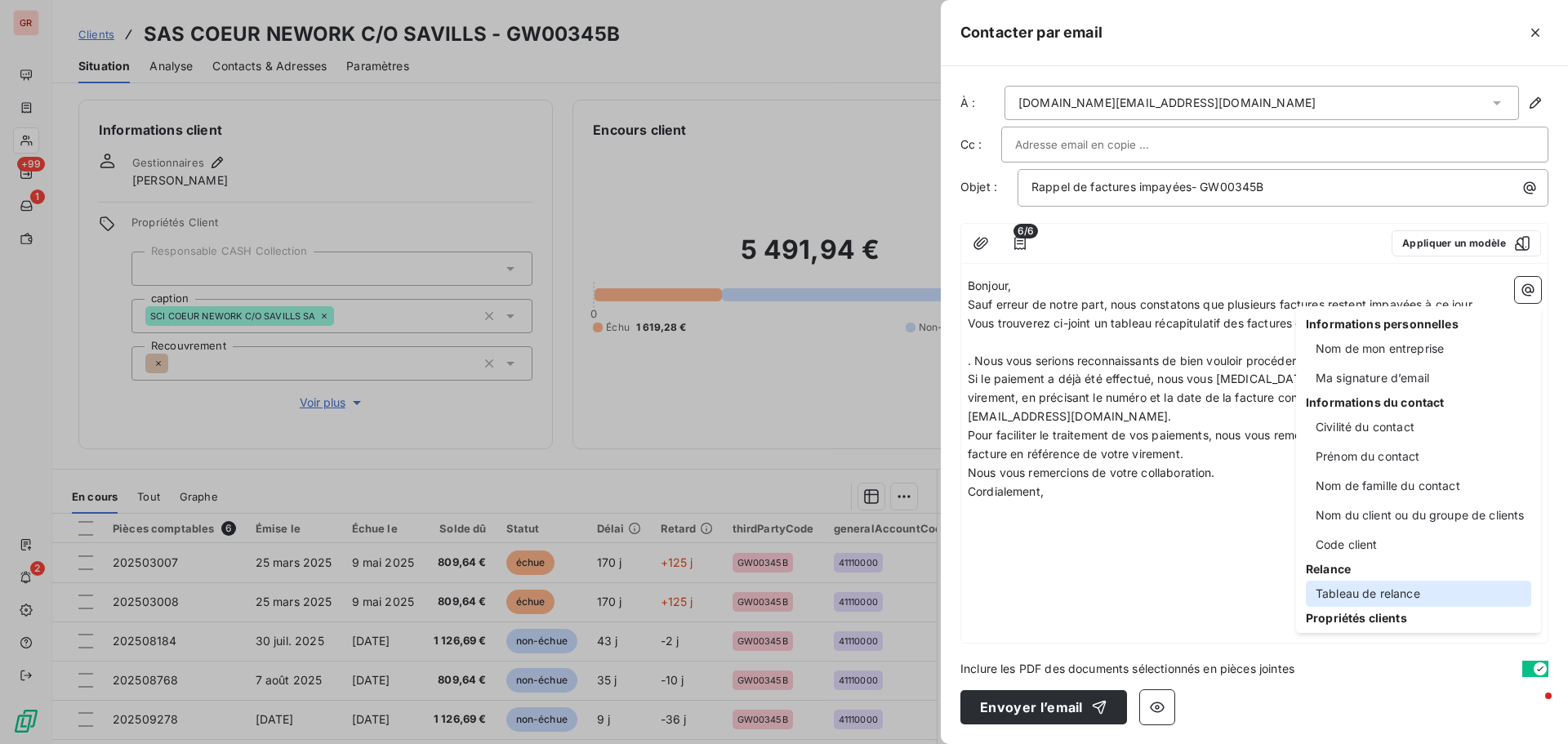
click at [1390, 592] on div "Tableau de relance" at bounding box center [1418, 594] width 225 height 26
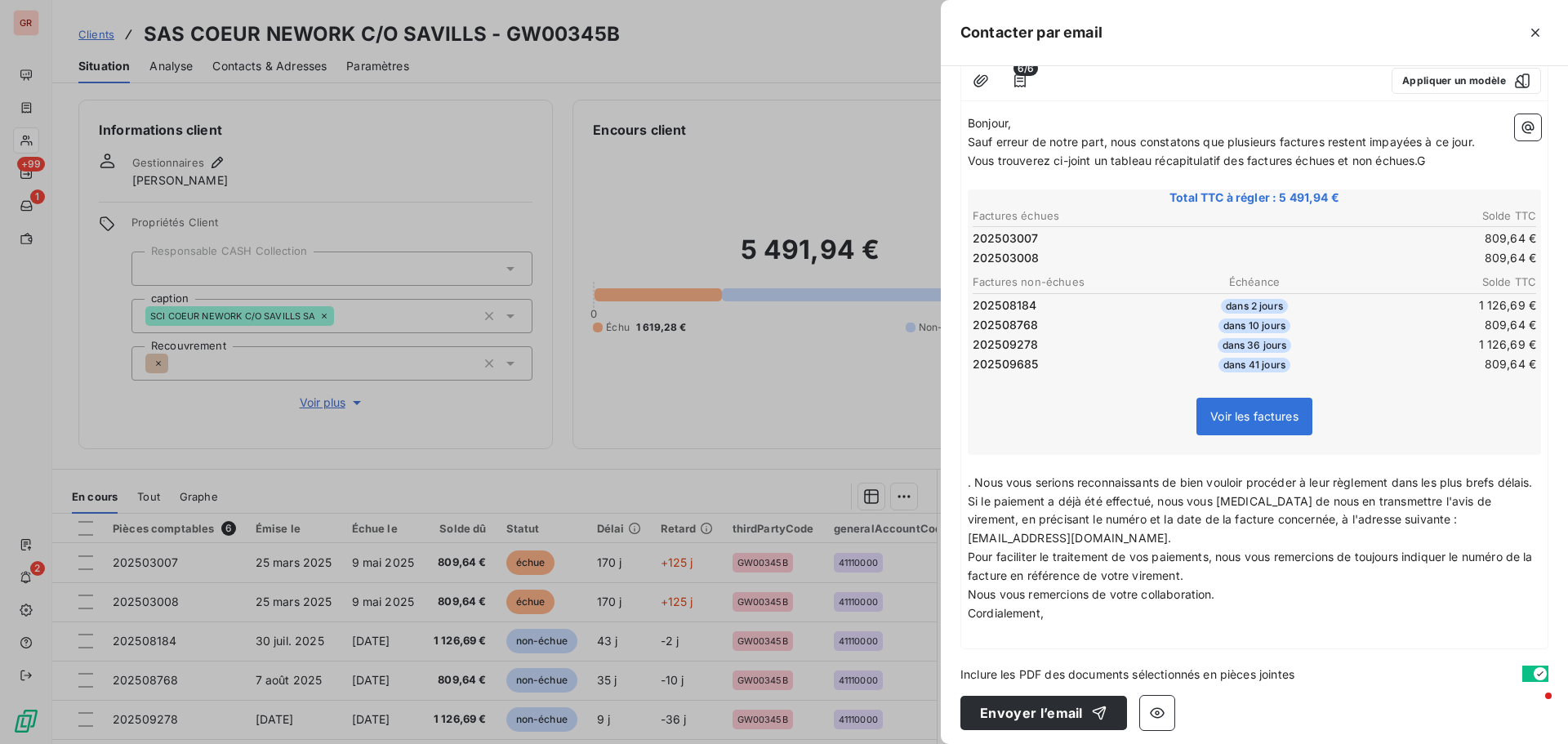
scroll to position [163, 0]
click at [975, 478] on span ". Nous vous serions reconnaissants de bien vouloir procéder à leur règlement da…" at bounding box center [1250, 481] width 565 height 14
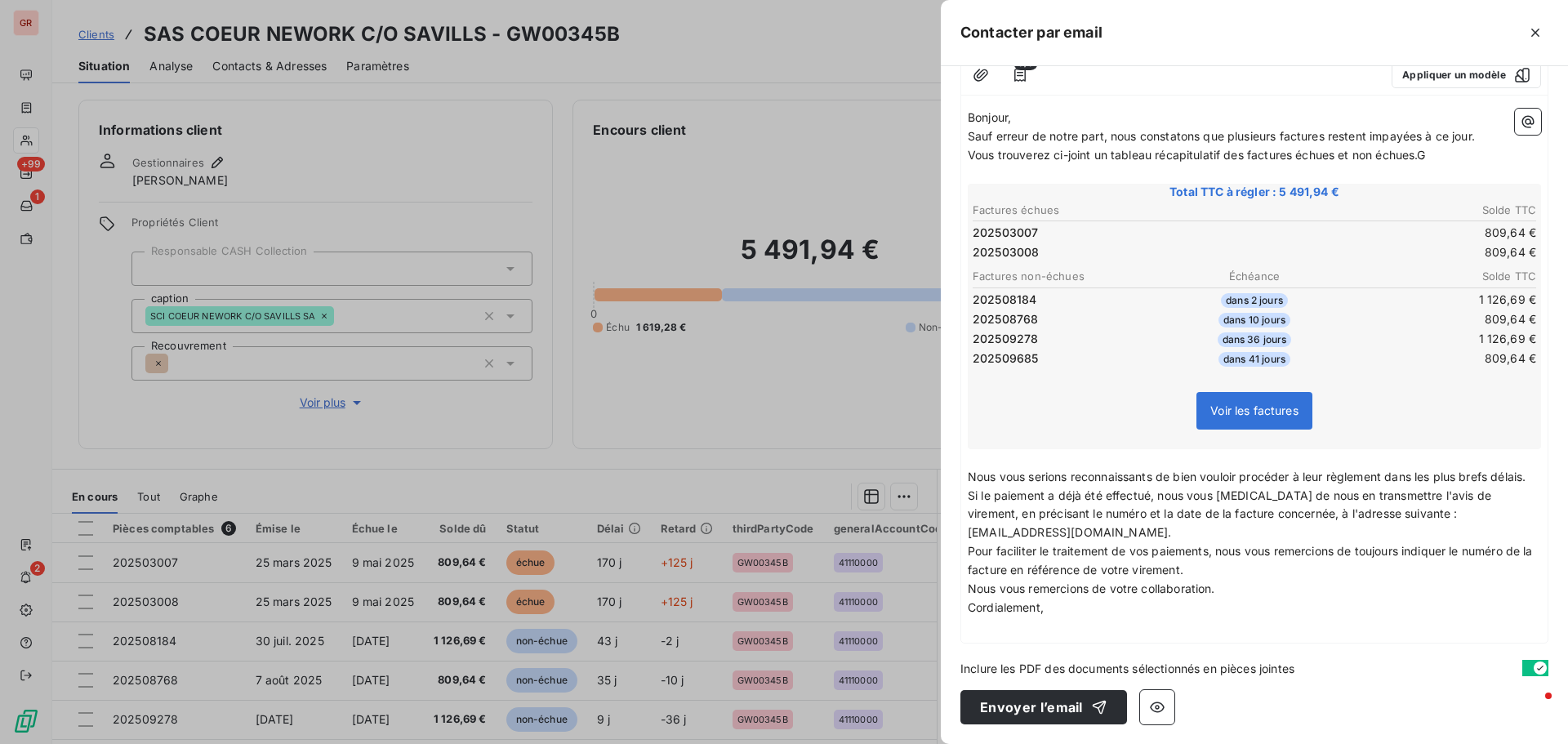
click at [992, 629] on p "﻿" at bounding box center [1254, 627] width 573 height 19
click at [1520, 114] on icon "button" at bounding box center [1528, 122] width 16 height 16
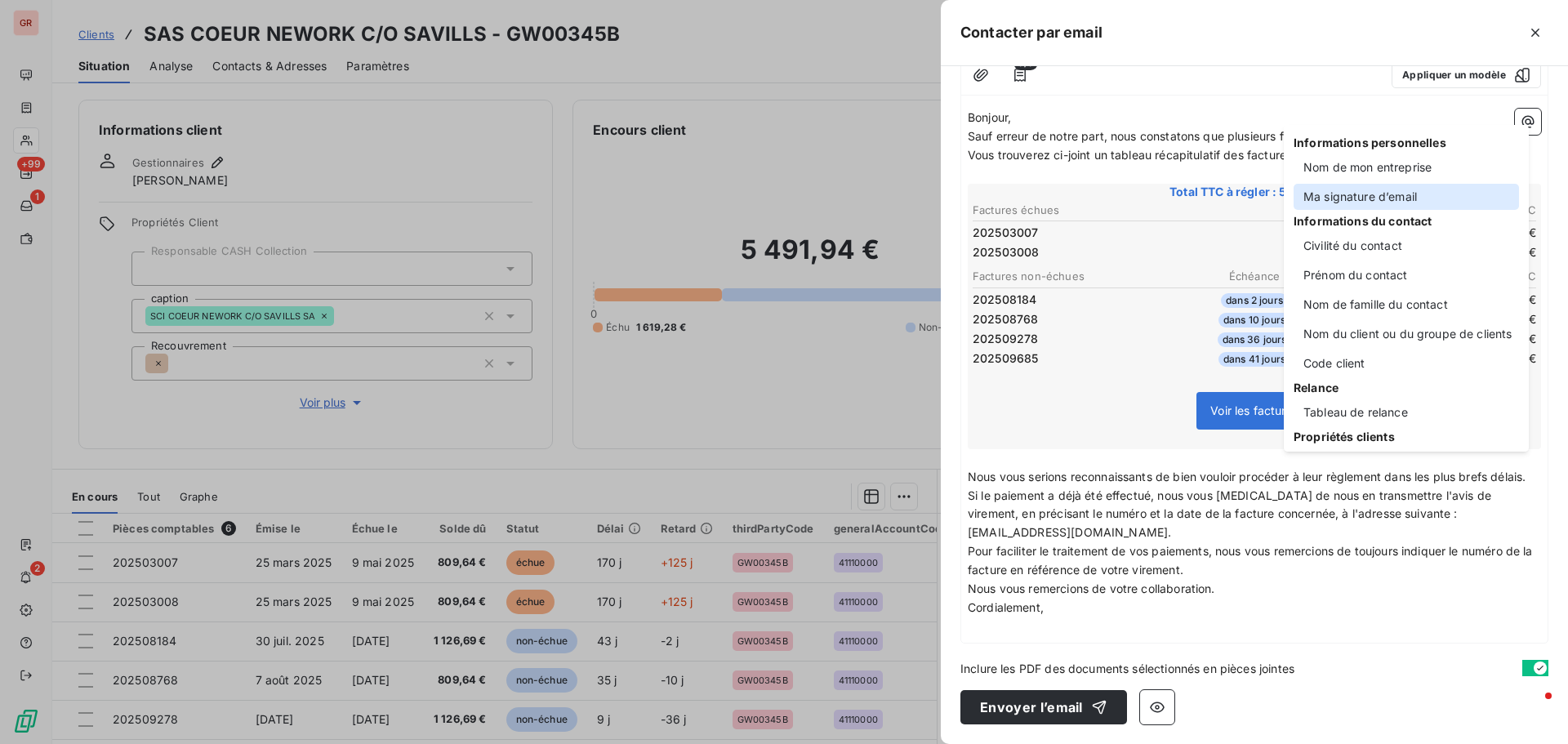
click at [1389, 203] on div "Ma signature d’email" at bounding box center [1406, 197] width 225 height 26
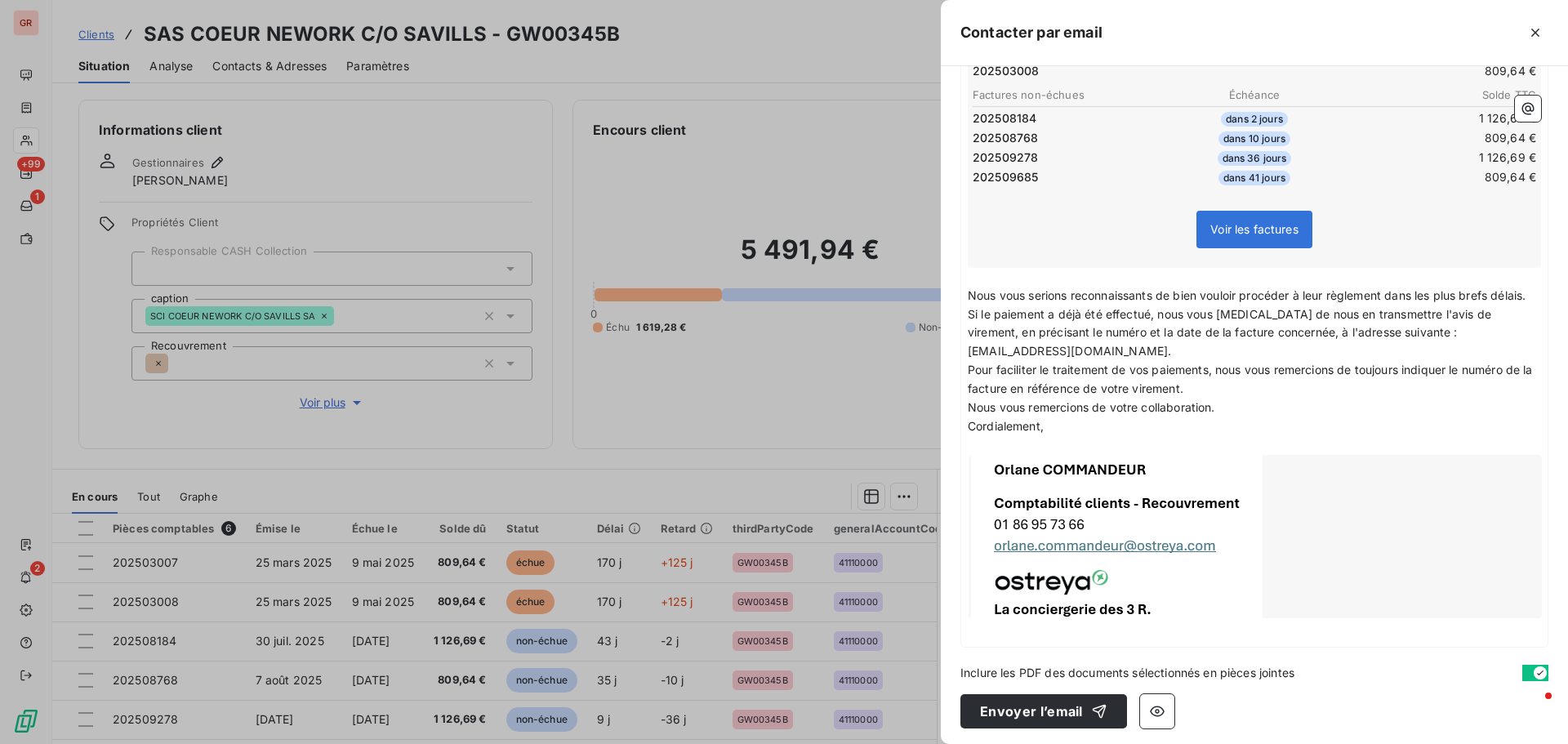
scroll to position [373, 0]
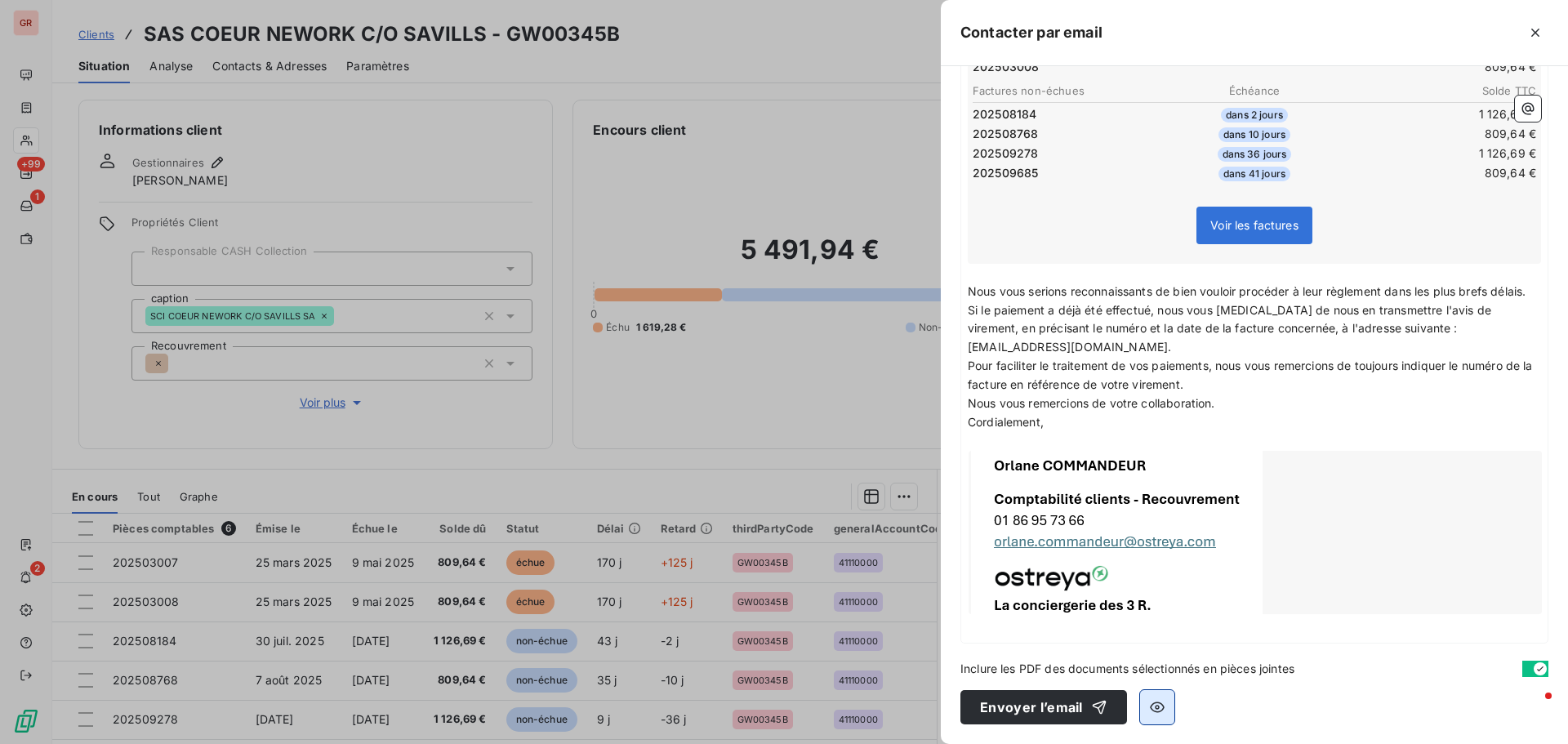
click at [1161, 708] on icon "button" at bounding box center [1157, 708] width 15 height 11
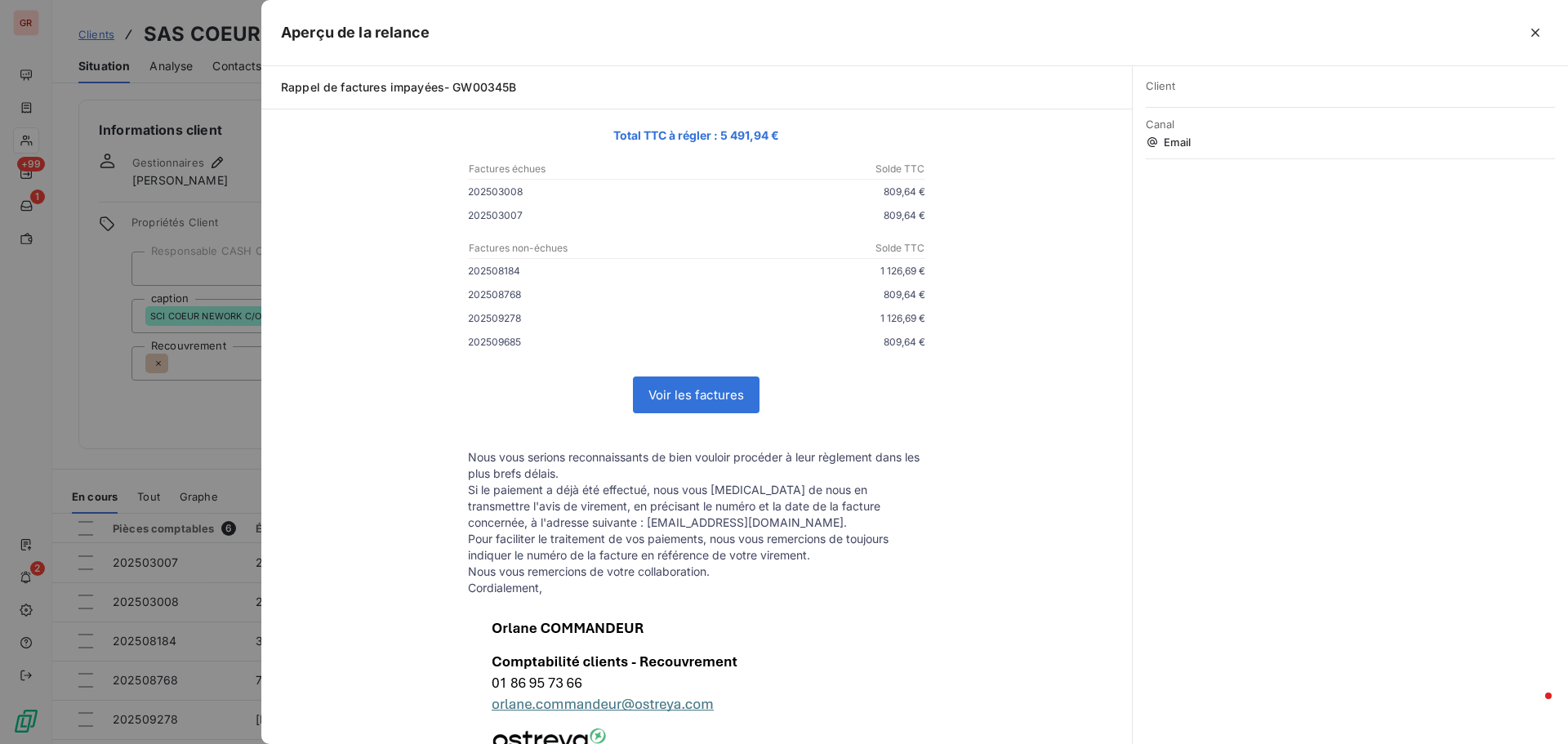
scroll to position [0, 0]
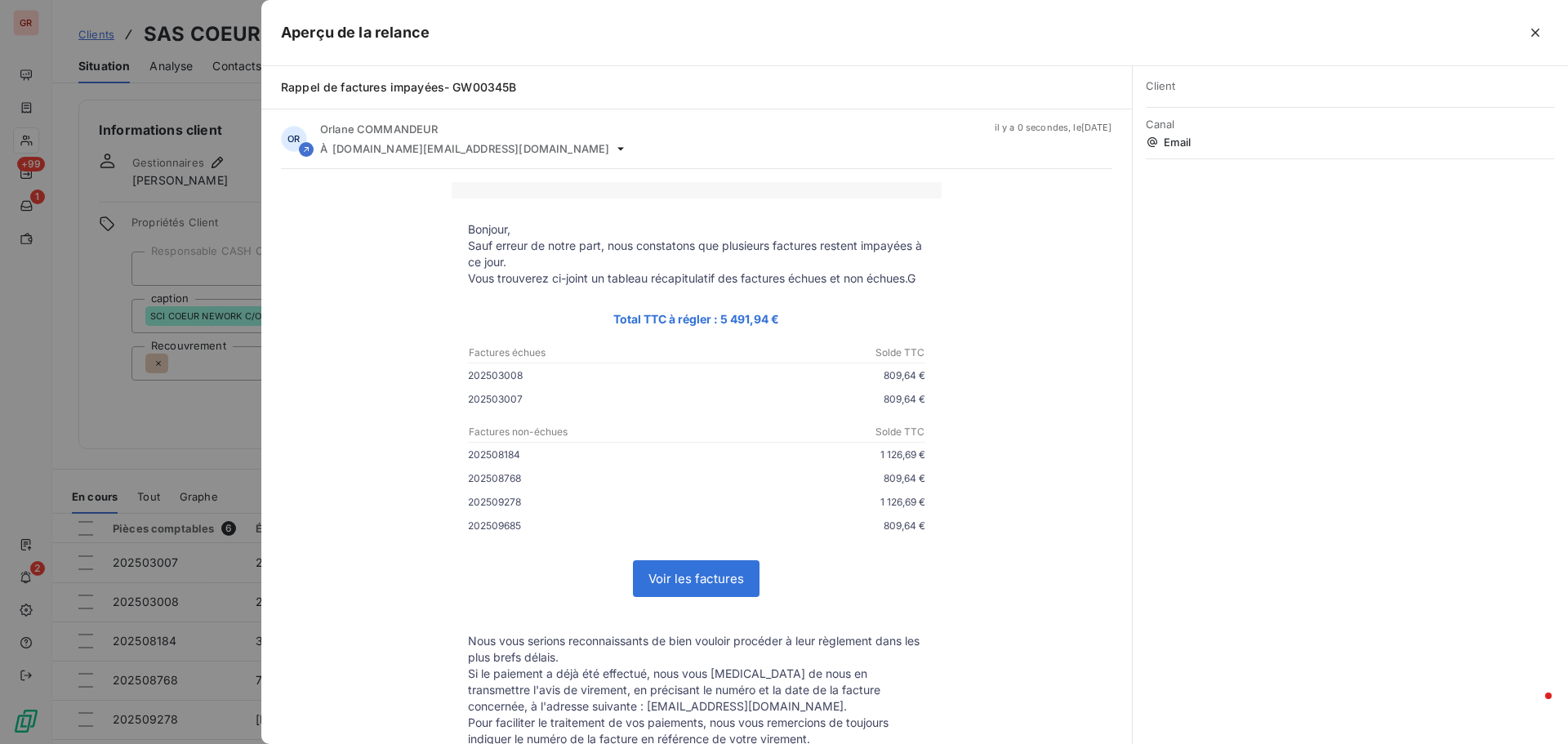
click at [168, 417] on div at bounding box center [784, 372] width 1568 height 744
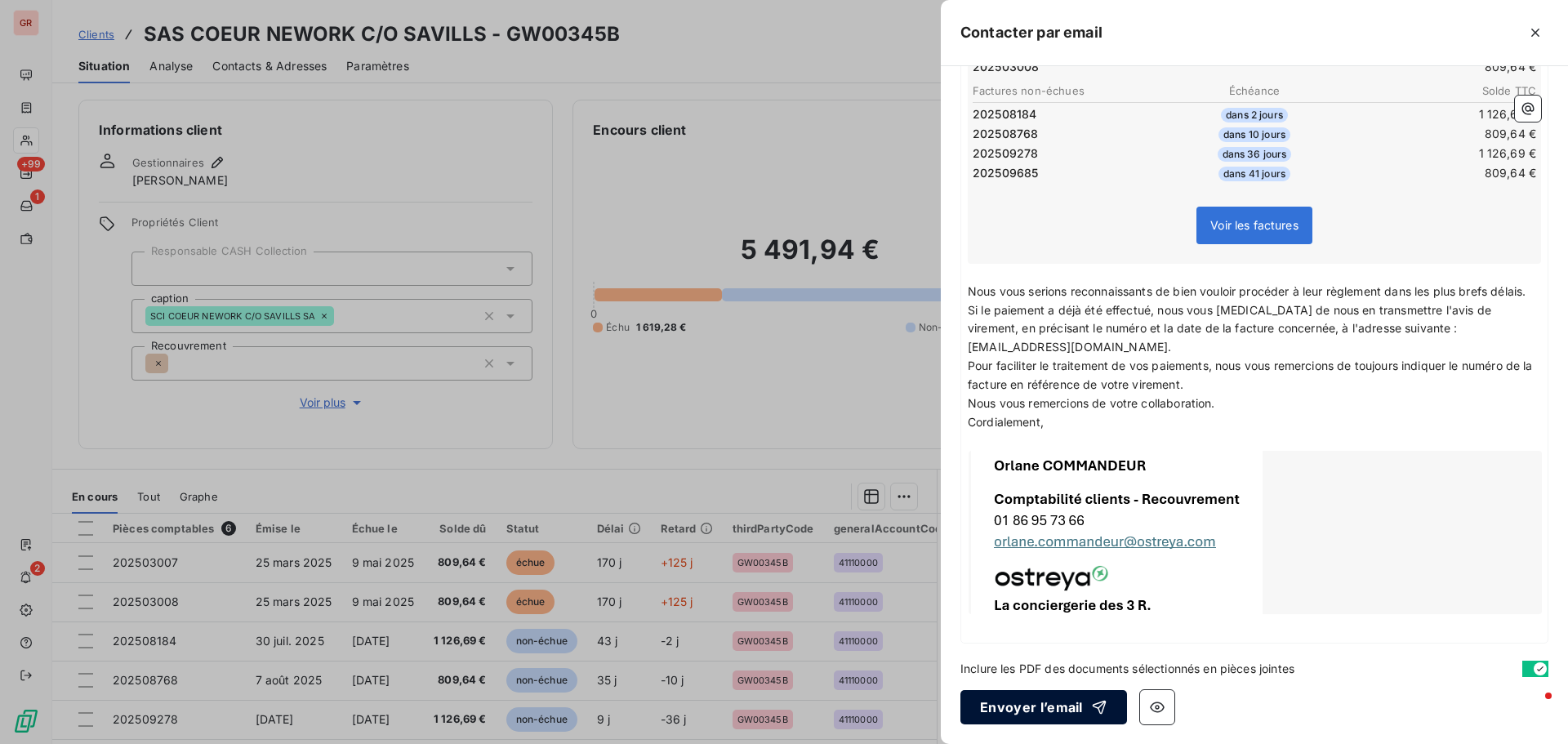
click at [1052, 710] on button "Envoyer l’email" at bounding box center [1044, 708] width 167 height 35
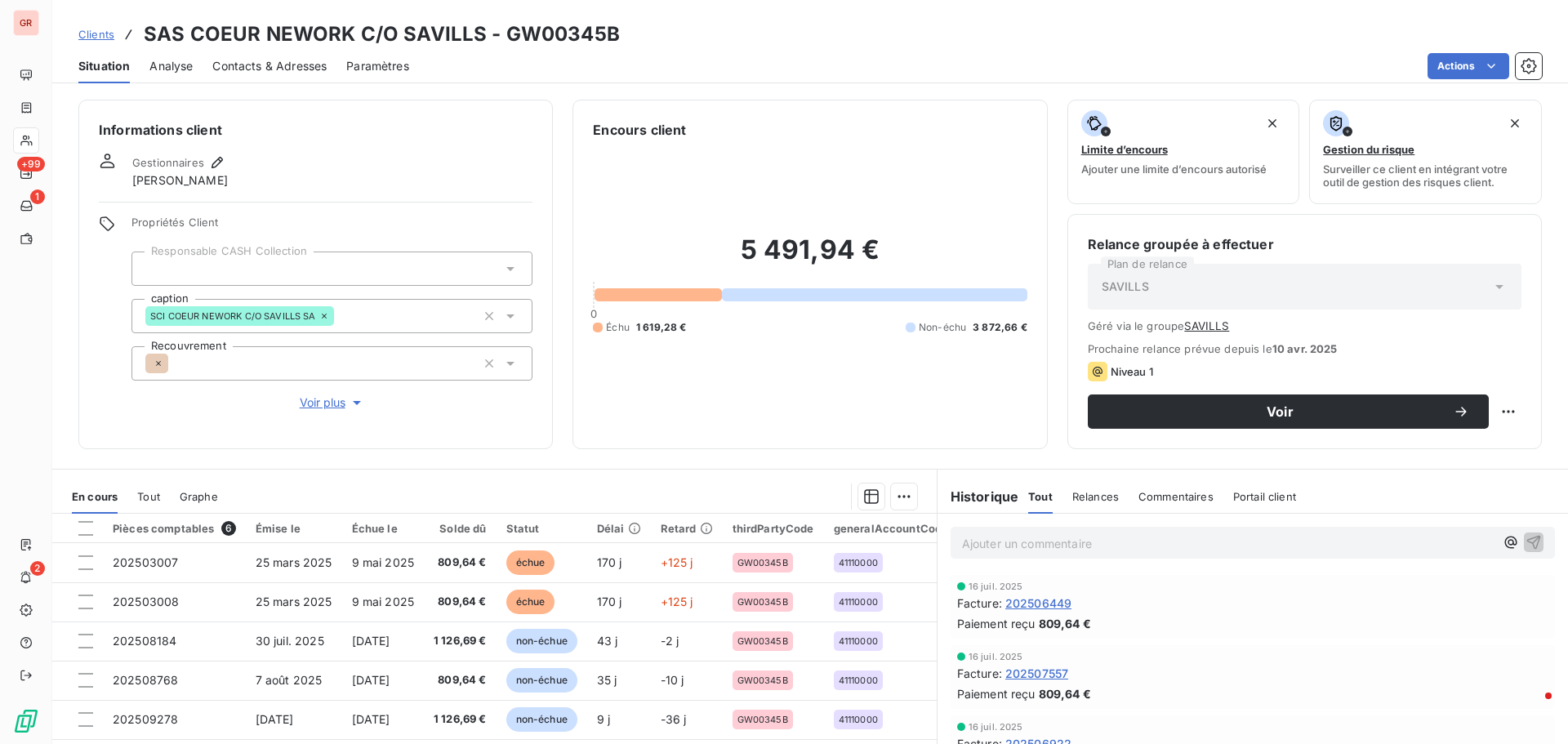
click at [286, 68] on span "Contacts & Adresses" at bounding box center [269, 66] width 115 height 16
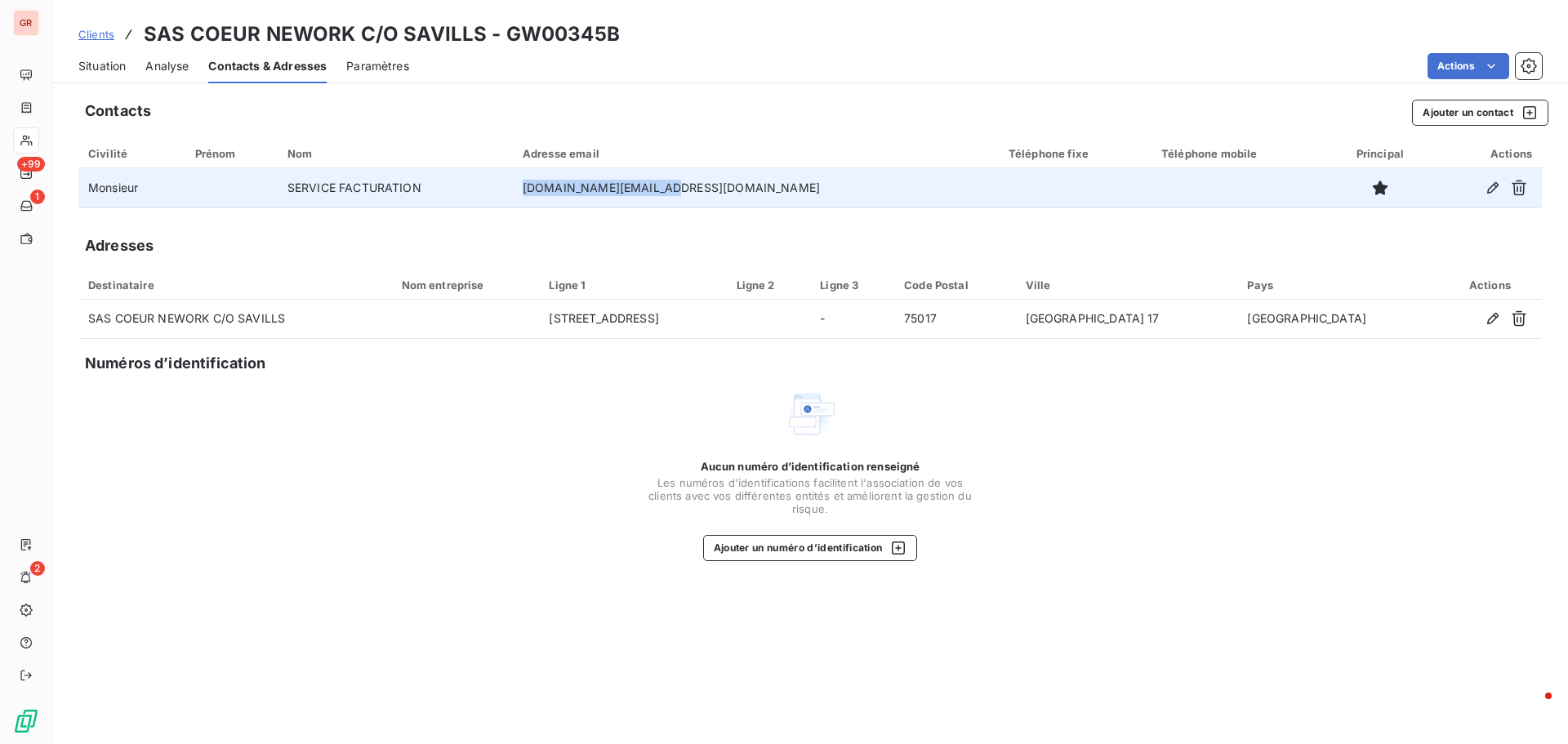
drag, startPoint x: 758, startPoint y: 183, endPoint x: 615, endPoint y: 182, distance: 143.0
click at [615, 182] on td "[DOMAIN_NAME][EMAIL_ADDRESS][DOMAIN_NAME]" at bounding box center [756, 188] width 486 height 40
copy td "[DOMAIN_NAME][EMAIL_ADDRESS][DOMAIN_NAME]"
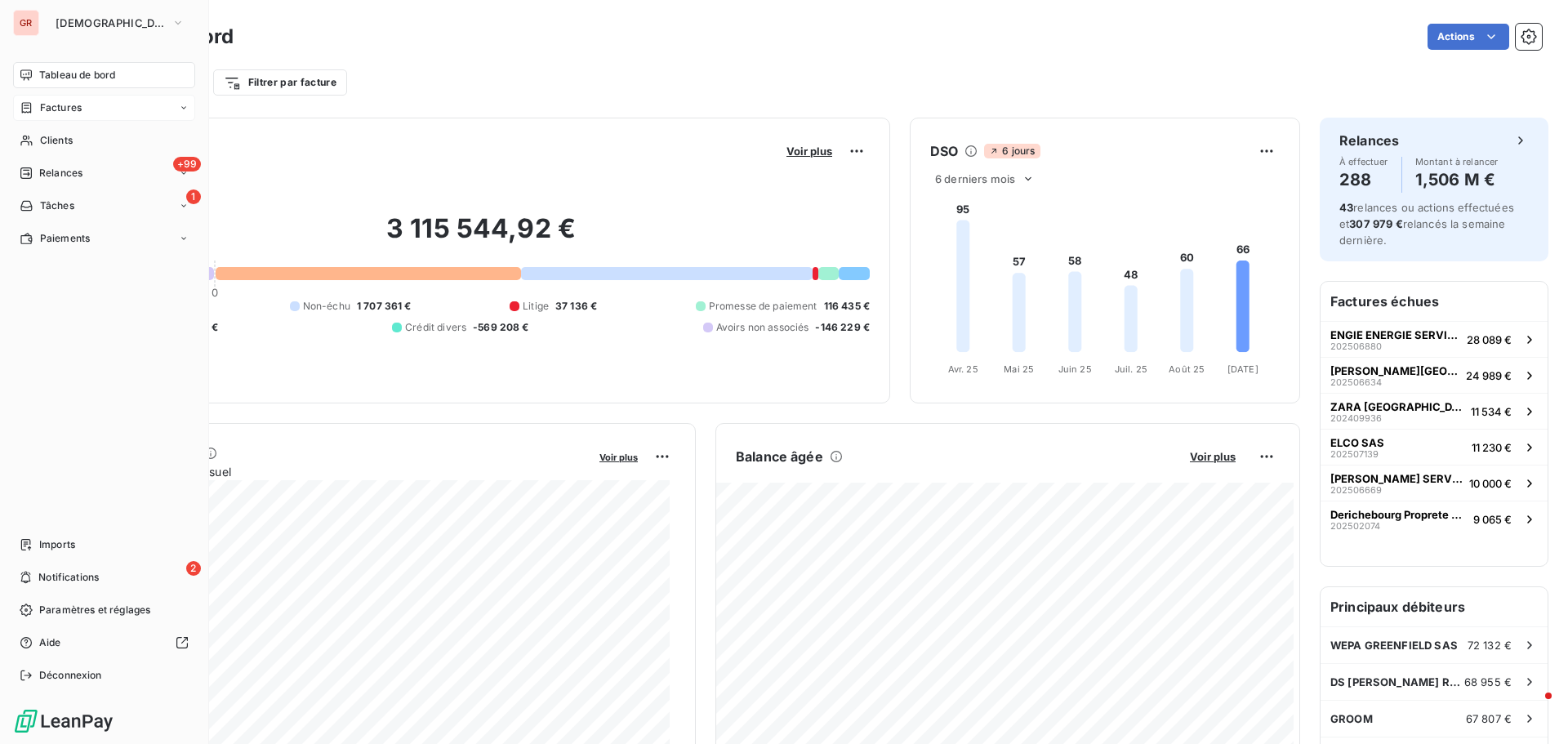
click at [72, 116] on div "Factures" at bounding box center [104, 108] width 182 height 26
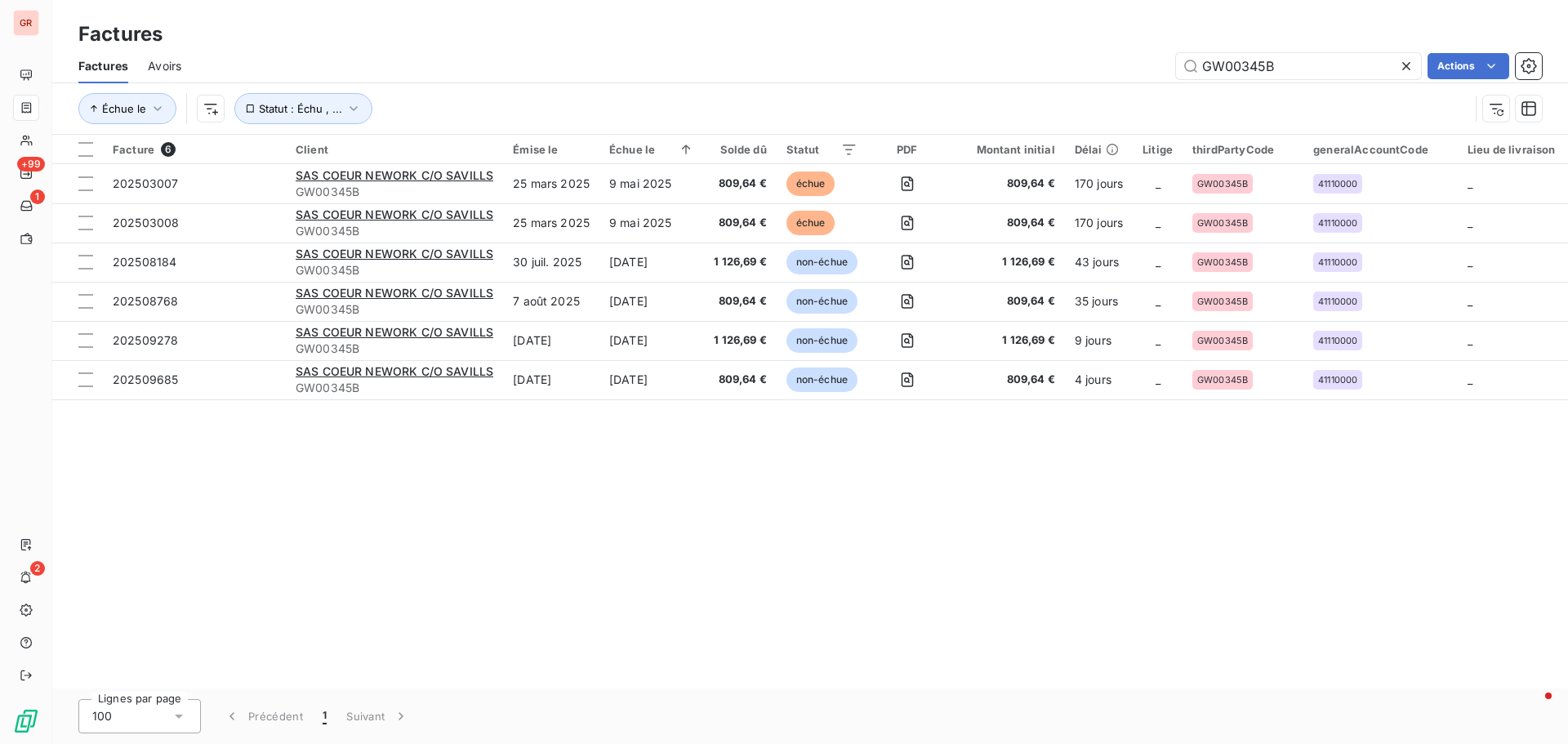
drag, startPoint x: 1302, startPoint y: 74, endPoint x: 1034, endPoint y: 32, distance: 271.3
click at [1035, 32] on div "Factures Factures Avoirs GW00345B Actions Échue le Statut : Échu , ..." at bounding box center [810, 67] width 1516 height 134
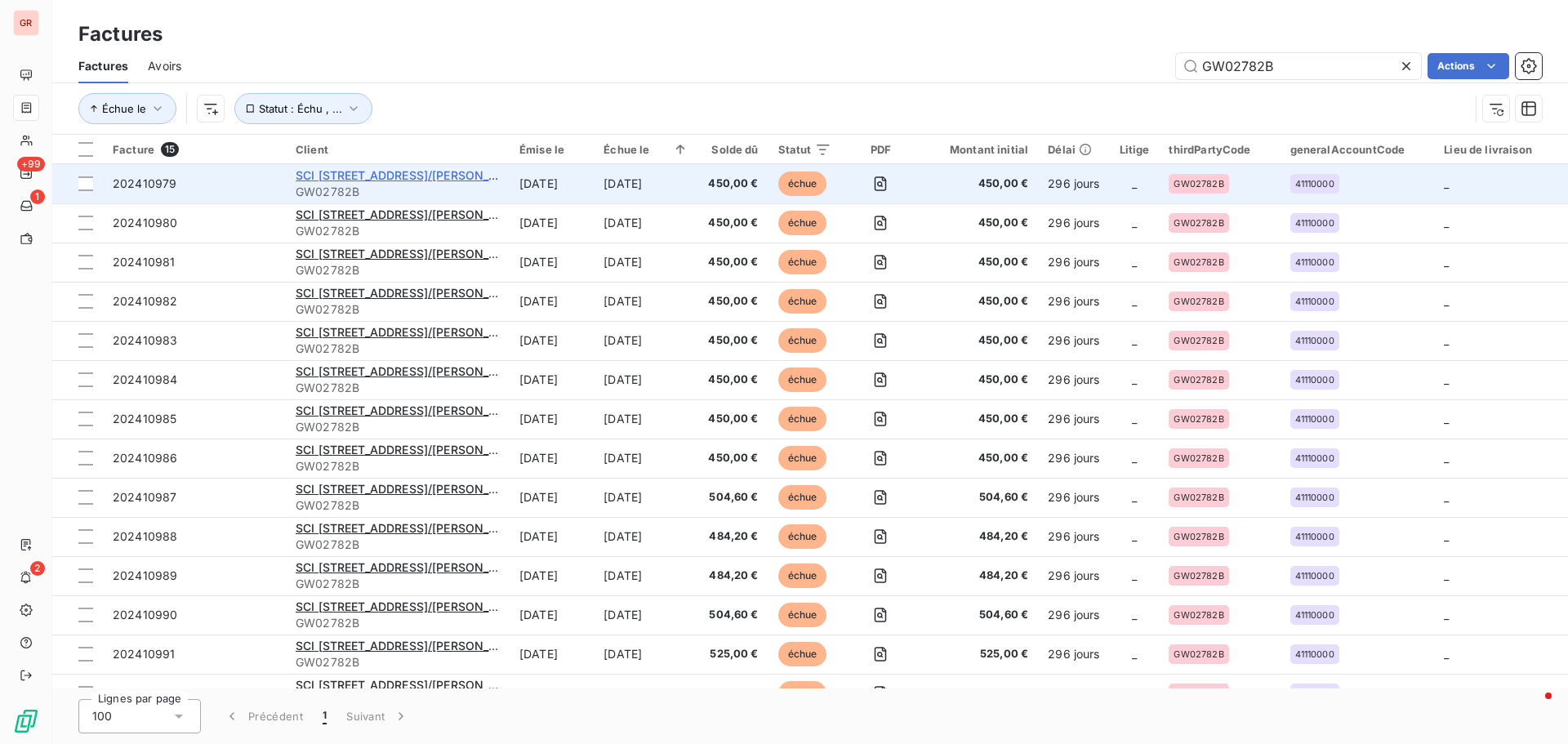
type input "GW02782B"
click at [402, 181] on span "SCI [STREET_ADDRESS]/[PERSON_NAME] France MANAGEMENT SERVICES" at bounding box center [505, 175] width 420 height 14
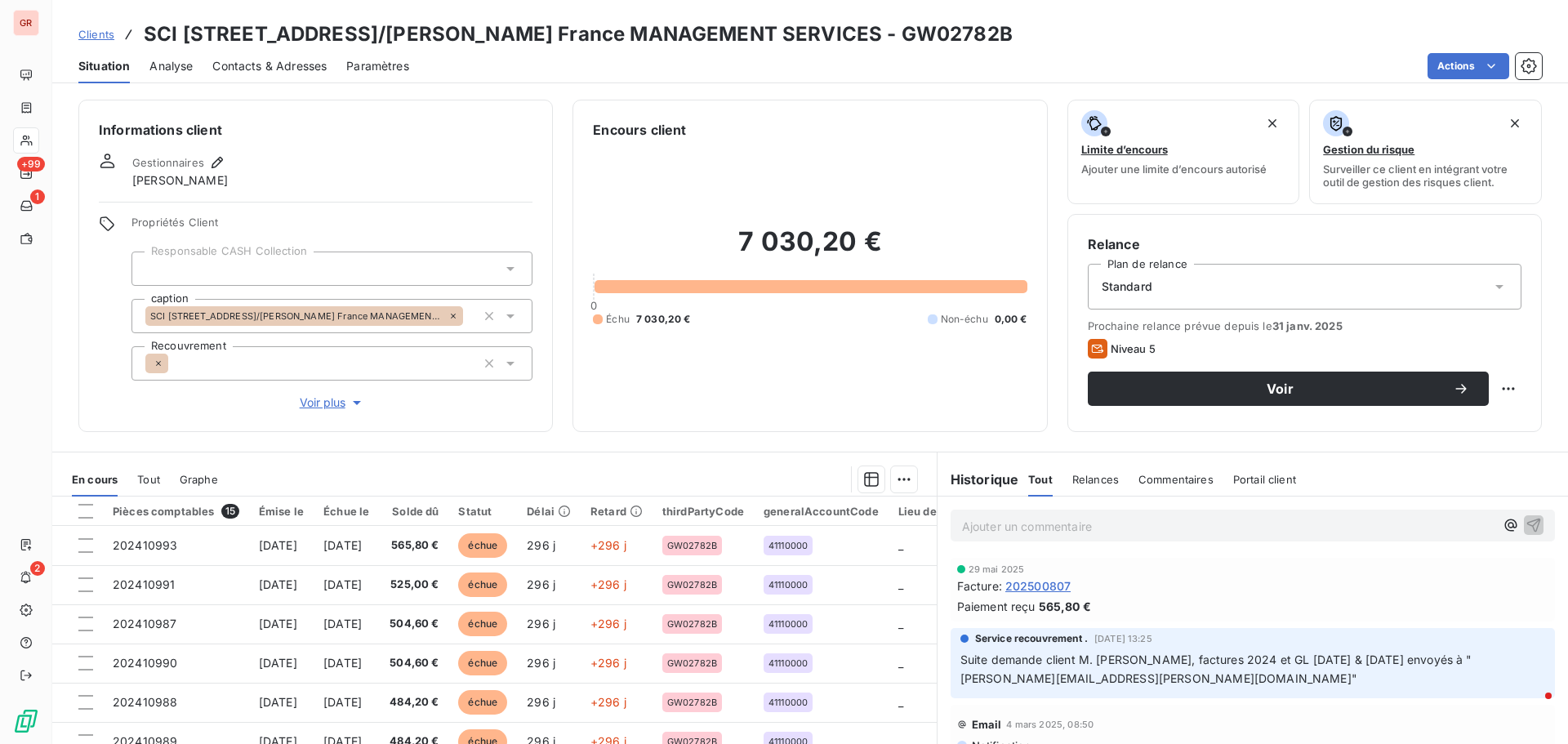
click at [271, 62] on span "Contacts & Adresses" at bounding box center [269, 66] width 115 height 16
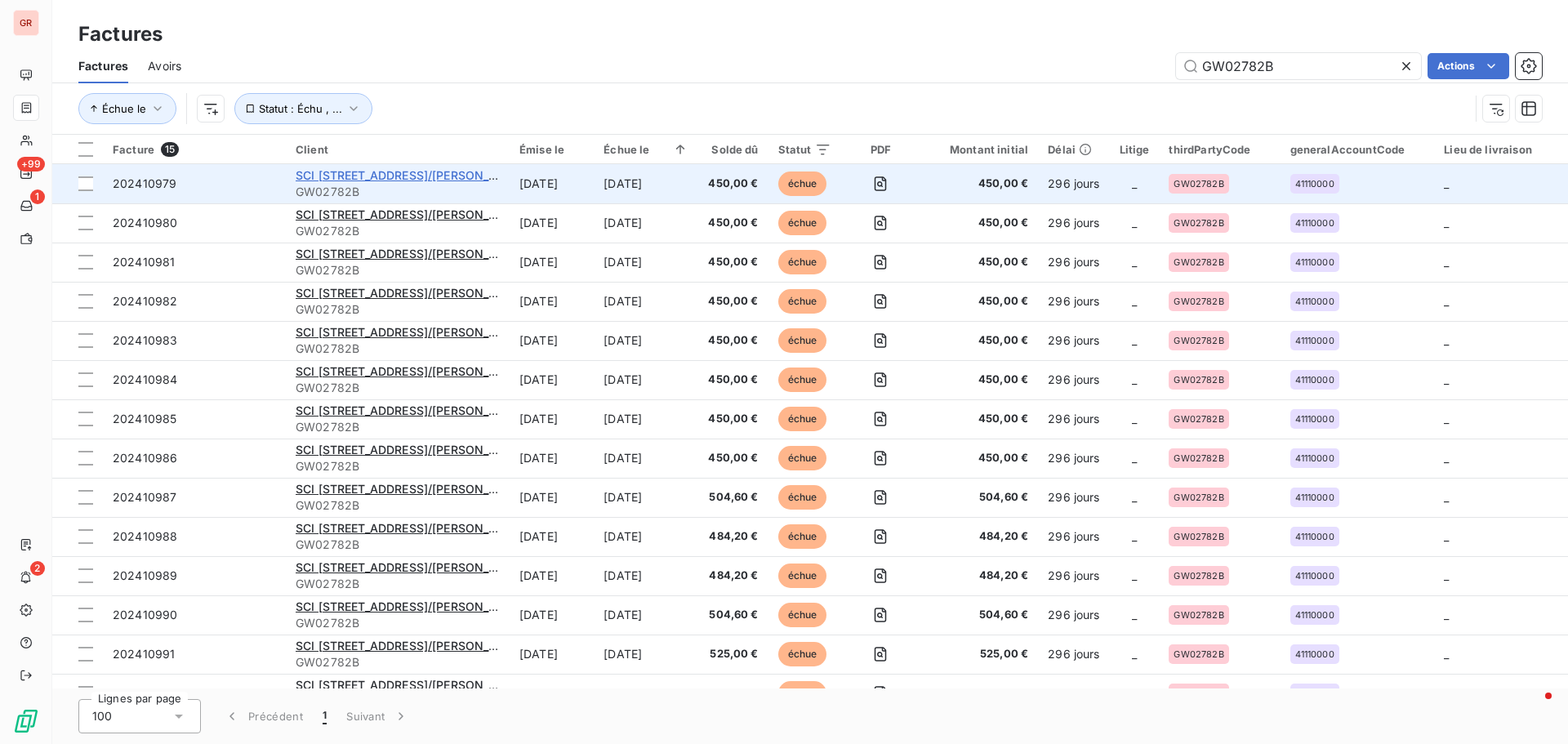
click at [420, 170] on span "SCI [STREET_ADDRESS]/[PERSON_NAME] France MANAGEMENT SERVICES" at bounding box center [505, 175] width 420 height 14
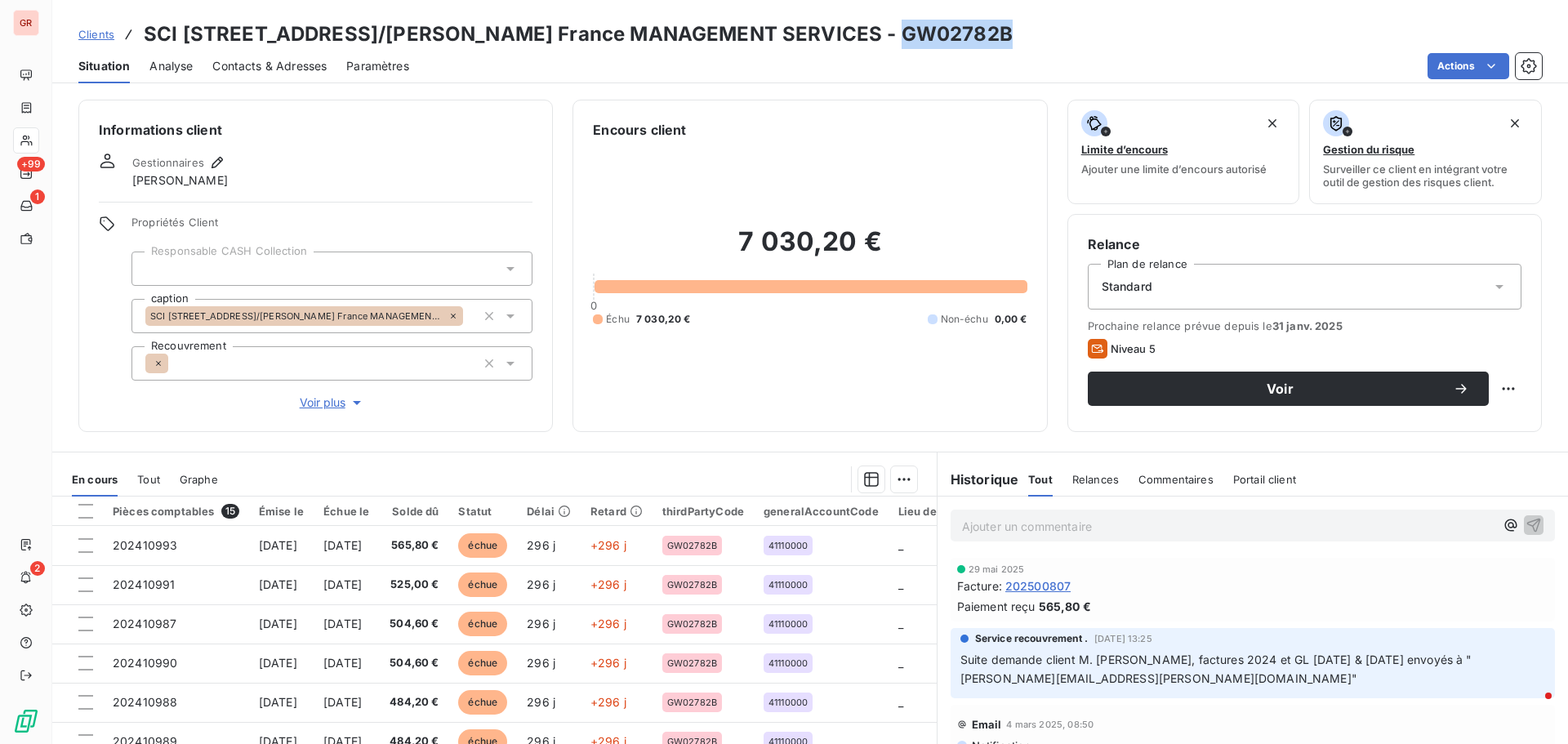
drag, startPoint x: 992, startPoint y: 25, endPoint x: 872, endPoint y: 21, distance: 120.1
click at [872, 21] on div "Clients SCI [STREET_ADDRESS]/[PERSON_NAME] France MANAGEMENT SERVICES - GW02782B" at bounding box center [810, 35] width 1516 height 30
copy h3 "GW02782B"
click at [266, 65] on span "Contacts & Adresses" at bounding box center [269, 66] width 115 height 16
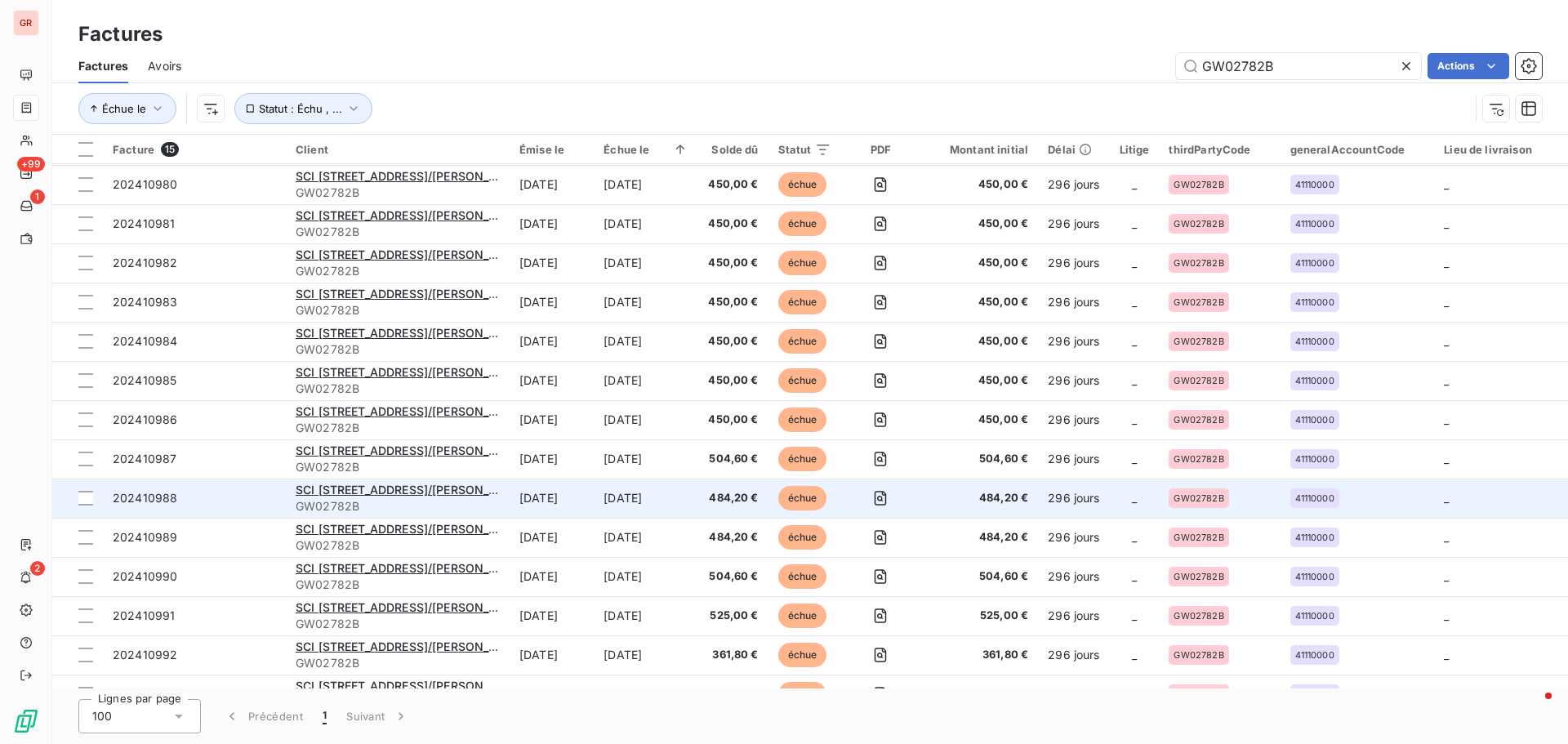
scroll to position [71, 0]
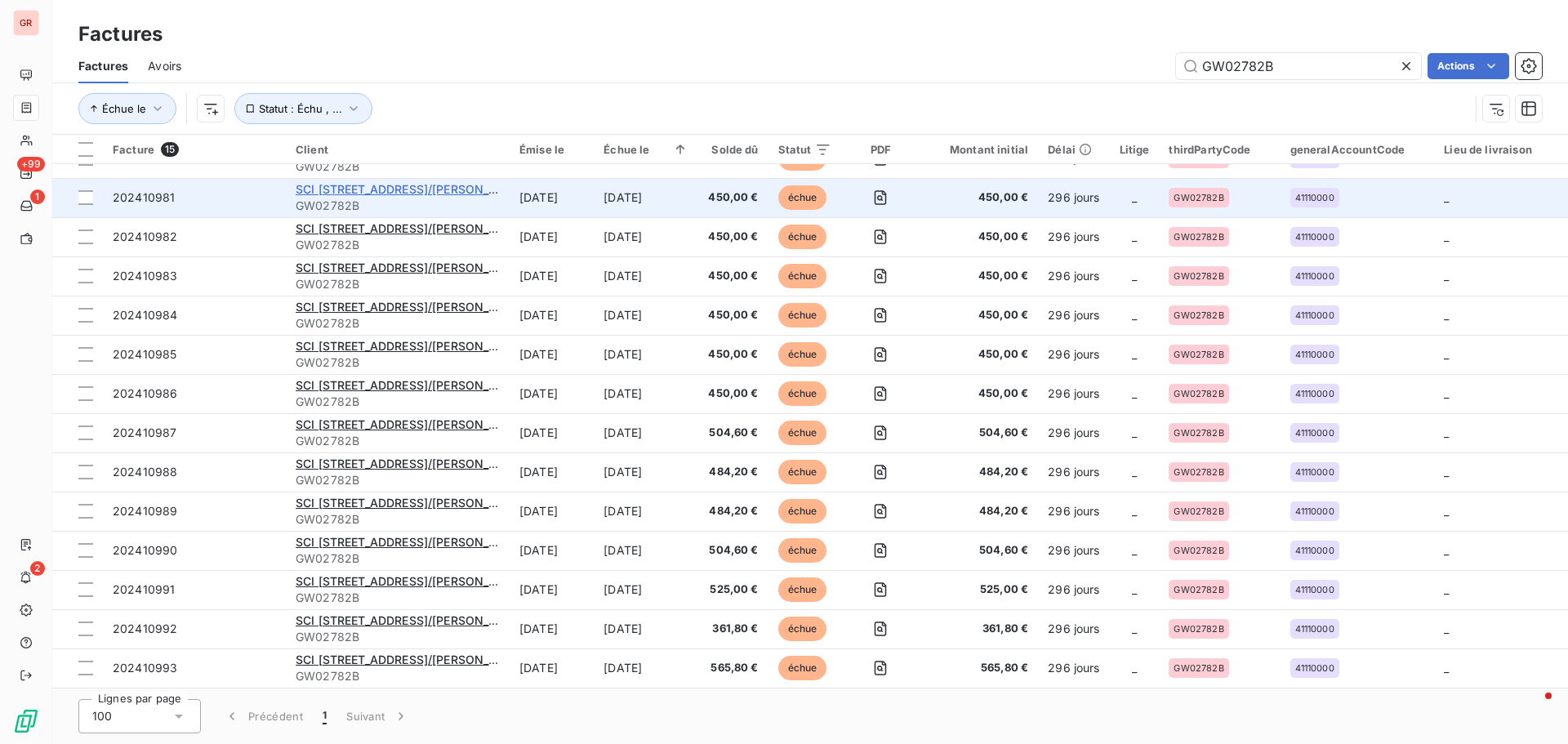
click at [393, 186] on span "SCI [STREET_ADDRESS]/[PERSON_NAME] France MANAGEMENT SERVICES" at bounding box center [505, 189] width 420 height 14
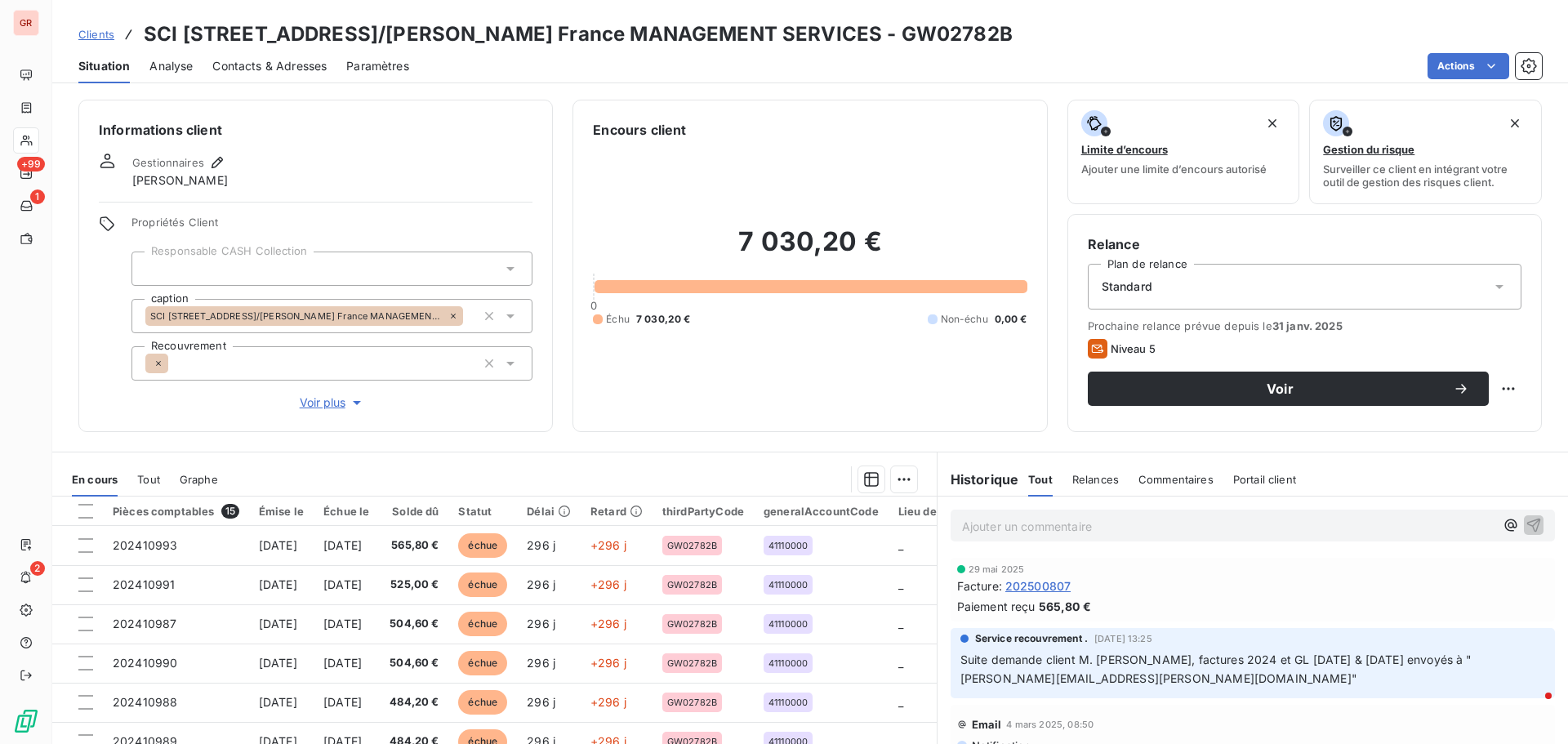
click at [295, 62] on span "Contacts & Adresses" at bounding box center [269, 66] width 115 height 16
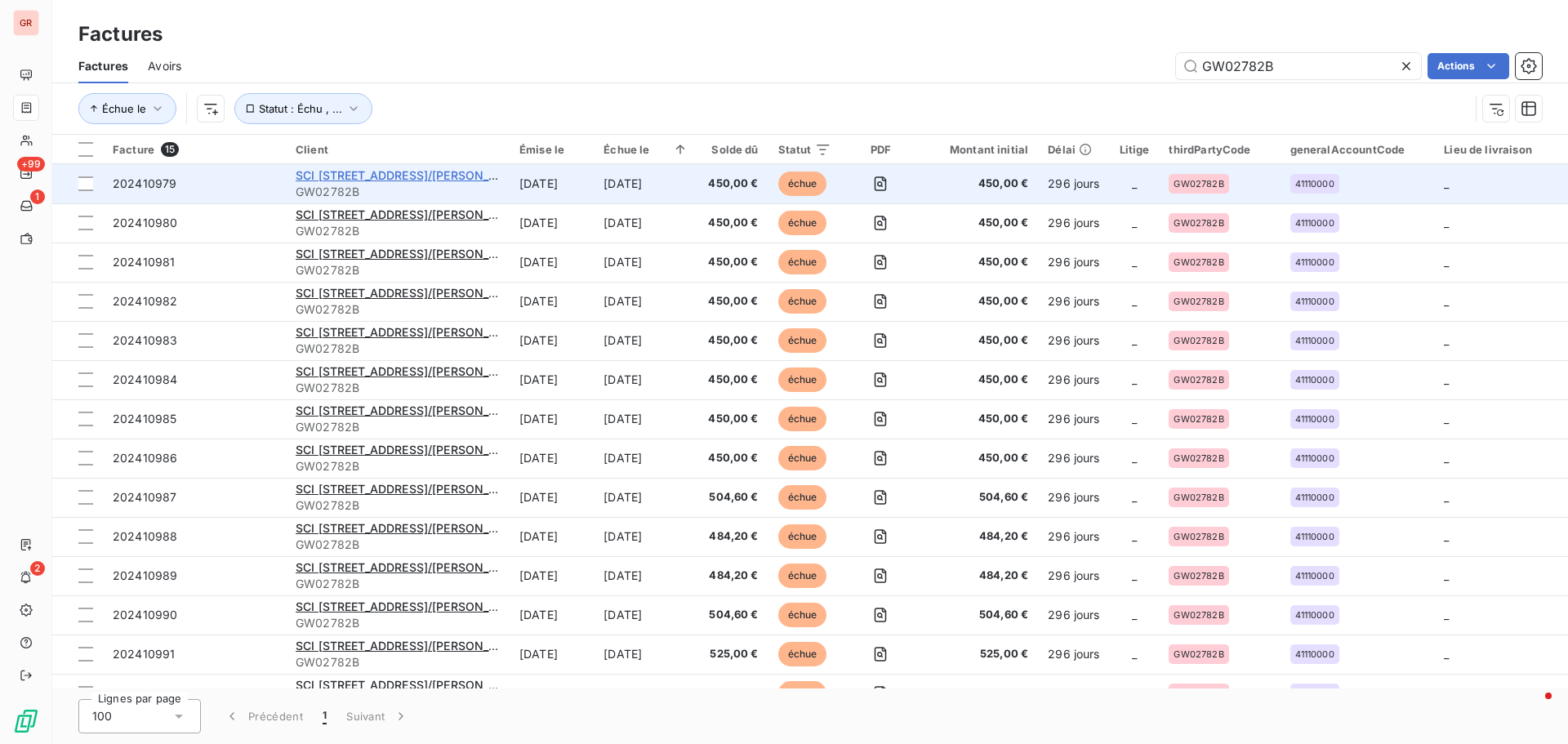
click at [421, 181] on span "SCI [STREET_ADDRESS]/[PERSON_NAME] France MANAGEMENT SERVICES" at bounding box center [505, 175] width 420 height 14
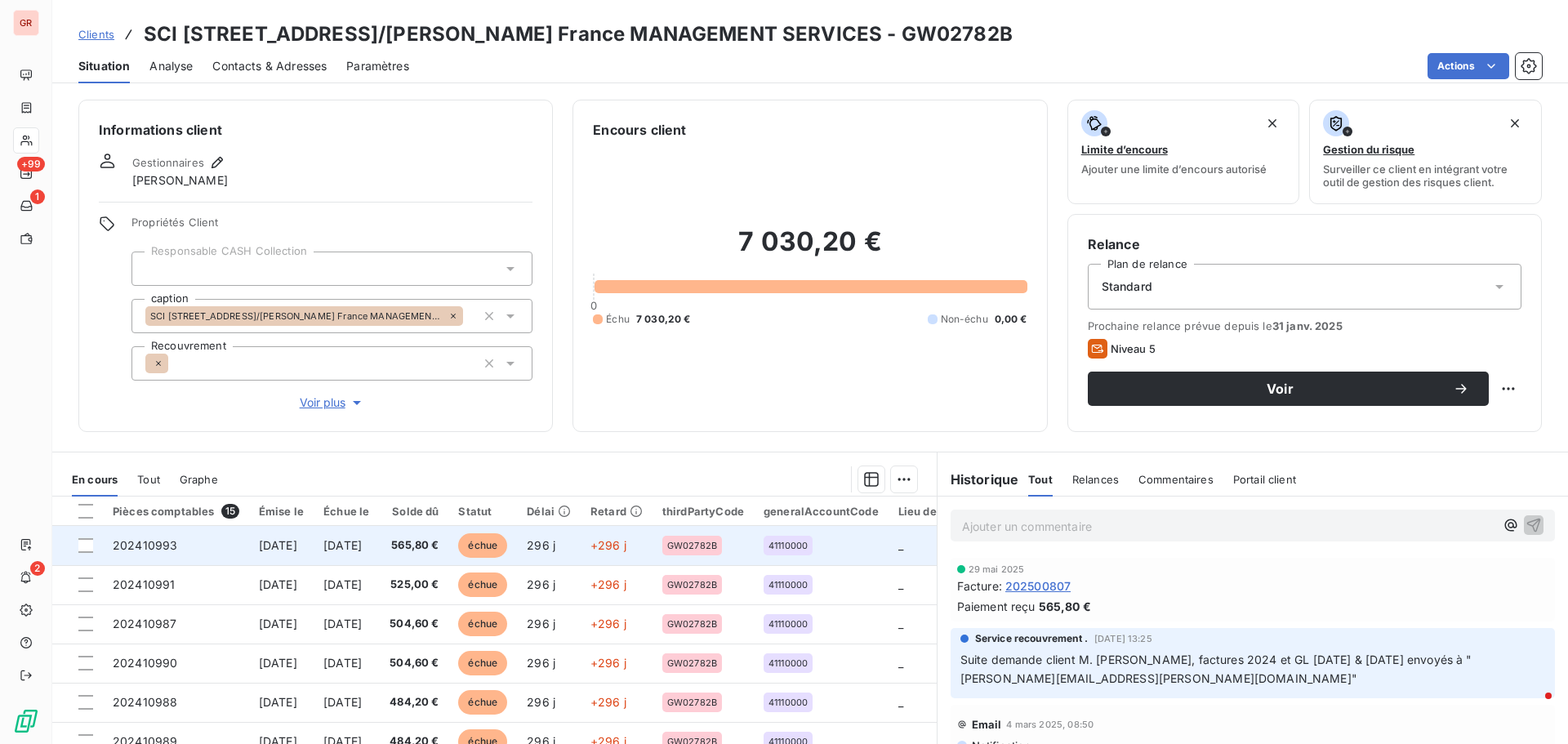
click at [362, 546] on span "[DATE]" at bounding box center [342, 545] width 39 height 14
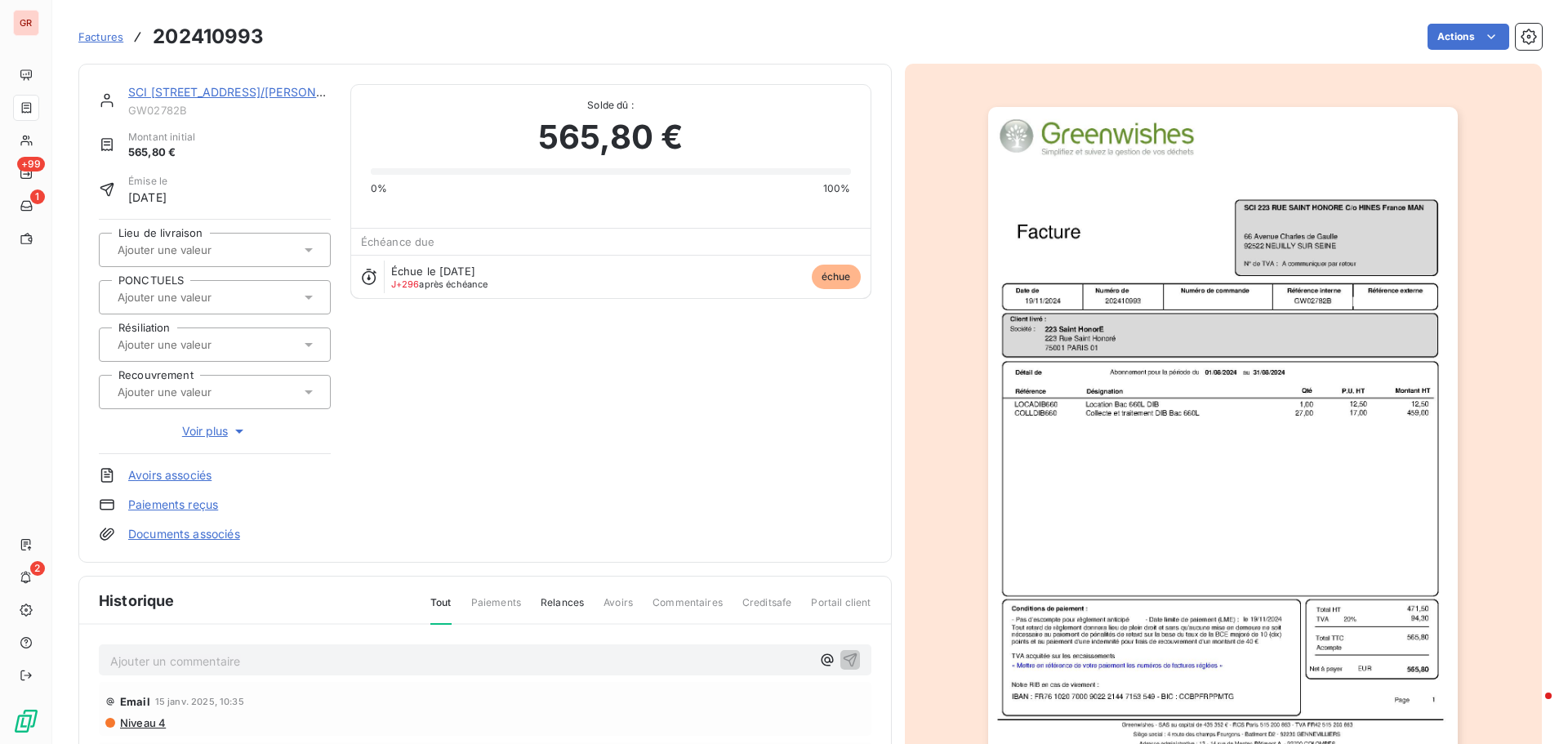
click at [1187, 257] on img "button" at bounding box center [1222, 440] width 469 height 665
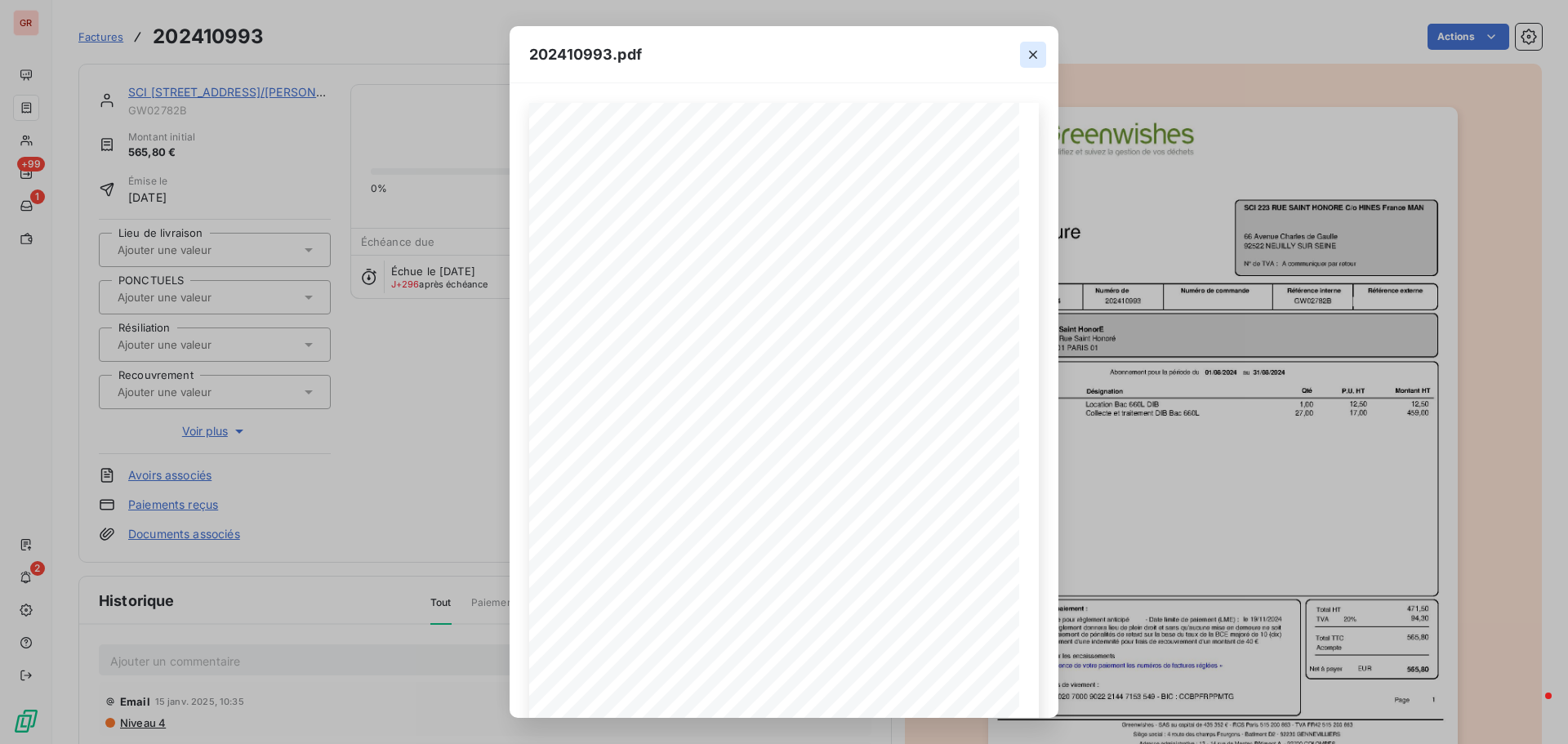
click at [1039, 48] on icon "button" at bounding box center [1034, 54] width 16 height 16
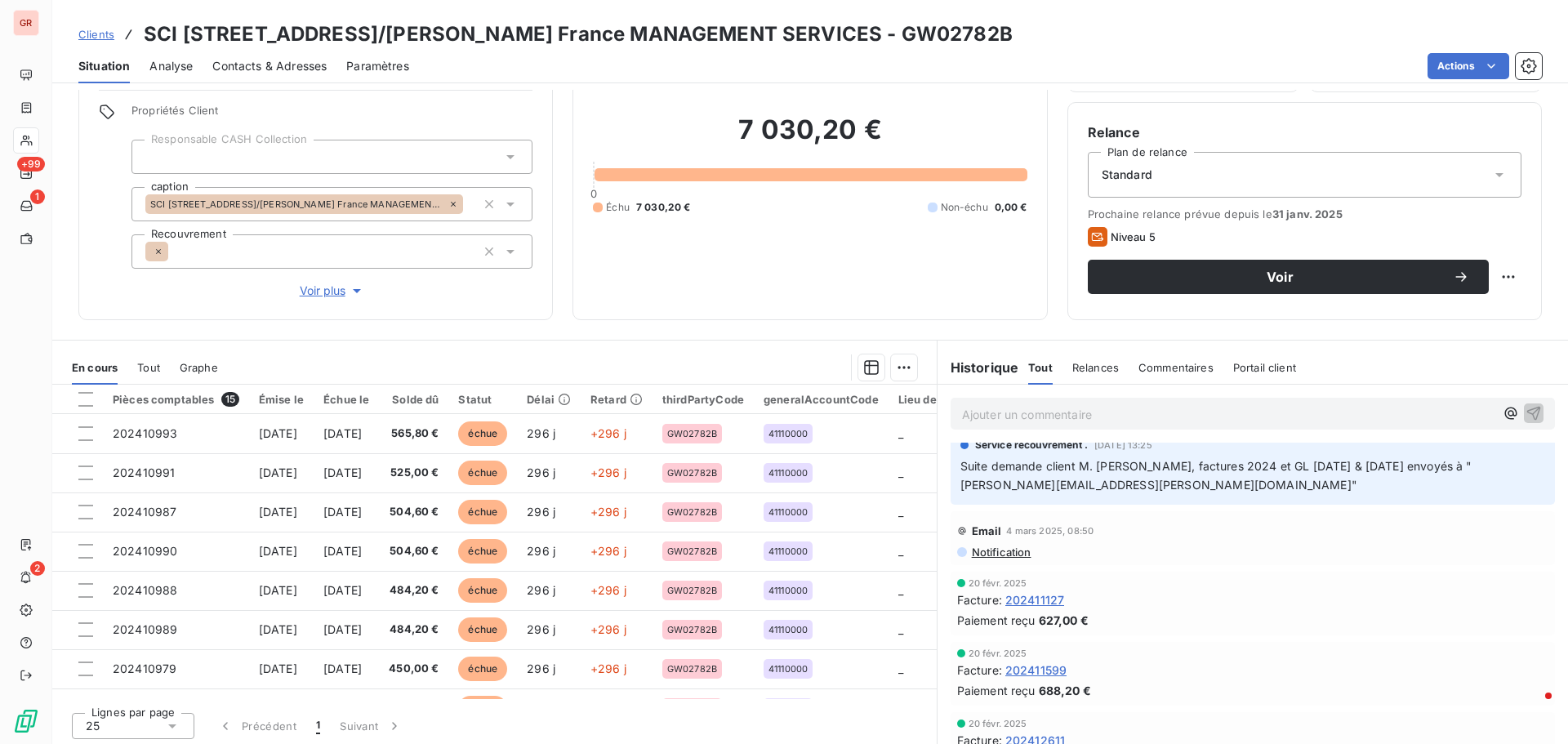
scroll to position [116, 0]
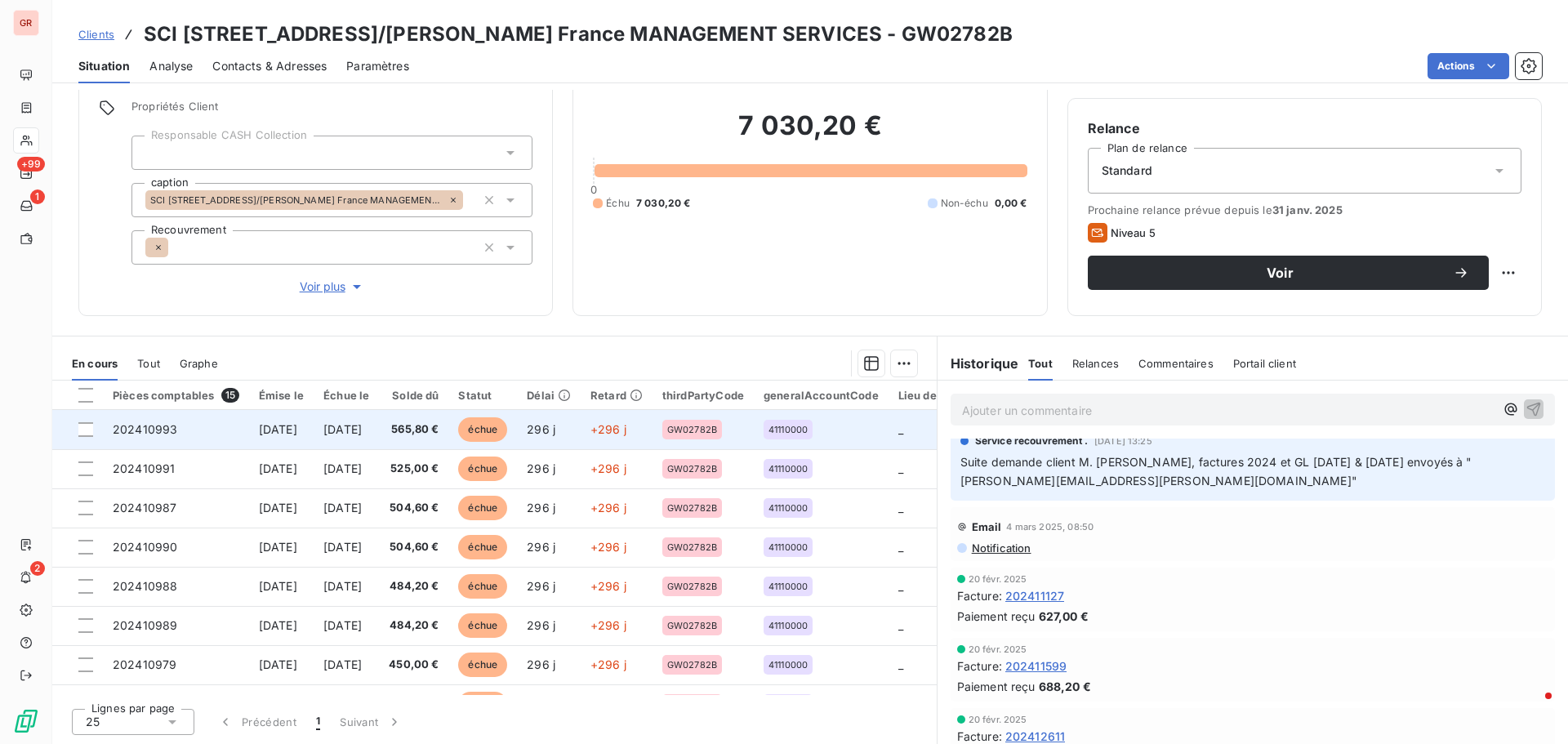
click at [277, 431] on span "[DATE]" at bounding box center [278, 429] width 39 height 14
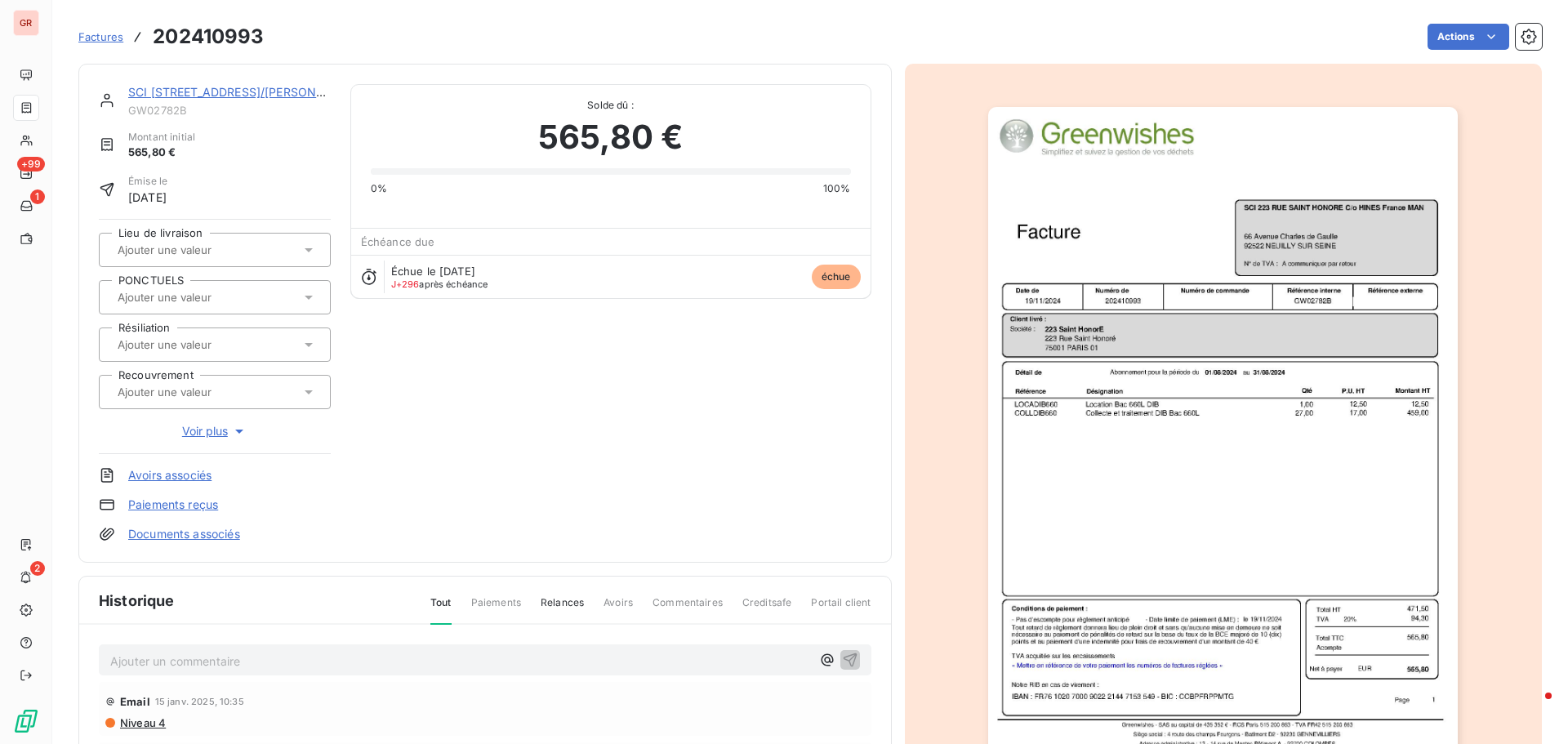
click at [1131, 460] on img "button" at bounding box center [1222, 440] width 469 height 665
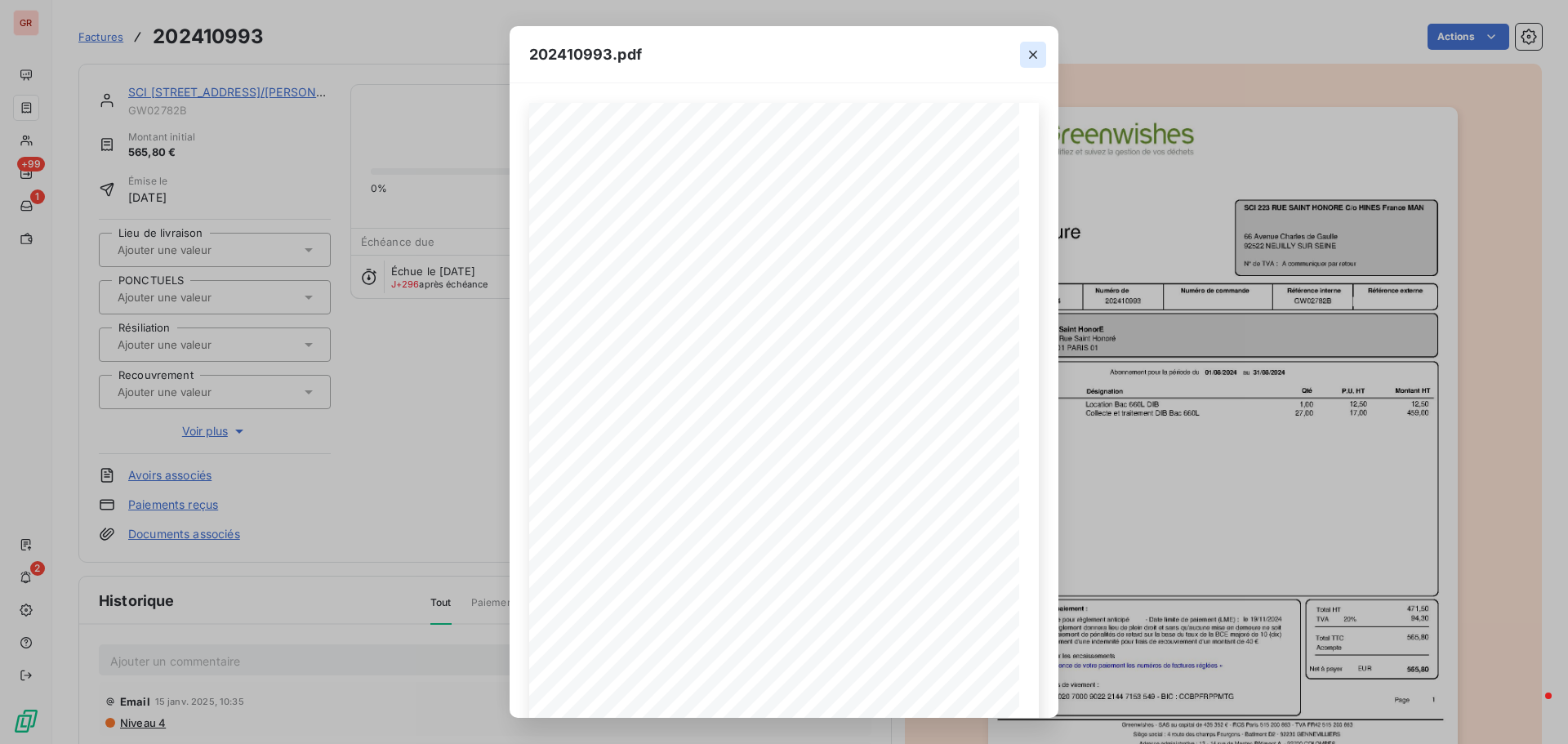
click at [1031, 54] on icon "button" at bounding box center [1034, 54] width 16 height 16
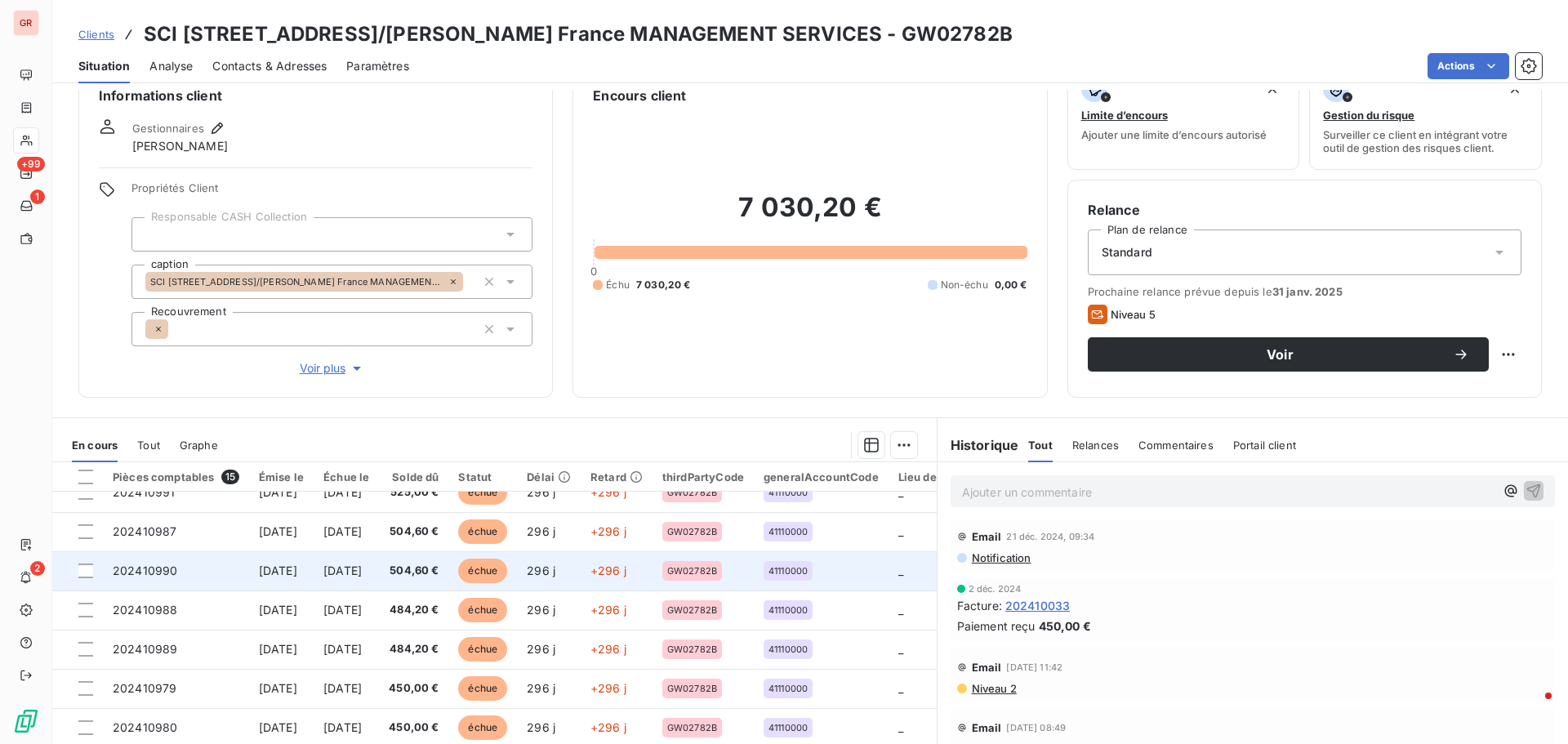
scroll to position [163, 0]
